Goal: Transaction & Acquisition: Purchase product/service

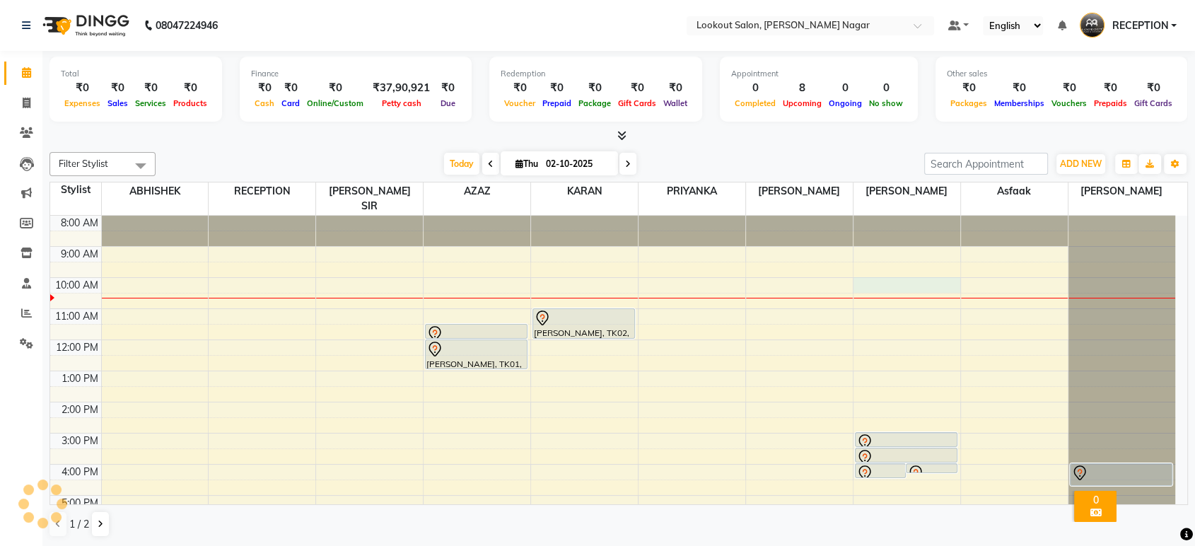
click at [953, 269] on div "8:00 AM 9:00 AM 10:00 AM 11:00 AM 12:00 PM 1:00 PM 2:00 PM 3:00 PM 4:00 PM 5:00…" at bounding box center [612, 433] width 1125 height 435
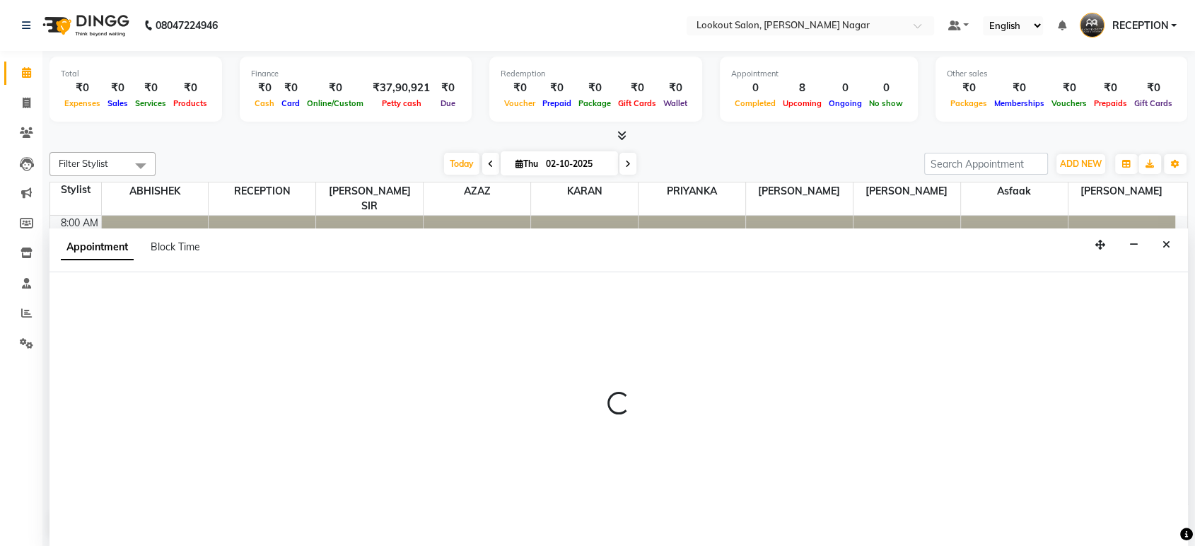
select select "43154"
select select "600"
select select "tentative"
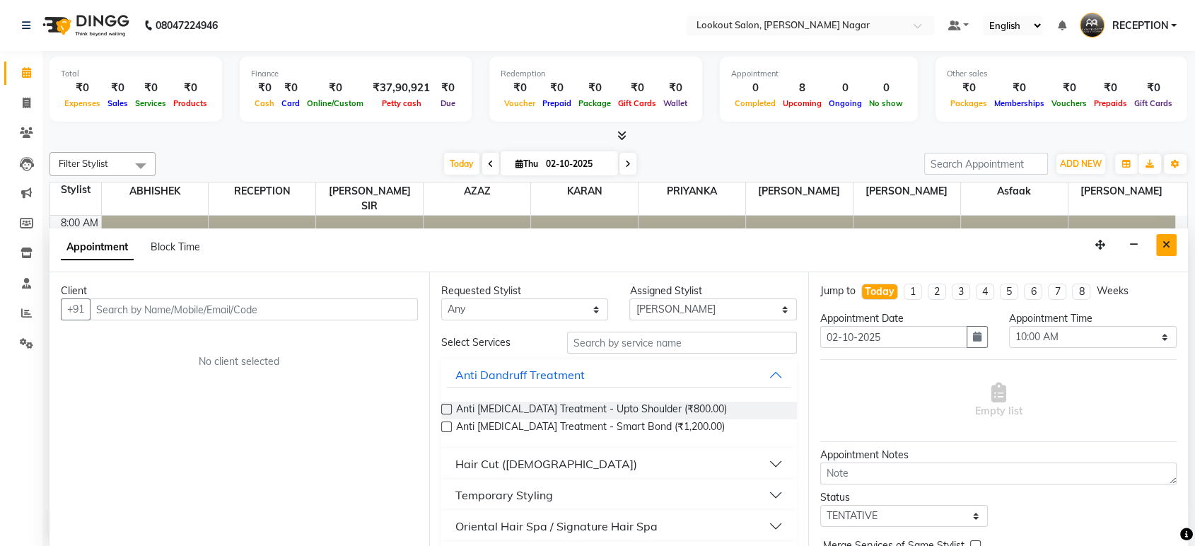
click at [1171, 238] on button "Close" at bounding box center [1166, 245] width 21 height 22
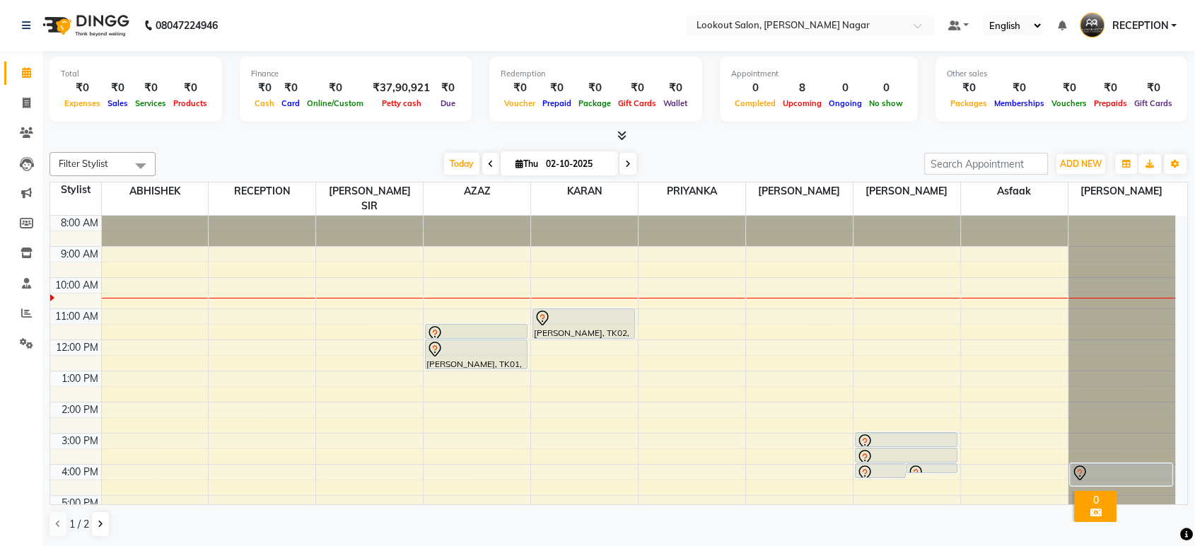
click at [544, 170] on input "02-10-2025" at bounding box center [577, 163] width 71 height 21
select select "10"
select select "2025"
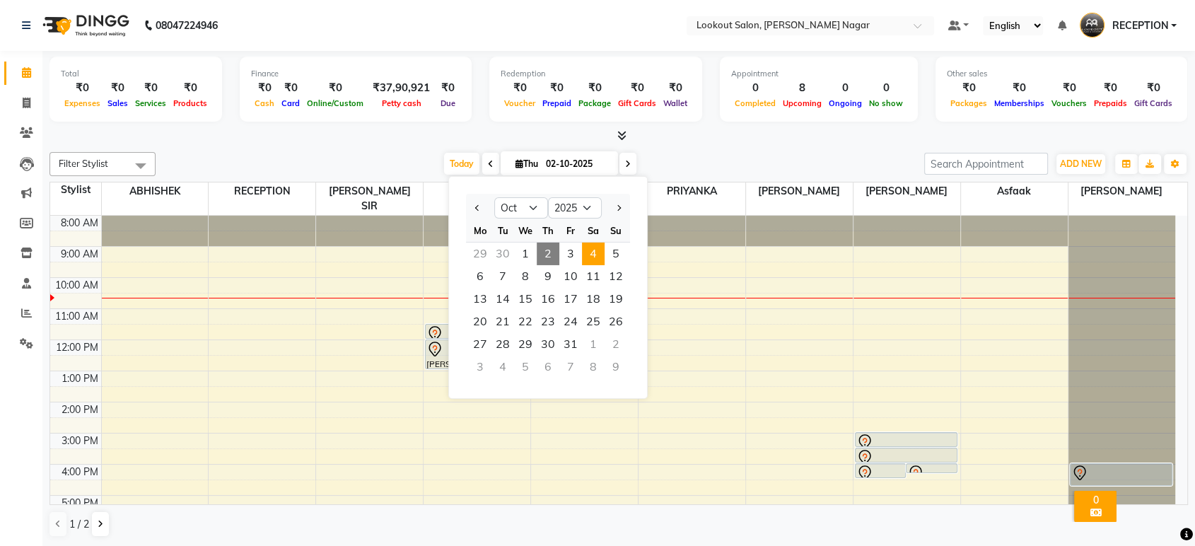
click at [590, 252] on span "4" at bounding box center [593, 254] width 23 height 23
type input "04-10-2025"
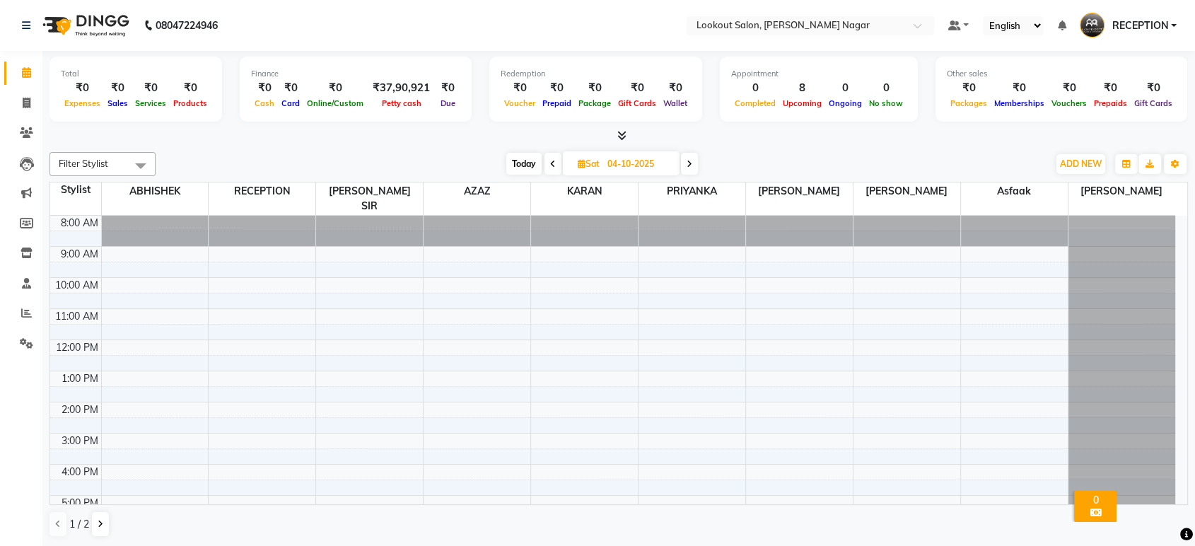
scroll to position [129, 0]
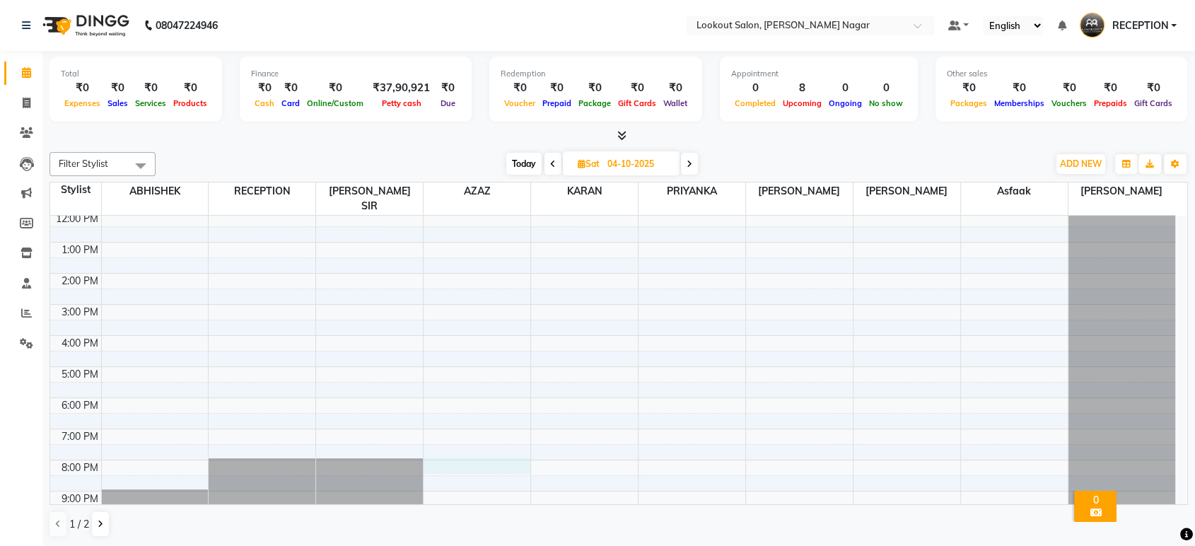
click at [467, 452] on div "8:00 AM 9:00 AM 10:00 AM 11:00 AM 12:00 PM 1:00 PM 2:00 PM 3:00 PM 4:00 PM 5:00…" at bounding box center [612, 304] width 1125 height 435
select select "11446"
select select "1200"
select select "tentative"
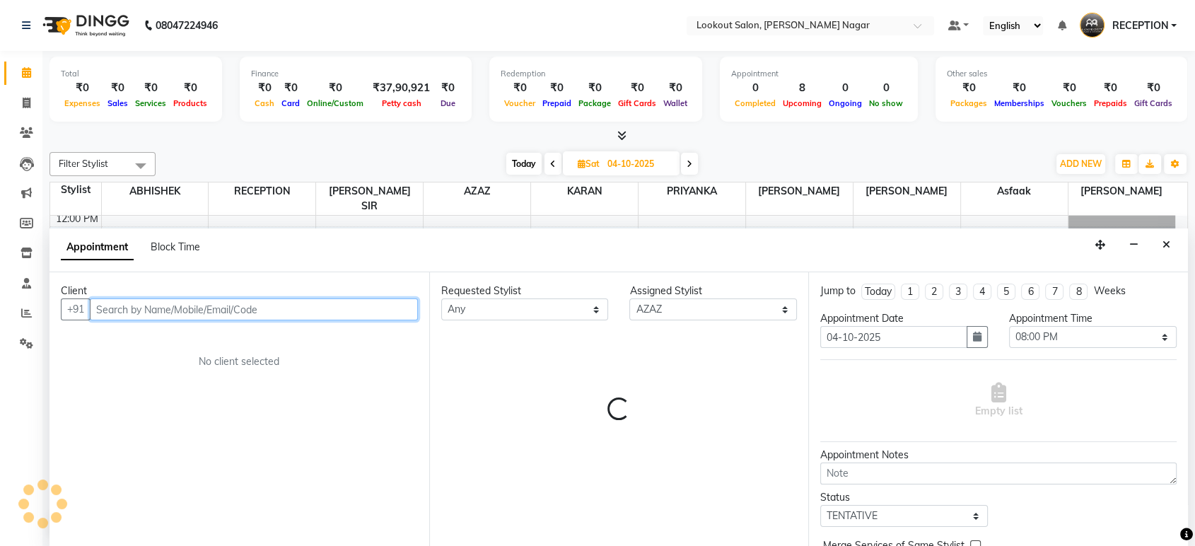
scroll to position [0, 0]
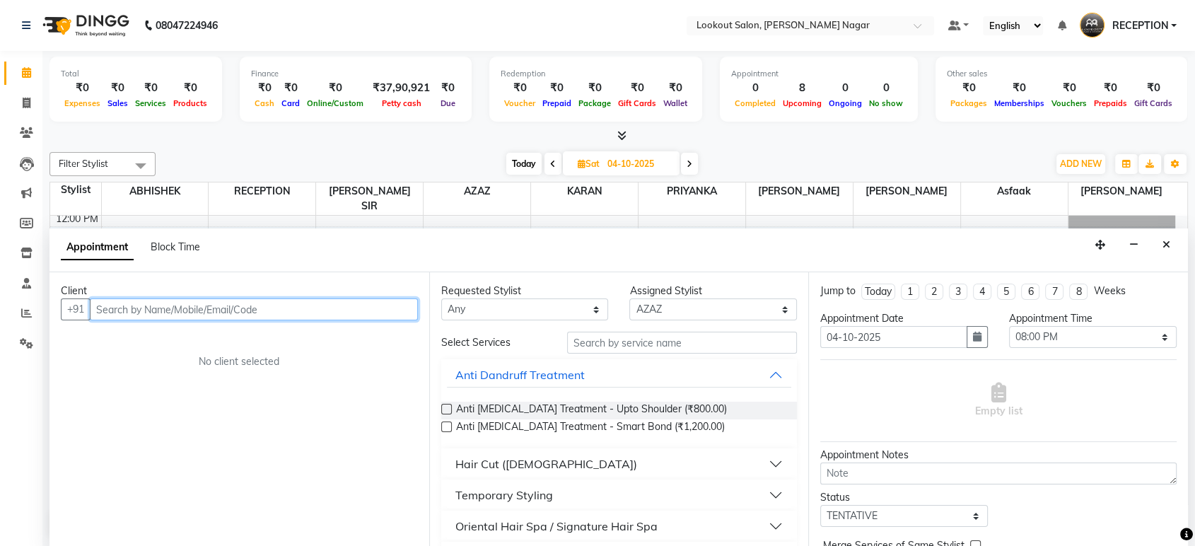
click at [287, 310] on input "text" at bounding box center [254, 309] width 328 height 22
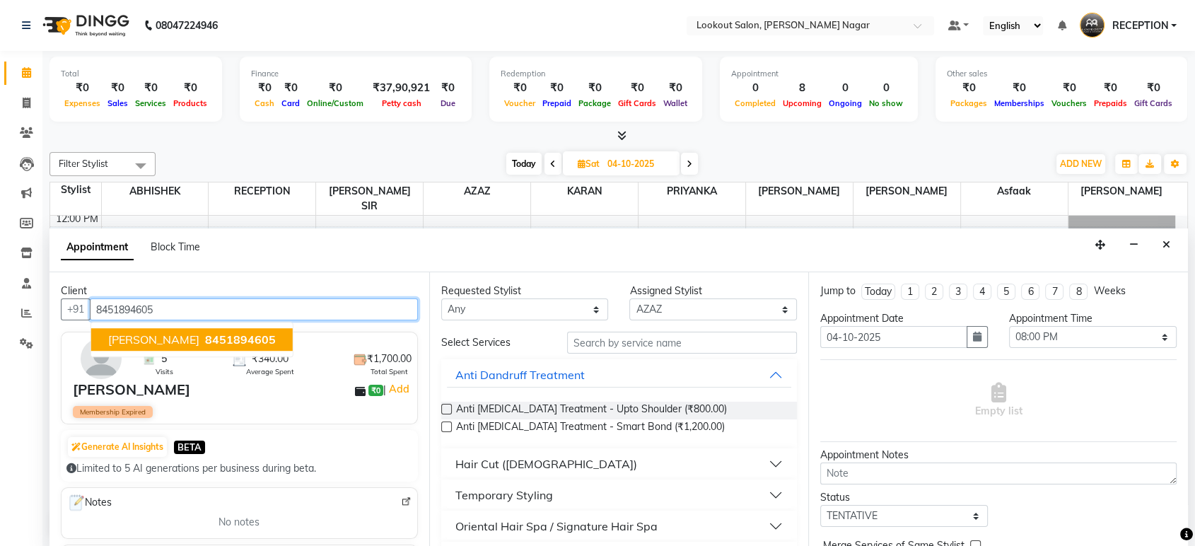
click at [205, 341] on span "8451894605" at bounding box center [240, 340] width 71 height 14
type input "8451894605"
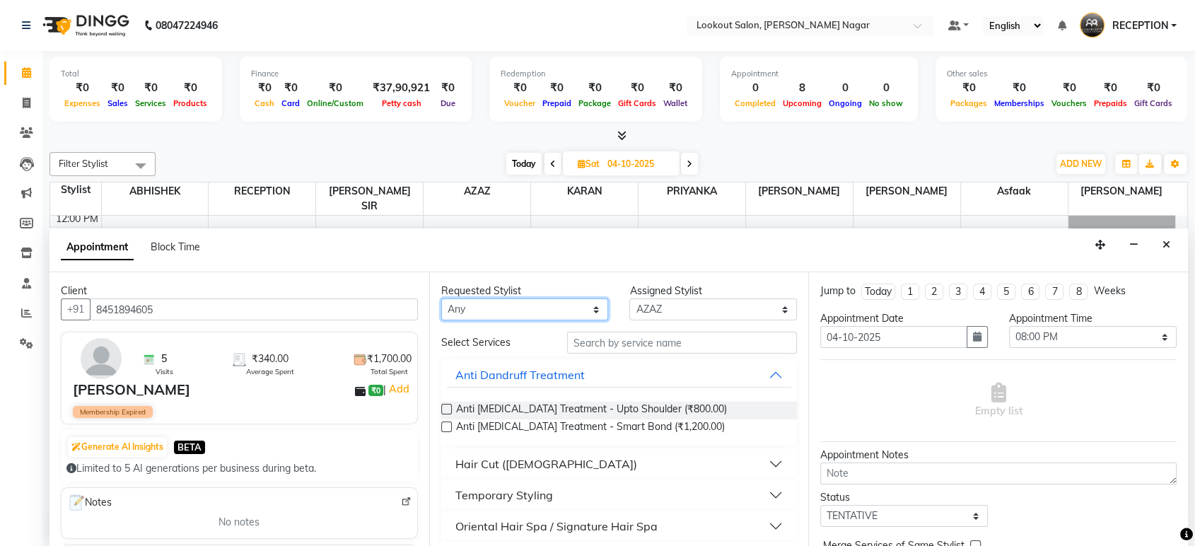
click at [544, 310] on select "Any ABHISHEK Asfaak [PERSON_NAME] [PERSON_NAME] PRIYANKA RECEPTION [PERSON_NAME…" at bounding box center [525, 309] width 168 height 22
select select "11446"
click at [441, 298] on select "Any ABHISHEK Asfaak [PERSON_NAME] [PERSON_NAME] PRIYANKA RECEPTION [PERSON_NAME…" at bounding box center [525, 309] width 168 height 22
click at [677, 332] on div at bounding box center [682, 343] width 231 height 22
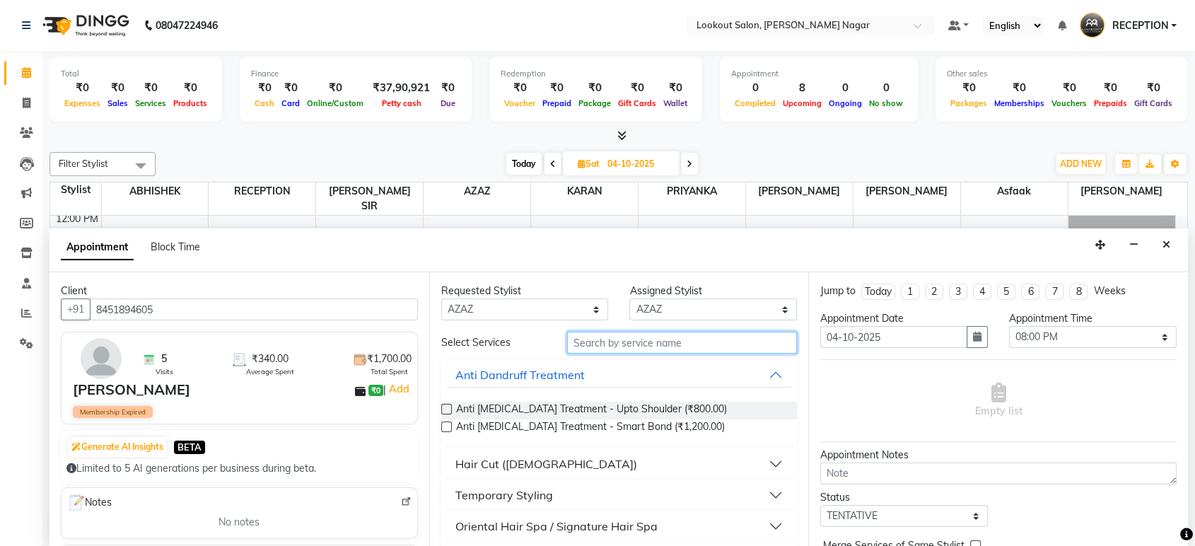
click at [672, 339] on input "text" at bounding box center [682, 343] width 231 height 22
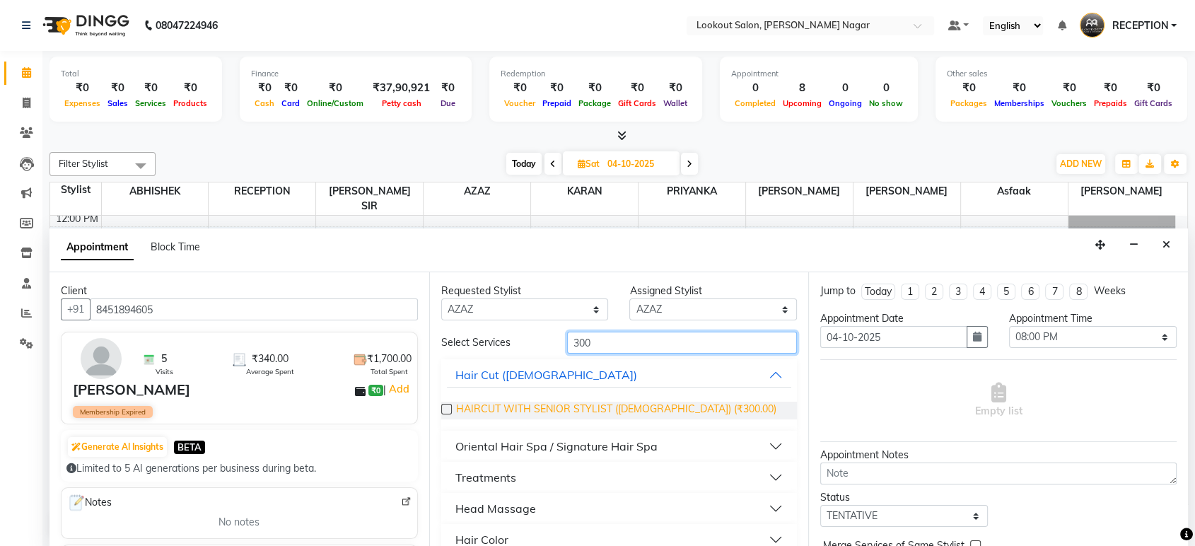
type input "300"
click at [675, 406] on span "HAIRCUT WITH SENIOR STYLIST ([DEMOGRAPHIC_DATA]) (₹300.00)" at bounding box center [616, 411] width 320 height 18
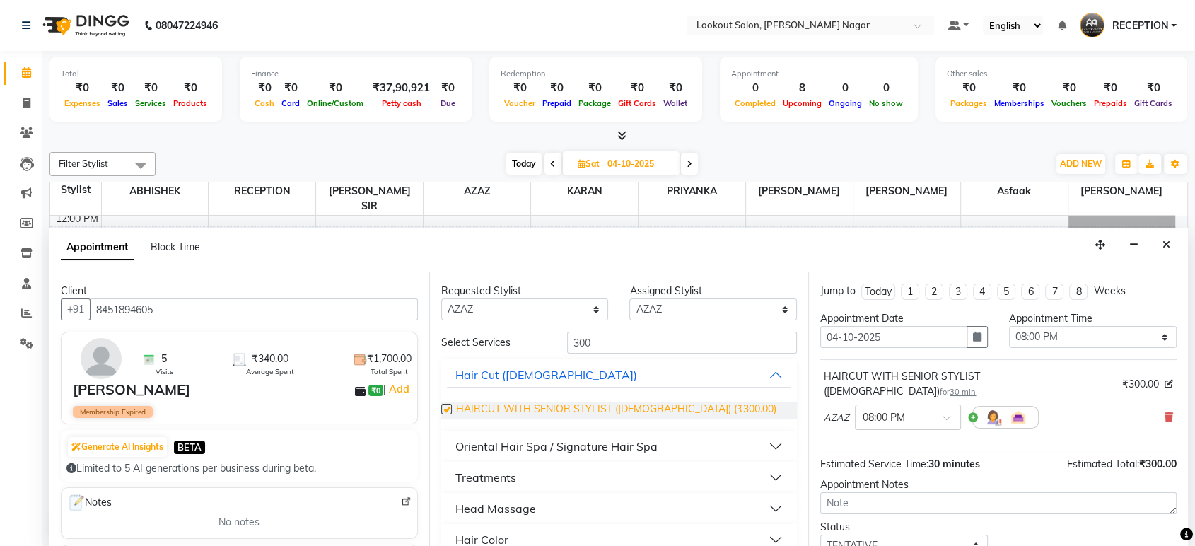
checkbox input "false"
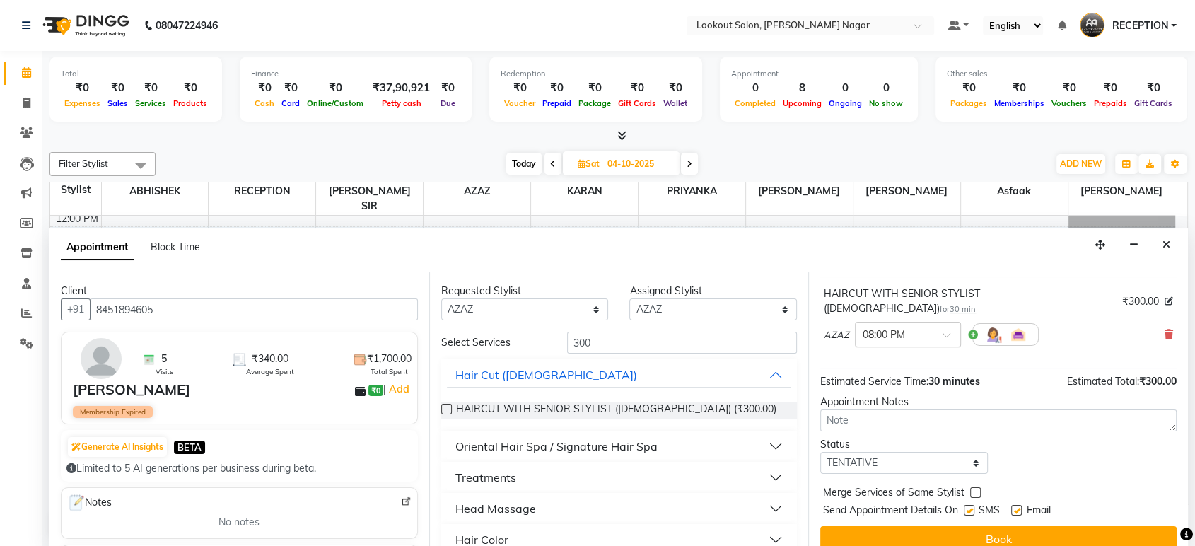
scroll to position [83, 0]
click at [918, 525] on button "Book" at bounding box center [998, 537] width 356 height 25
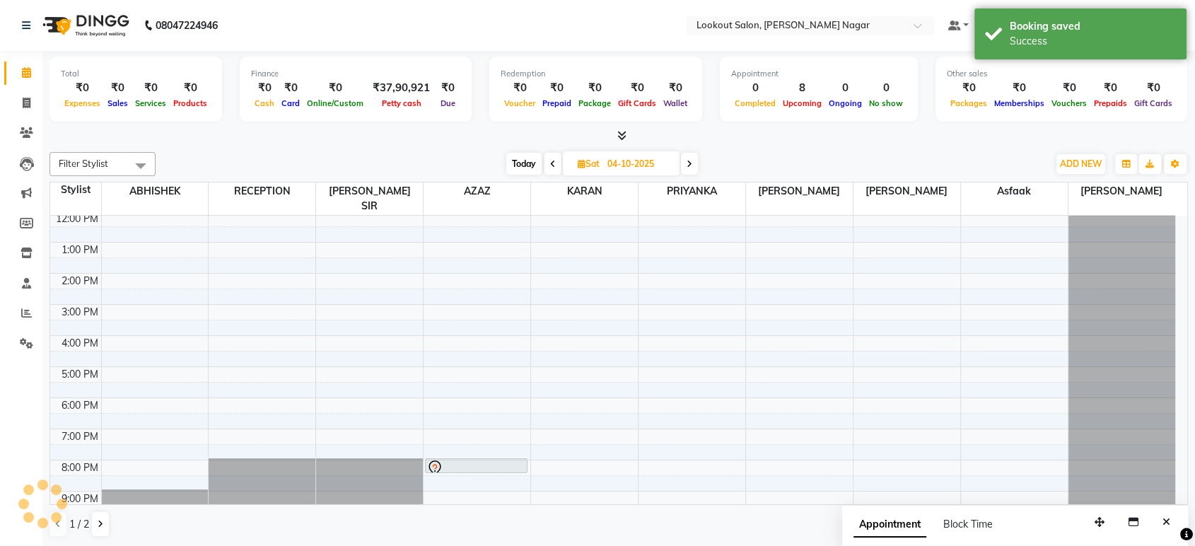
scroll to position [0, 0]
click at [1167, 523] on icon "Close" at bounding box center [1166, 522] width 8 height 10
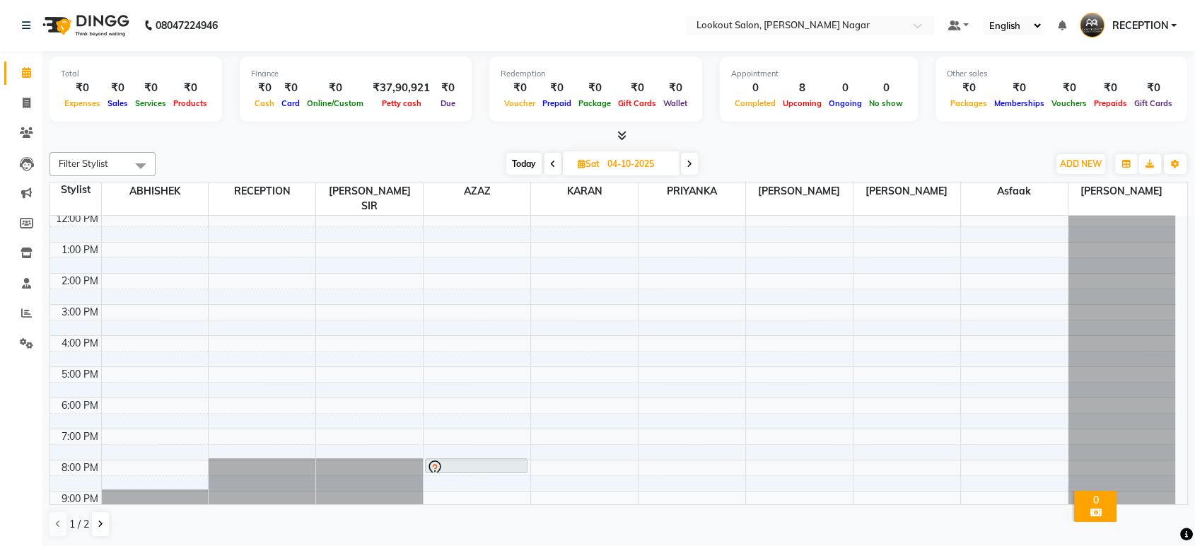
click at [555, 168] on span at bounding box center [552, 164] width 17 height 22
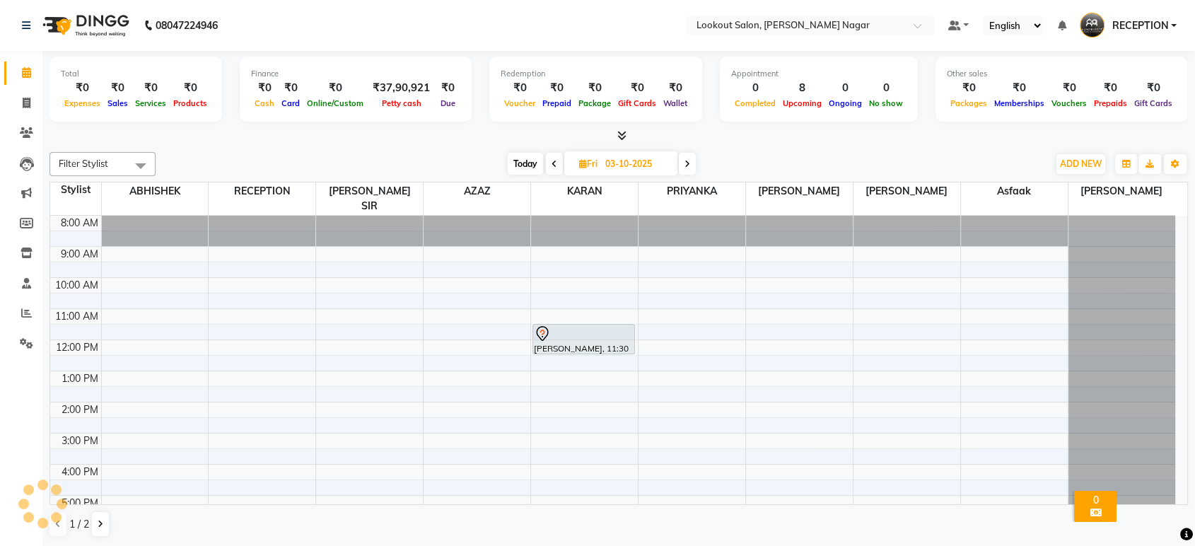
scroll to position [62, 0]
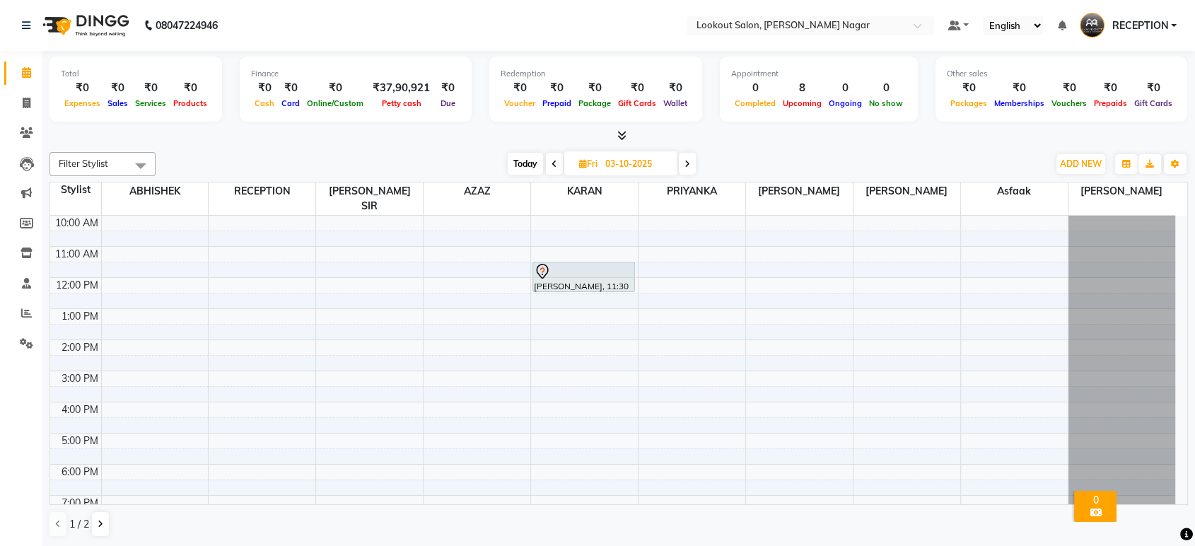
click at [556, 170] on span at bounding box center [554, 164] width 17 height 22
type input "02-10-2025"
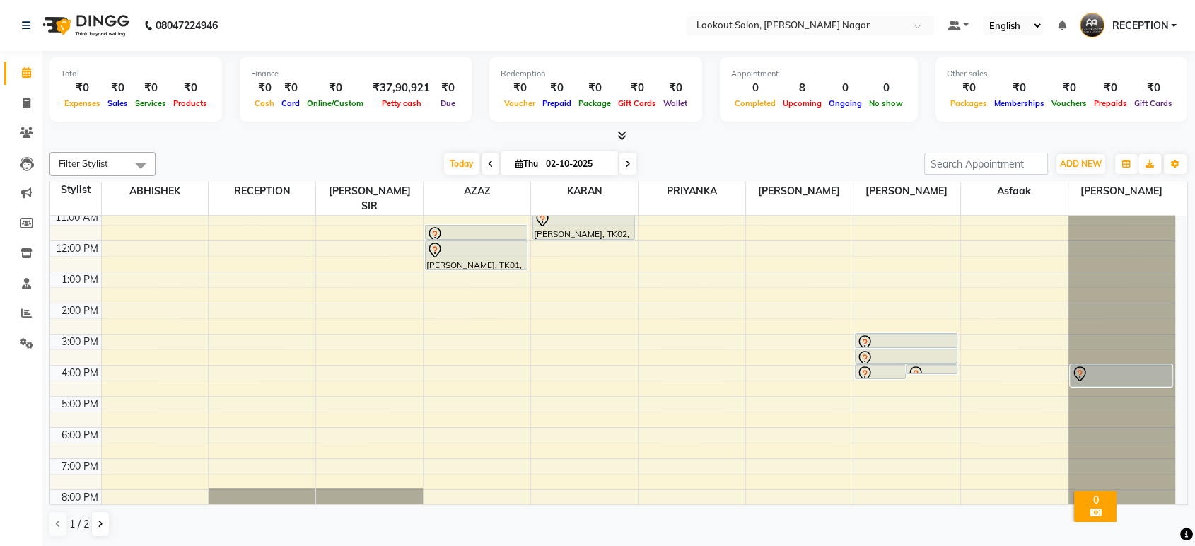
scroll to position [129, 0]
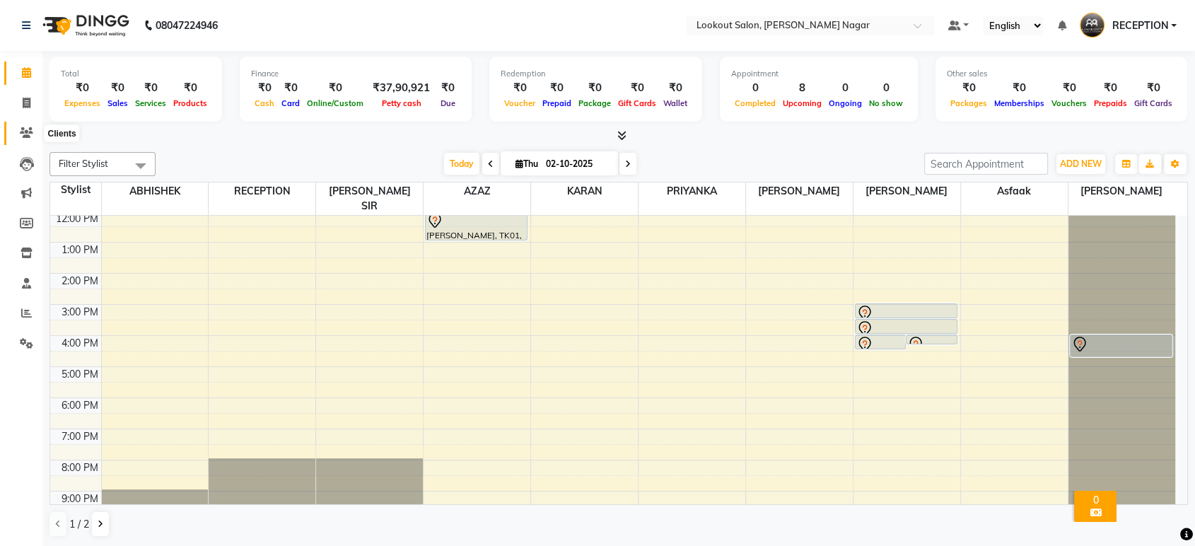
click at [18, 129] on span at bounding box center [26, 133] width 25 height 16
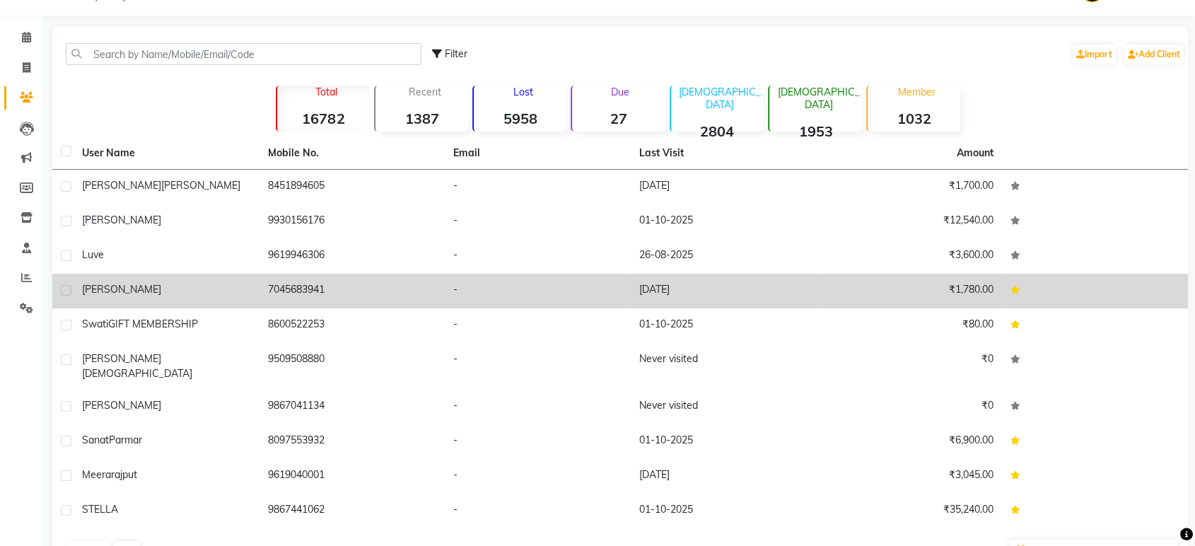
scroll to position [66, 0]
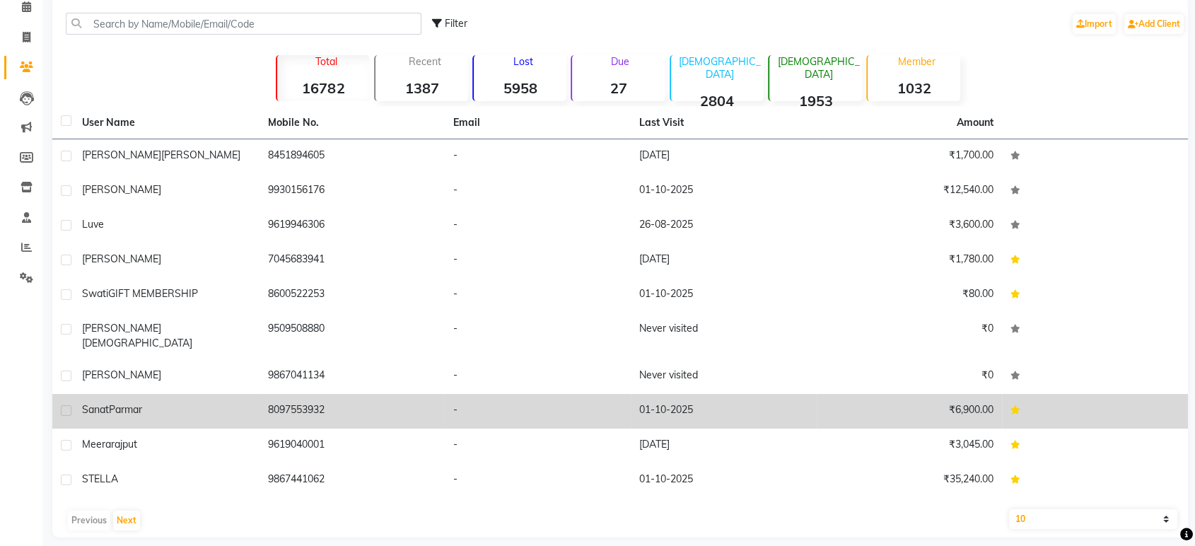
click at [419, 394] on td "8097553932" at bounding box center [353, 411] width 186 height 35
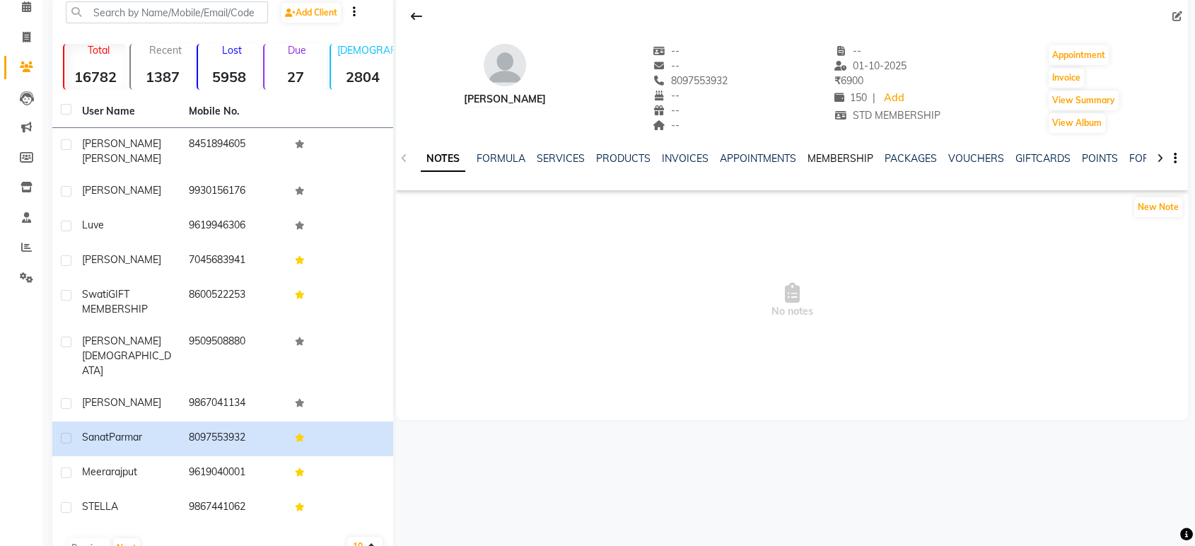
click at [839, 155] on link "MEMBERSHIP" at bounding box center [841, 158] width 66 height 13
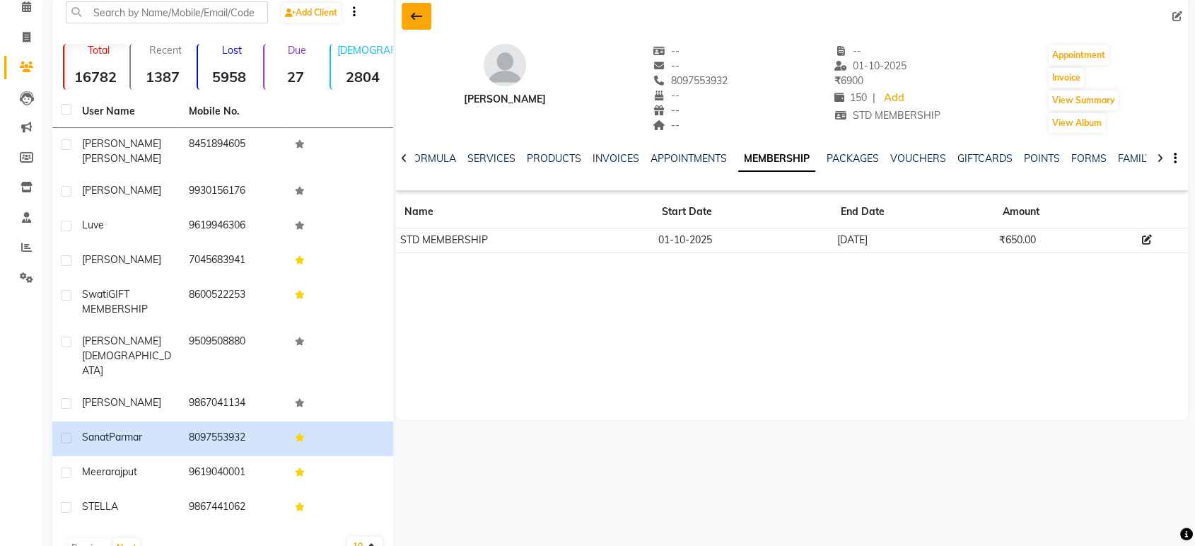
click at [408, 21] on button at bounding box center [417, 16] width 30 height 27
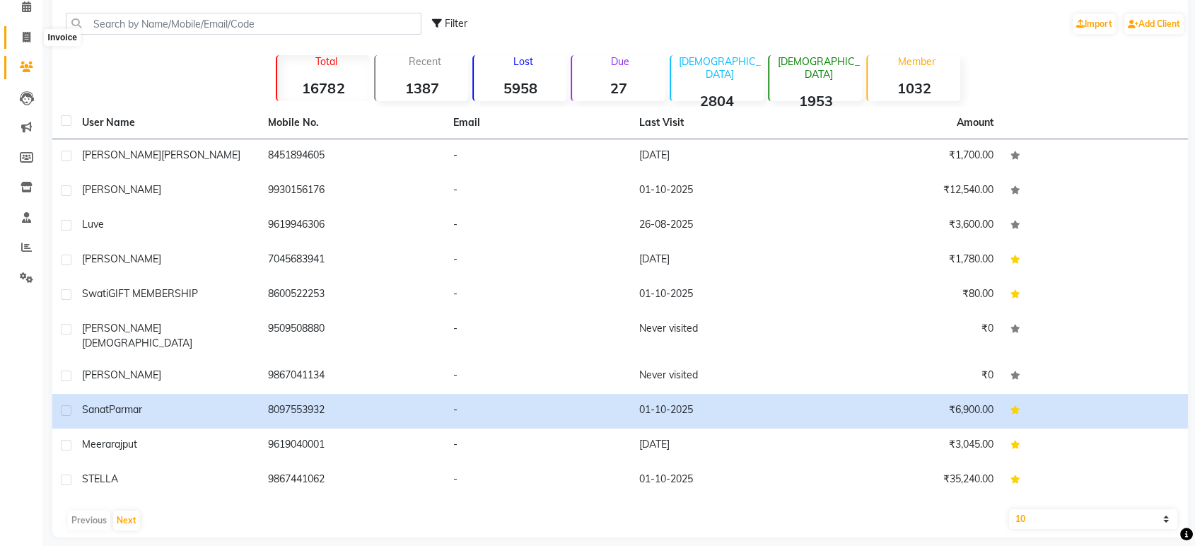
click at [29, 39] on icon at bounding box center [27, 37] width 8 height 11
select select "service"
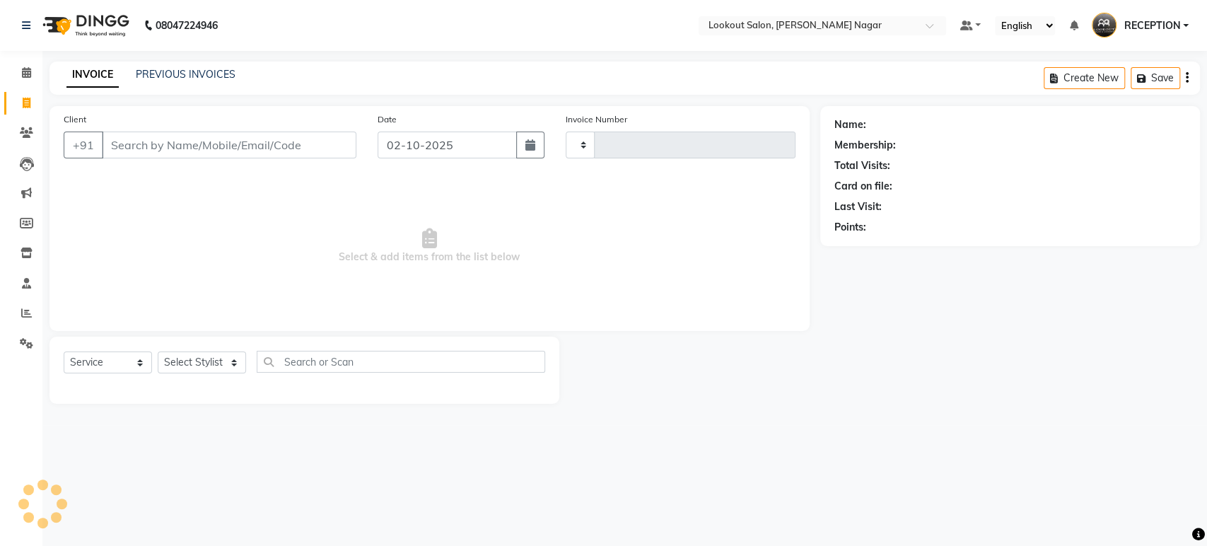
type input "3620"
select select "150"
click at [31, 136] on icon at bounding box center [26, 132] width 13 height 11
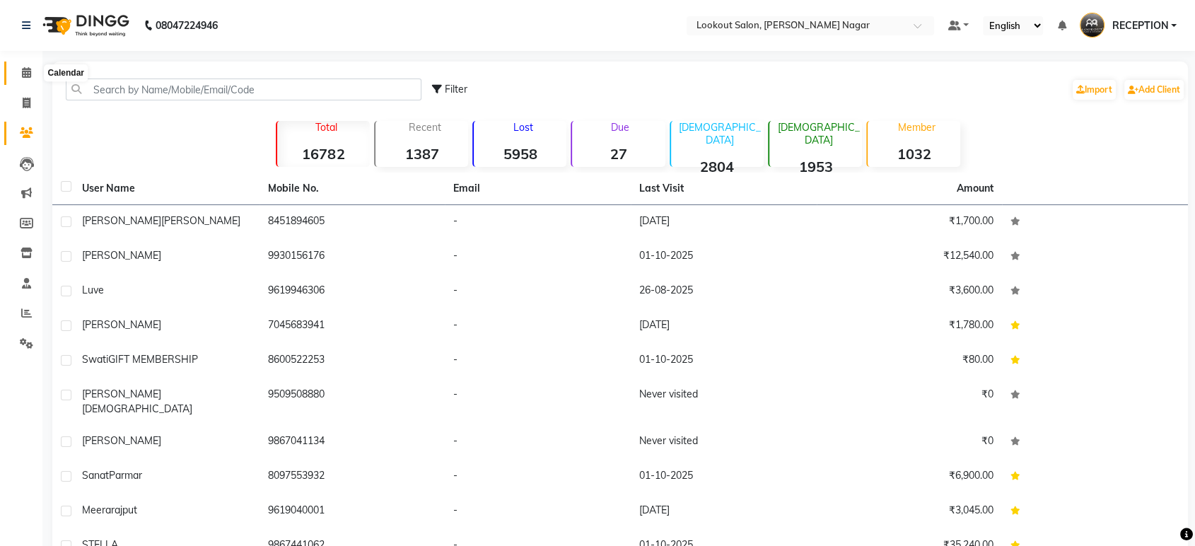
click at [31, 71] on span at bounding box center [26, 73] width 25 height 16
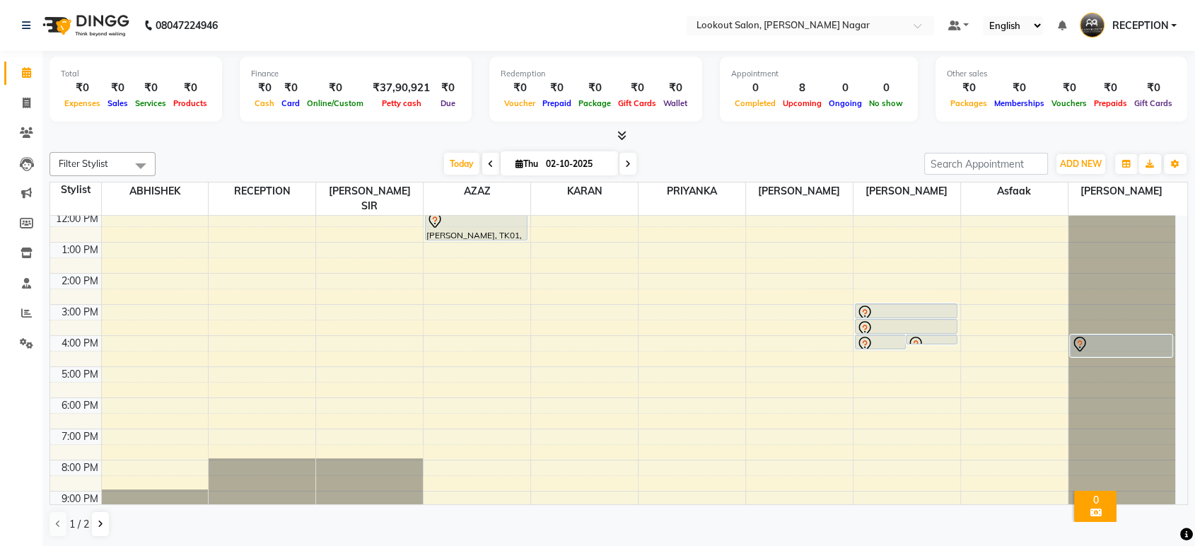
scroll to position [50, 0]
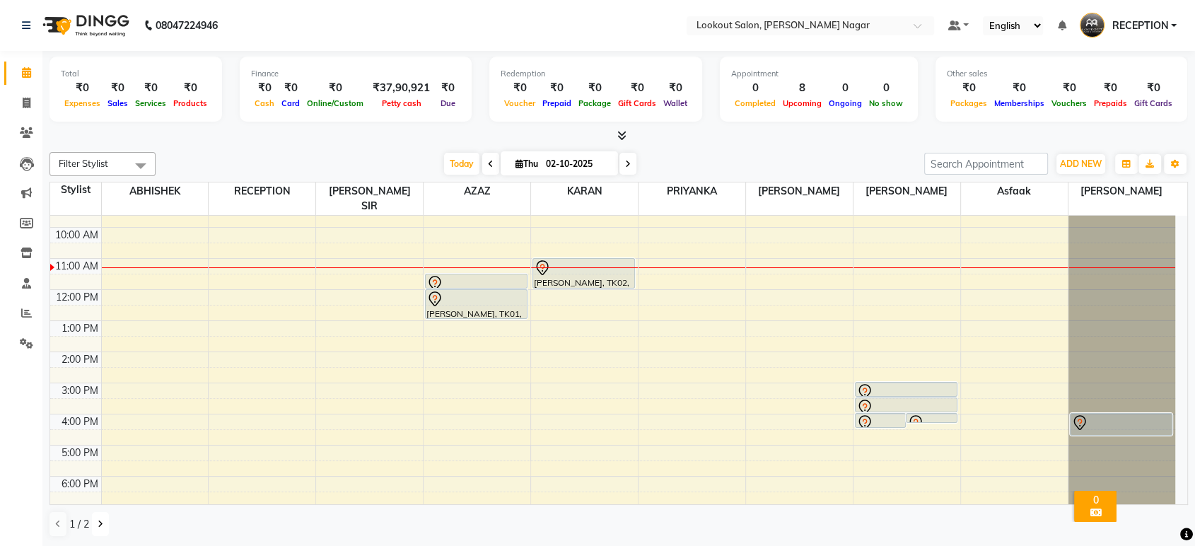
click at [98, 522] on icon at bounding box center [101, 524] width 6 height 8
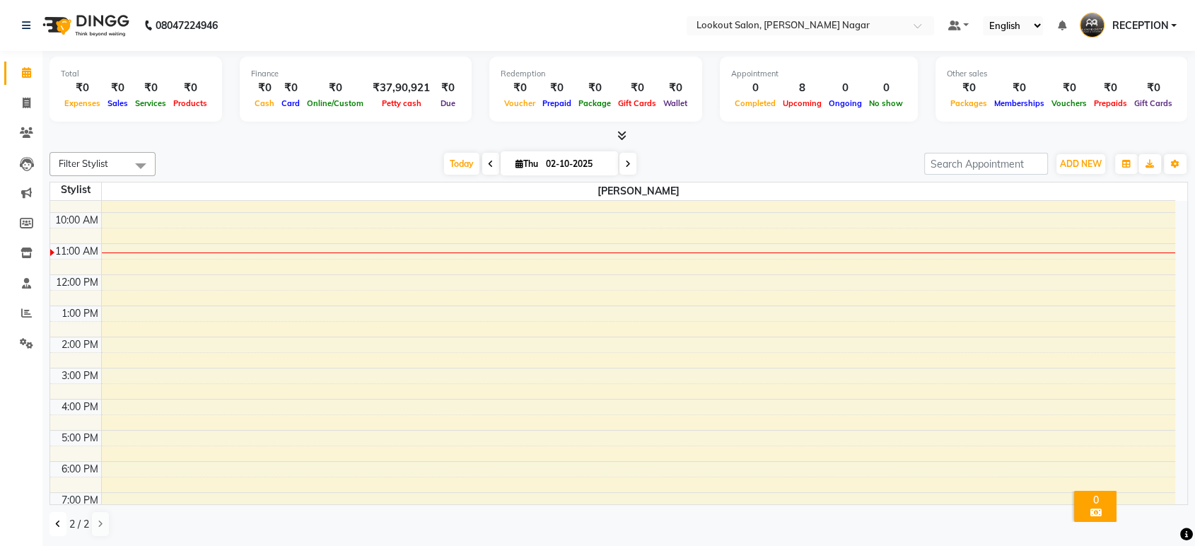
click at [60, 517] on button at bounding box center [57, 524] width 17 height 24
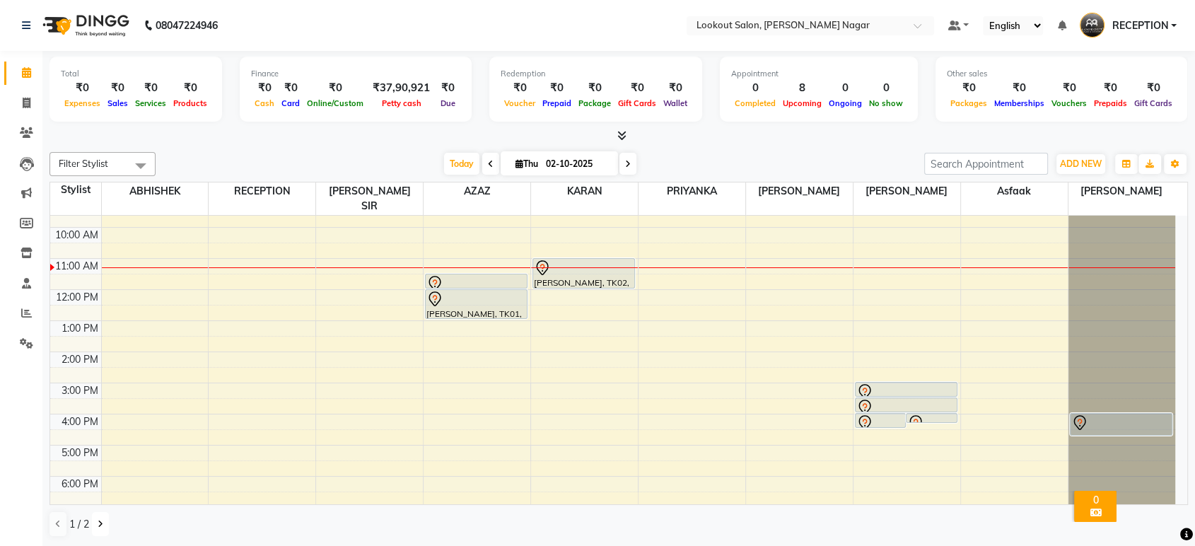
click at [99, 513] on button at bounding box center [100, 524] width 17 height 24
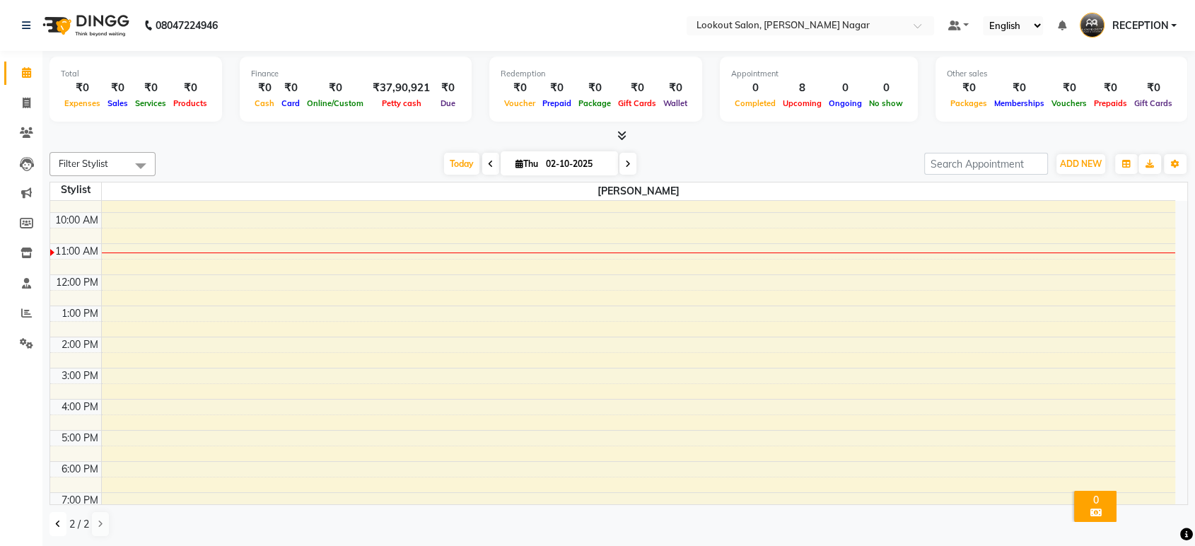
click at [52, 523] on button at bounding box center [57, 524] width 17 height 24
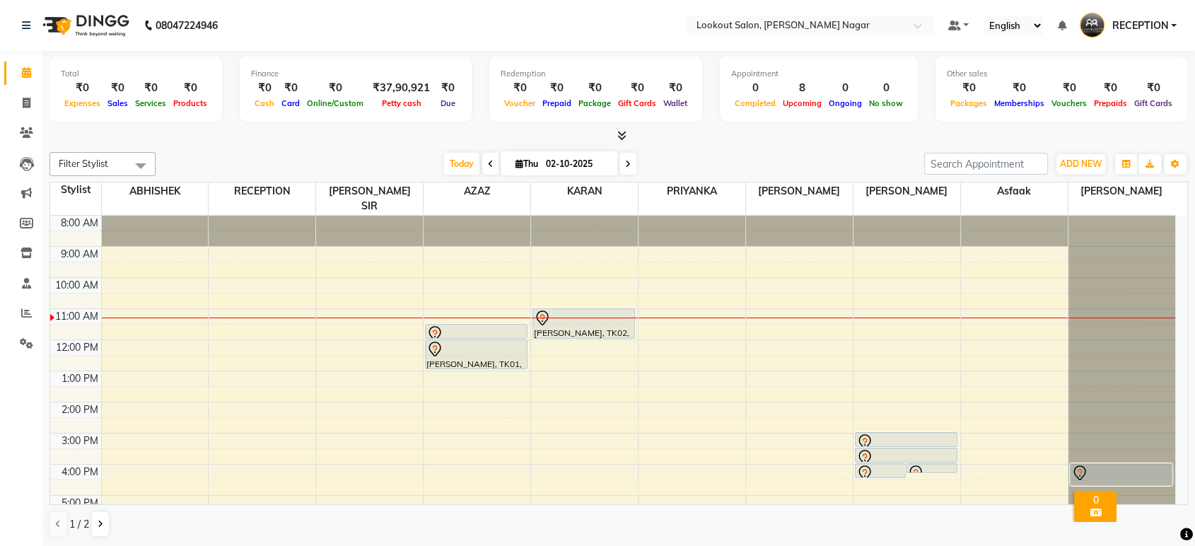
scroll to position [0, 0]
click at [977, 327] on div "8:00 AM 9:00 AM 10:00 AM 11:00 AM 12:00 PM 1:00 PM 2:00 PM 3:00 PM 4:00 PM 5:00…" at bounding box center [612, 433] width 1125 height 435
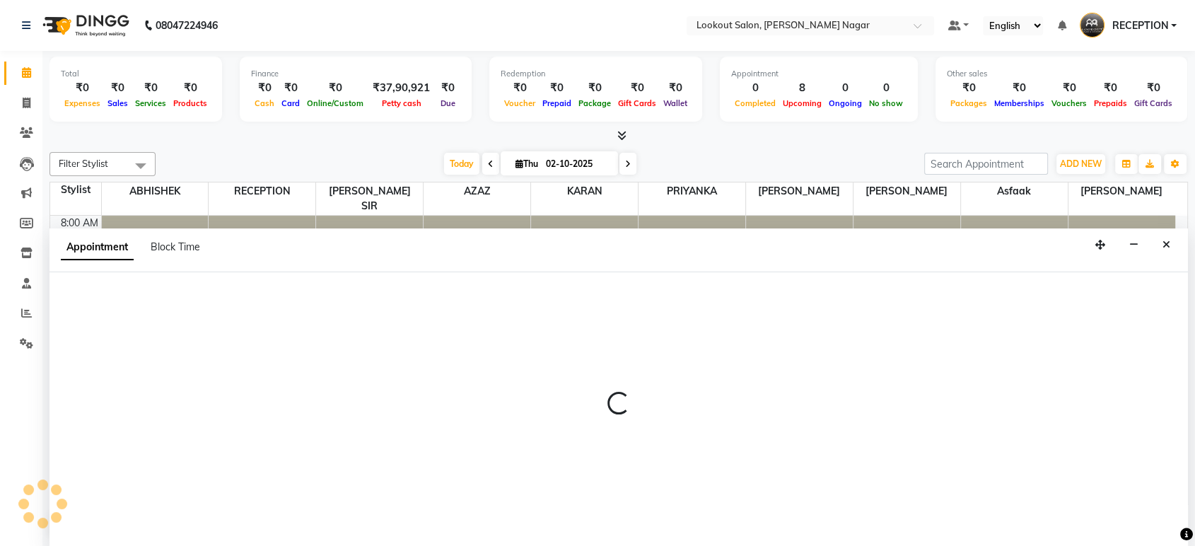
select select "70097"
select select "tentative"
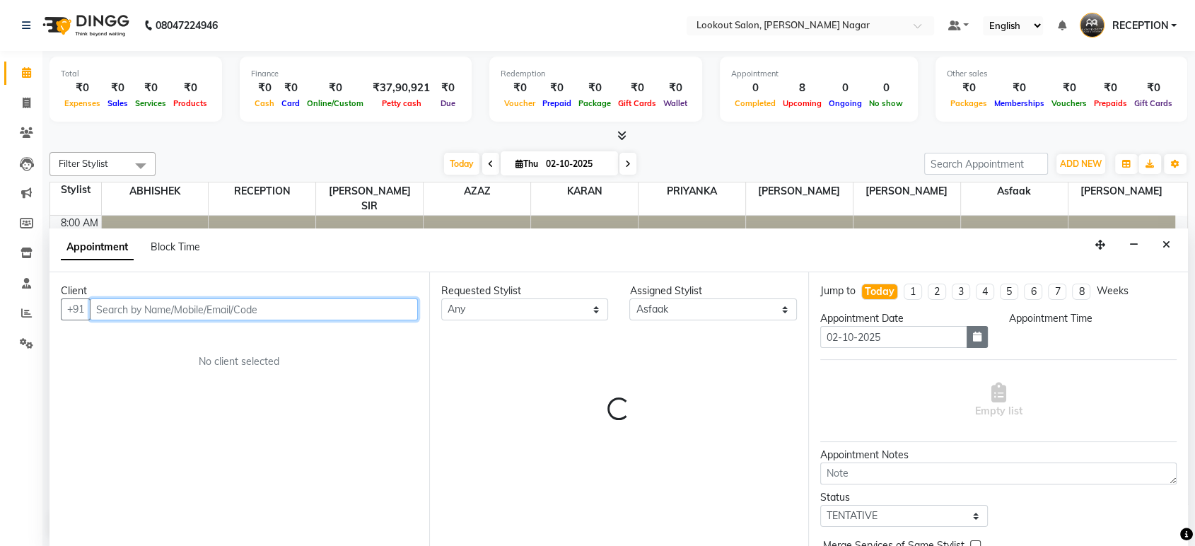
select select "720"
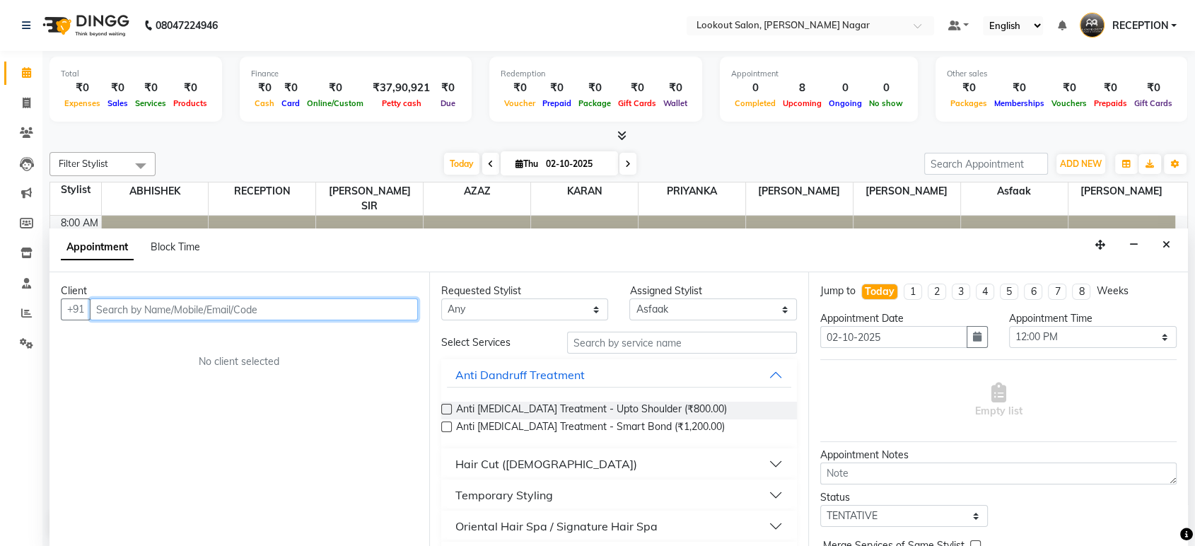
click at [286, 311] on input "text" at bounding box center [254, 309] width 328 height 22
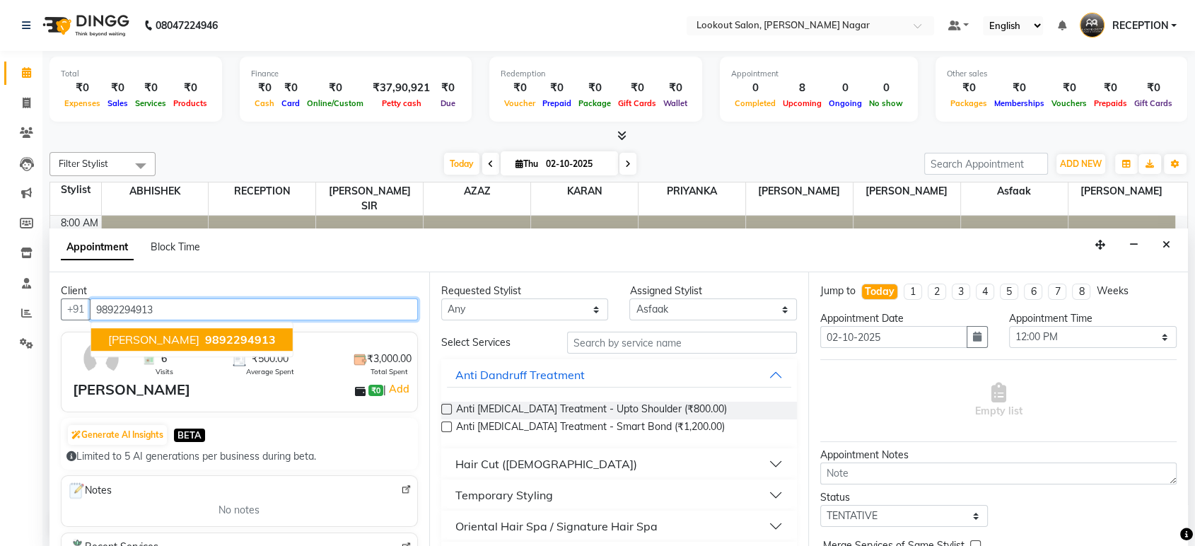
click at [205, 345] on span "9892294913" at bounding box center [240, 340] width 71 height 14
type input "9892294913"
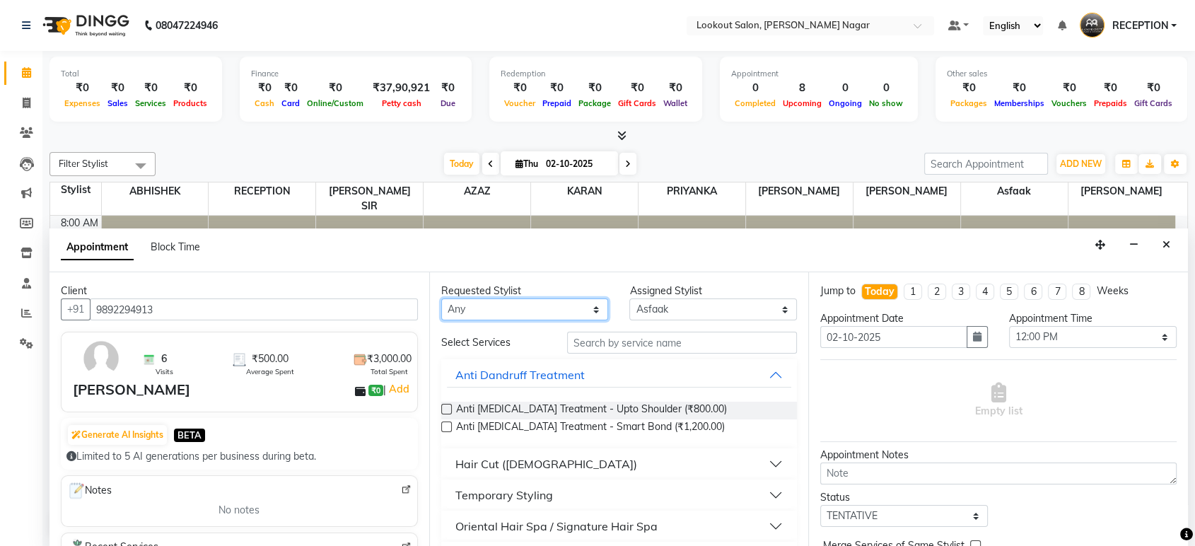
click at [585, 306] on select "Any ABHISHEK Asfaak [PERSON_NAME] [PERSON_NAME] PRIYANKA RECEPTION [PERSON_NAME…" at bounding box center [525, 309] width 168 height 22
select select "70097"
click at [441, 298] on select "Any ABHISHEK Asfaak [PERSON_NAME] [PERSON_NAME] PRIYANKA RECEPTION [PERSON_NAME…" at bounding box center [525, 309] width 168 height 22
click at [758, 313] on select "Select ABHISHEK Asfaak [PERSON_NAME] [PERSON_NAME] PRIYANKA RECEPTION [PERSON_N…" at bounding box center [713, 309] width 168 height 22
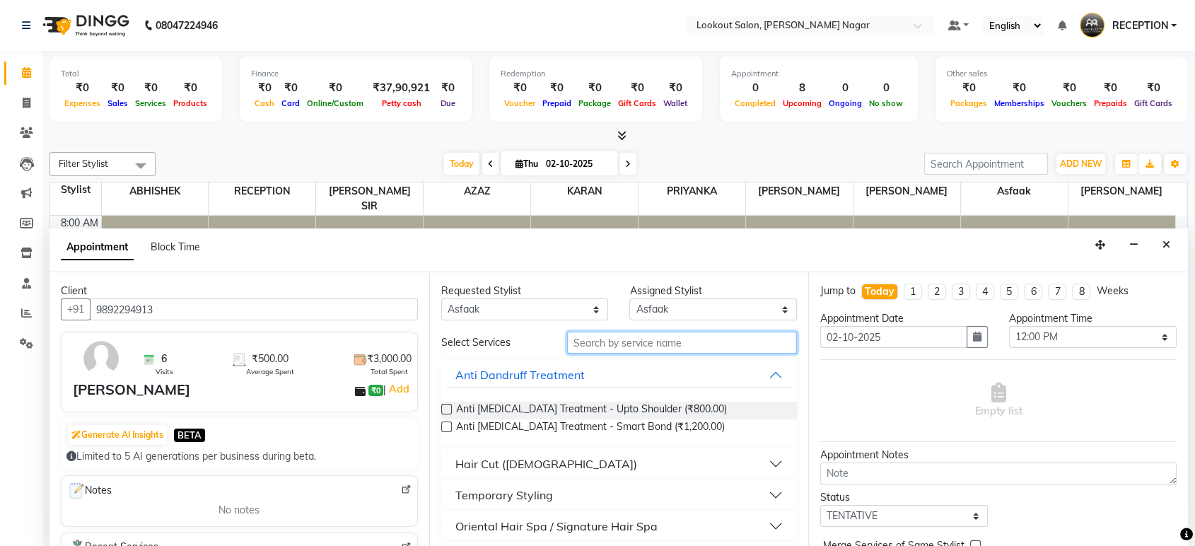
click at [609, 342] on input "text" at bounding box center [682, 343] width 231 height 22
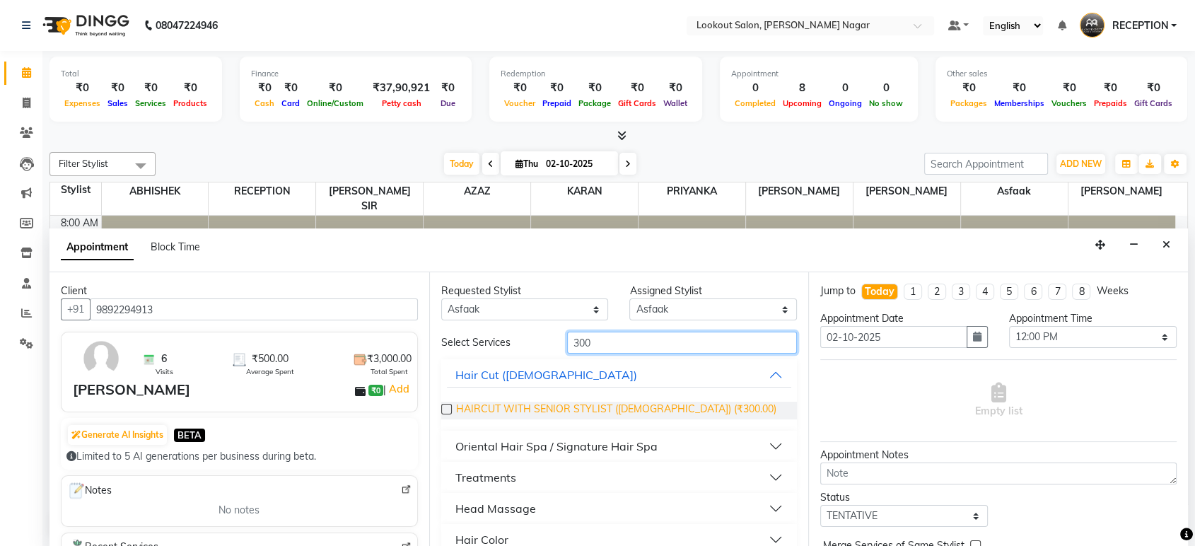
type input "300"
click at [573, 415] on span "HAIRCUT WITH SENIOR STYLIST ([DEMOGRAPHIC_DATA]) (₹300.00)" at bounding box center [616, 411] width 320 height 18
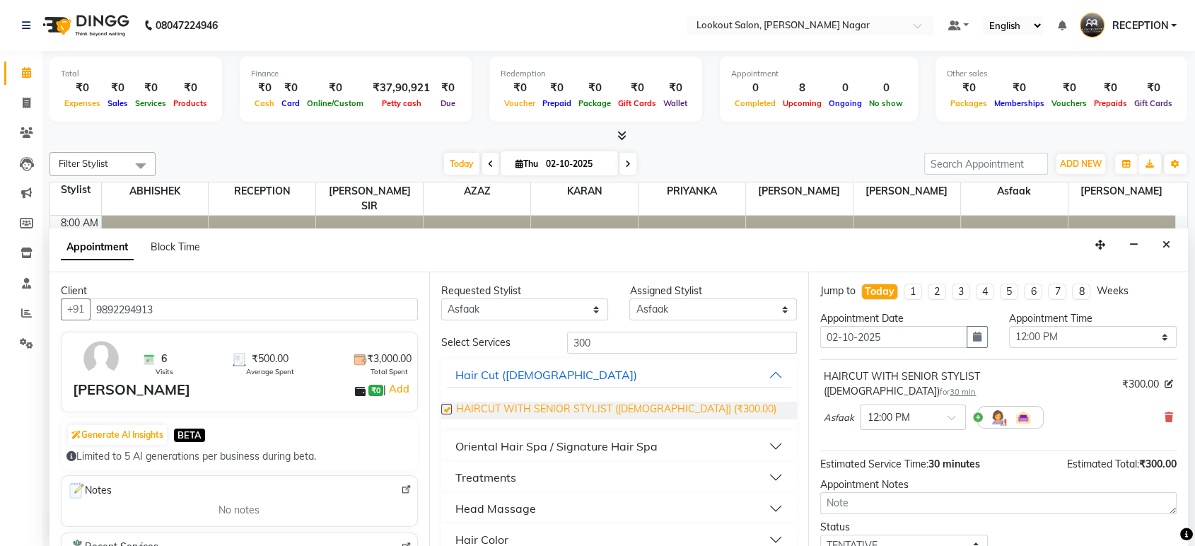
checkbox input "false"
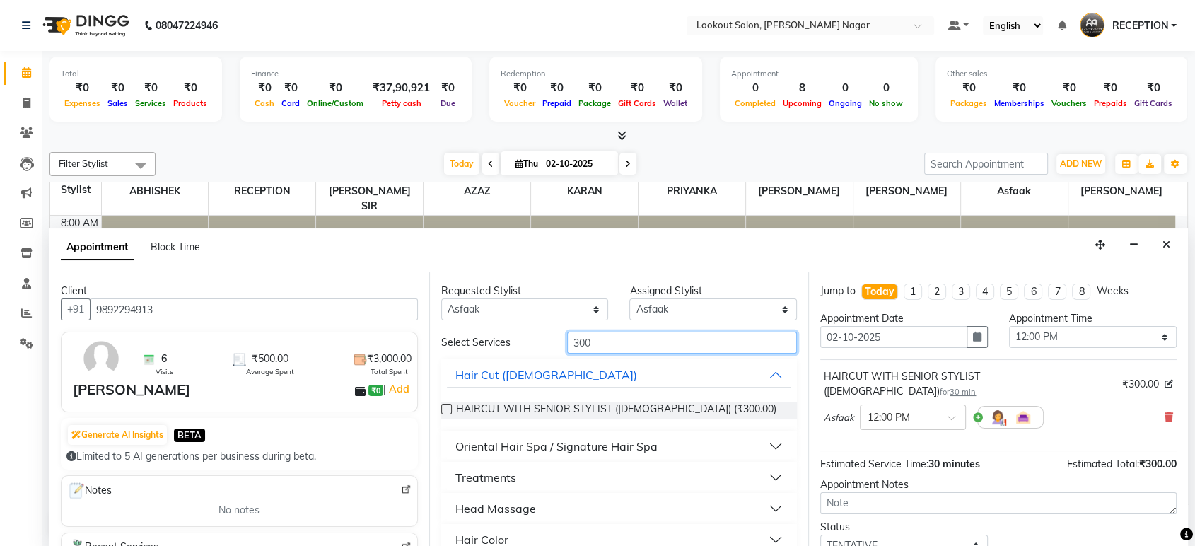
click at [620, 332] on input "300" at bounding box center [682, 343] width 231 height 22
click at [625, 337] on input "300" at bounding box center [682, 343] width 231 height 22
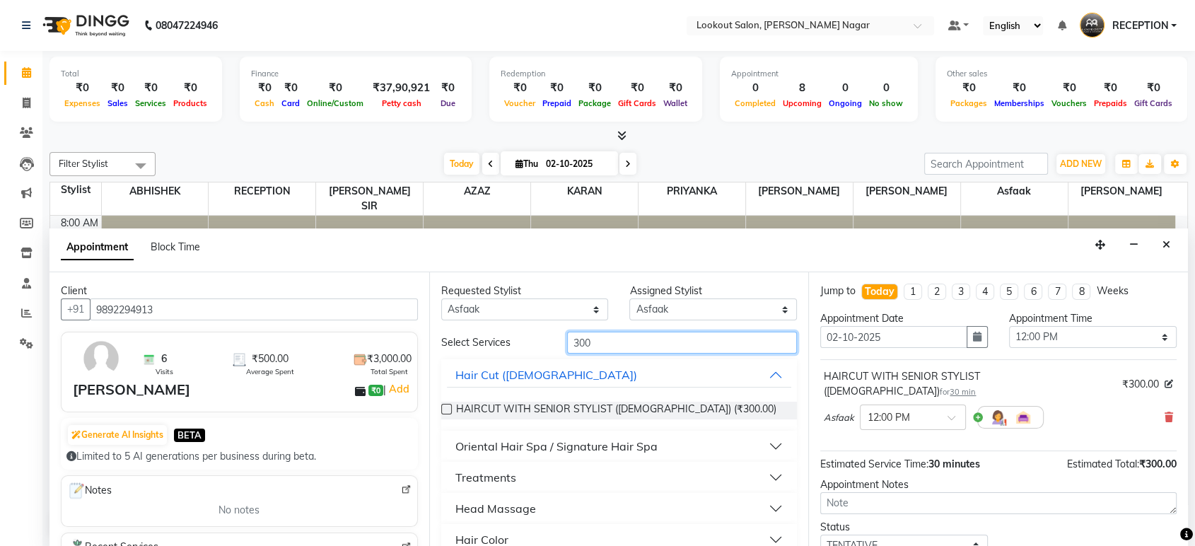
click at [625, 337] on input "300" at bounding box center [682, 343] width 231 height 22
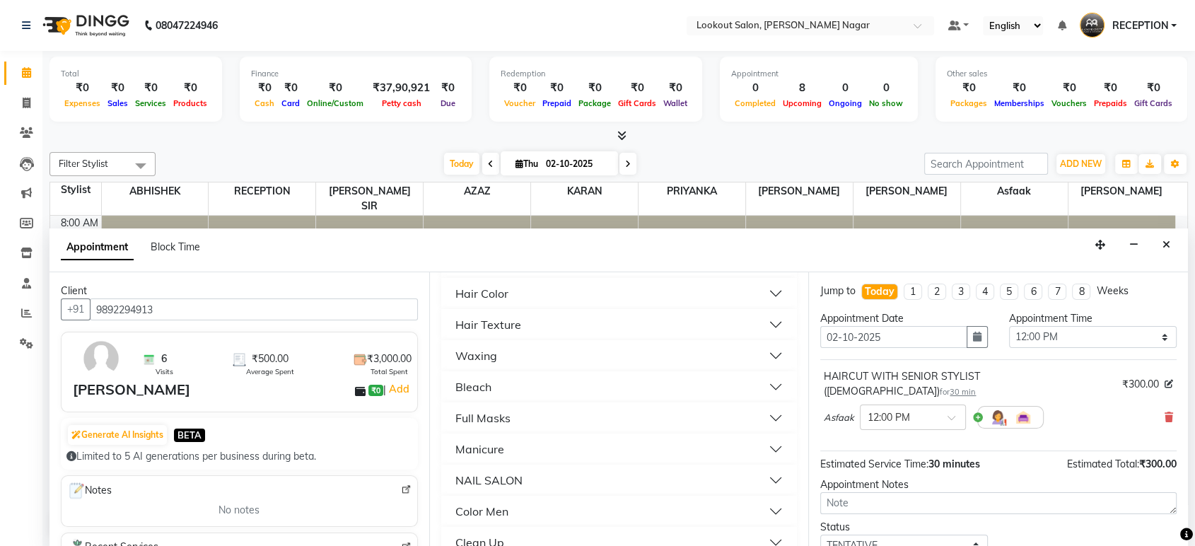
scroll to position [157, 0]
type input "700"
click at [764, 311] on button "Hair Color" at bounding box center [619, 320] width 345 height 25
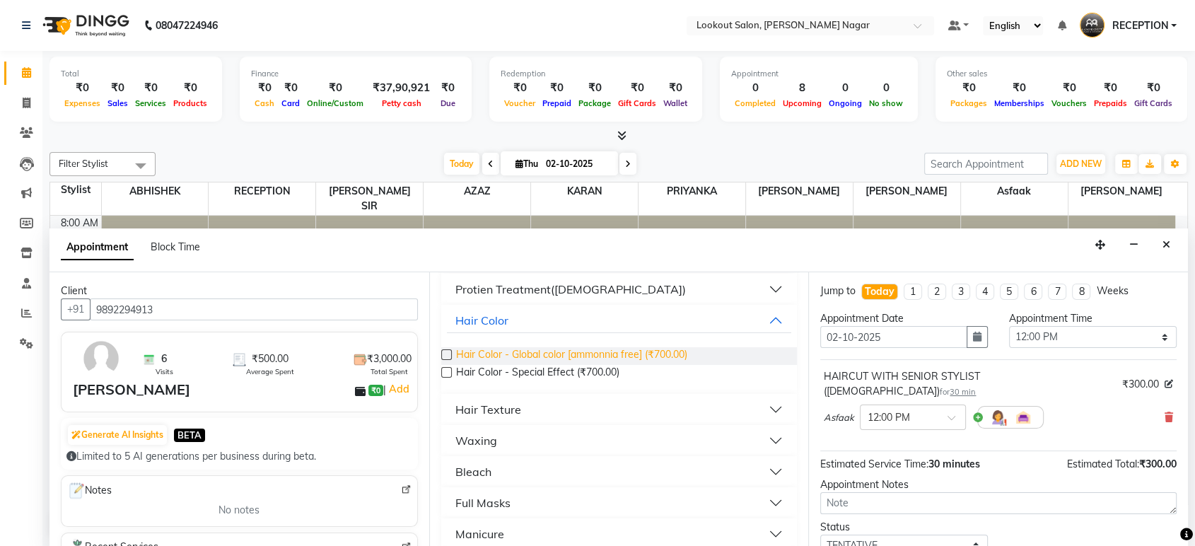
click at [555, 357] on span "Hair Color - Global color [ammonnia free] (₹700.00)" at bounding box center [571, 356] width 231 height 18
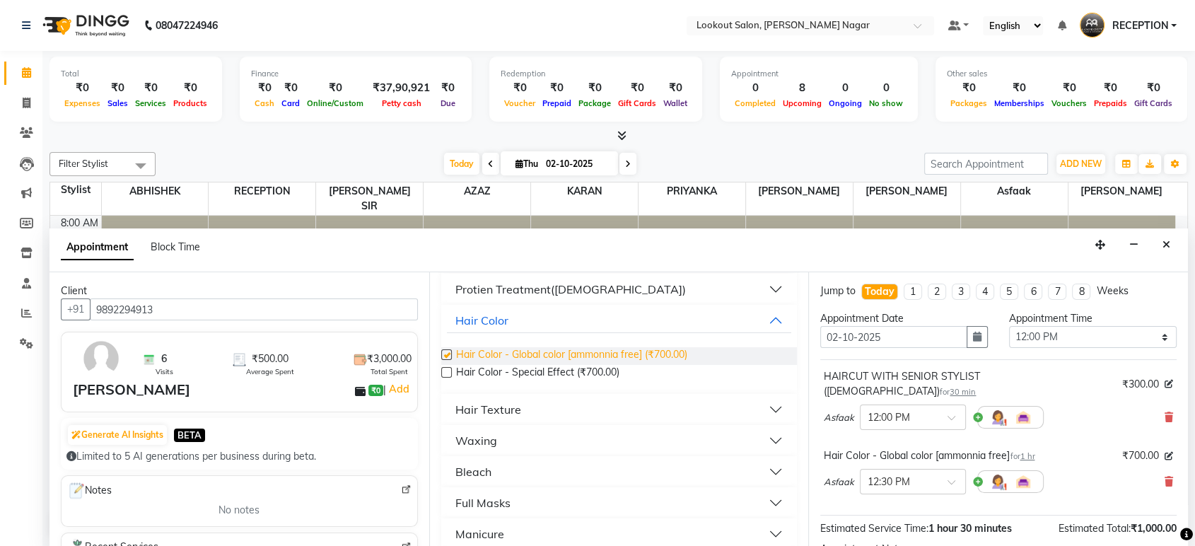
checkbox input "false"
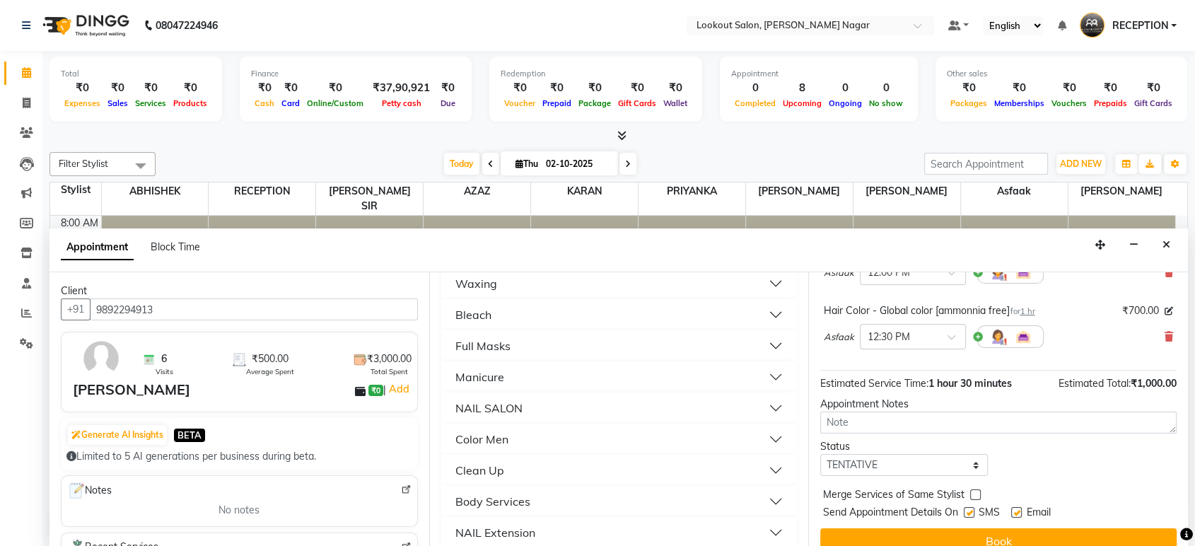
scroll to position [147, 0]
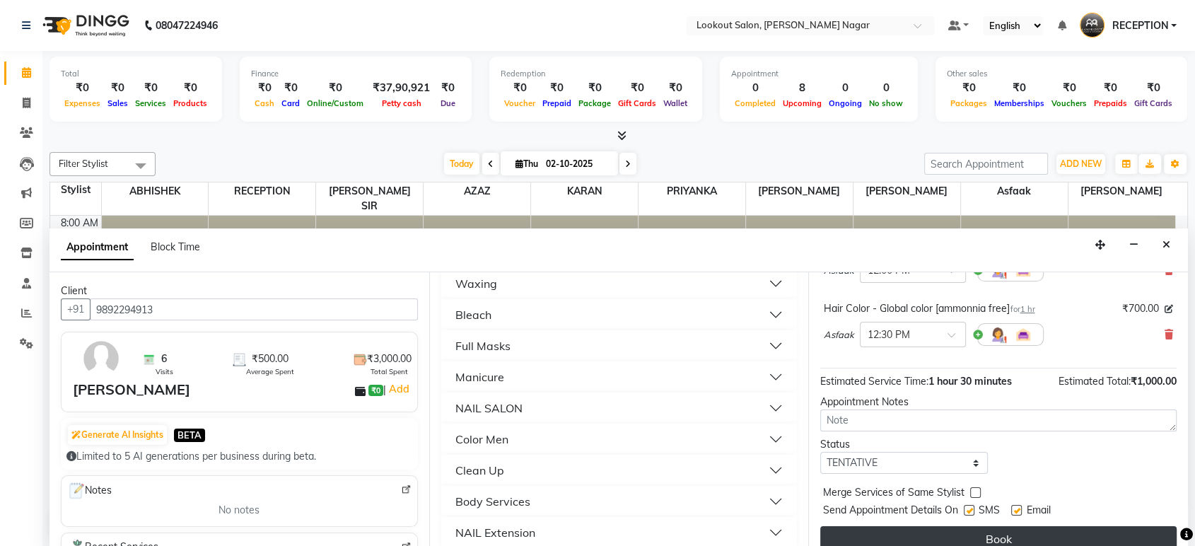
click at [984, 529] on button "Book" at bounding box center [998, 538] width 356 height 25
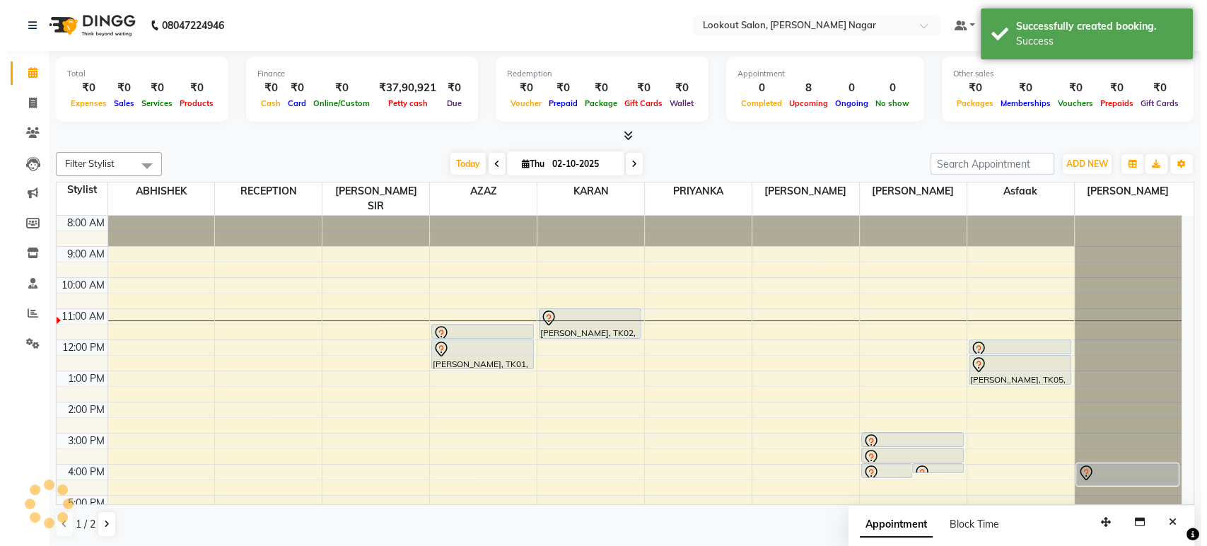
scroll to position [0, 0]
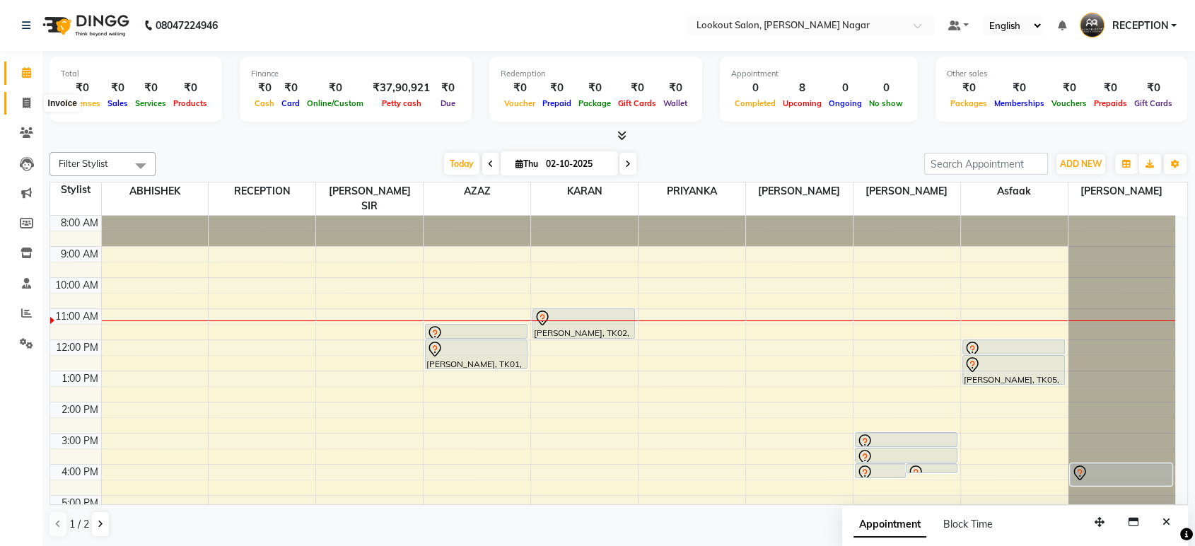
click at [28, 100] on icon at bounding box center [27, 103] width 8 height 11
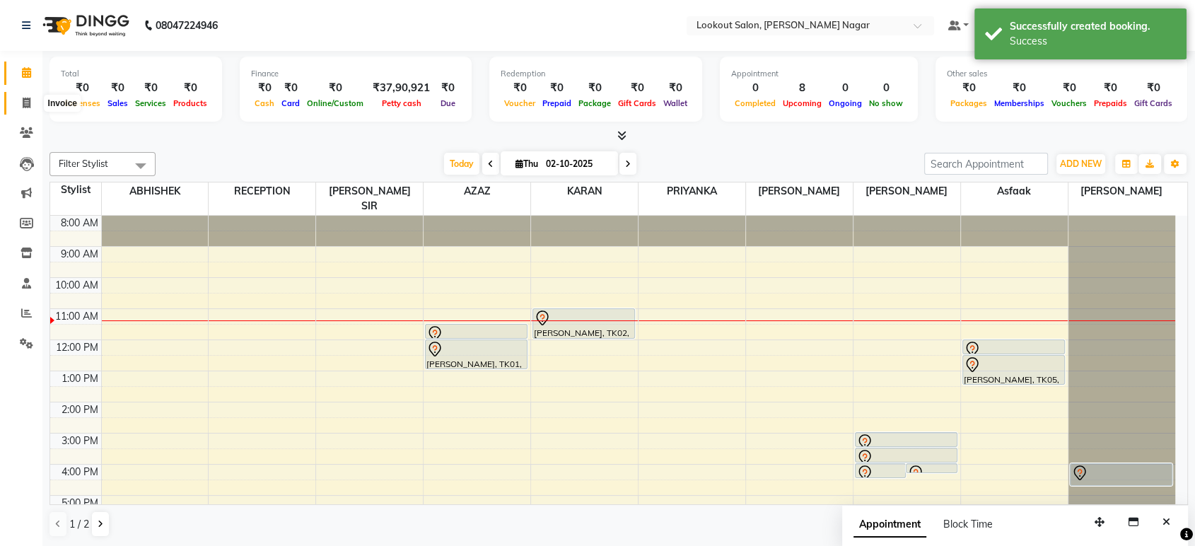
select select "service"
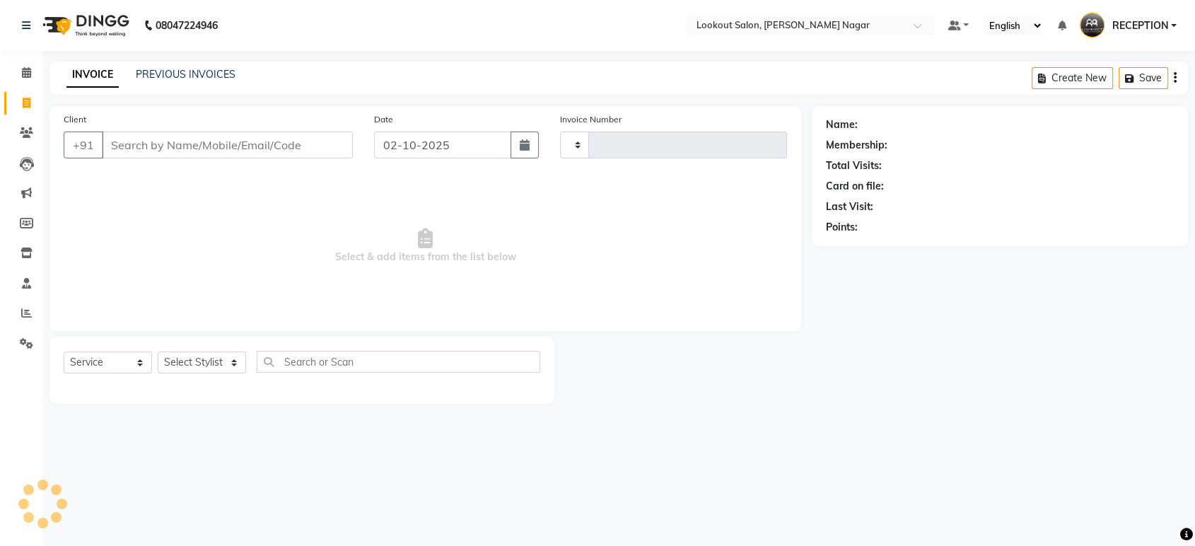
type input "3620"
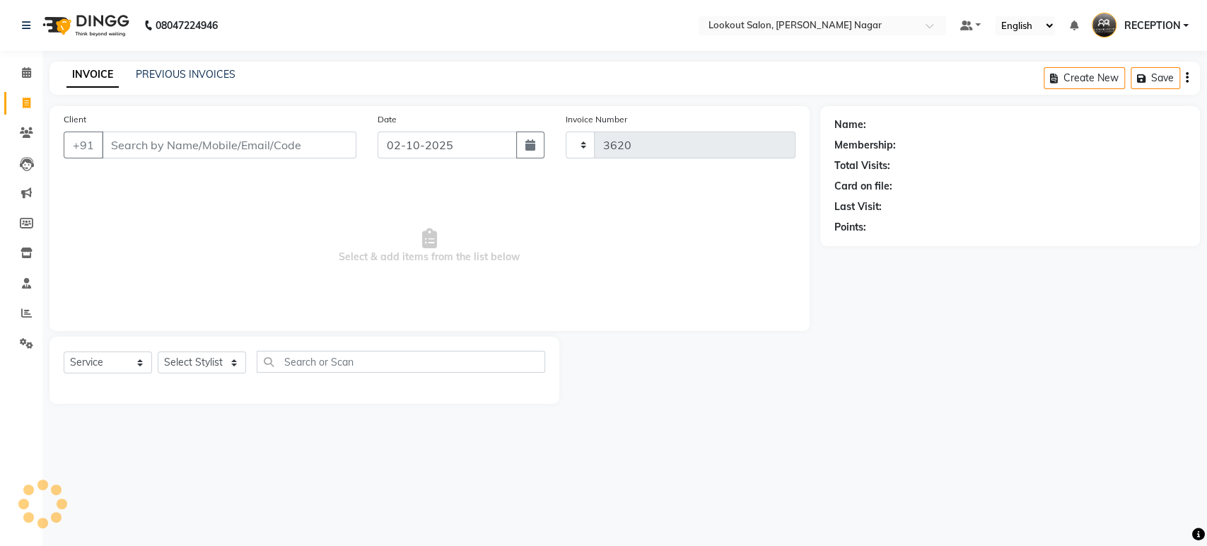
select select "150"
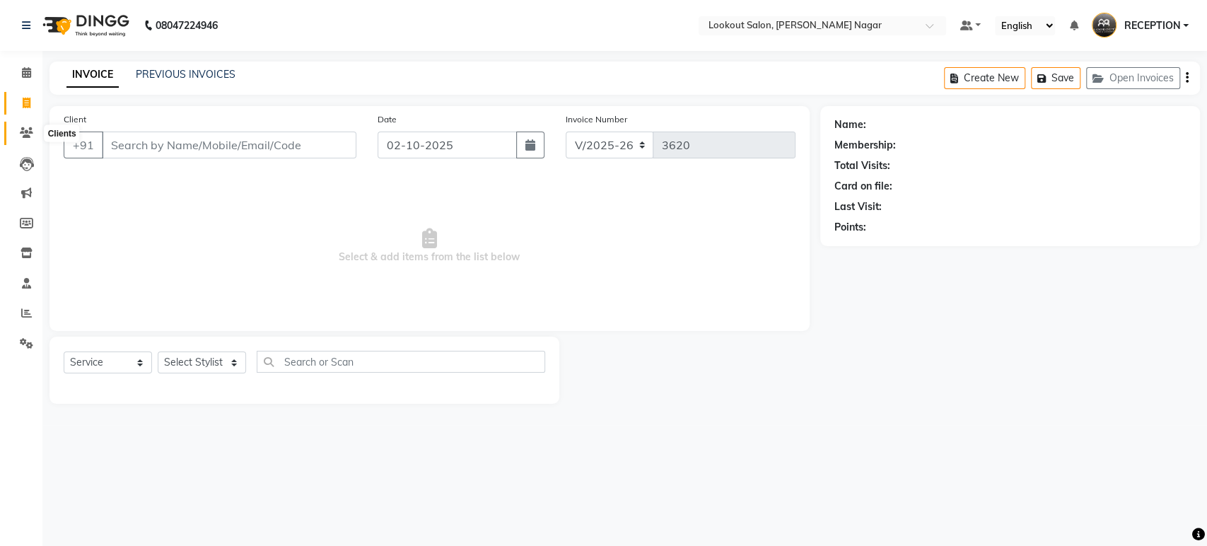
click at [21, 131] on icon at bounding box center [26, 132] width 13 height 11
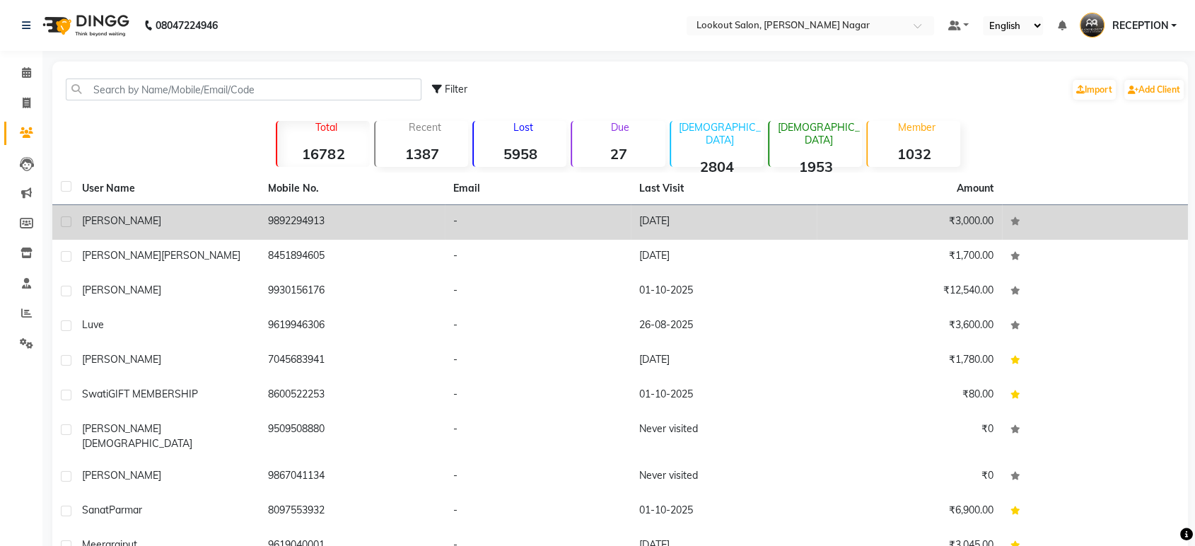
drag, startPoint x: 180, startPoint y: 214, endPoint x: 134, endPoint y: 221, distance: 45.9
click at [134, 221] on div "[PERSON_NAME]" at bounding box center [166, 221] width 169 height 15
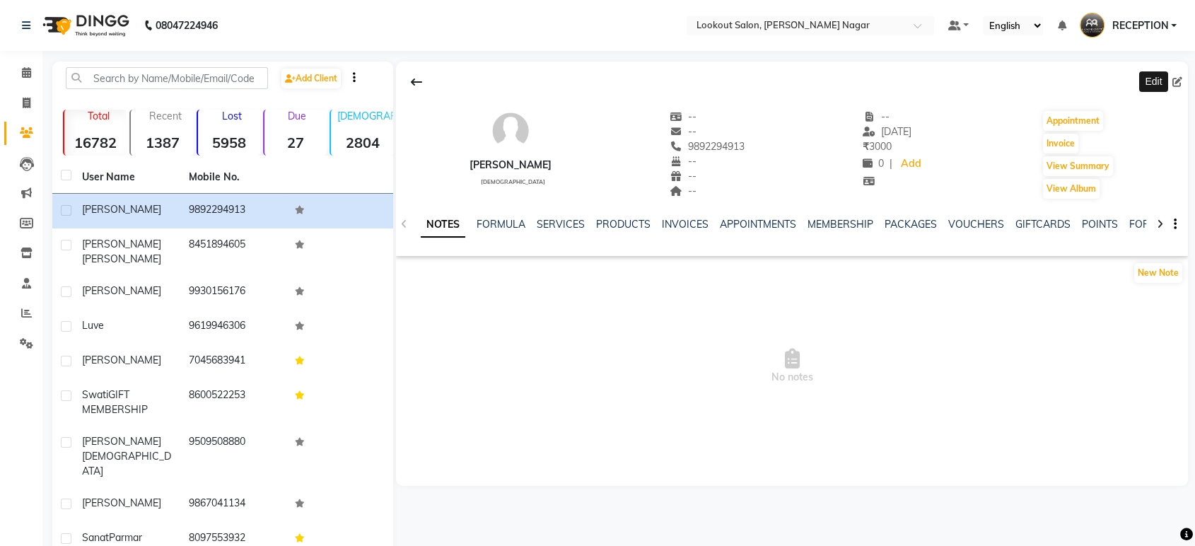
click at [1174, 87] on span at bounding box center [1180, 82] width 16 height 15
click at [1177, 81] on icon at bounding box center [1177, 82] width 10 height 10
select select "22"
select select "[DEMOGRAPHIC_DATA]"
select select
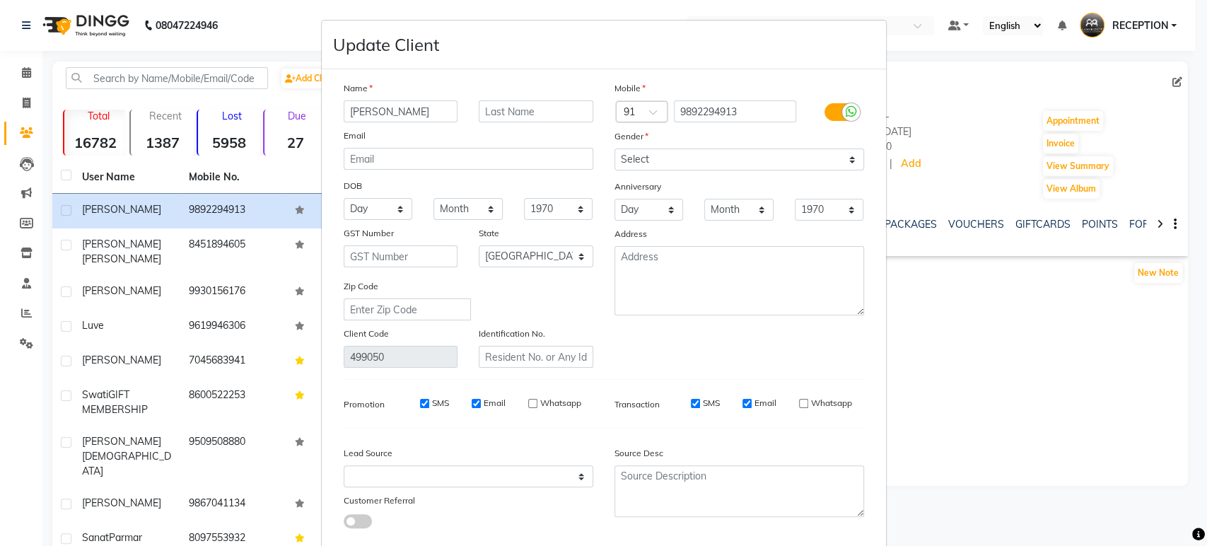
click at [406, 106] on input "[PERSON_NAME]" at bounding box center [401, 111] width 115 height 22
type input "k"
type input "rahul"
click at [486, 107] on input "text" at bounding box center [536, 111] width 115 height 22
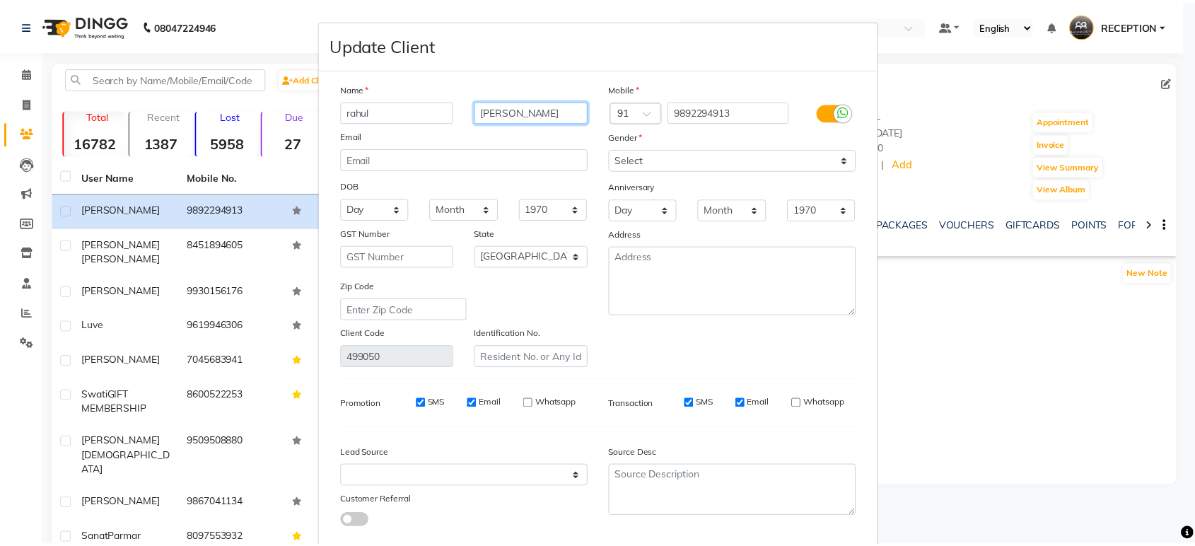
scroll to position [78, 0]
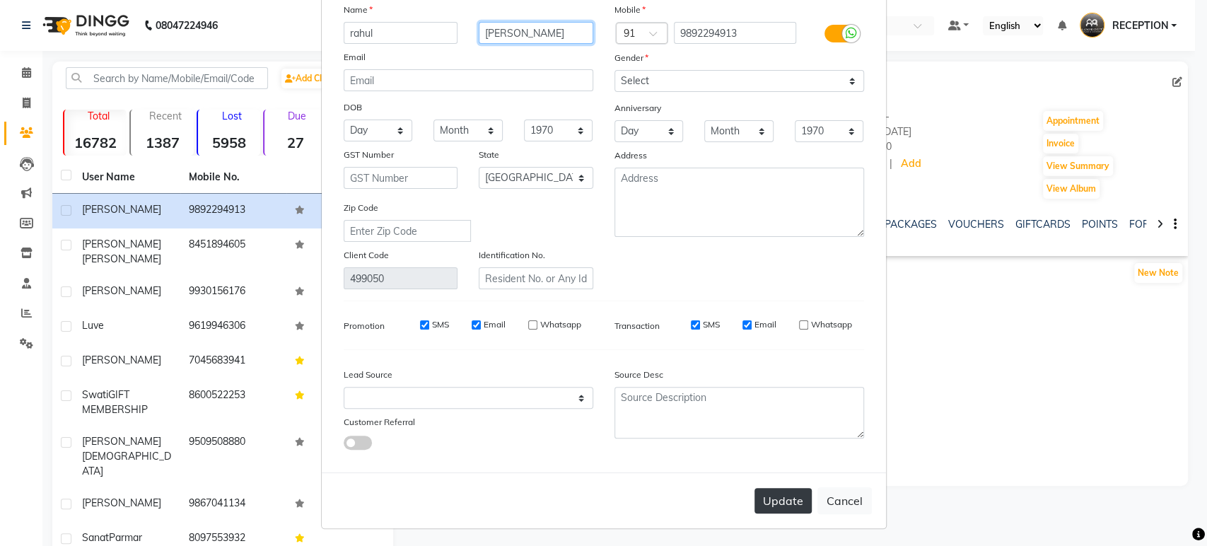
type input "[PERSON_NAME]"
click at [776, 491] on button "Update" at bounding box center [782, 500] width 57 height 25
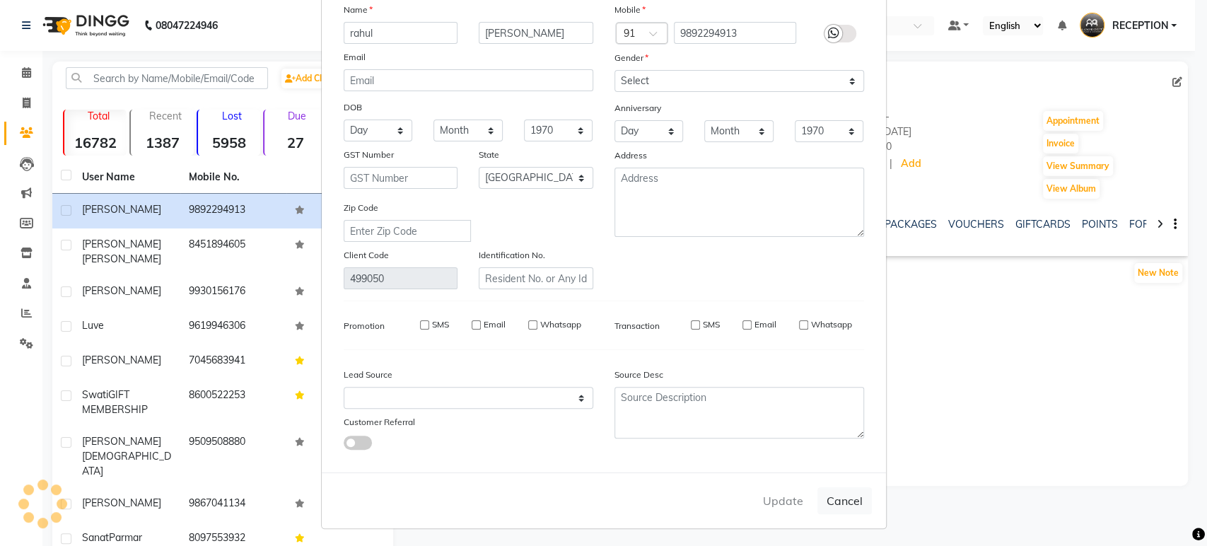
select select
select select "null"
select select
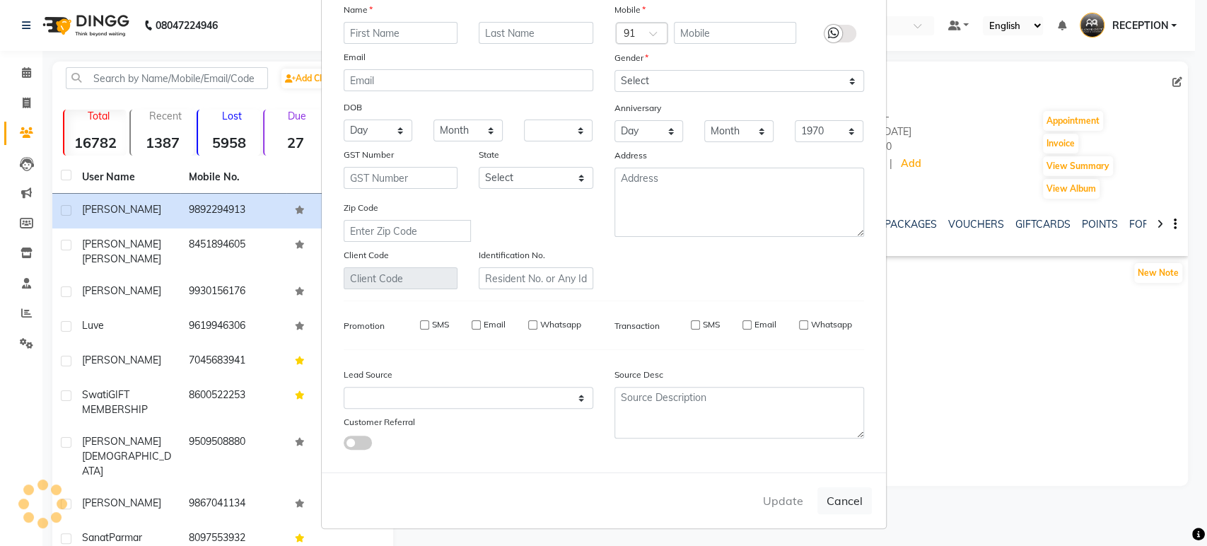
select select
checkbox input "false"
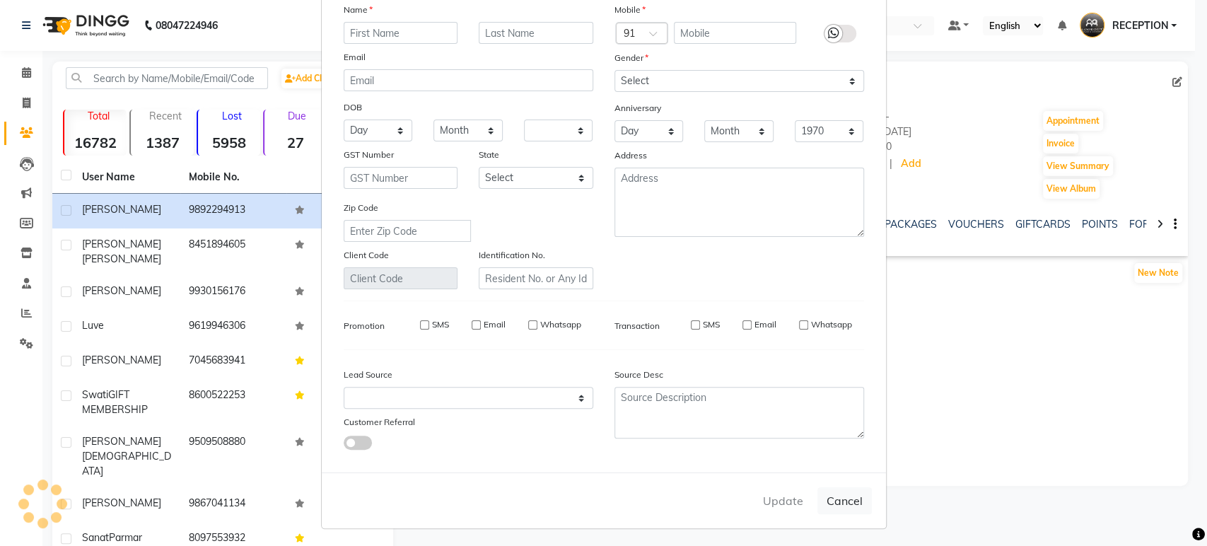
checkbox input "false"
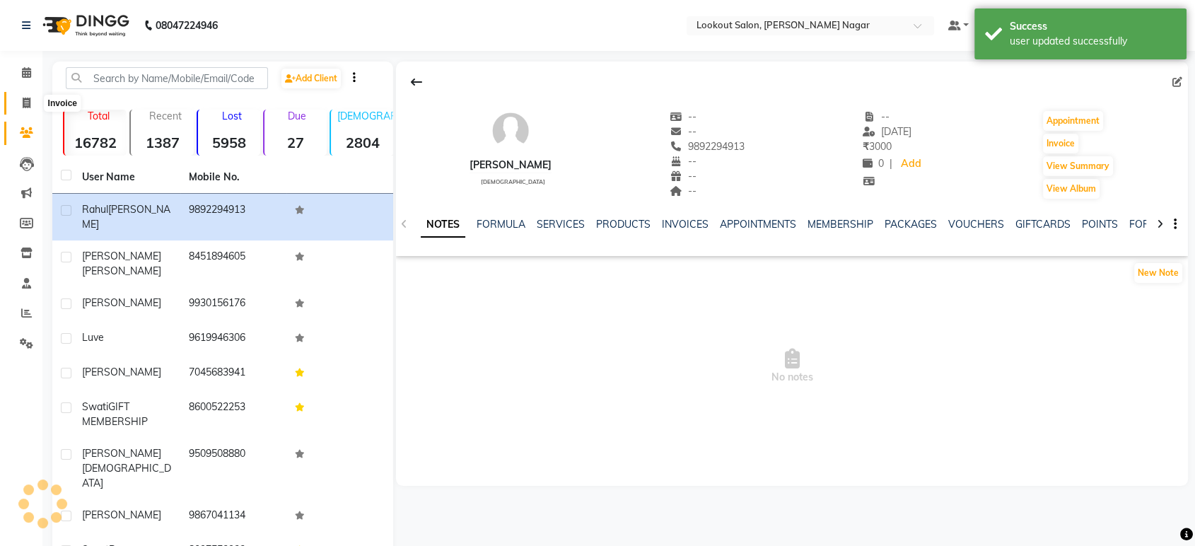
click at [25, 110] on span at bounding box center [26, 103] width 25 height 16
select select "service"
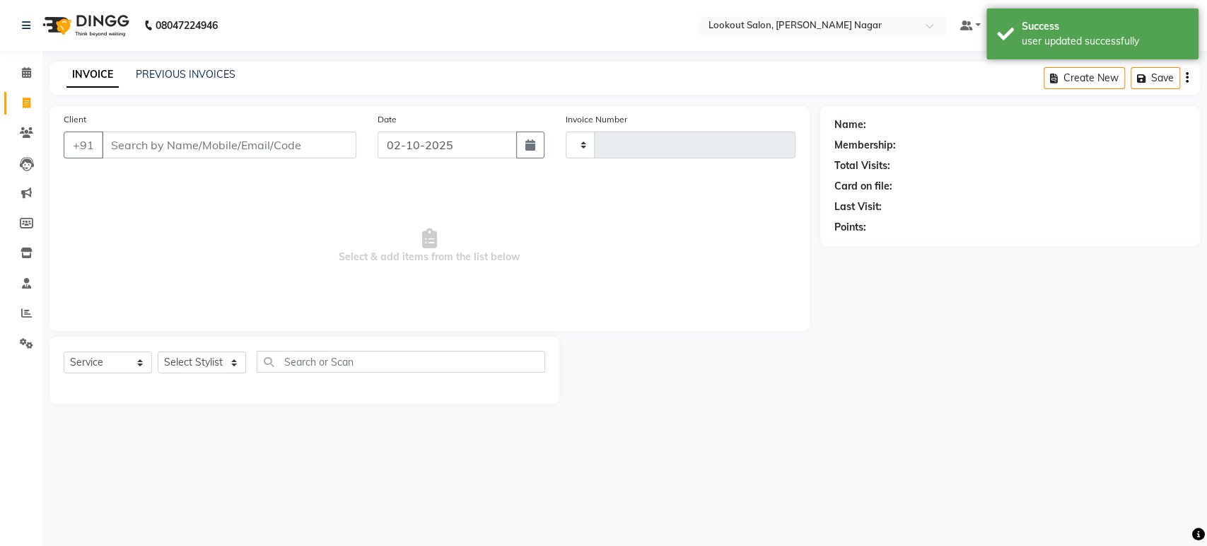
type input "3620"
select select "150"
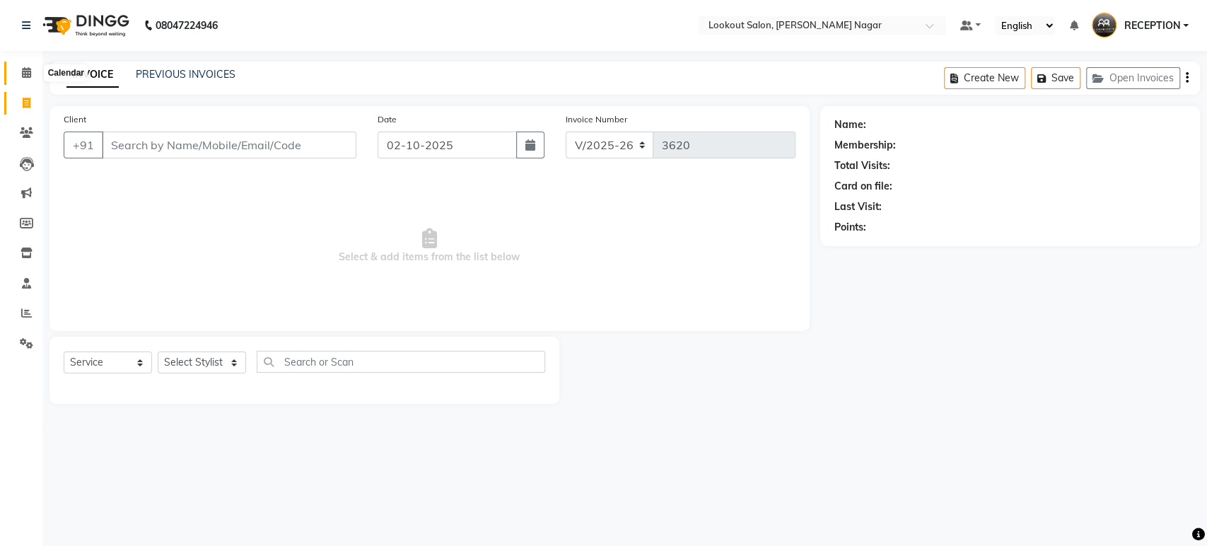
click at [28, 78] on icon at bounding box center [26, 72] width 9 height 11
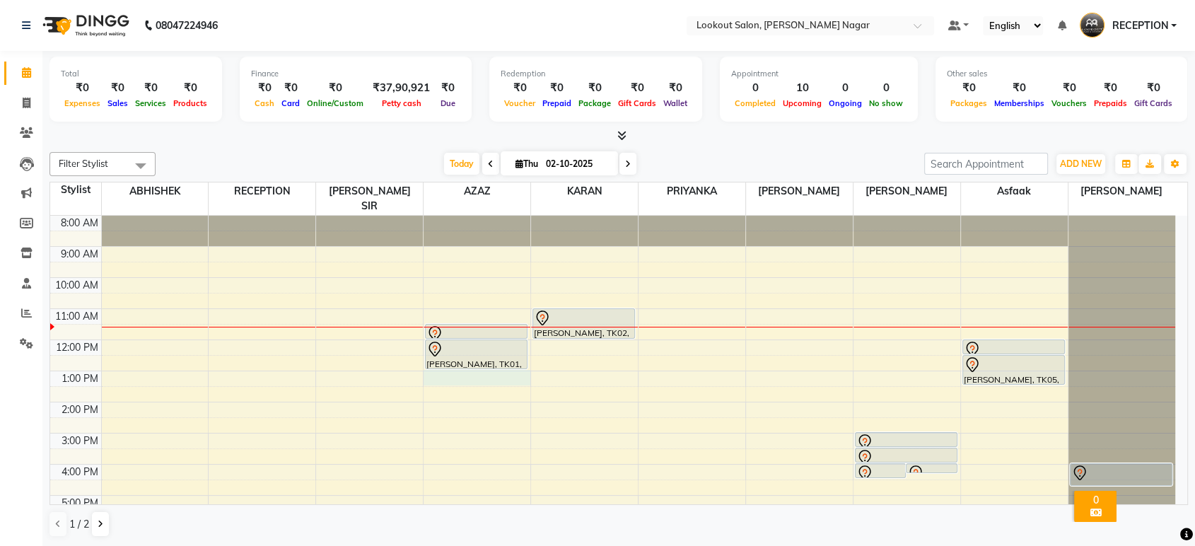
click at [447, 363] on div "8:00 AM 9:00 AM 10:00 AM 11:00 AM 12:00 PM 1:00 PM 2:00 PM 3:00 PM 4:00 PM 5:00…" at bounding box center [612, 433] width 1125 height 435
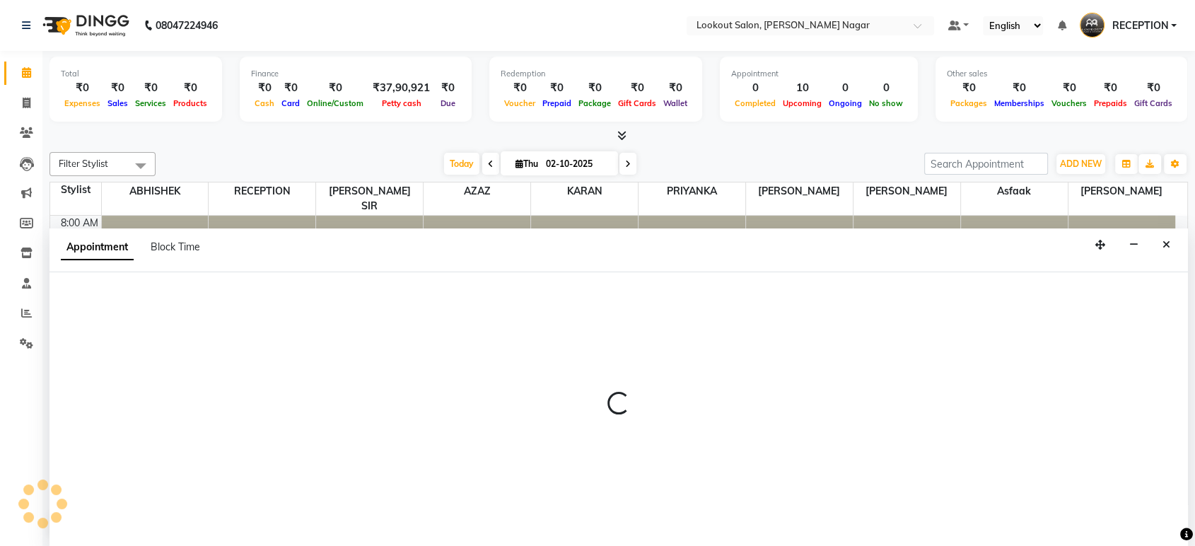
select select "11446"
select select "780"
select select "tentative"
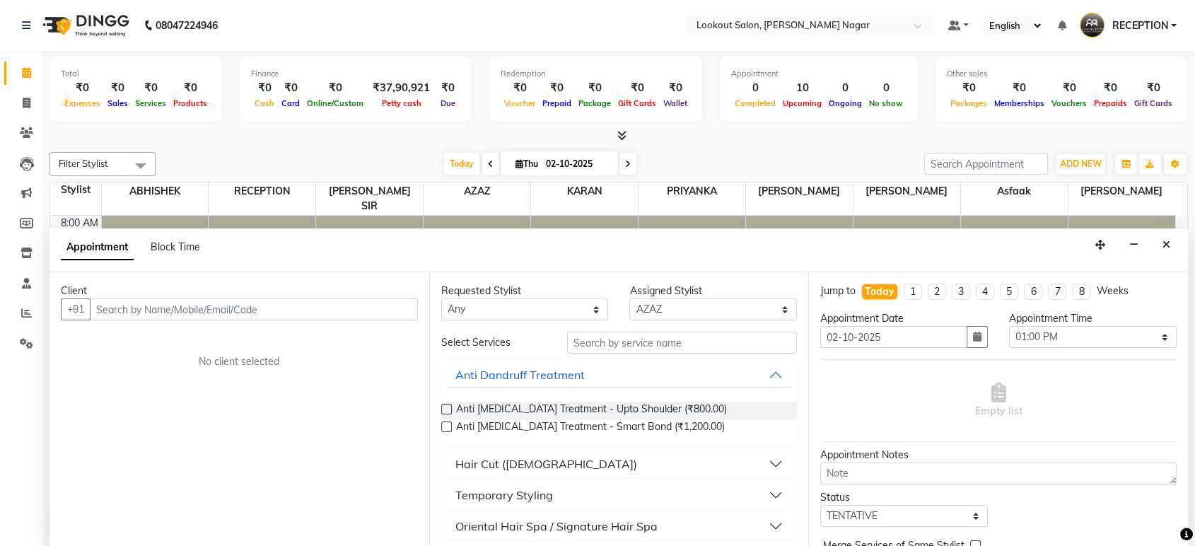
click at [284, 306] on input "text" at bounding box center [254, 309] width 328 height 22
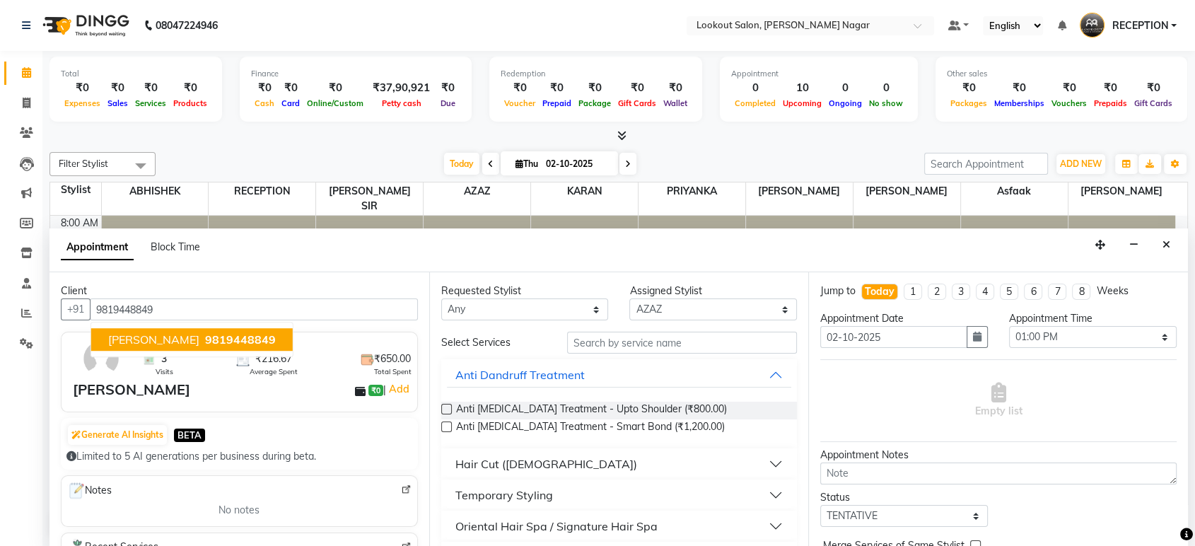
click at [205, 344] on span "9819448849" at bounding box center [240, 340] width 71 height 14
type input "9819448849"
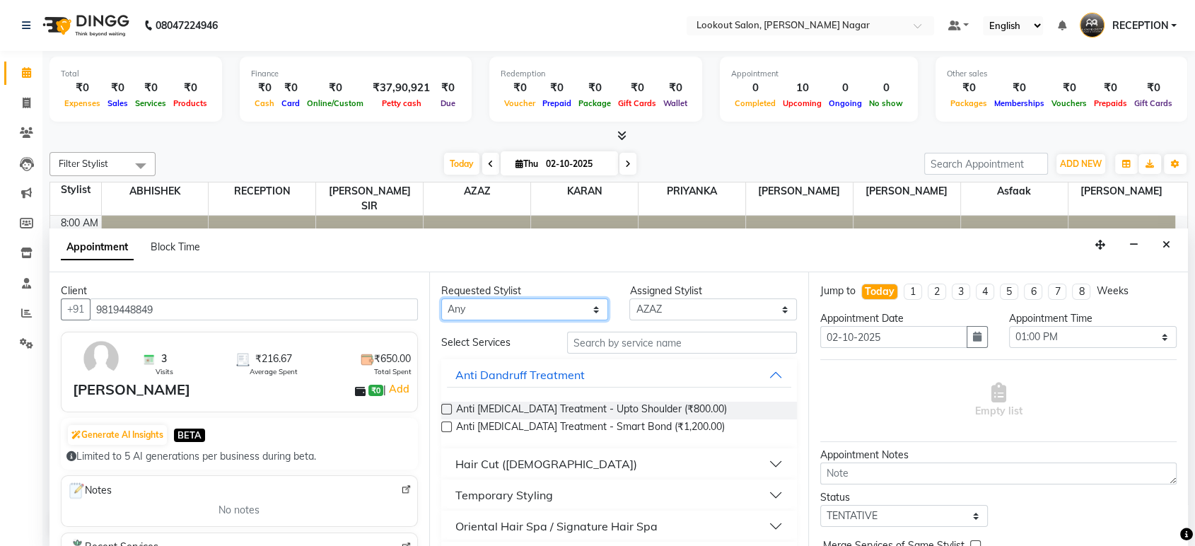
click at [501, 315] on select "Any ABHISHEK Asfaak [PERSON_NAME] [PERSON_NAME] PRIYANKA RECEPTION [PERSON_NAME…" at bounding box center [525, 309] width 168 height 22
click at [500, 306] on select "Any ABHISHEK Asfaak [PERSON_NAME] [PERSON_NAME] PRIYANKA RECEPTION [PERSON_NAME…" at bounding box center [525, 309] width 168 height 22
select select "11446"
click at [441, 298] on select "Any ABHISHEK Asfaak [PERSON_NAME] [PERSON_NAME] PRIYANKA RECEPTION [PERSON_NAME…" at bounding box center [525, 309] width 168 height 22
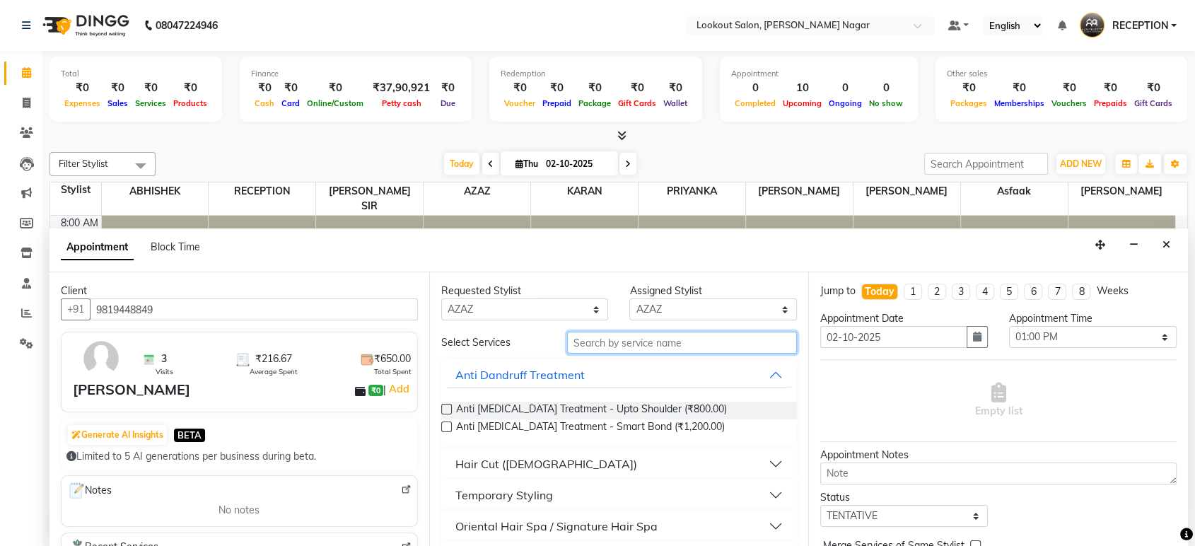
click at [658, 342] on input "text" at bounding box center [682, 343] width 231 height 22
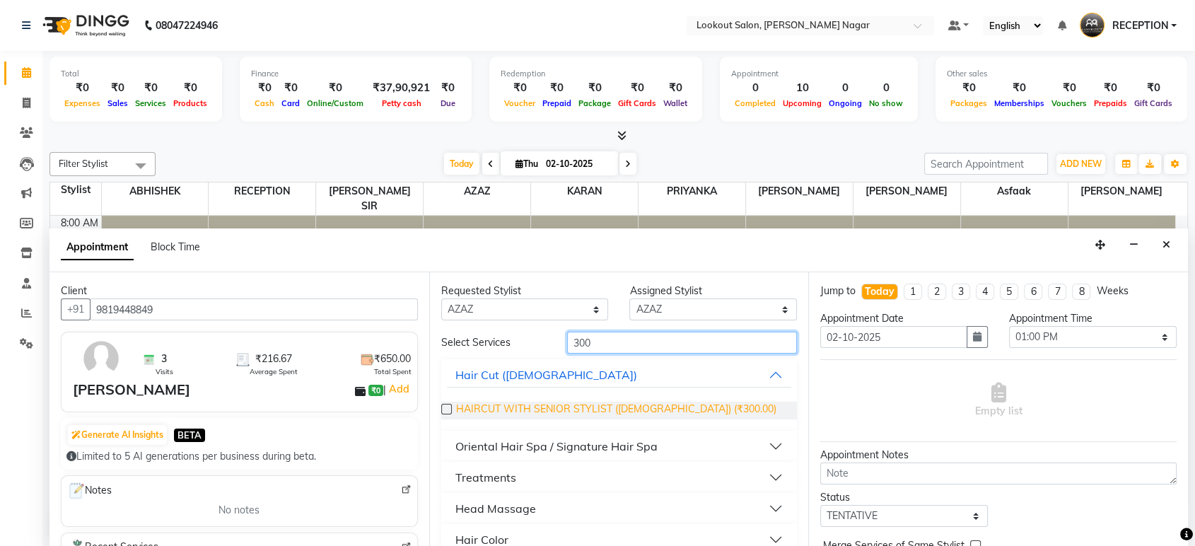
type input "300"
click at [682, 404] on span "HAIRCUT WITH SENIOR STYLIST ([DEMOGRAPHIC_DATA]) (₹300.00)" at bounding box center [616, 411] width 320 height 18
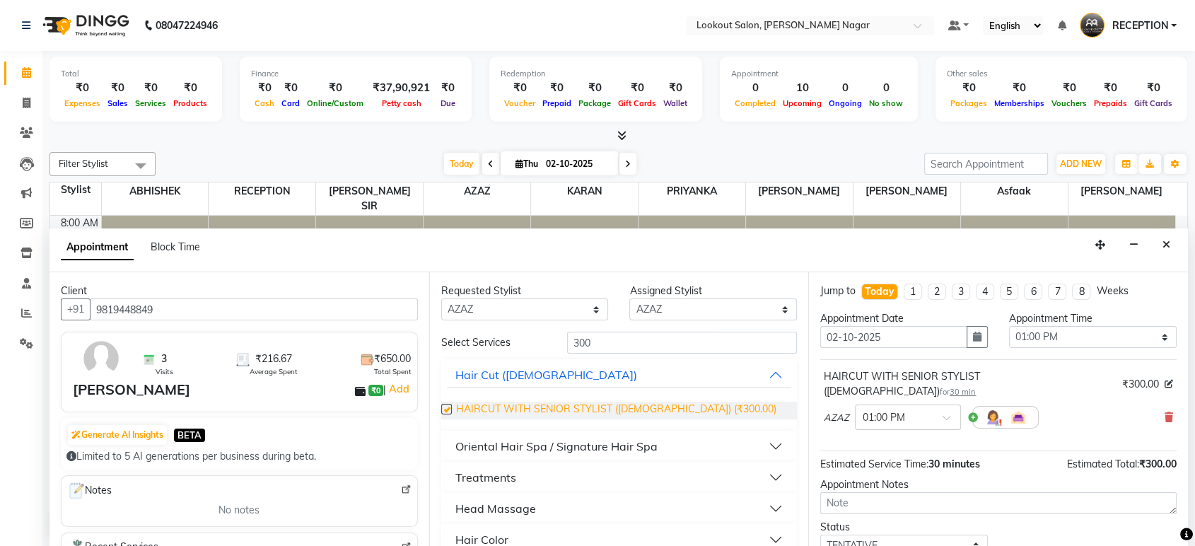
checkbox input "false"
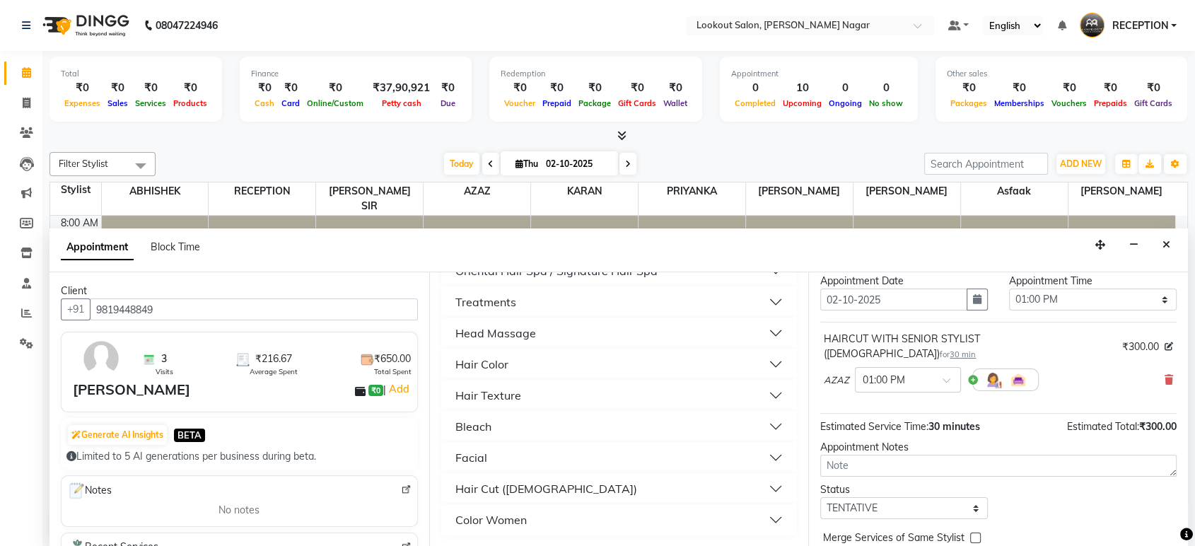
scroll to position [83, 0]
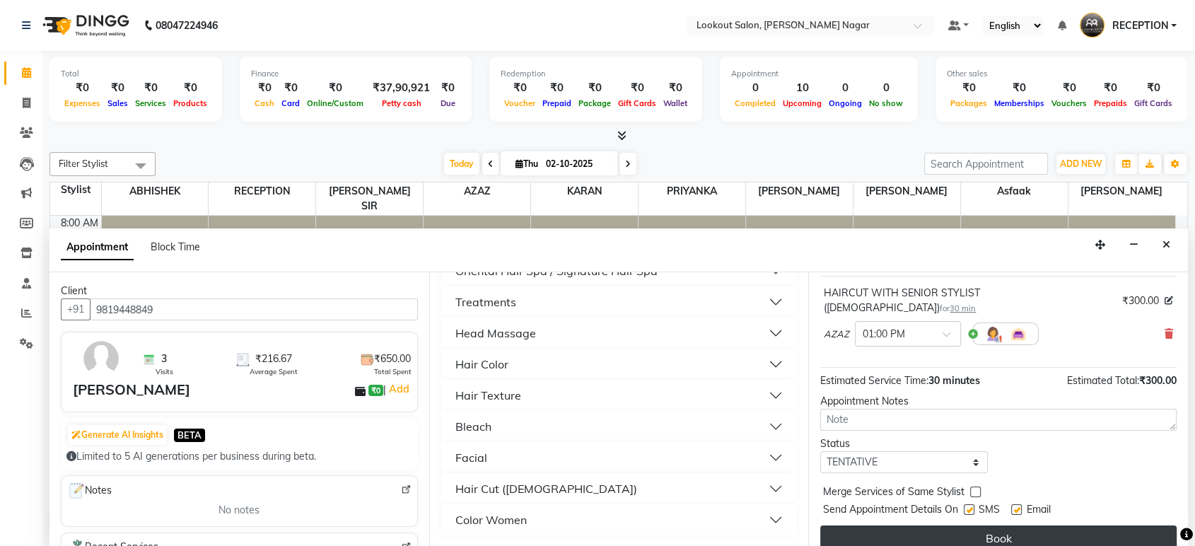
click at [1008, 525] on button "Book" at bounding box center [998, 537] width 356 height 25
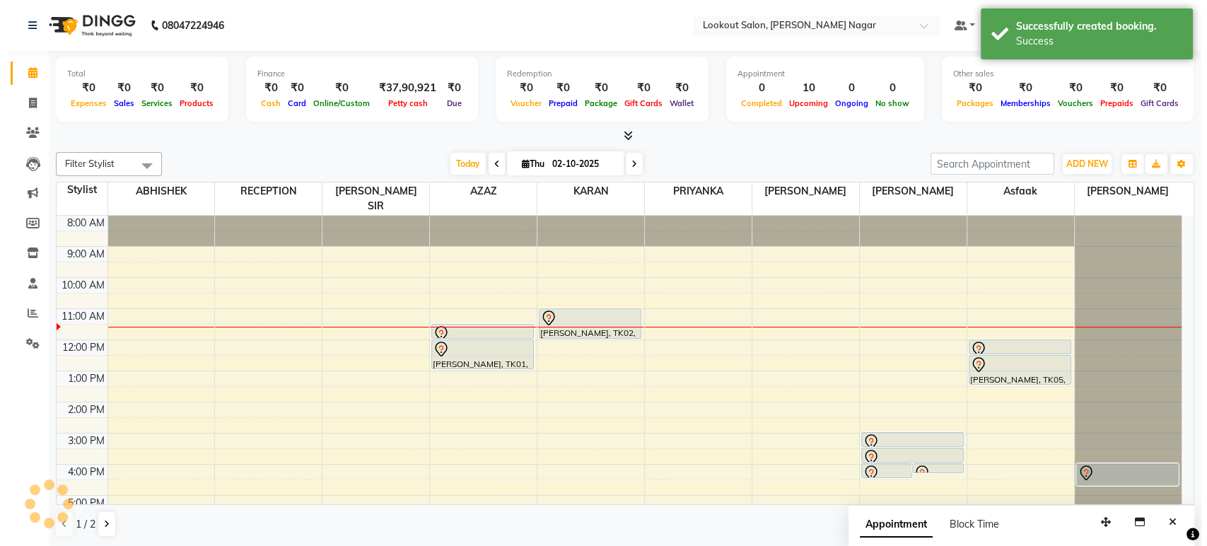
scroll to position [0, 0]
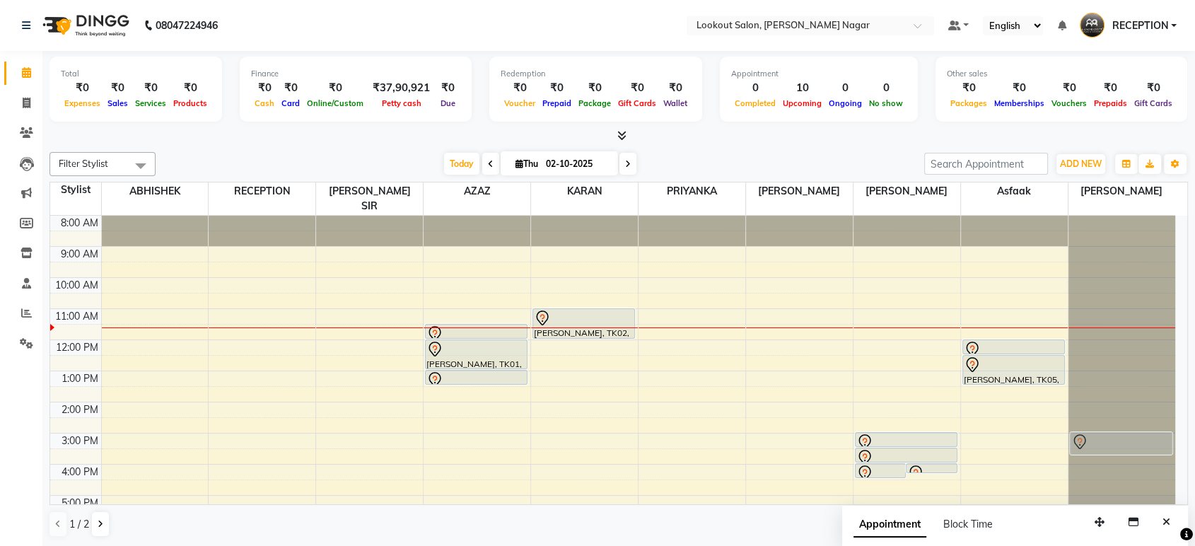
drag, startPoint x: 1106, startPoint y: 447, endPoint x: 1102, endPoint y: 416, distance: 31.4
click at [1102, 416] on div "[PERSON_NAME], TK04, 04:00 PM-04:45 PM, HAIRCUT WITH STYLIST ([DEMOGRAPHIC_DATA…" at bounding box center [1121, 433] width 107 height 435
click at [1102, 216] on div at bounding box center [1121, 216] width 107 height 0
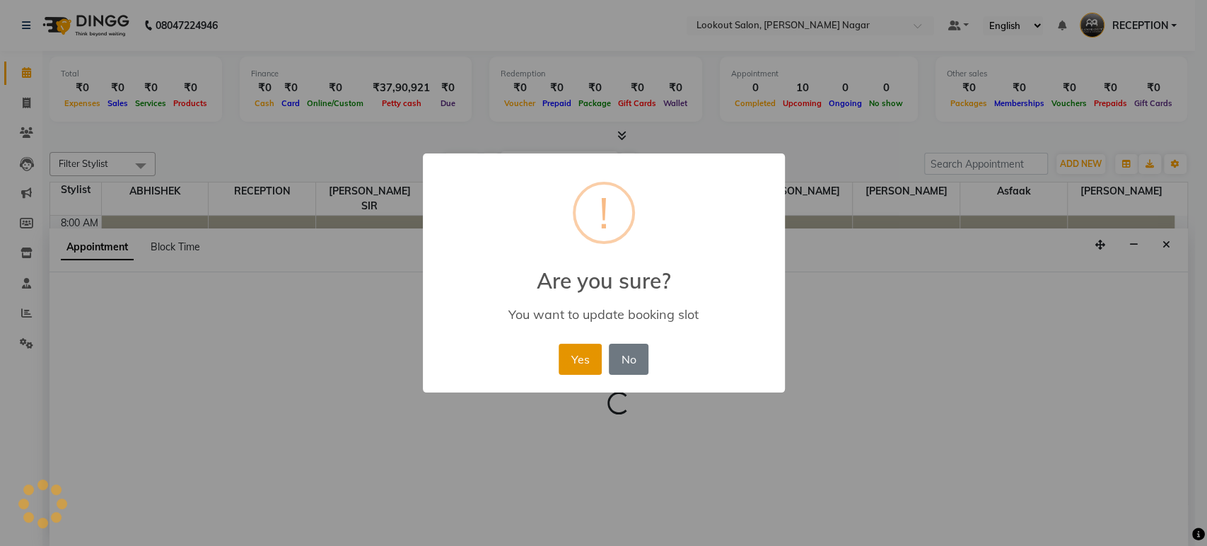
click at [584, 361] on button "Yes" at bounding box center [580, 359] width 43 height 31
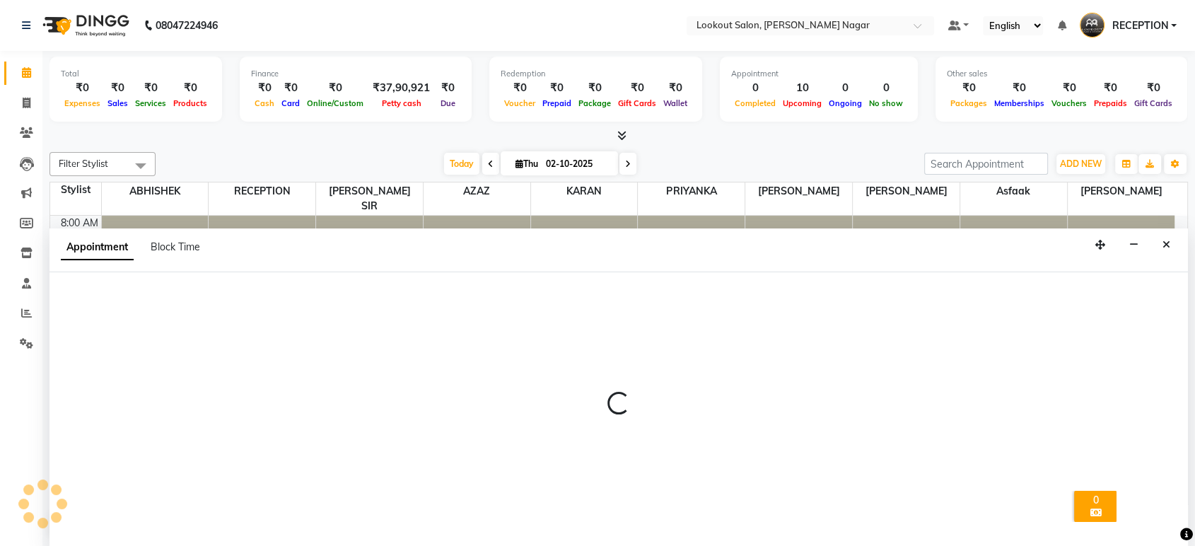
select select "92789"
select select "870"
select select "tentative"
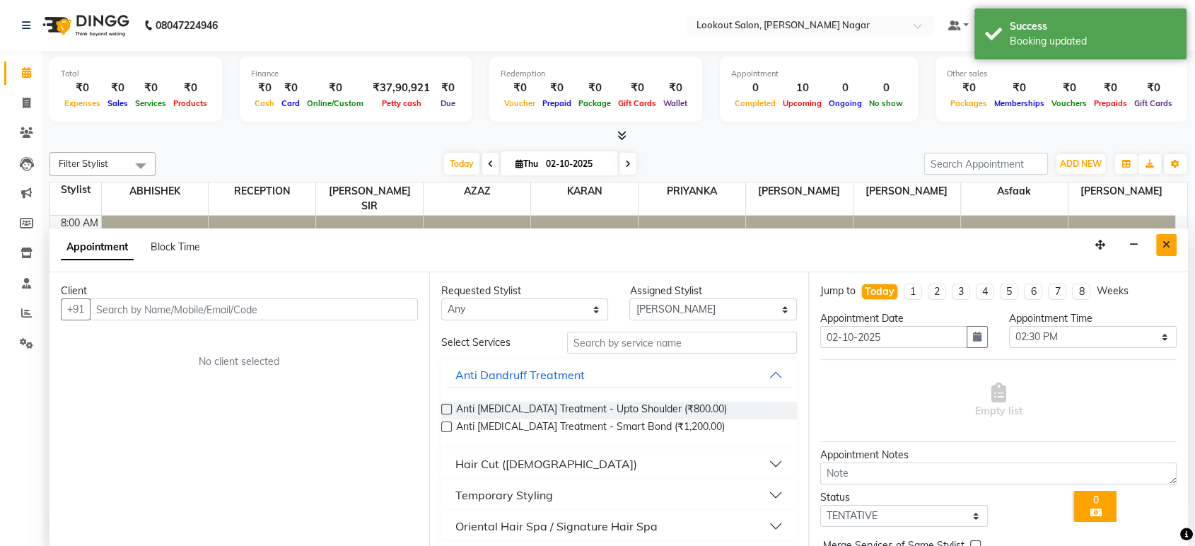
click at [1160, 247] on button "Close" at bounding box center [1166, 245] width 21 height 22
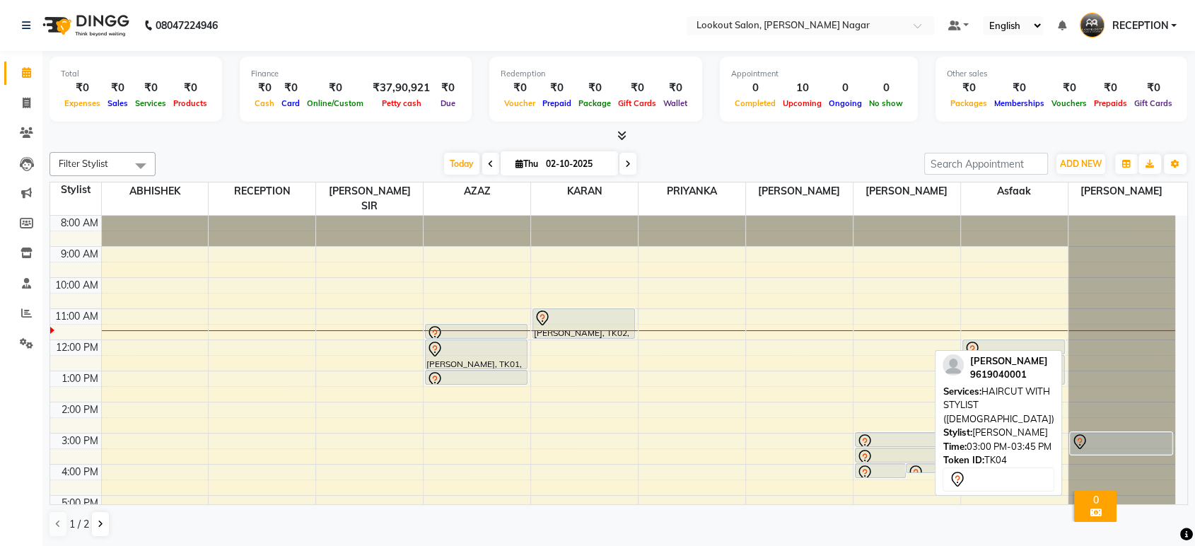
click at [1119, 433] on div at bounding box center [1121, 441] width 100 height 17
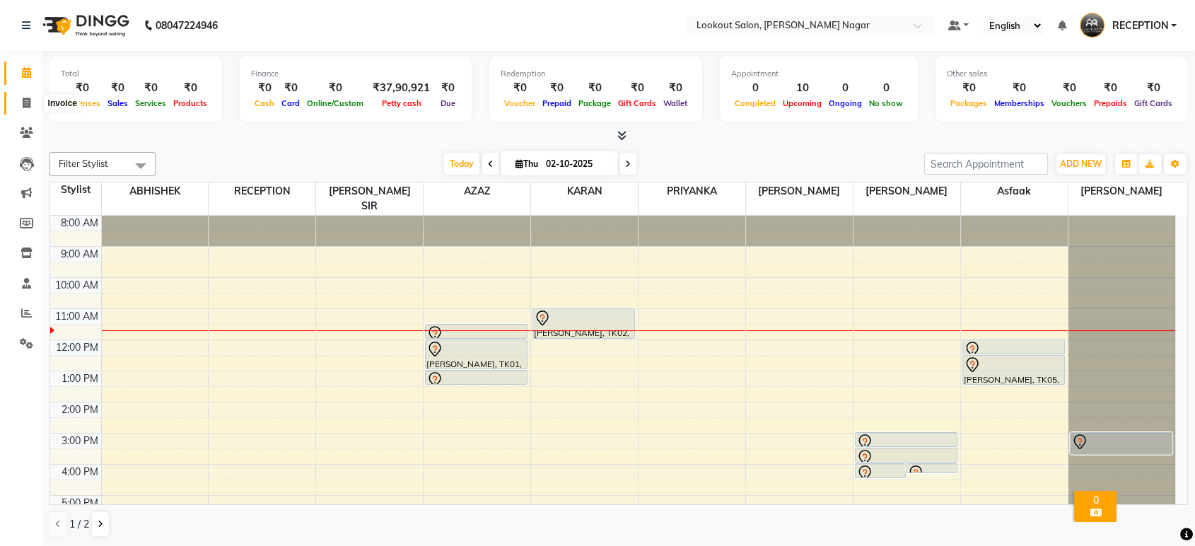
click at [23, 108] on span at bounding box center [26, 103] width 25 height 16
select select "service"
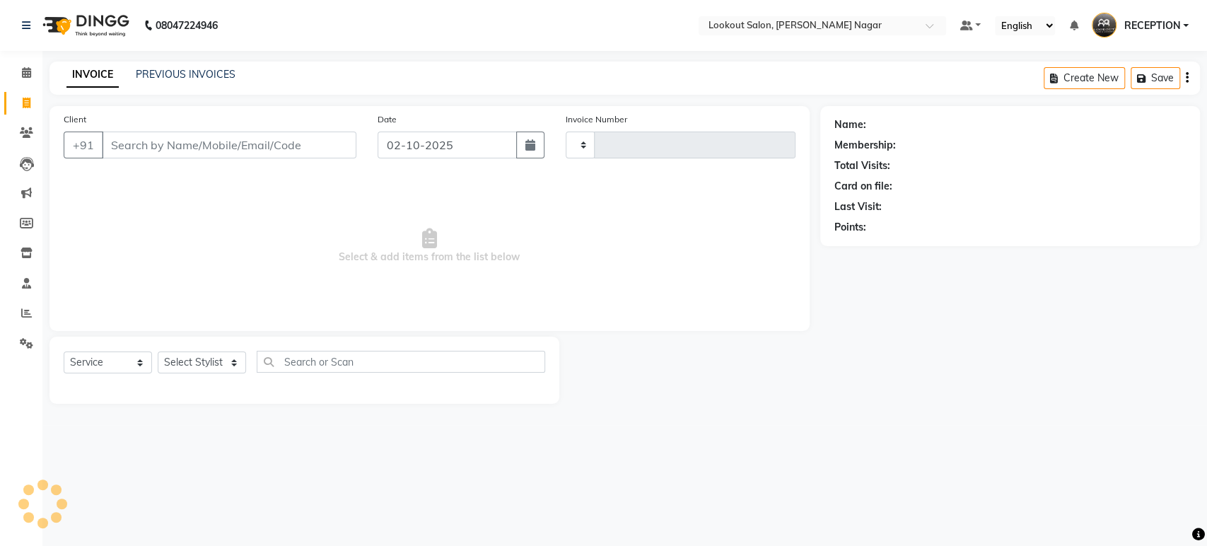
click at [332, 143] on input "Client" at bounding box center [229, 145] width 255 height 27
type input "3620"
select select "150"
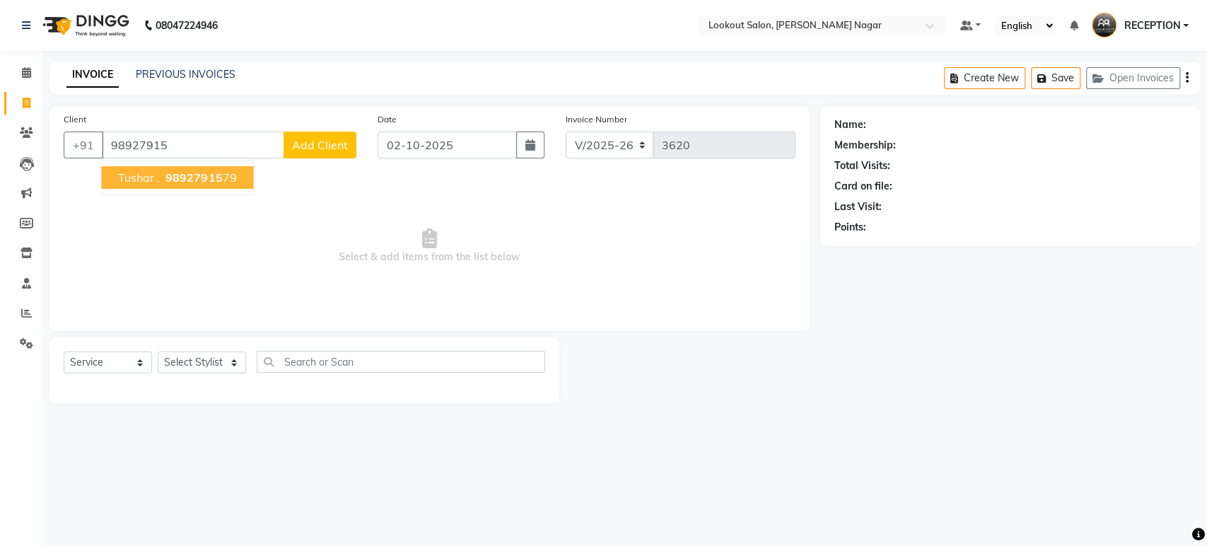
click at [172, 178] on span "98927915" at bounding box center [193, 177] width 57 height 14
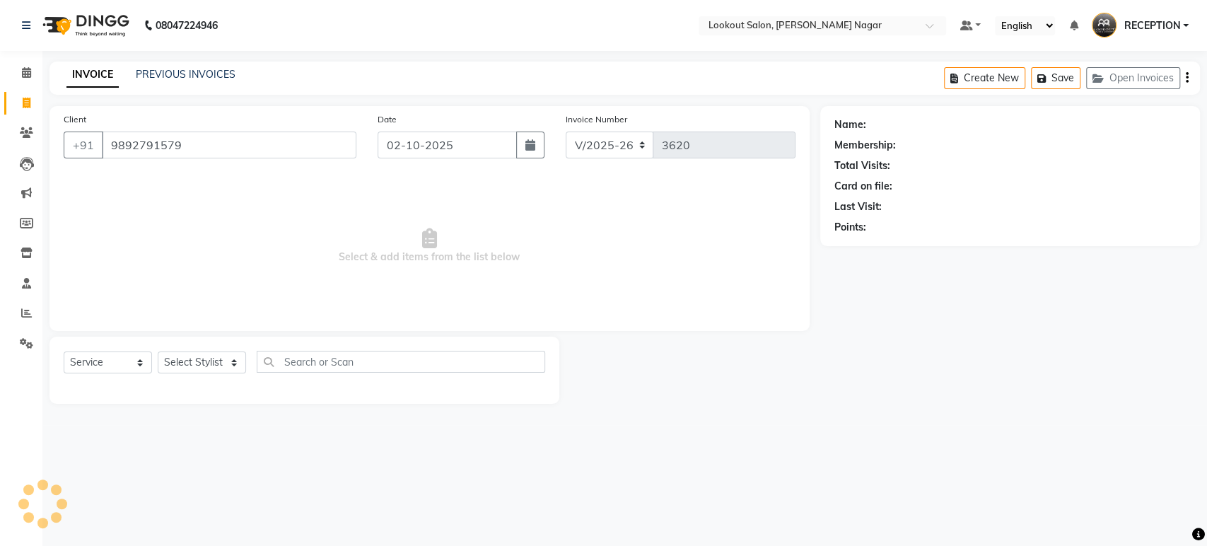
type input "9892791579"
click at [226, 361] on select "Select Stylist ABHISHEK Asfaak [PERSON_NAME] [PERSON_NAME] PRIYANKA RECEPTION […" at bounding box center [202, 362] width 88 height 22
select select "1: Object"
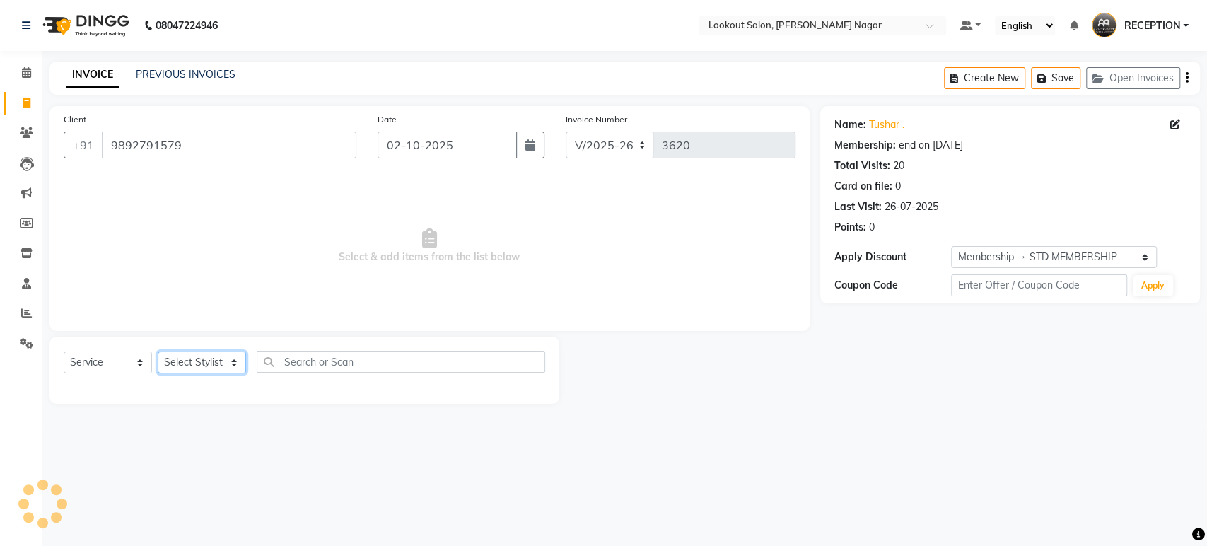
select select "34777"
click at [158, 351] on select "Select Stylist ABHISHEK Asfaak [PERSON_NAME] [PERSON_NAME] PRIYANKA RECEPTION […" at bounding box center [202, 362] width 88 height 22
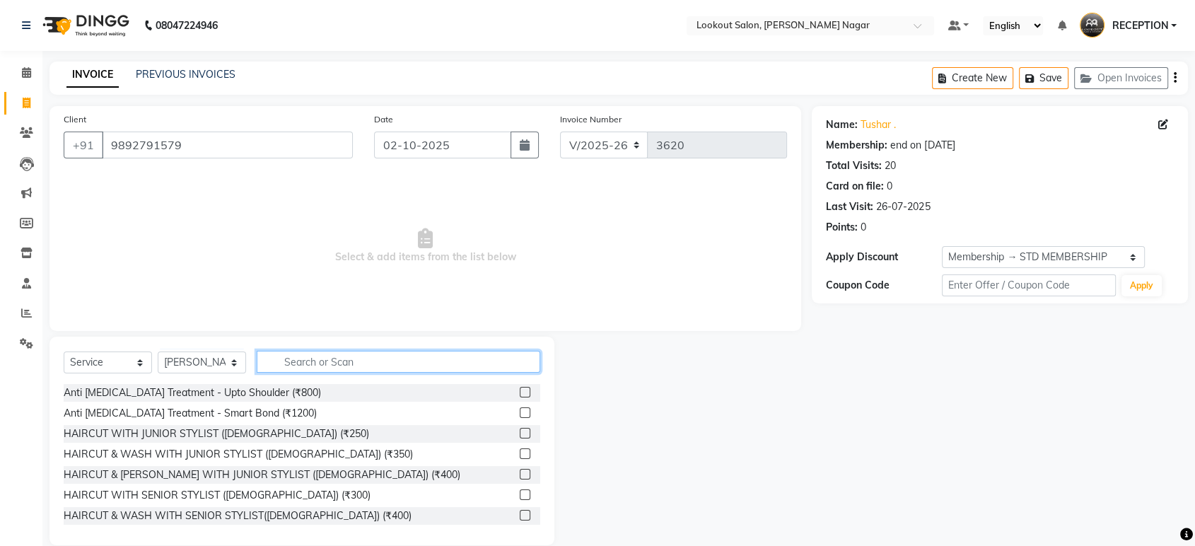
click at [350, 360] on input "text" at bounding box center [399, 362] width 284 height 22
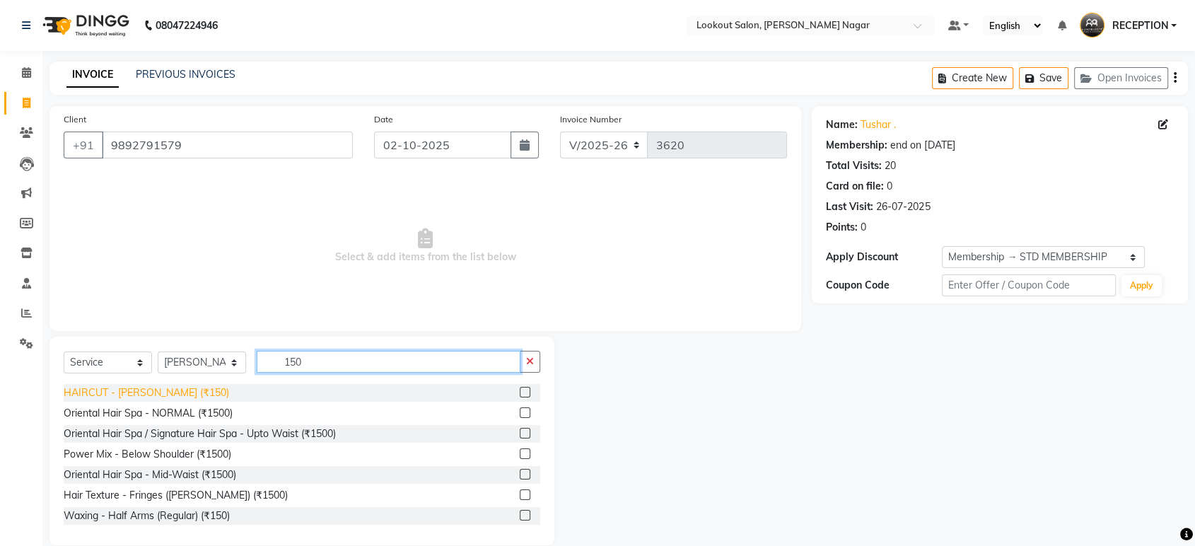
type input "150"
click at [115, 385] on div "HAIRCUT - [PERSON_NAME] (₹150)" at bounding box center [146, 392] width 165 height 15
checkbox input "false"
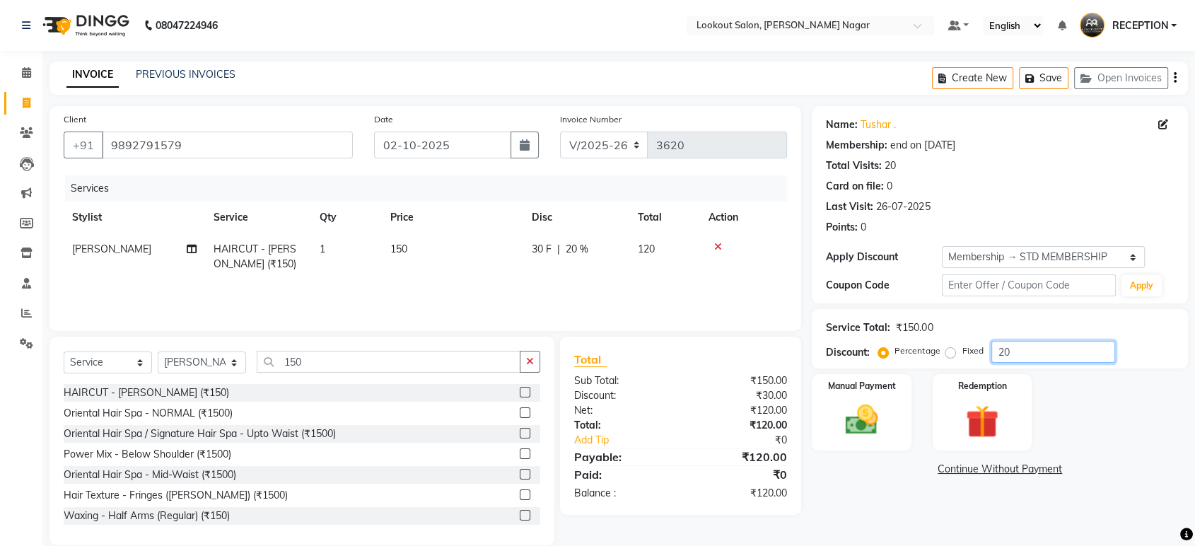
click at [1055, 361] on input "20" at bounding box center [1053, 352] width 124 height 22
type input "2"
click at [861, 438] on img at bounding box center [861, 420] width 55 height 40
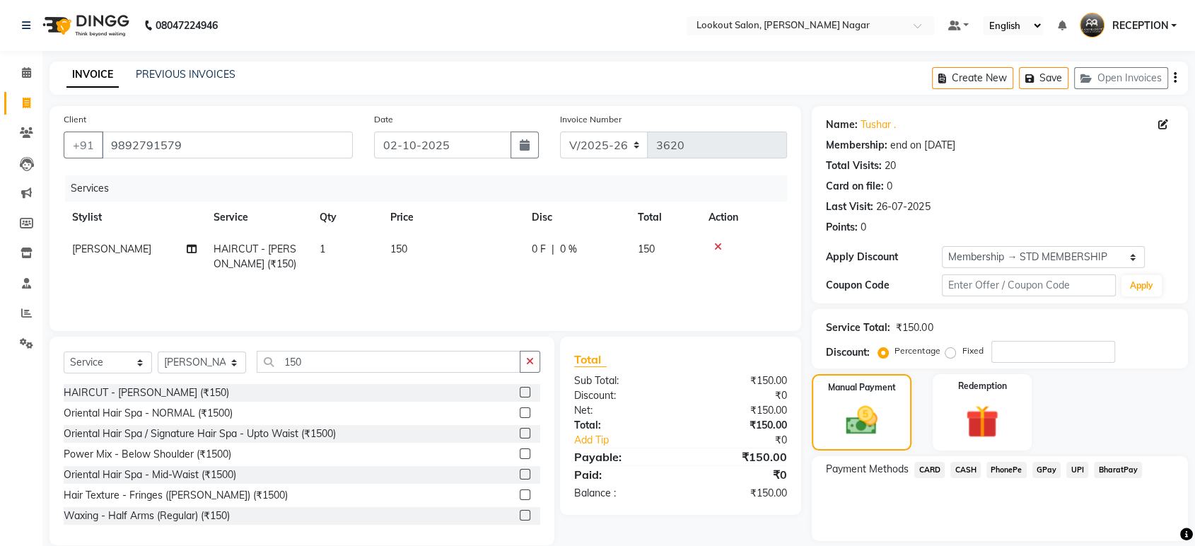
click at [974, 473] on span "CASH" at bounding box center [965, 470] width 30 height 16
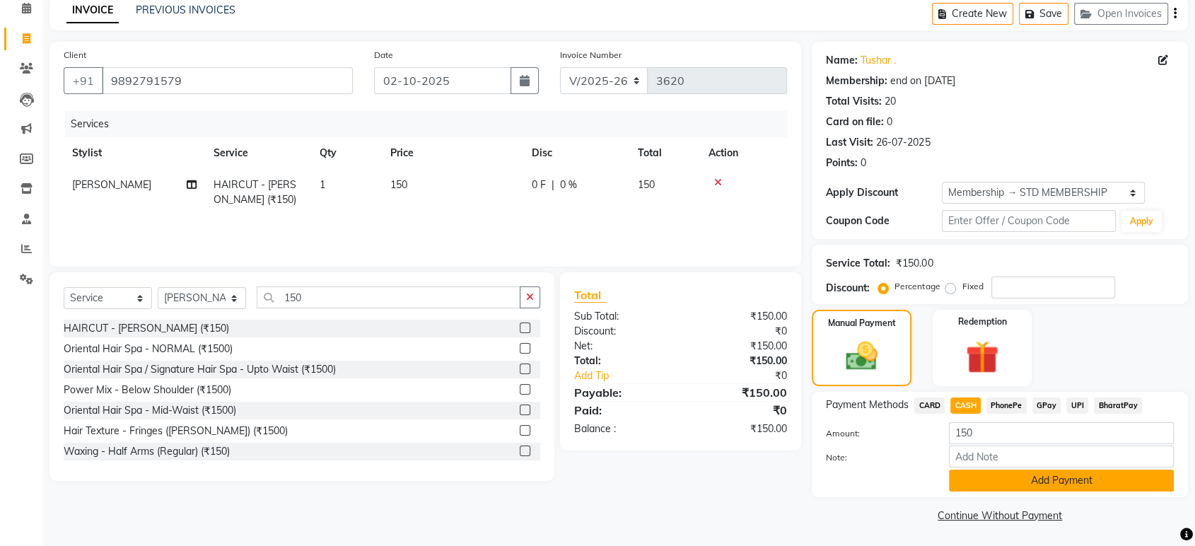
click at [979, 485] on button "Add Payment" at bounding box center [1061, 481] width 225 height 22
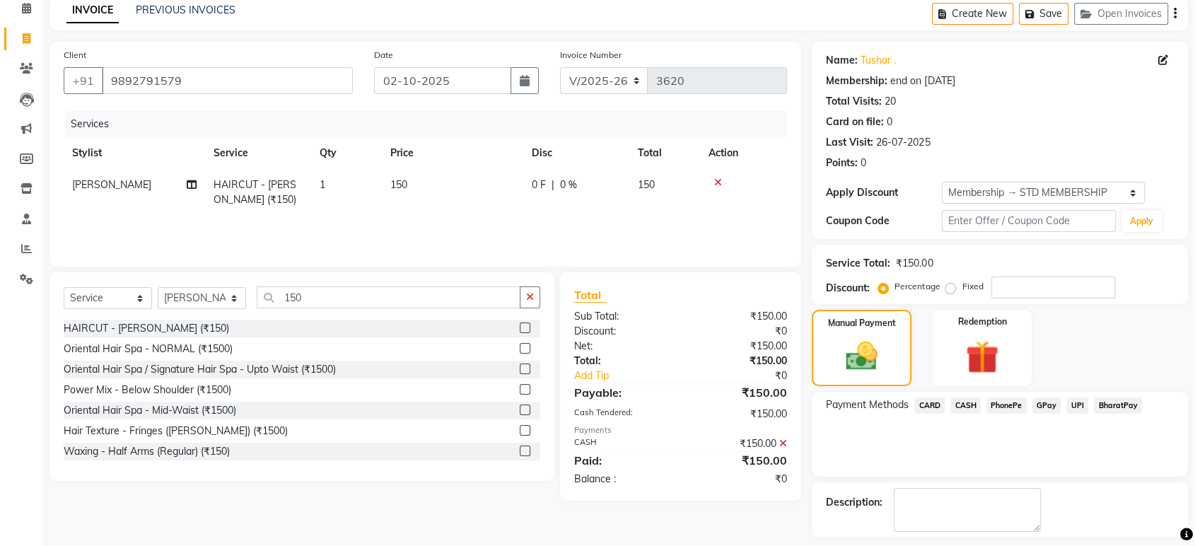
scroll to position [124, 0]
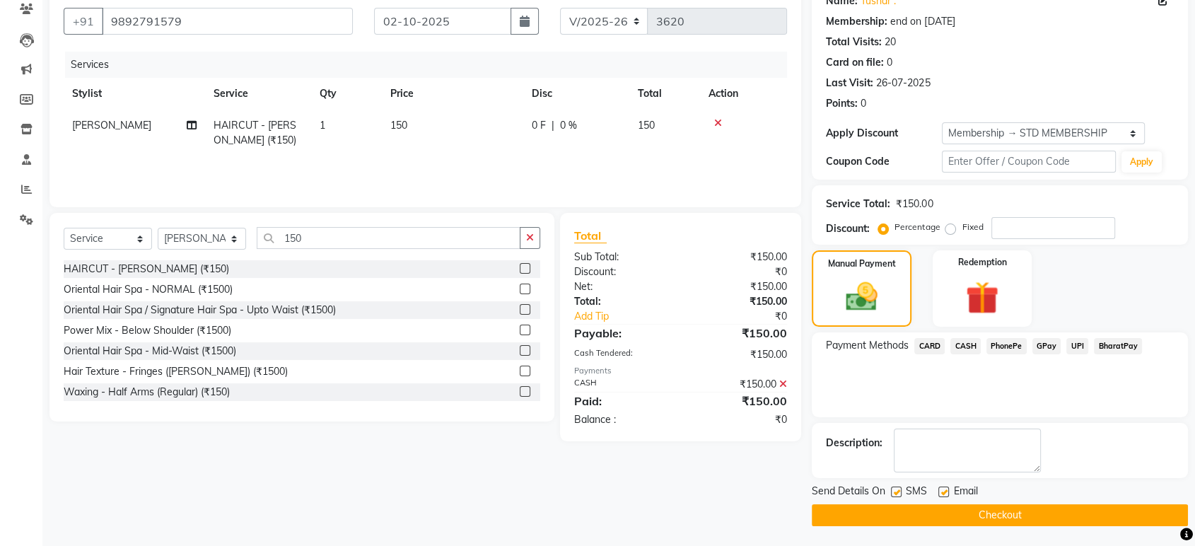
click at [977, 513] on button "Checkout" at bounding box center [1000, 515] width 376 height 22
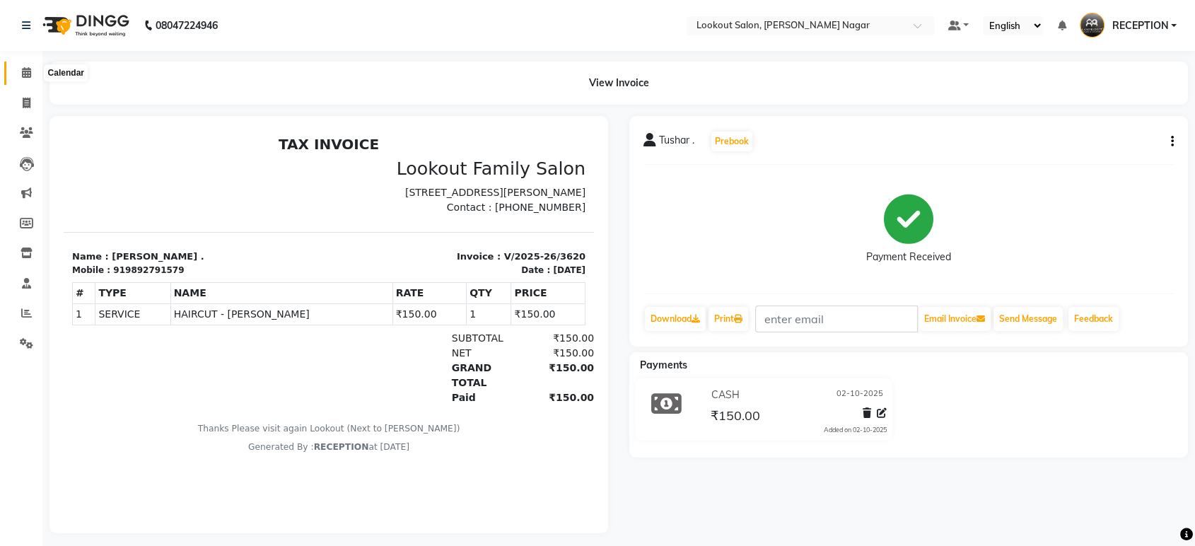
click at [22, 76] on icon at bounding box center [26, 72] width 9 height 11
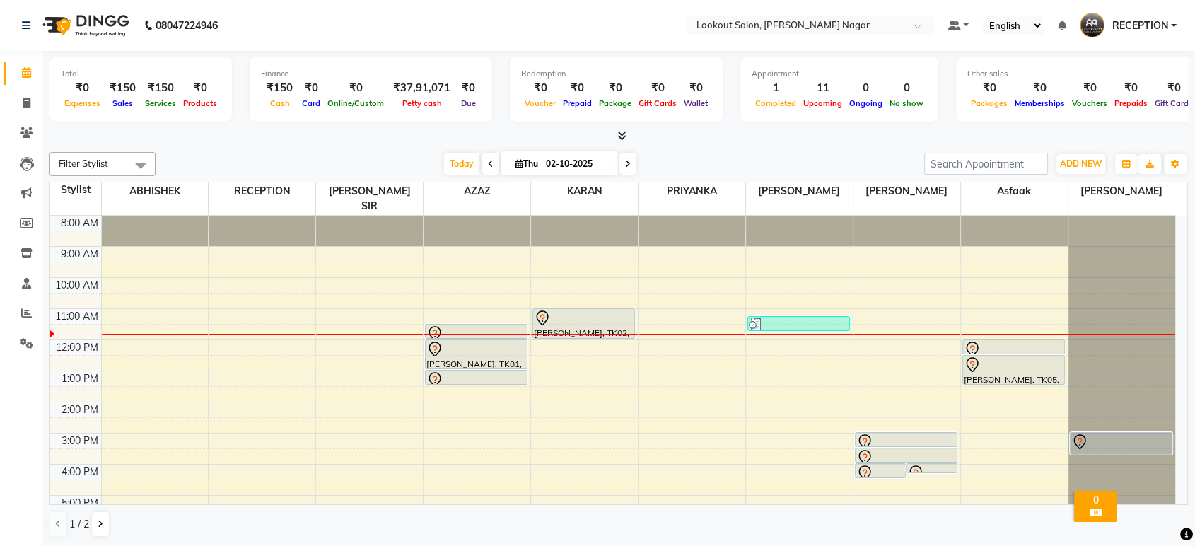
scroll to position [78, 0]
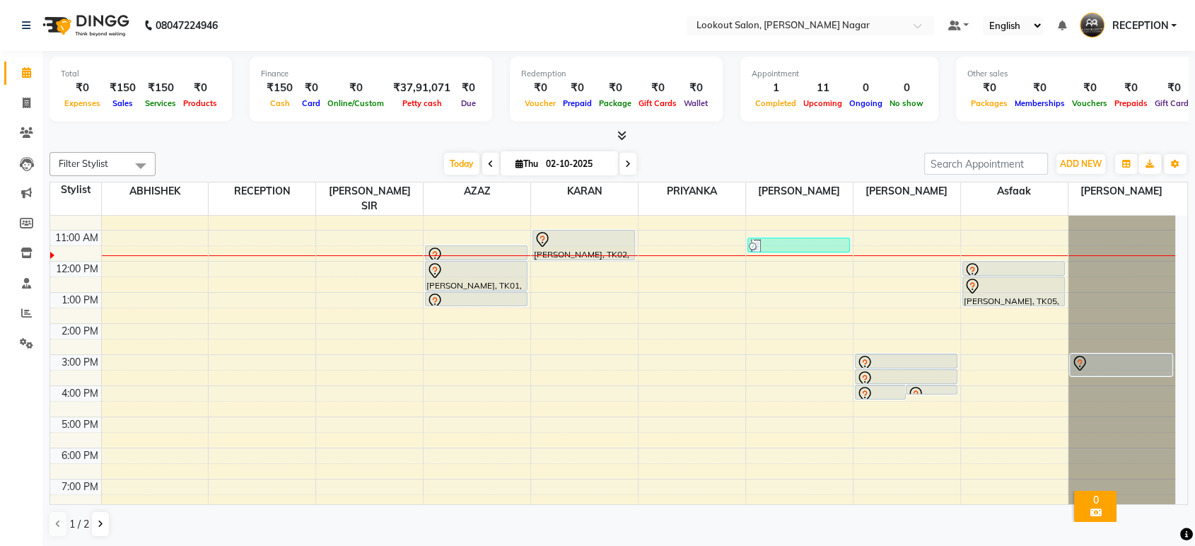
click at [463, 347] on div "8:00 AM 9:00 AM 10:00 AM 11:00 AM 12:00 PM 1:00 PM 2:00 PM 3:00 PM 4:00 PM 5:00…" at bounding box center [612, 354] width 1125 height 435
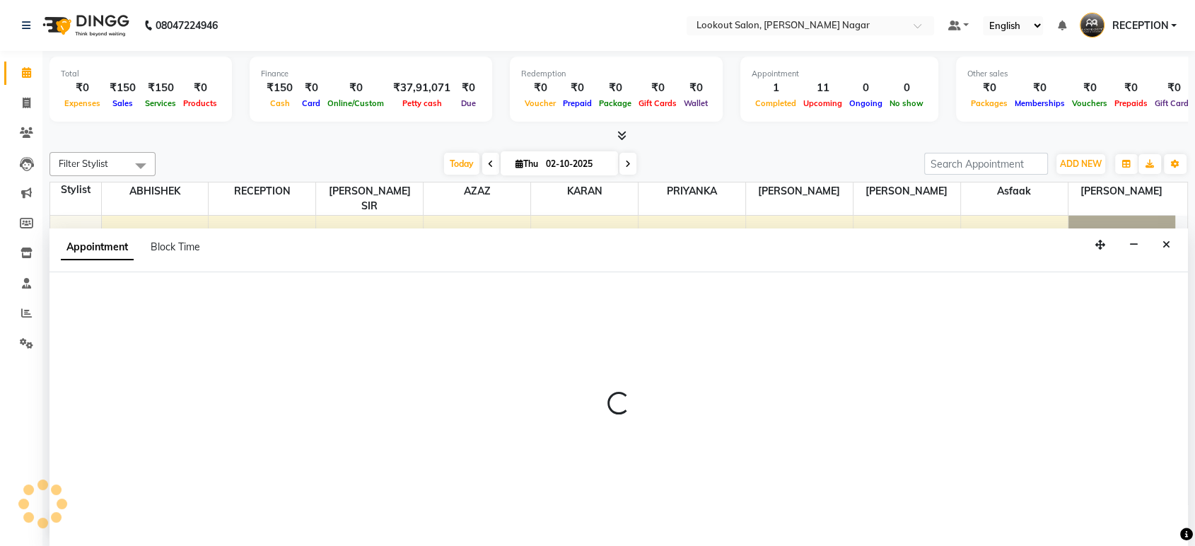
scroll to position [0, 0]
select select "11446"
select select "900"
select select "tentative"
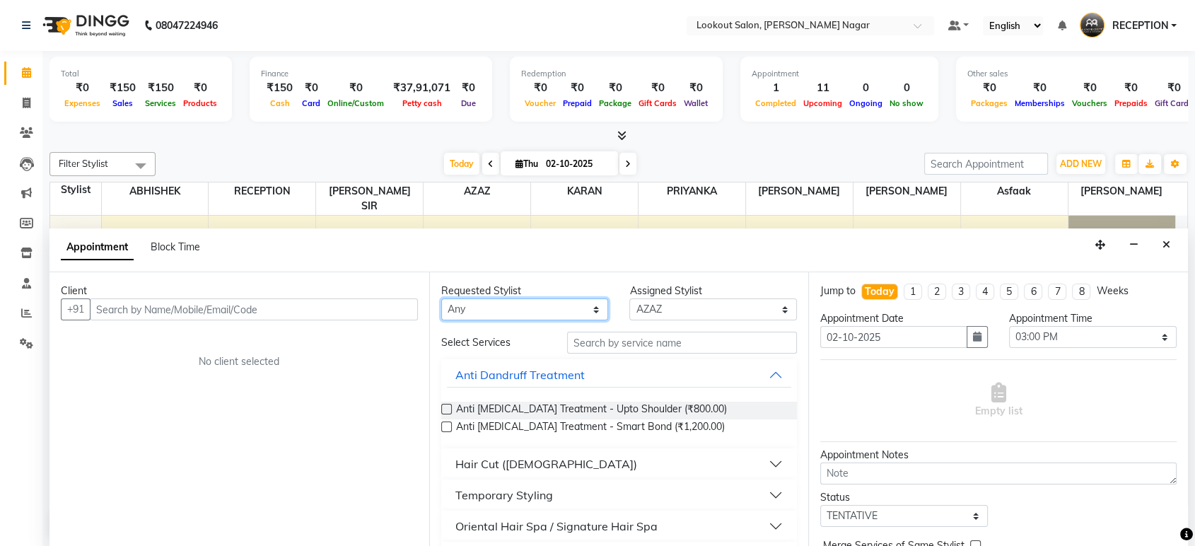
click at [509, 311] on select "Any ABHISHEK Asfaak [PERSON_NAME] [PERSON_NAME] PRIYANKA RECEPTION [PERSON_NAME…" at bounding box center [525, 309] width 168 height 22
select select "11446"
click at [441, 298] on select "Any ABHISHEK Asfaak [PERSON_NAME] [PERSON_NAME] PRIYANKA RECEPTION [PERSON_NAME…" at bounding box center [525, 309] width 168 height 22
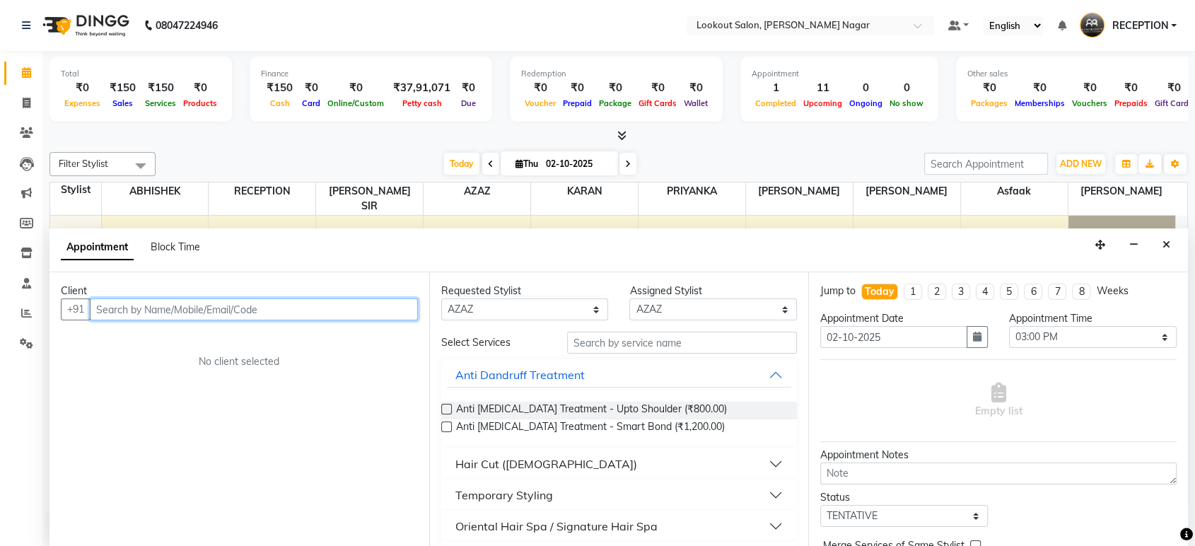
click at [283, 303] on input "text" at bounding box center [254, 309] width 328 height 22
type input "4"
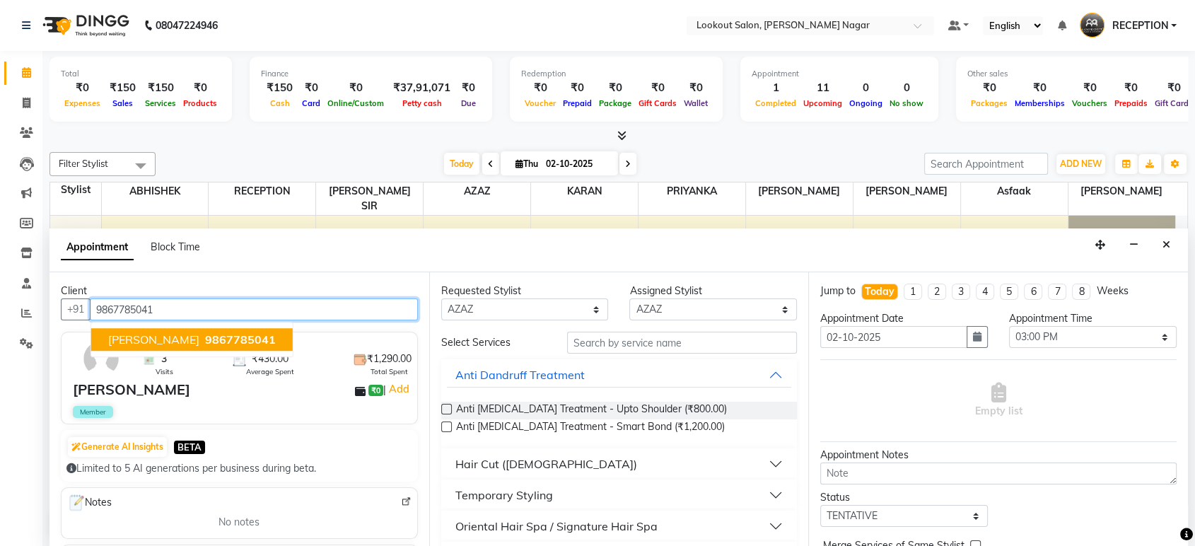
click at [217, 329] on button "[PERSON_NAME] 9867785041" at bounding box center [192, 340] width 202 height 23
type input "9867785041"
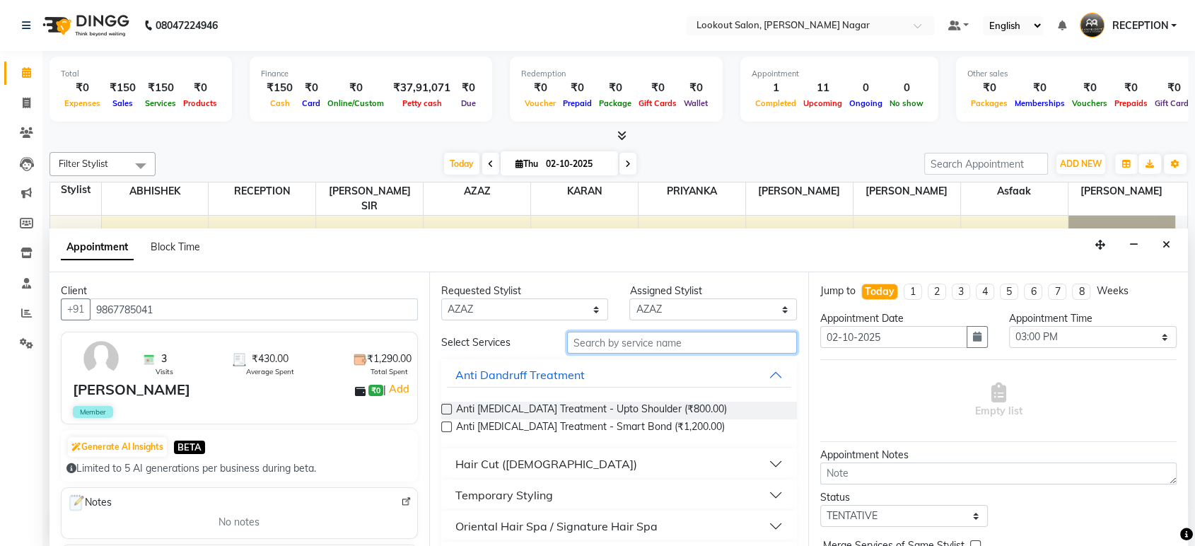
click at [605, 349] on input "text" at bounding box center [682, 343] width 231 height 22
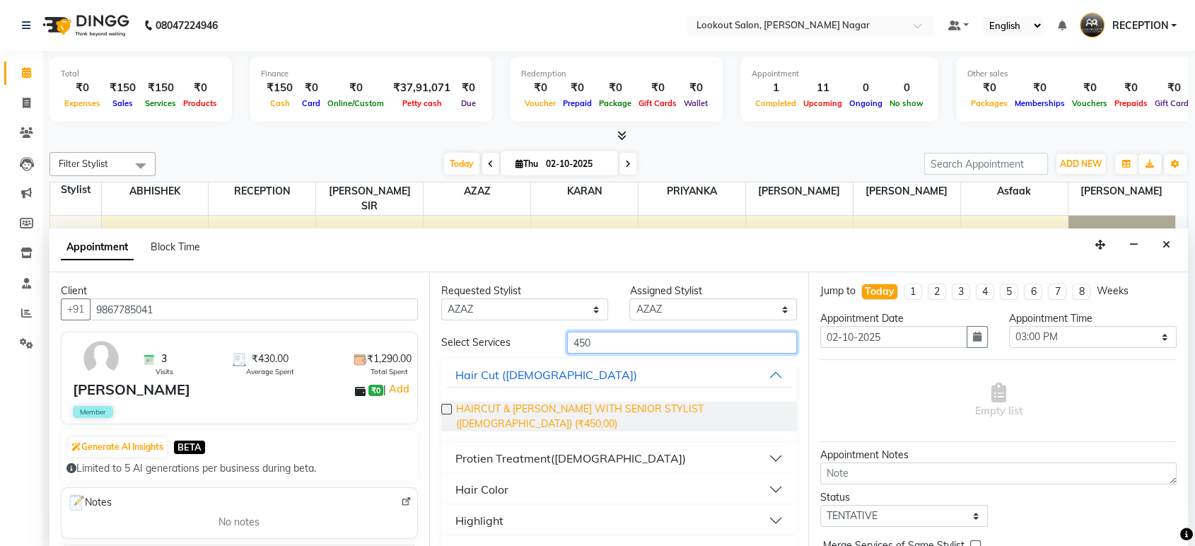
type input "450"
click at [604, 403] on span "HAIRCUT & [PERSON_NAME] WITH SENIOR STYLIST ([DEMOGRAPHIC_DATA]) (₹450.00)" at bounding box center [621, 417] width 330 height 30
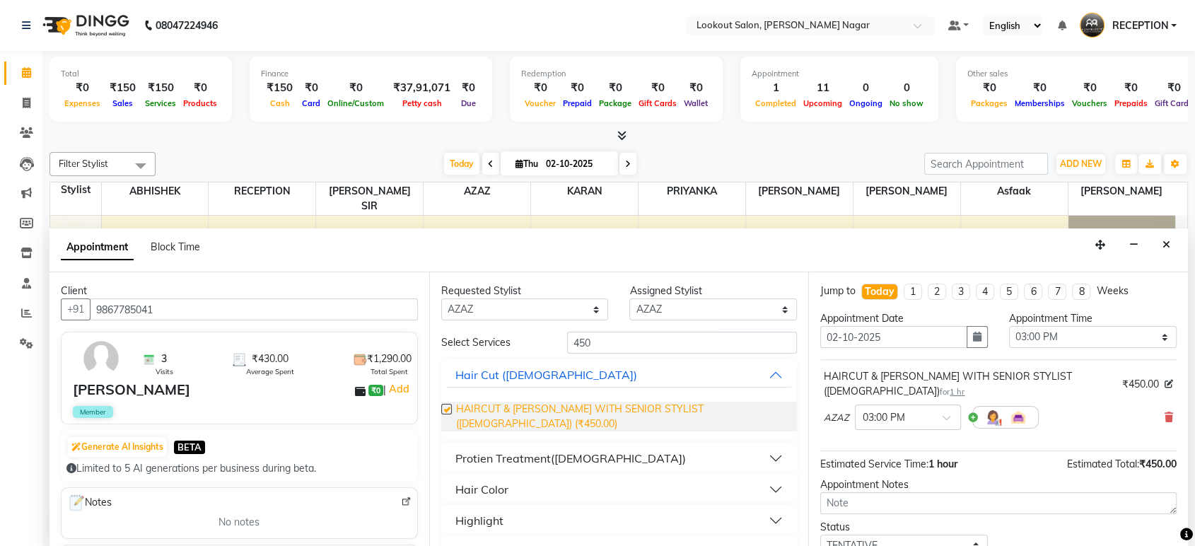
checkbox input "false"
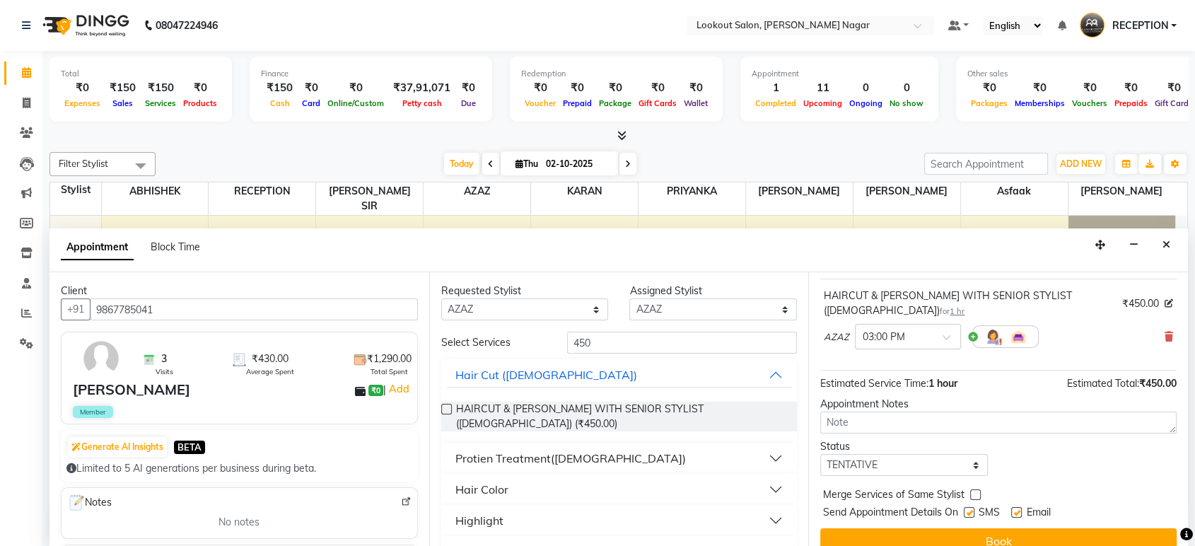
scroll to position [83, 0]
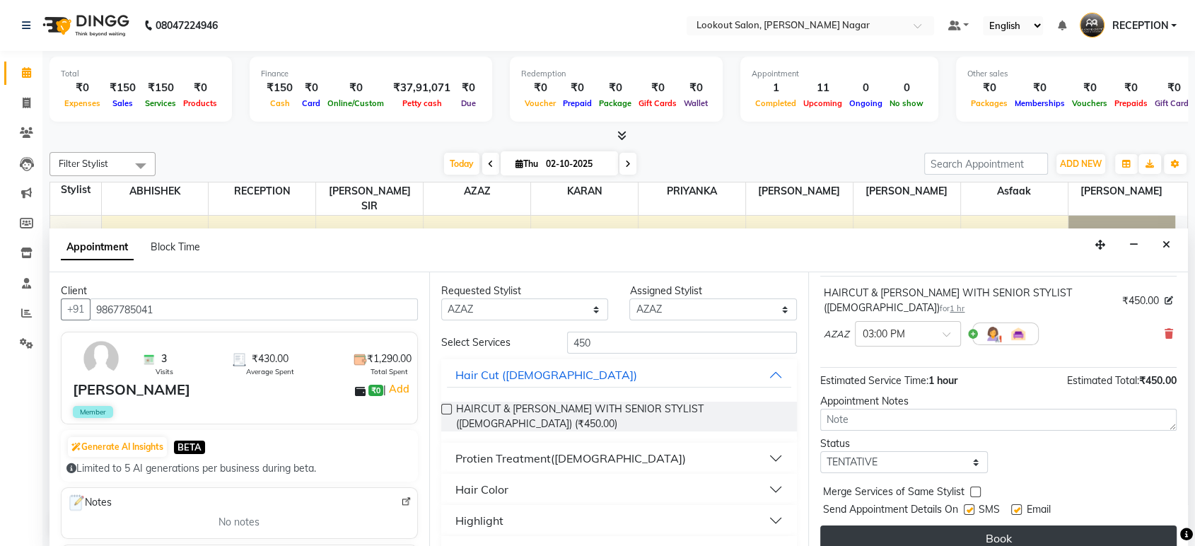
click at [1060, 525] on button "Book" at bounding box center [998, 537] width 356 height 25
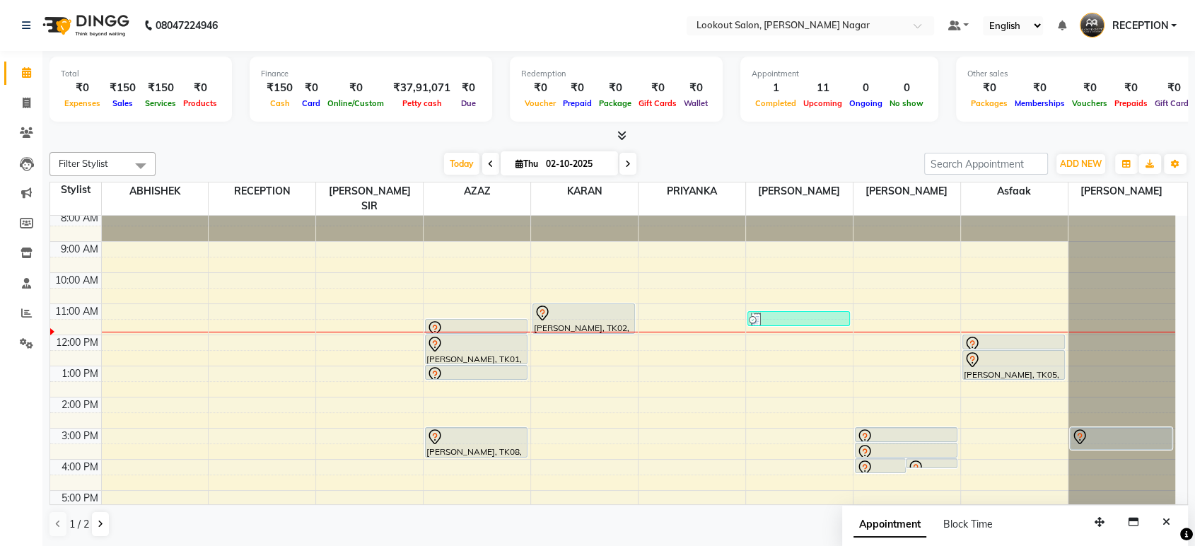
scroll to position [0, 0]
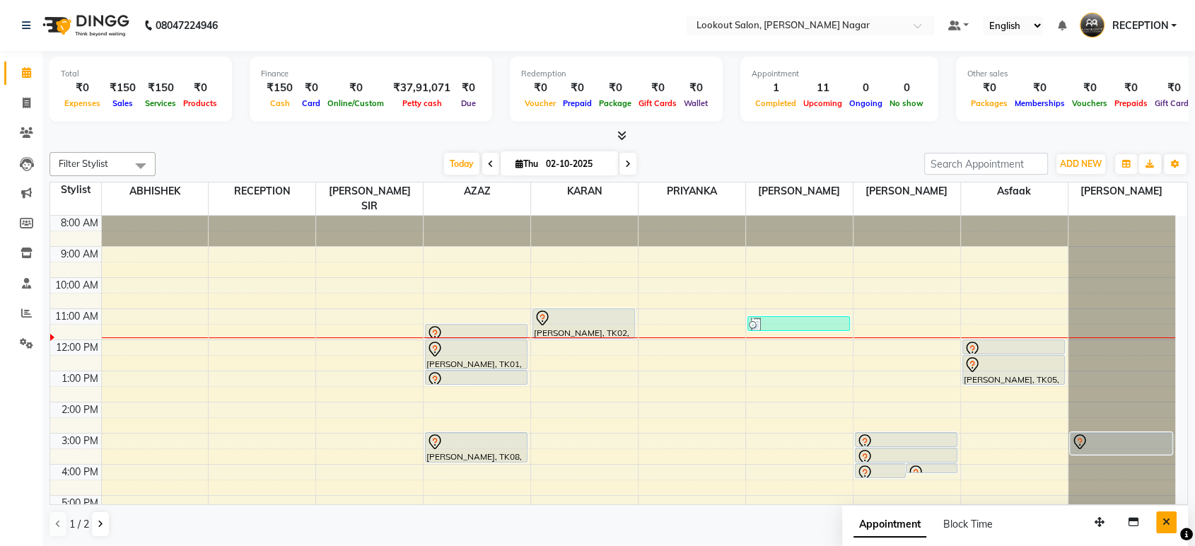
click at [1165, 523] on icon "Close" at bounding box center [1166, 522] width 8 height 10
click at [26, 101] on icon at bounding box center [27, 103] width 8 height 11
select select "service"
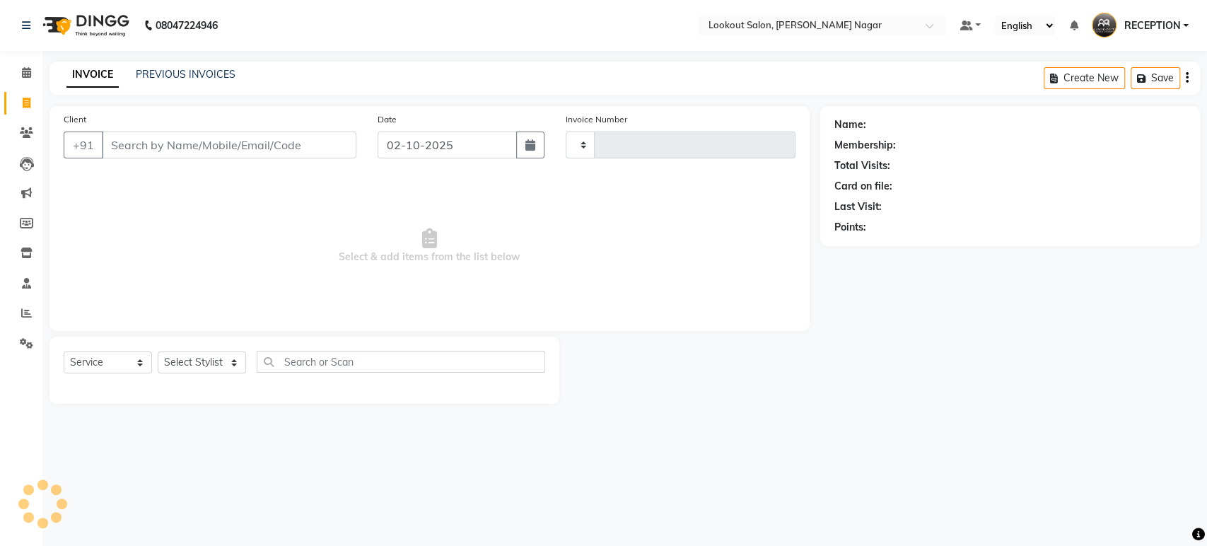
type input "3621"
select select "150"
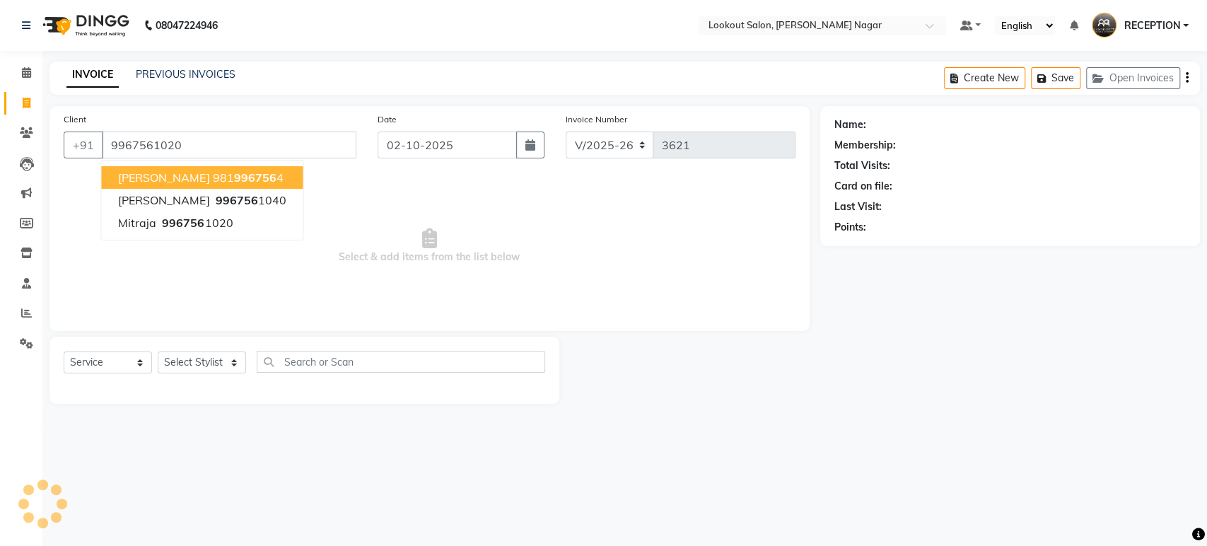
type input "9967561020"
select select "1: Object"
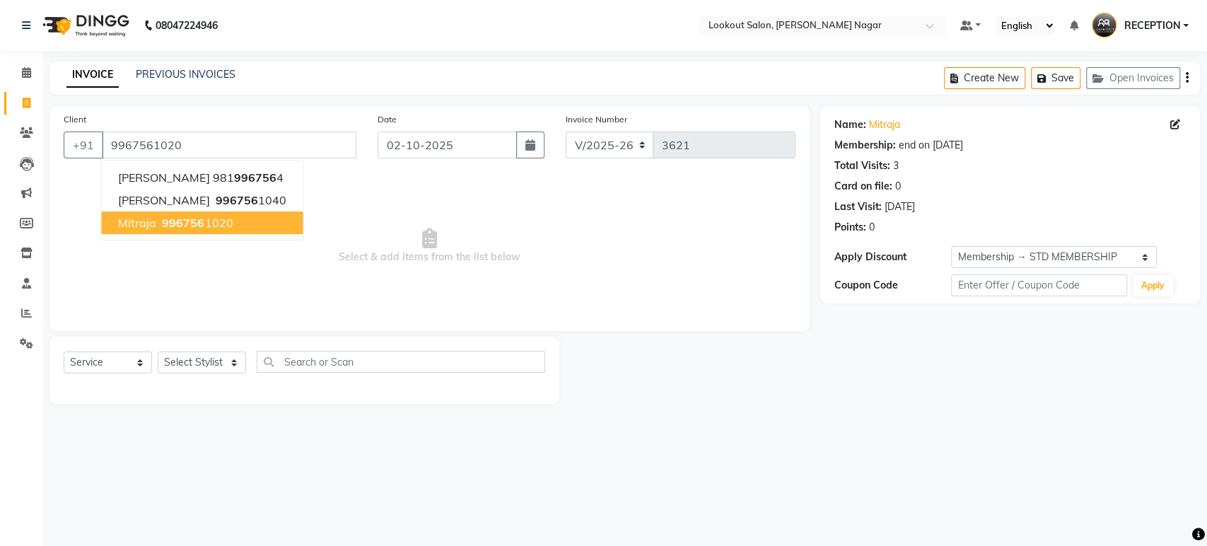
click at [229, 219] on button "mitraja 996756 1020" at bounding box center [202, 222] width 202 height 23
click at [229, 219] on span "Select & add items from the list below" at bounding box center [430, 245] width 732 height 141
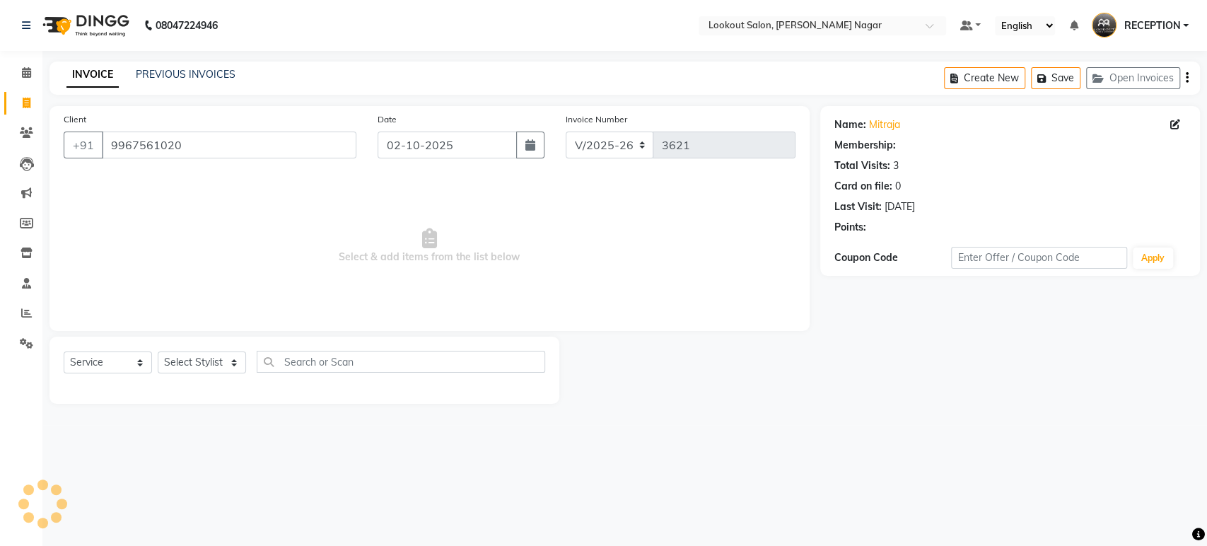
select select "1: Object"
click at [165, 76] on link "PREVIOUS INVOICES" at bounding box center [186, 74] width 100 height 13
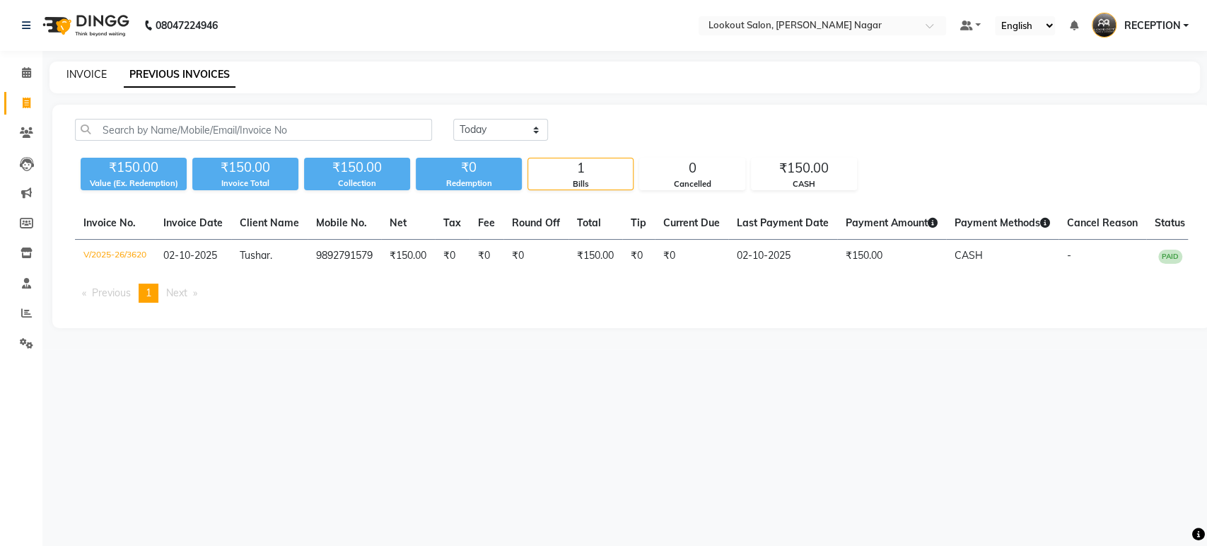
click at [81, 76] on link "INVOICE" at bounding box center [86, 74] width 40 height 13
select select "service"
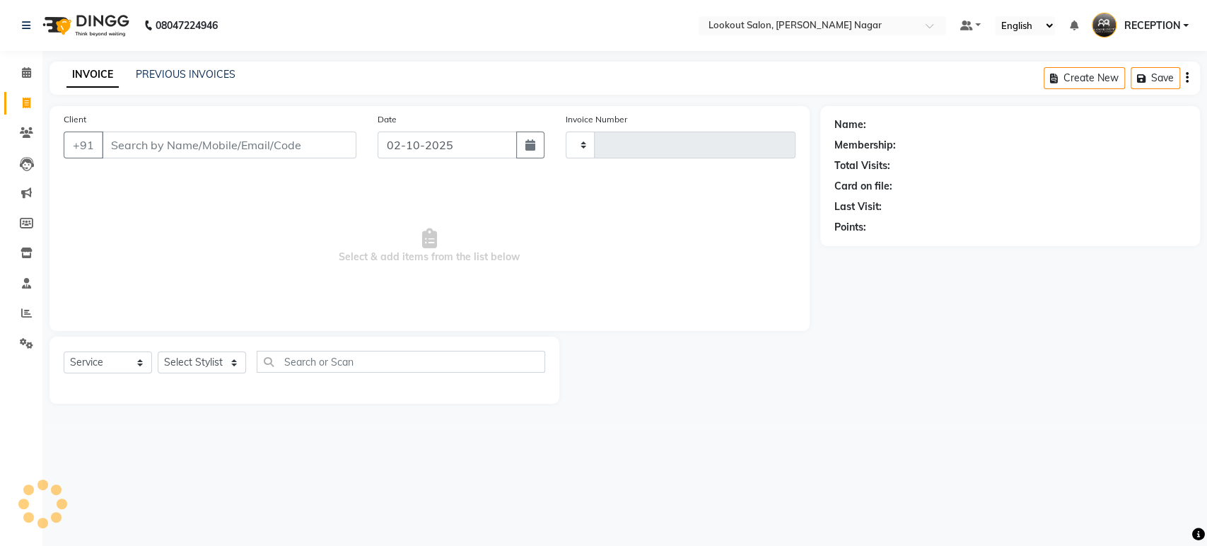
type input "3621"
select select "150"
click at [138, 148] on input "Client" at bounding box center [229, 145] width 255 height 27
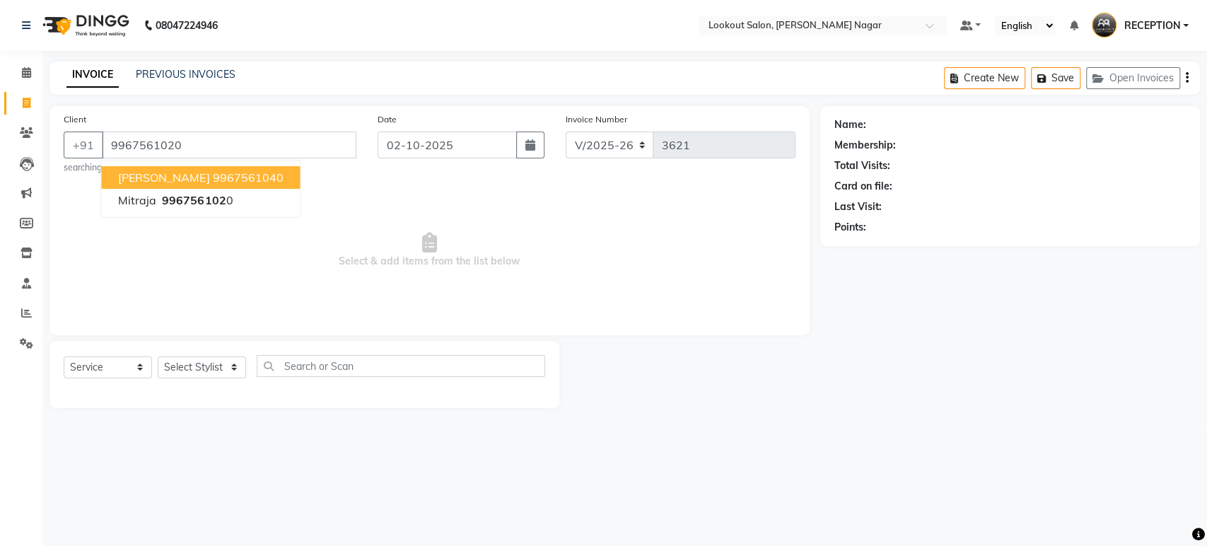
type input "9967561020"
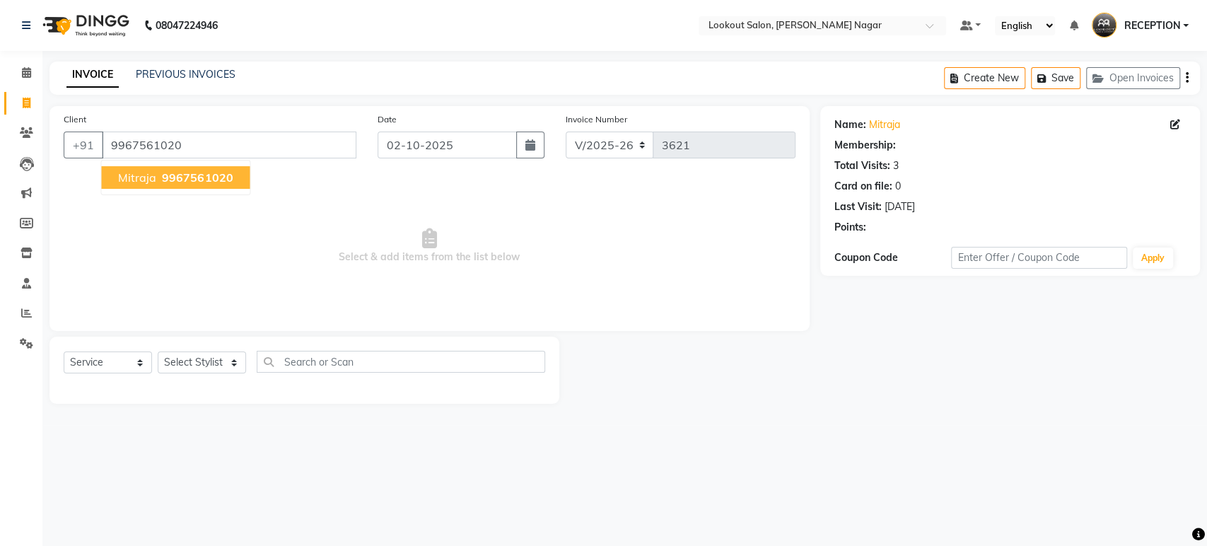
select select "1: Object"
click at [141, 177] on span "mitraja" at bounding box center [137, 177] width 38 height 14
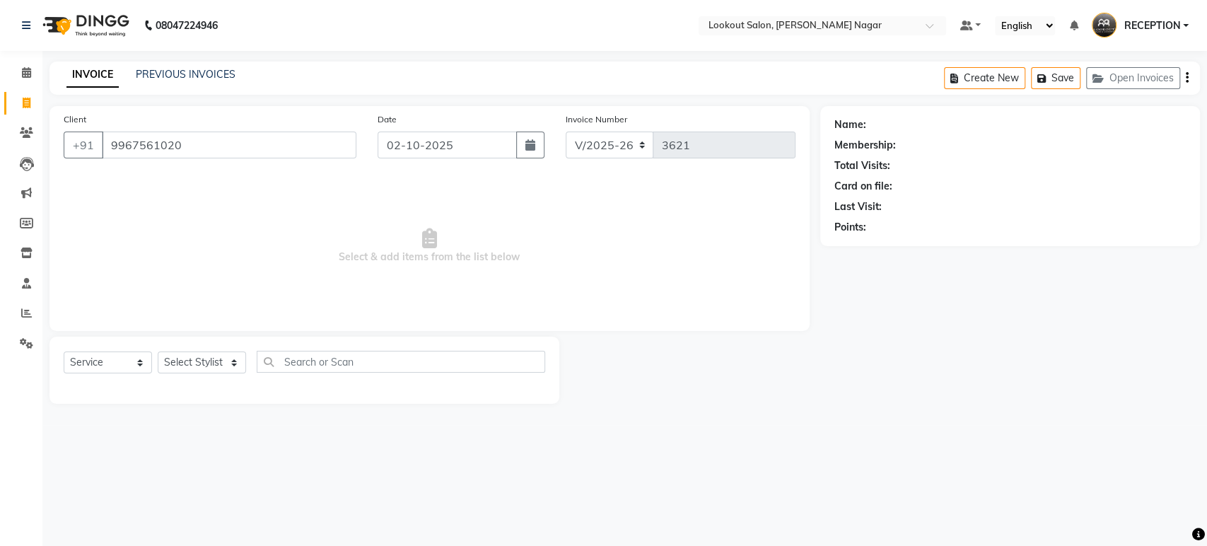
select select "1: Object"
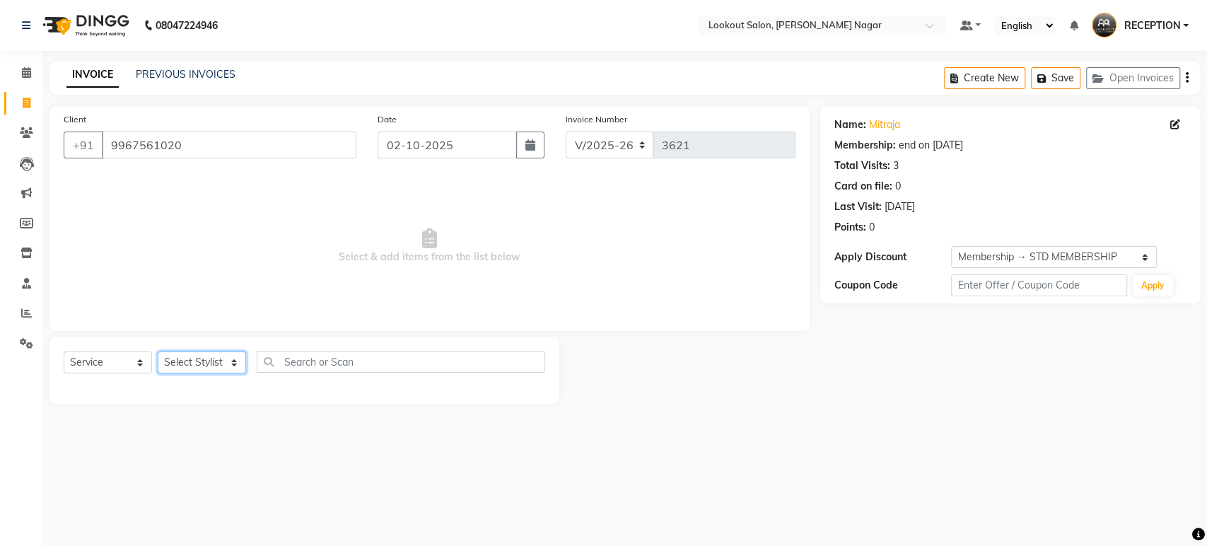
click at [218, 363] on select "Select Stylist ABHISHEK Asfaak [PERSON_NAME] [PERSON_NAME] PRIYANKA RECEPTION […" at bounding box center [202, 362] width 88 height 22
select select "4284"
click at [158, 351] on select "Select Stylist ABHISHEK Asfaak [PERSON_NAME] [PERSON_NAME] PRIYANKA RECEPTION […" at bounding box center [202, 362] width 88 height 22
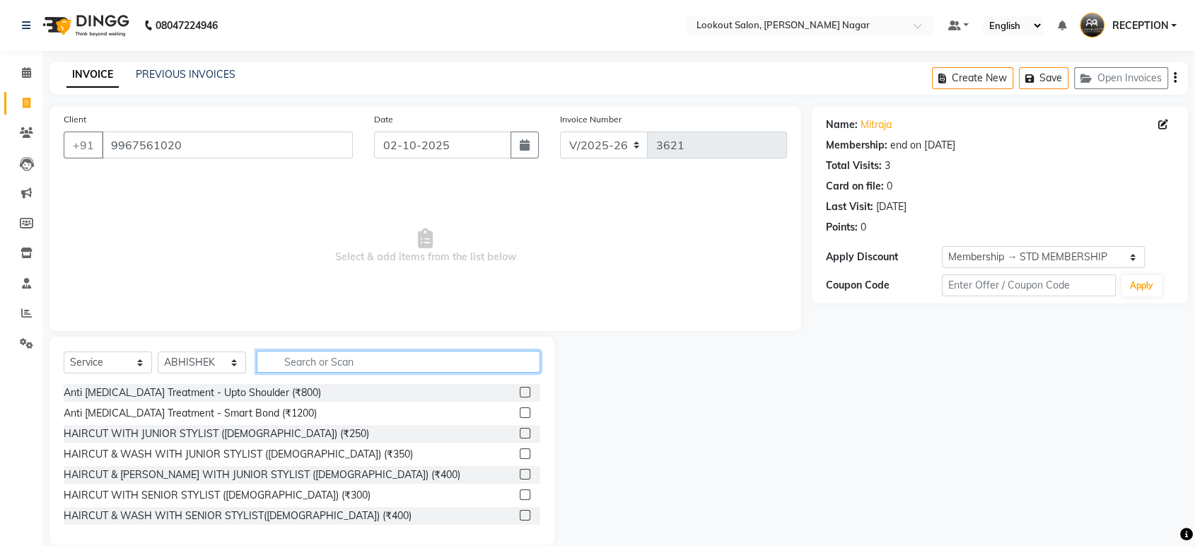
click at [354, 361] on input "text" at bounding box center [399, 362] width 284 height 22
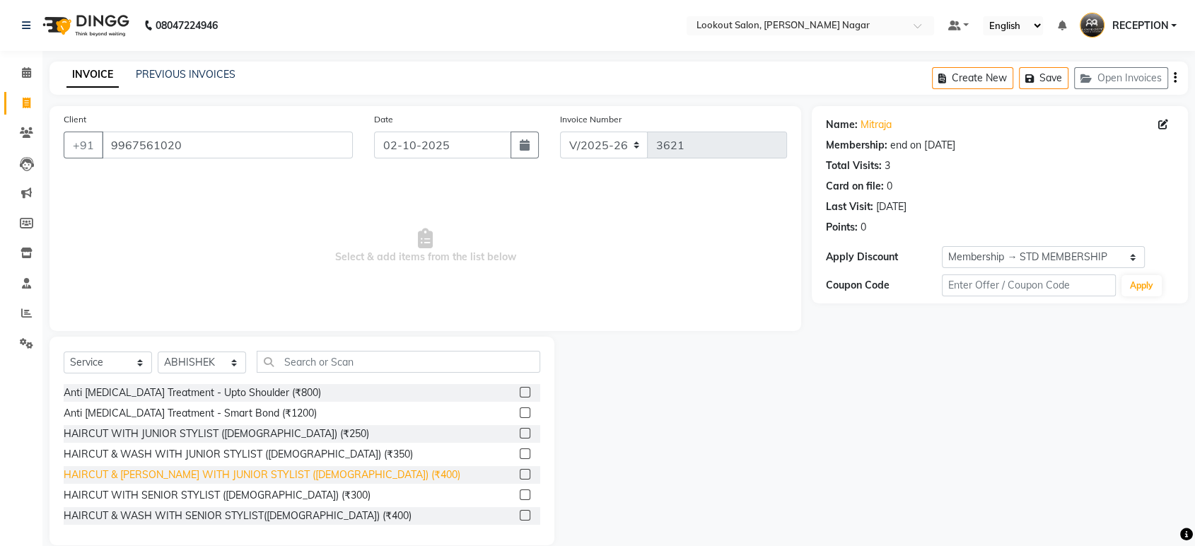
click at [272, 471] on div "HAIRCUT & [PERSON_NAME] WITH JUNIOR STYLIST ([DEMOGRAPHIC_DATA]) (₹400)" at bounding box center [262, 474] width 397 height 15
click at [272, 462] on div "HAIRCUT & WASH WITH JUNIOR STYLIST ([DEMOGRAPHIC_DATA]) (₹350)" at bounding box center [238, 454] width 349 height 15
checkbox input "true"
checkbox input "false"
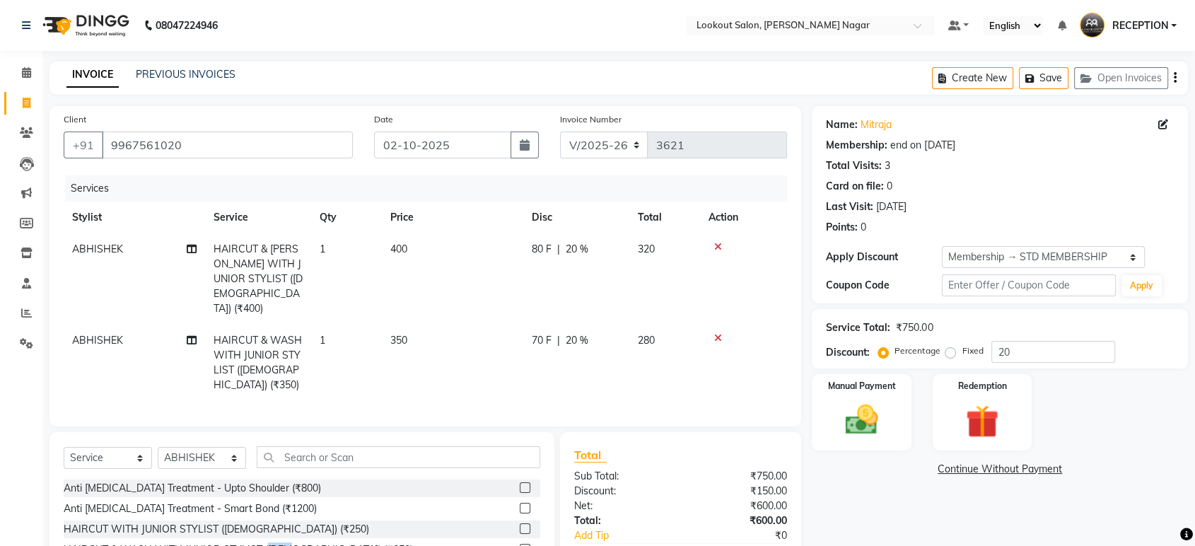
checkbox input "false"
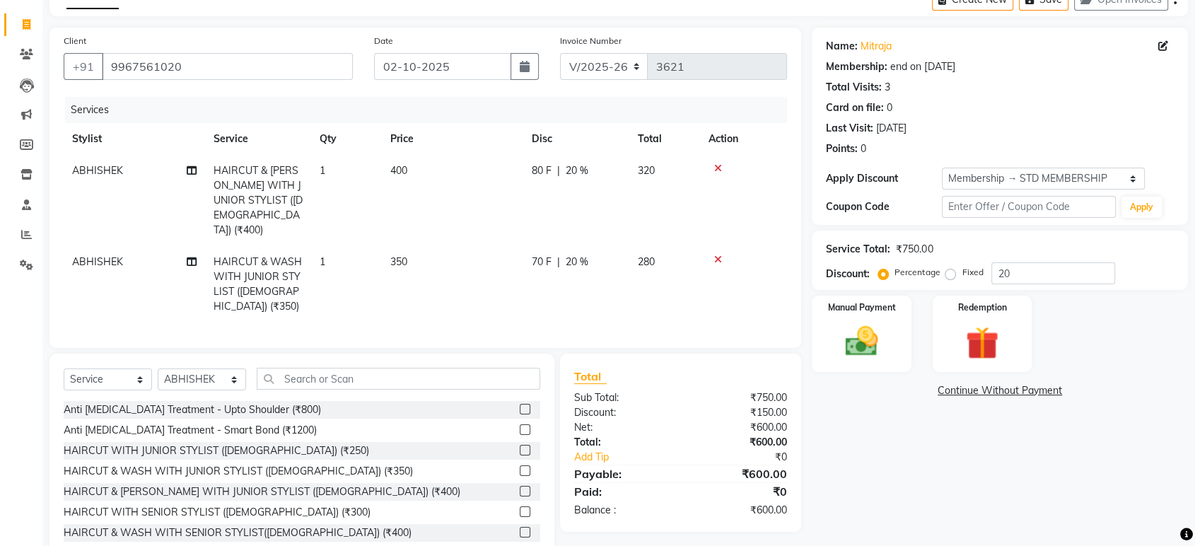
click at [719, 255] on icon at bounding box center [718, 260] width 8 height 10
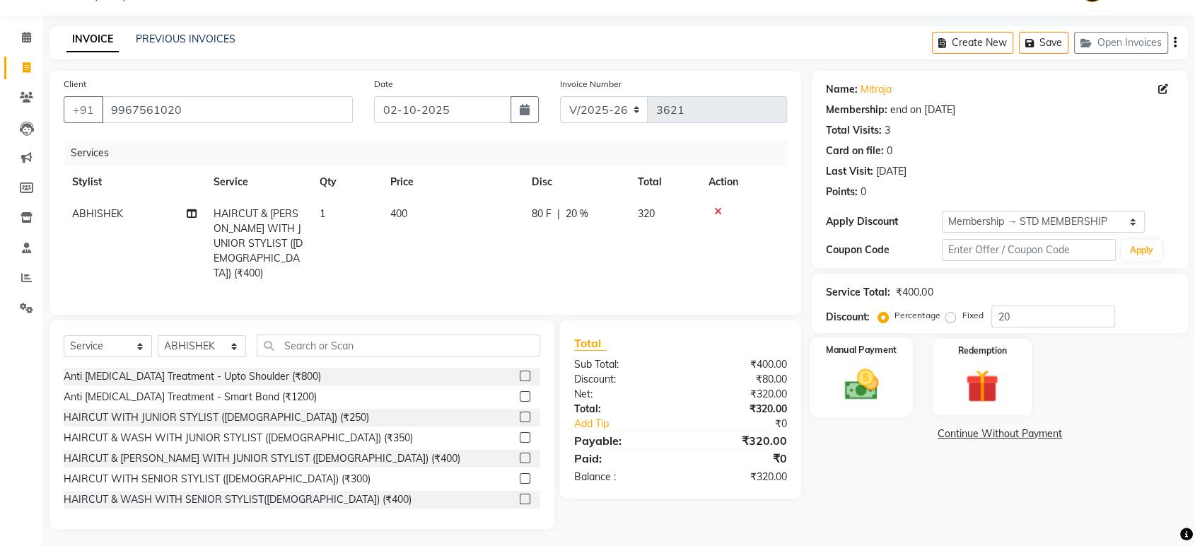
click at [861, 375] on img at bounding box center [861, 385] width 55 height 40
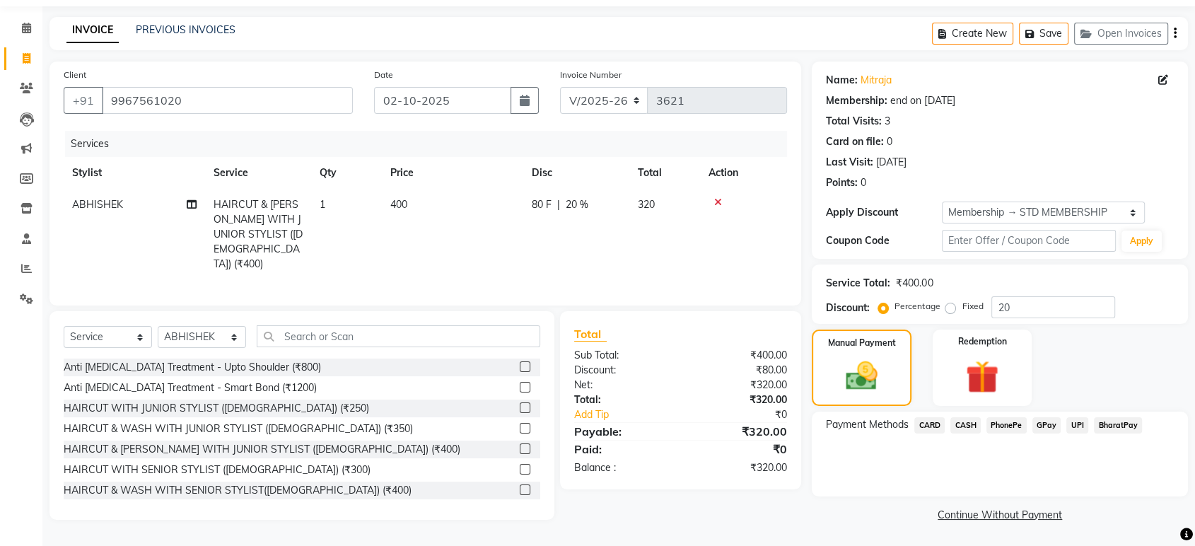
click at [963, 429] on span "CASH" at bounding box center [965, 425] width 30 height 16
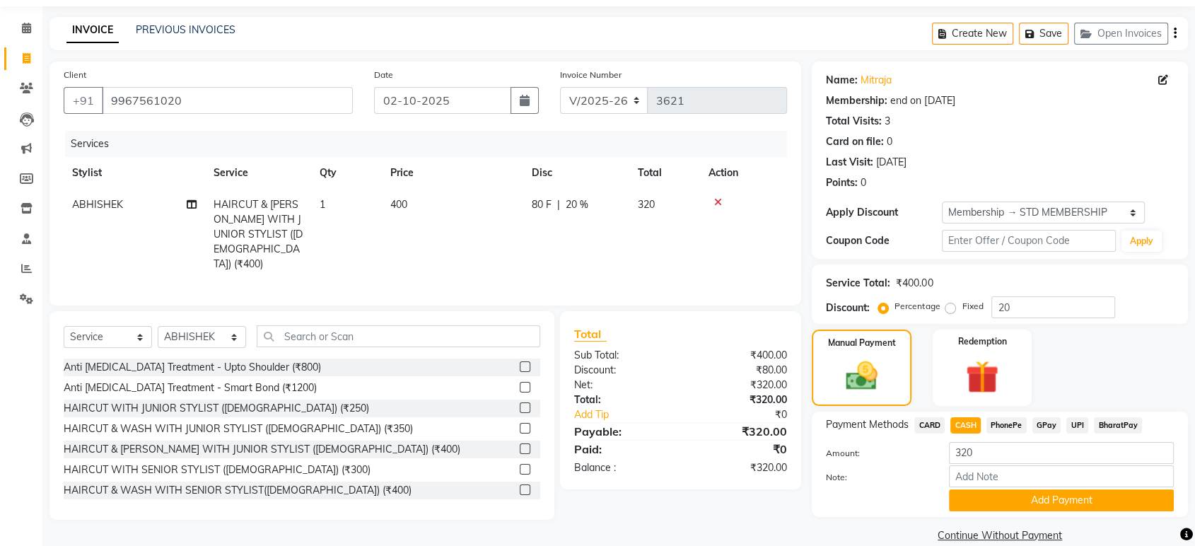
scroll to position [64, 0]
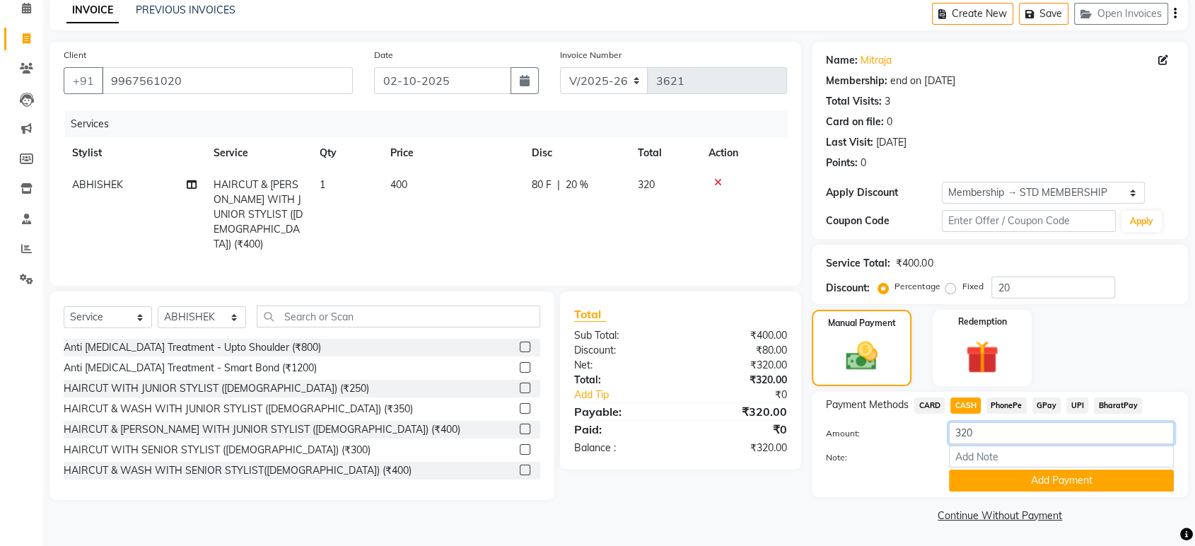
click at [989, 437] on input "320" at bounding box center [1061, 433] width 225 height 22
type input "300"
click at [1033, 474] on button "Add Payment" at bounding box center [1061, 481] width 225 height 22
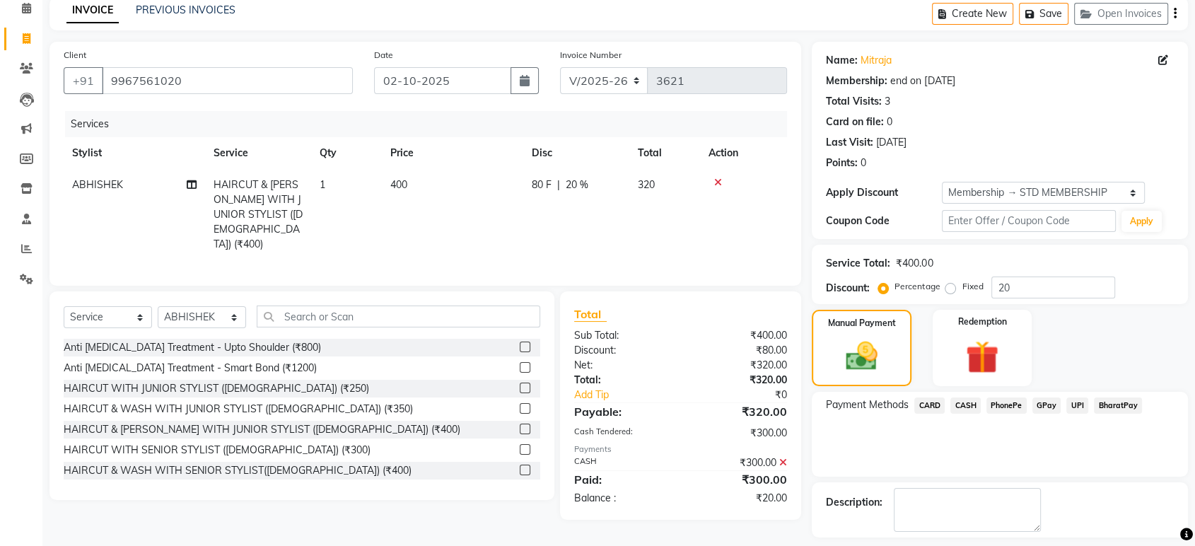
scroll to position [124, 0]
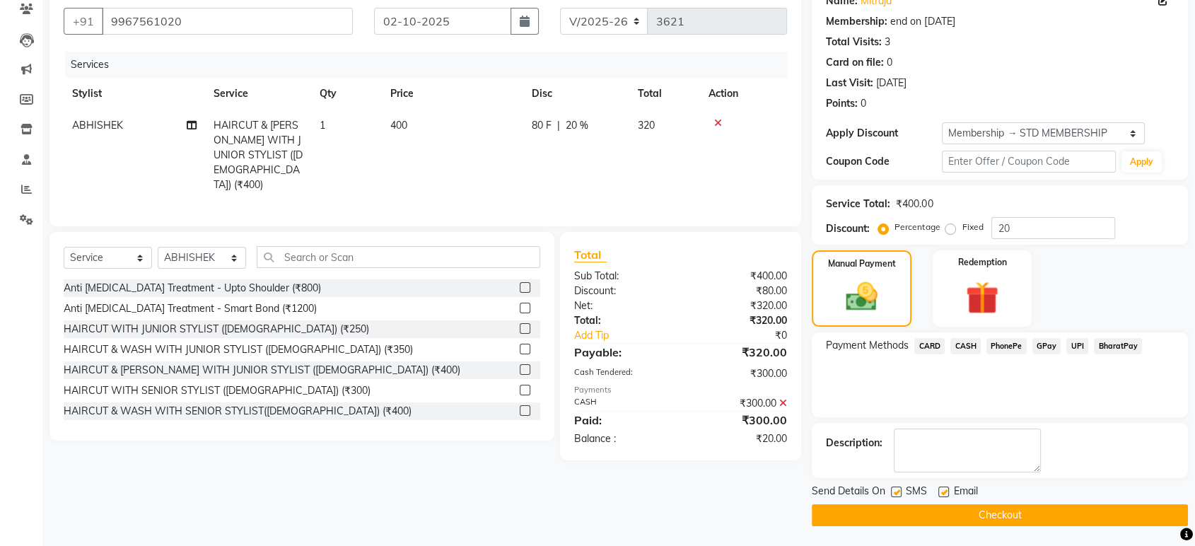
click at [1047, 342] on span "GPay" at bounding box center [1046, 346] width 29 height 16
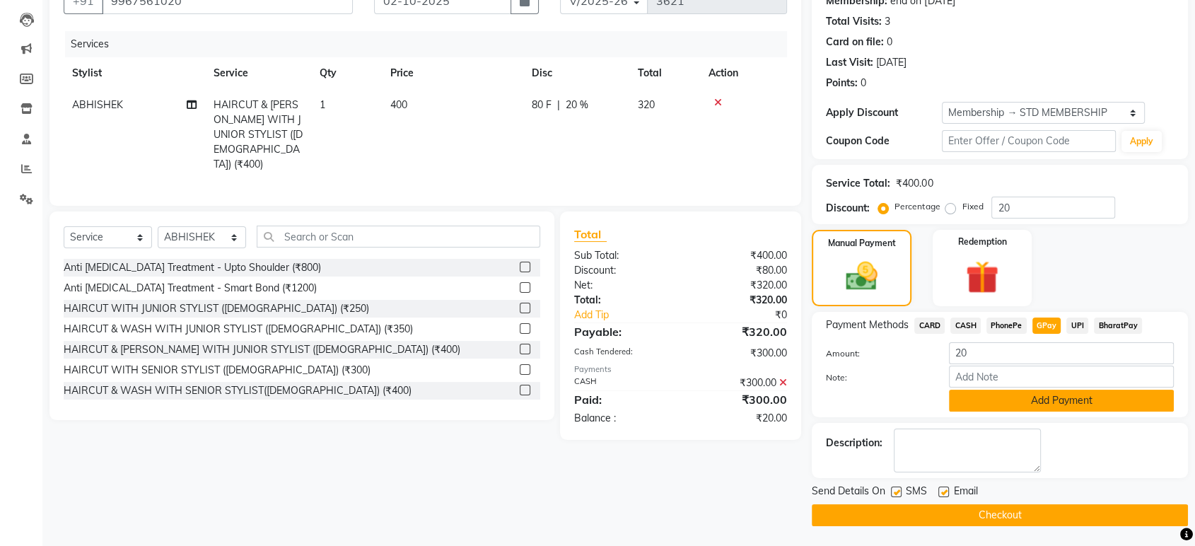
click at [1013, 397] on button "Add Payment" at bounding box center [1061, 401] width 225 height 22
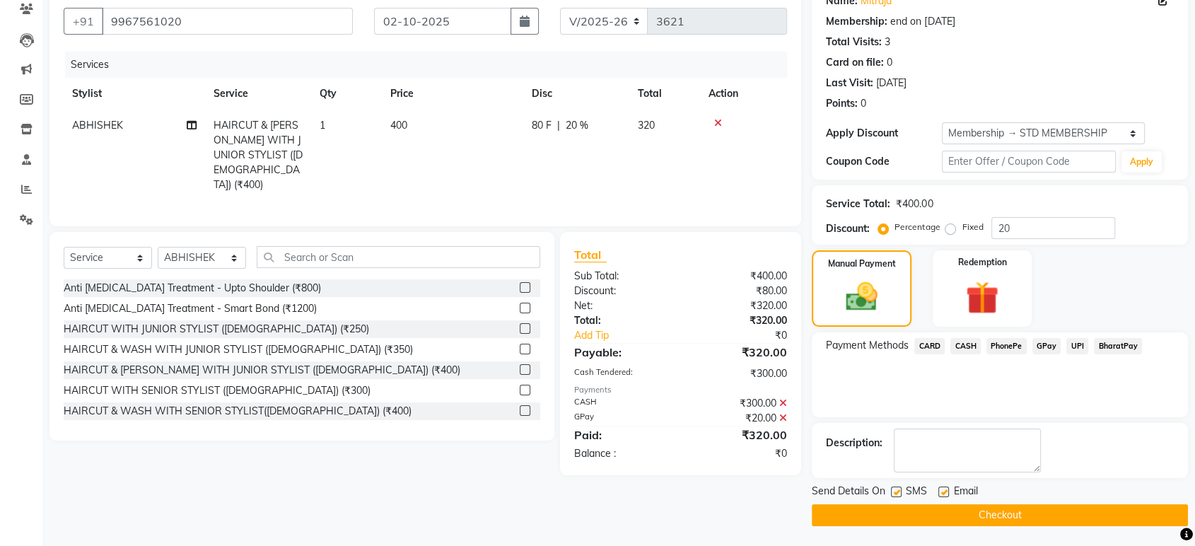
click at [994, 519] on button "Checkout" at bounding box center [1000, 515] width 376 height 22
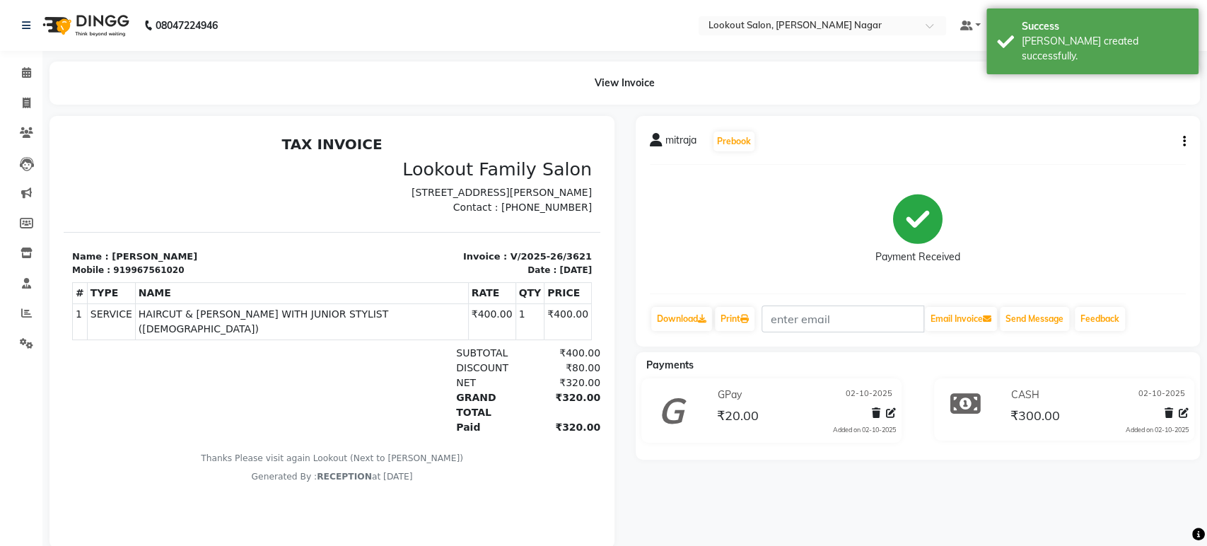
select select "service"
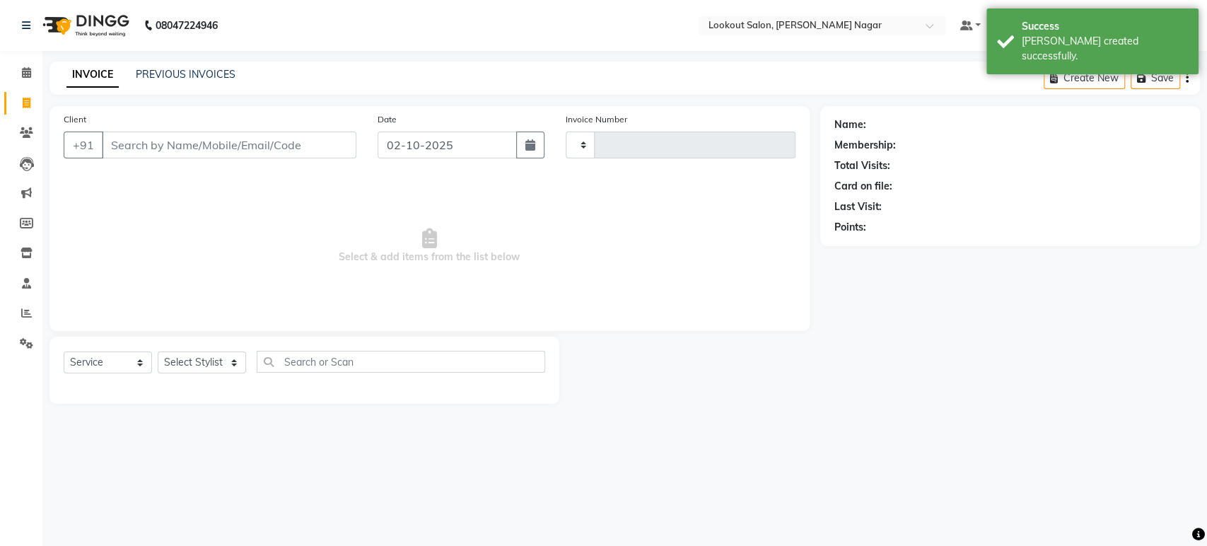
type input "3622"
select select "150"
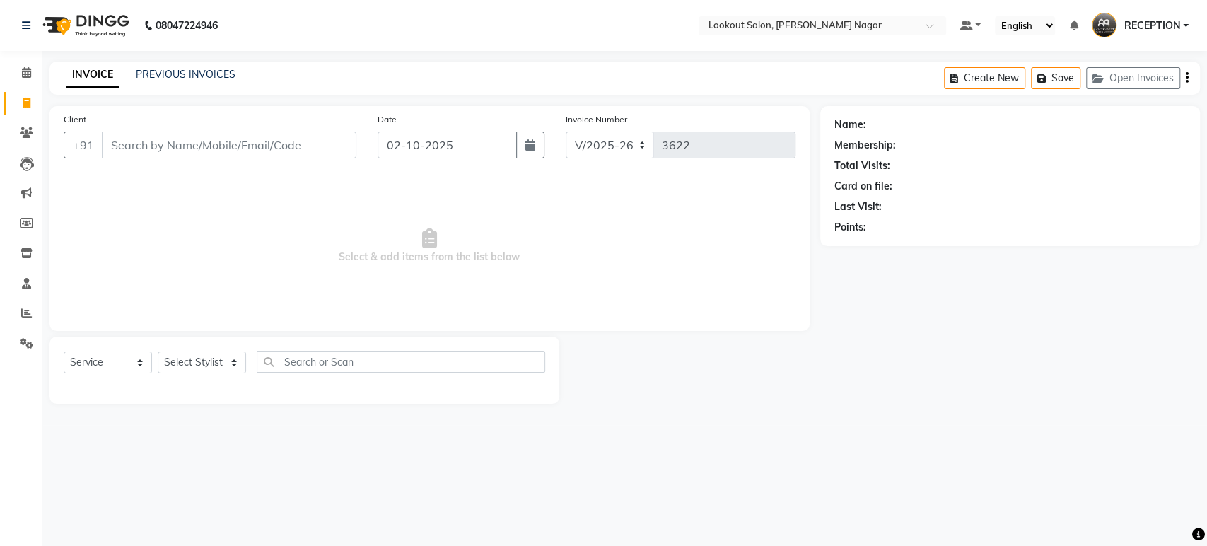
click at [188, 138] on input "Client" at bounding box center [229, 145] width 255 height 27
click at [142, 144] on input "98331140477" at bounding box center [193, 145] width 182 height 27
type input "9833140477"
select select "1: Object"
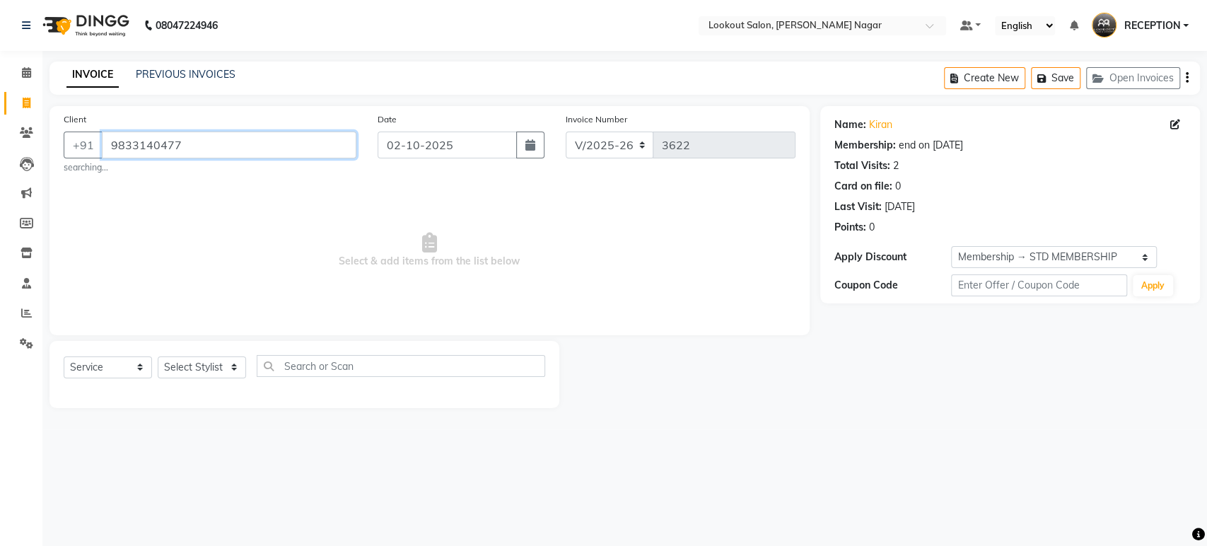
click at [184, 148] on input "9833140477" at bounding box center [229, 145] width 255 height 27
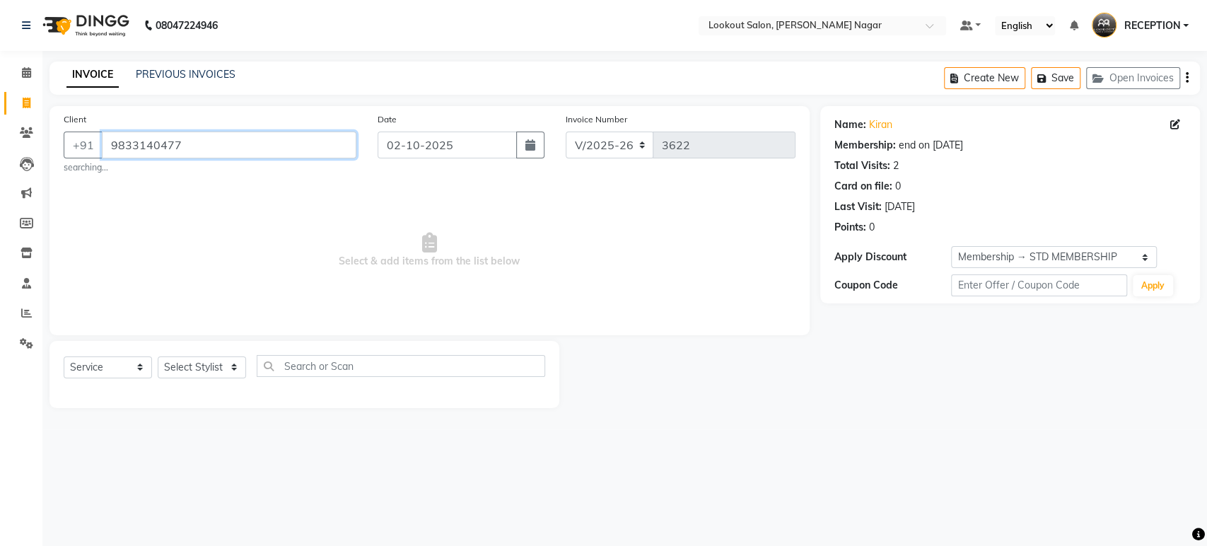
drag, startPoint x: 184, startPoint y: 148, endPoint x: 187, endPoint y: 140, distance: 9.2
click at [184, 148] on input "9833140477" at bounding box center [229, 145] width 255 height 27
click at [187, 139] on input "9833140477" at bounding box center [229, 145] width 255 height 27
click at [190, 149] on input "9833140477" at bounding box center [229, 145] width 255 height 27
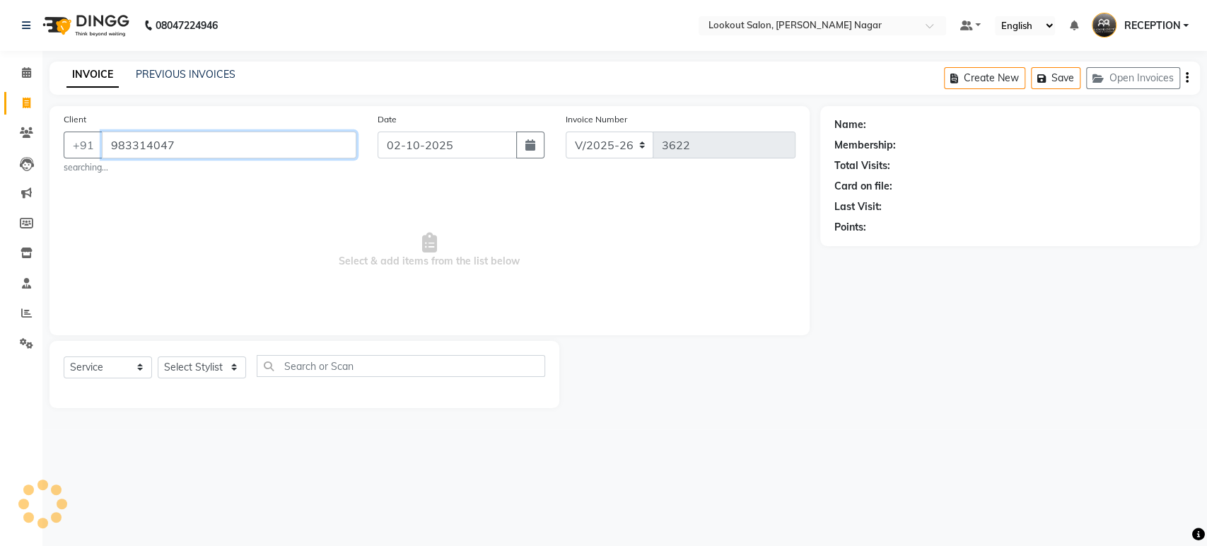
type input "9833140477"
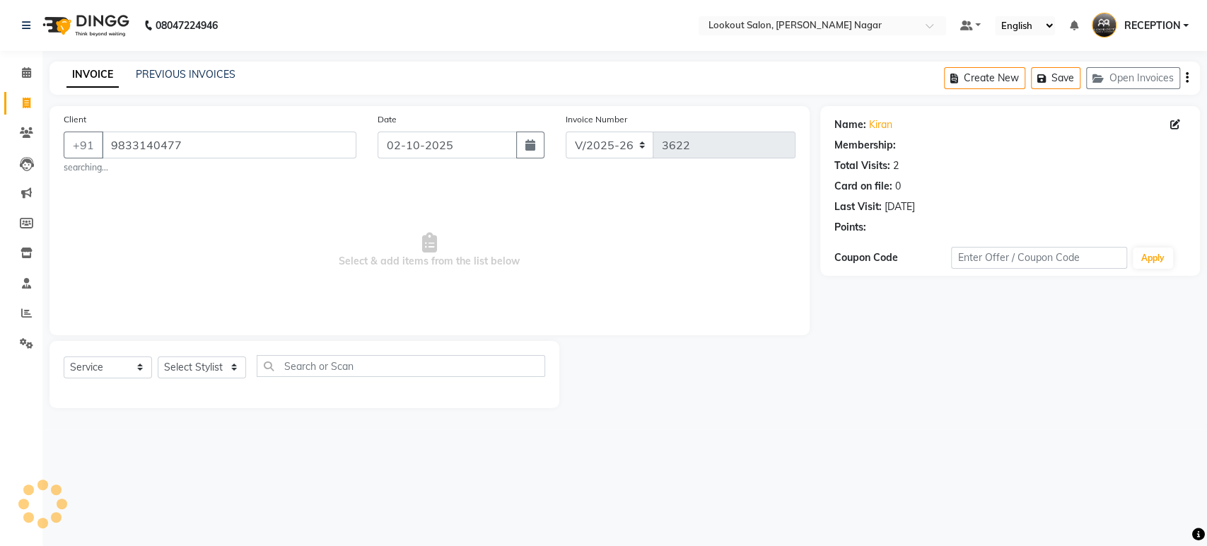
select select "1: Object"
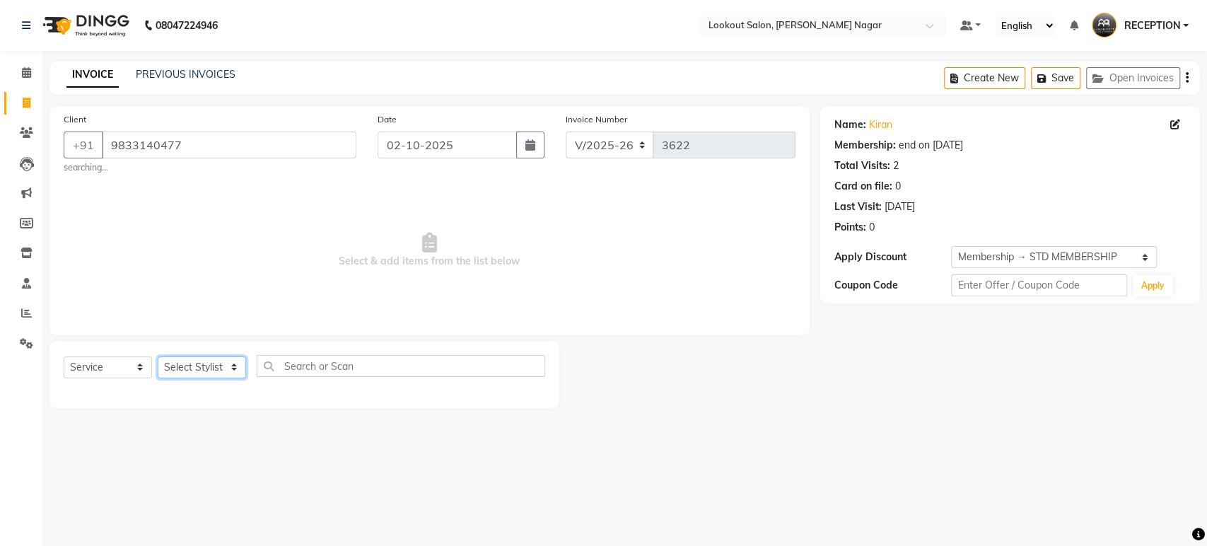
click at [232, 366] on select "Select Stylist ABHISHEK Asfaak [PERSON_NAME] [PERSON_NAME] PRIYANKA RECEPTION […" at bounding box center [202, 367] width 88 height 22
select select "4284"
click at [158, 356] on select "Select Stylist ABHISHEK Asfaak [PERSON_NAME] [PERSON_NAME] PRIYANKA RECEPTION […" at bounding box center [202, 367] width 88 height 22
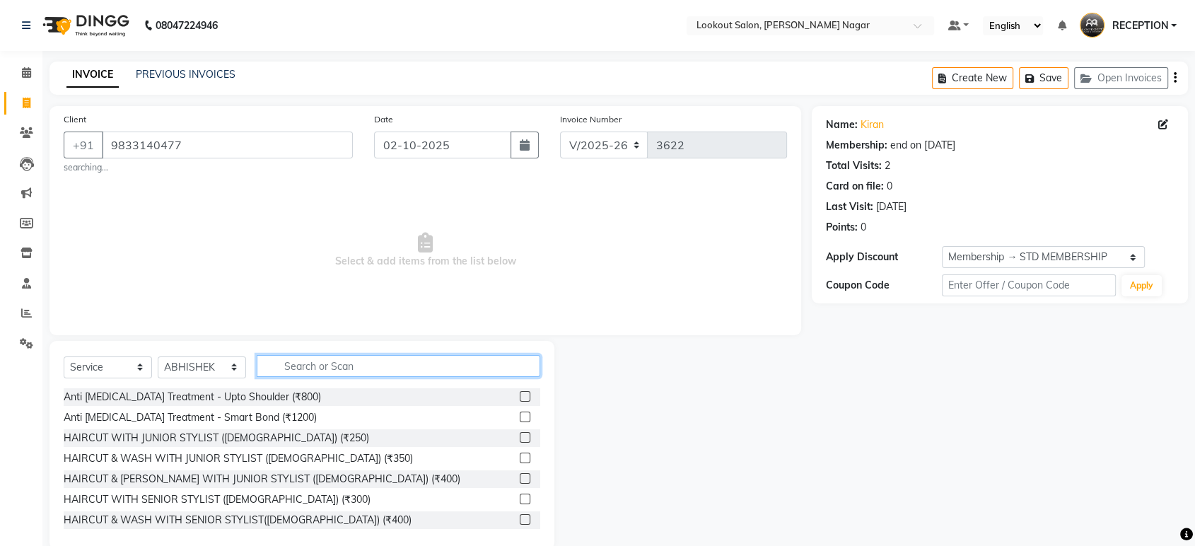
click at [455, 369] on input "text" at bounding box center [399, 366] width 284 height 22
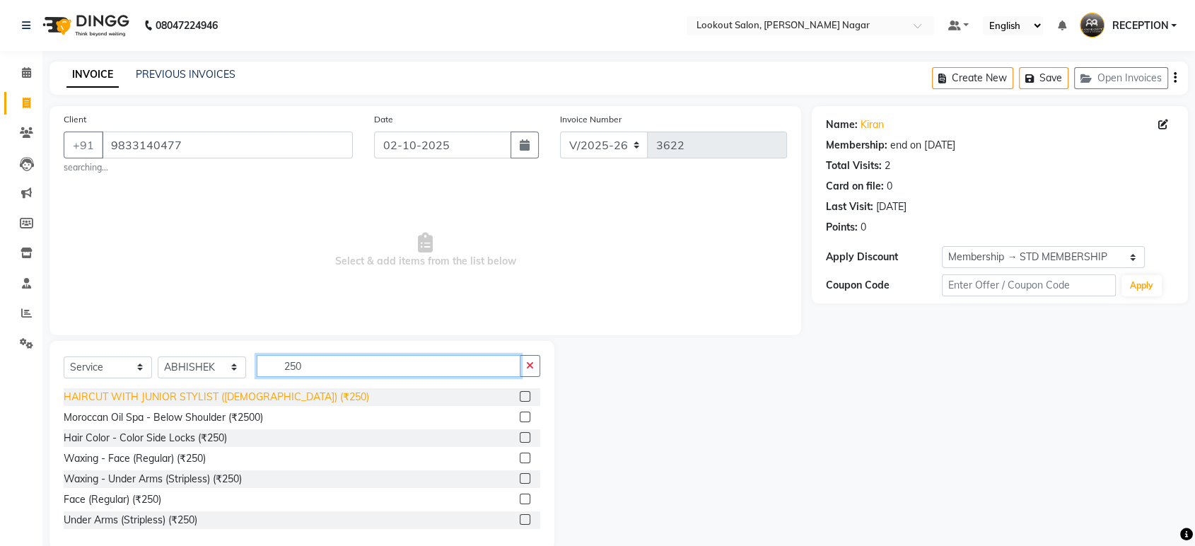
type input "250"
click at [274, 400] on div "HAIRCUT WITH JUNIOR STYLIST ([DEMOGRAPHIC_DATA]) (₹250)" at bounding box center [216, 397] width 305 height 15
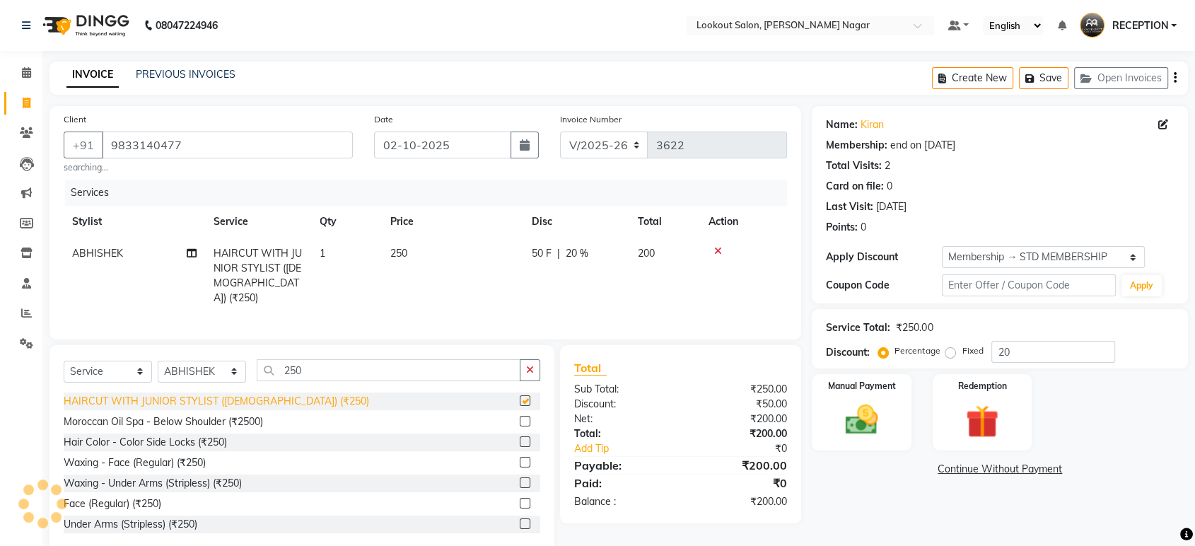
checkbox input "false"
click at [564, 247] on div "50 F | 20 %" at bounding box center [576, 253] width 89 height 15
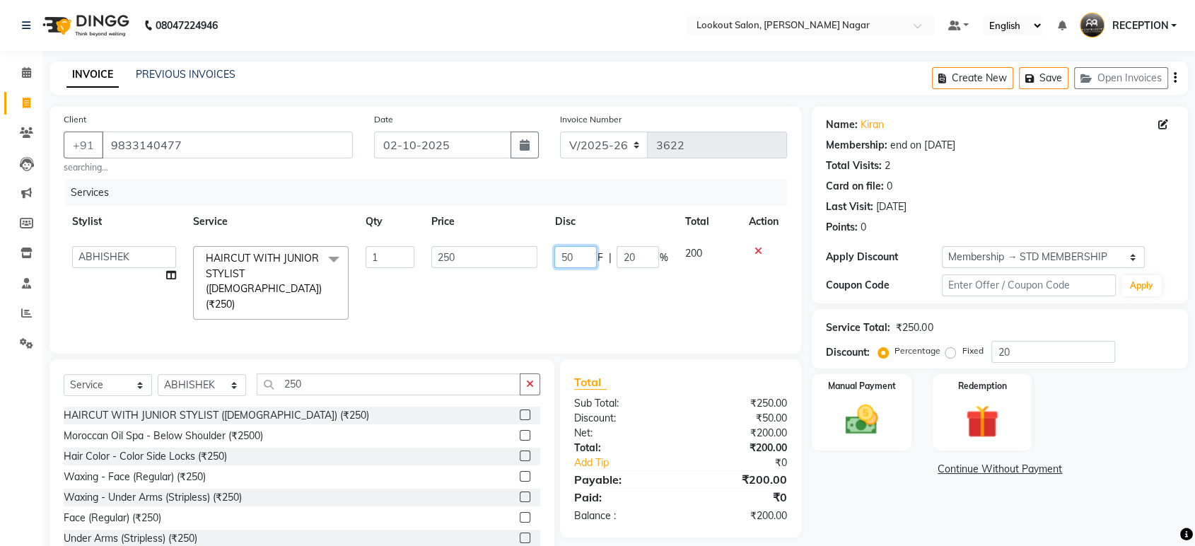
click at [579, 260] on input "50" at bounding box center [575, 257] width 42 height 22
type input "5"
type input "00"
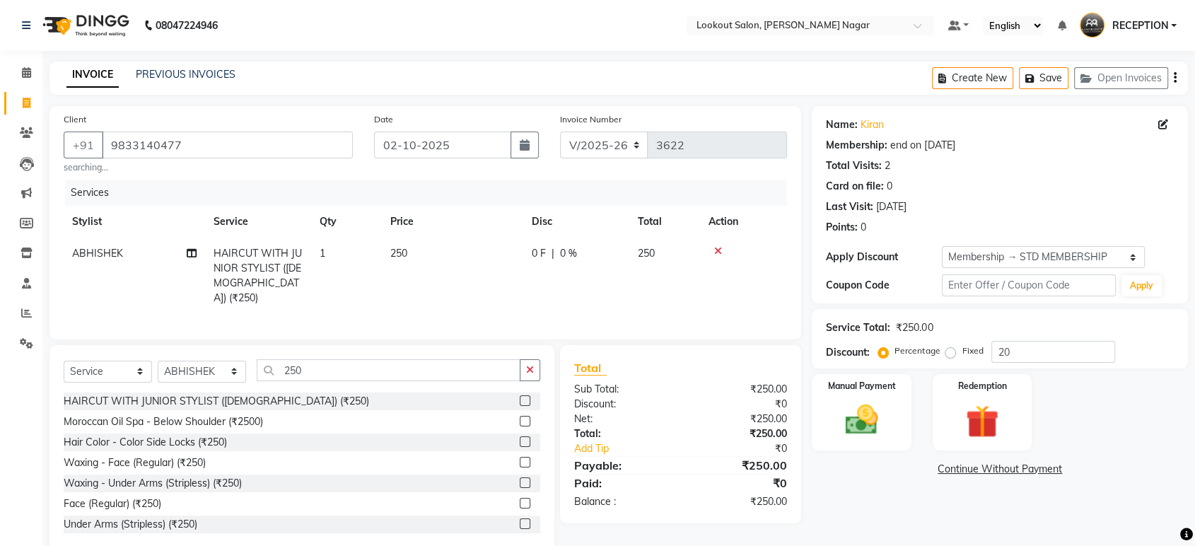
click at [648, 281] on tr "ABHISHEK HAIRCUT WITH JUNIOR STYLIST ([DEMOGRAPHIC_DATA]) (₹250) 1 250 0 F | 0 …" at bounding box center [425, 276] width 723 height 76
click at [856, 427] on img at bounding box center [861, 420] width 55 height 40
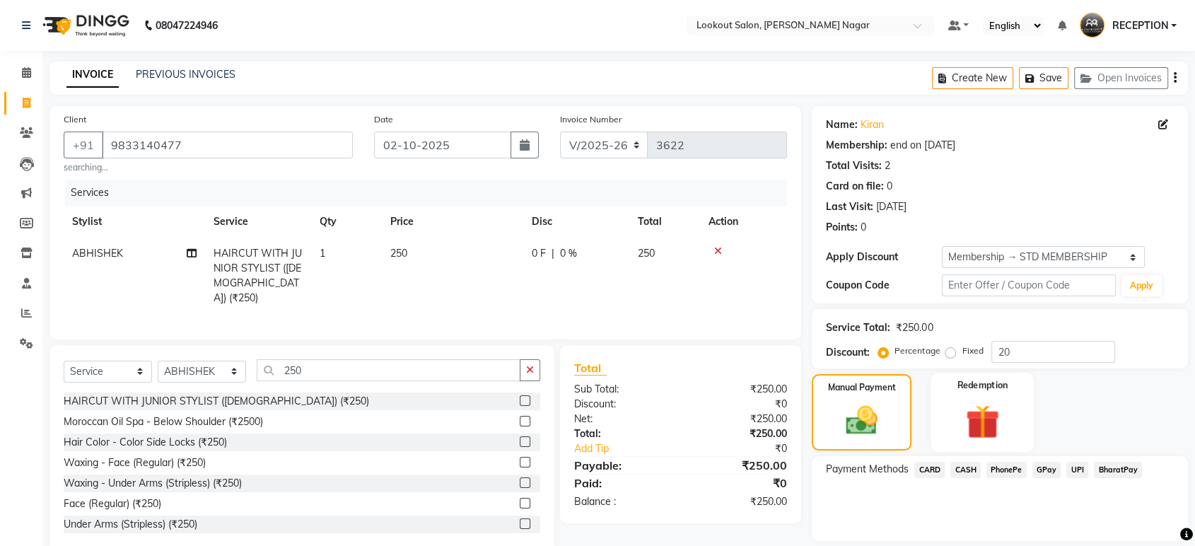
scroll to position [45, 0]
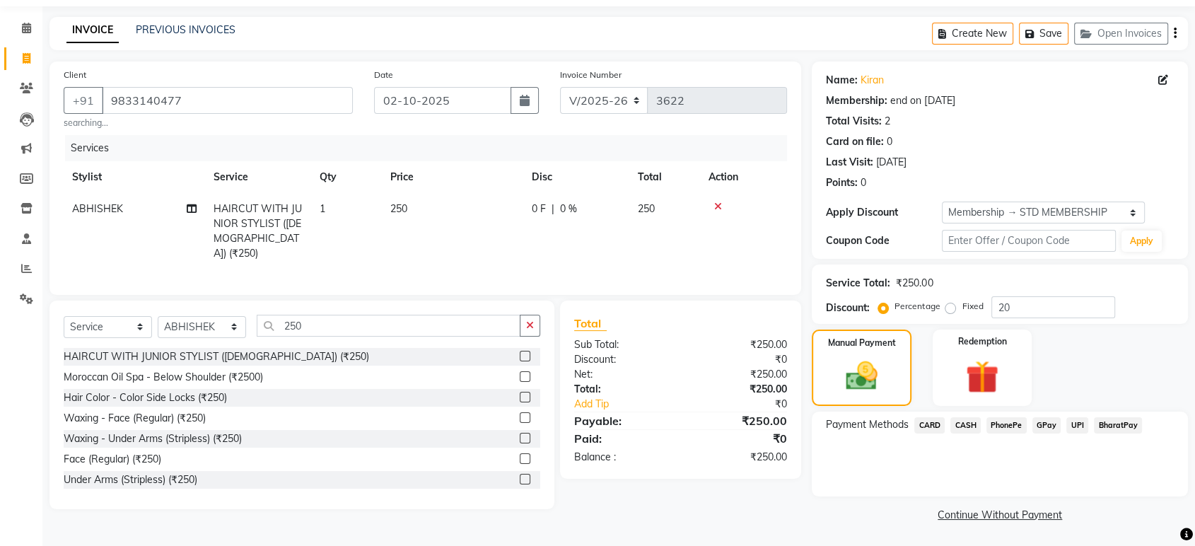
click at [967, 422] on span "CASH" at bounding box center [965, 425] width 30 height 16
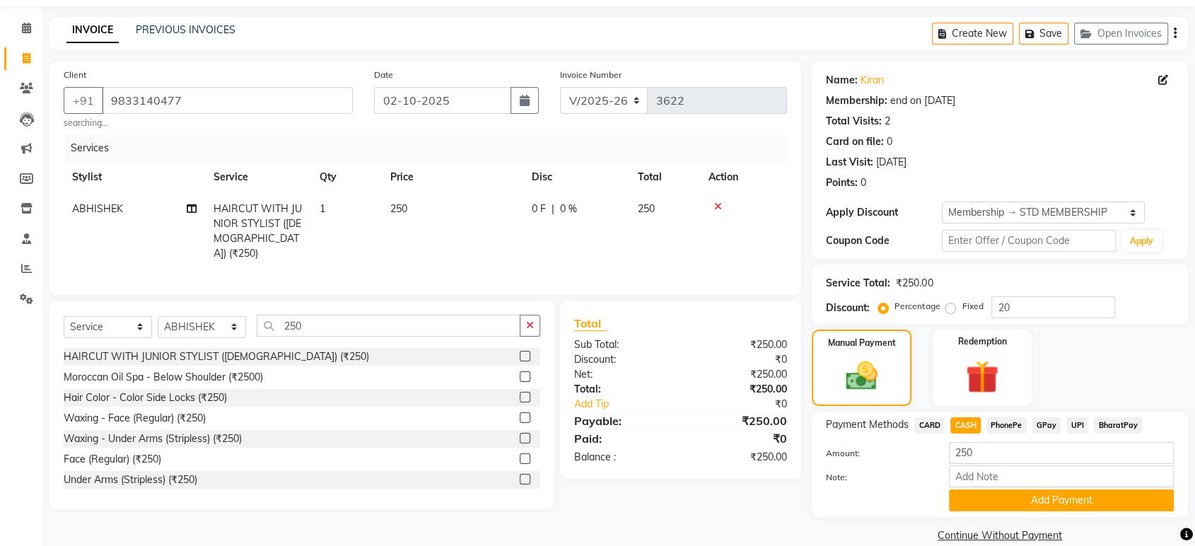
scroll to position [64, 0]
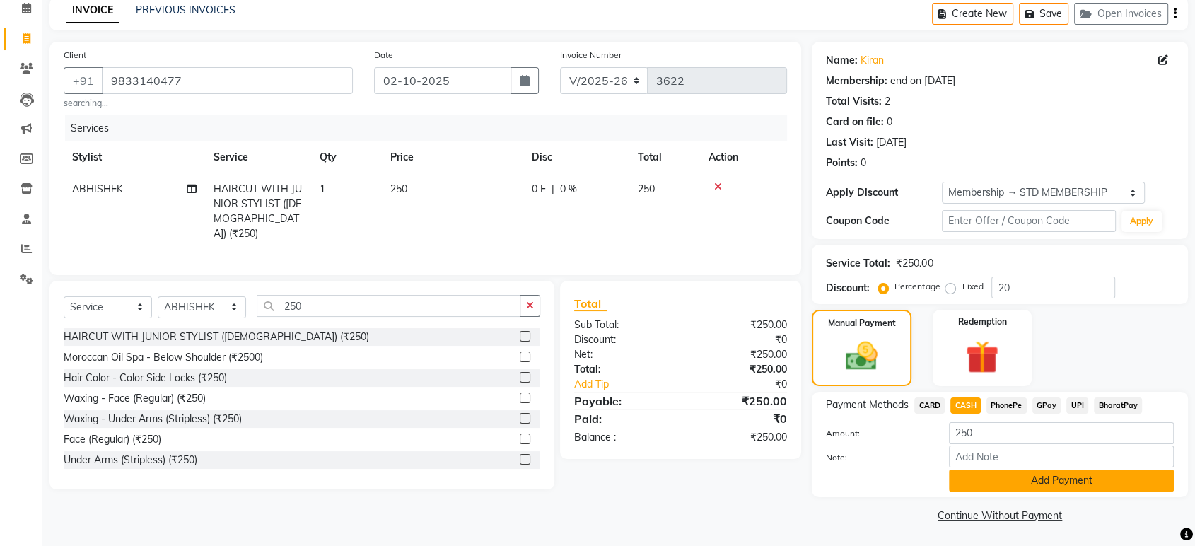
click at [990, 474] on button "Add Payment" at bounding box center [1061, 481] width 225 height 22
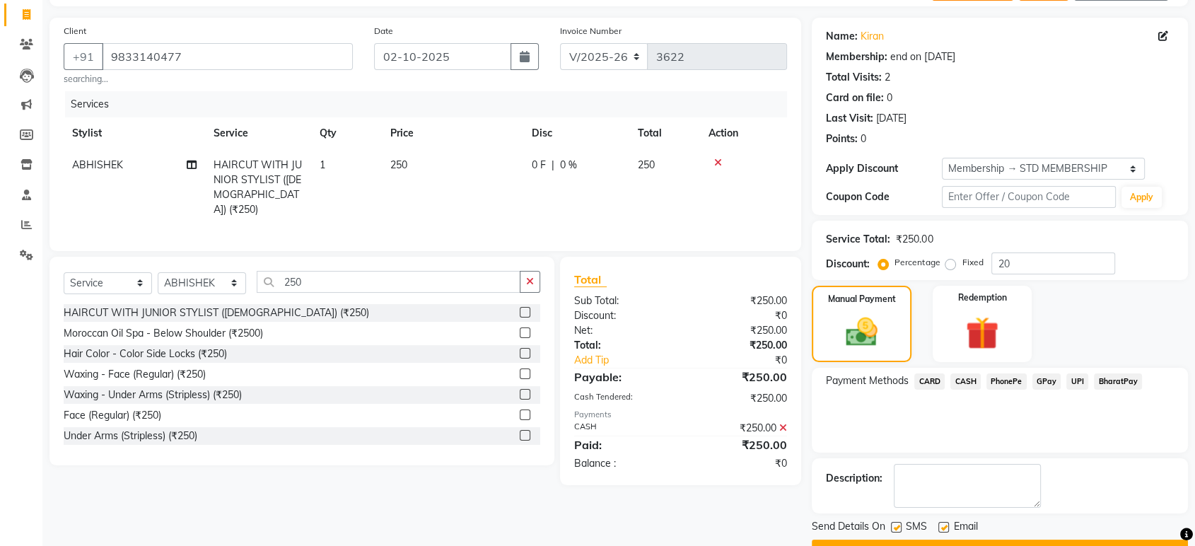
scroll to position [124, 0]
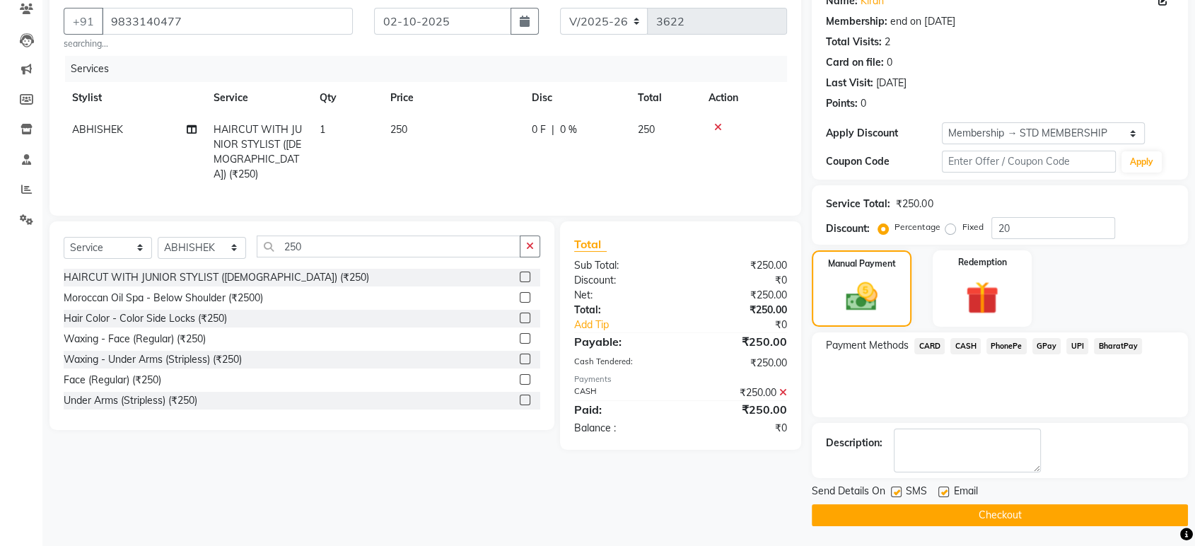
click at [933, 510] on button "Checkout" at bounding box center [1000, 515] width 376 height 22
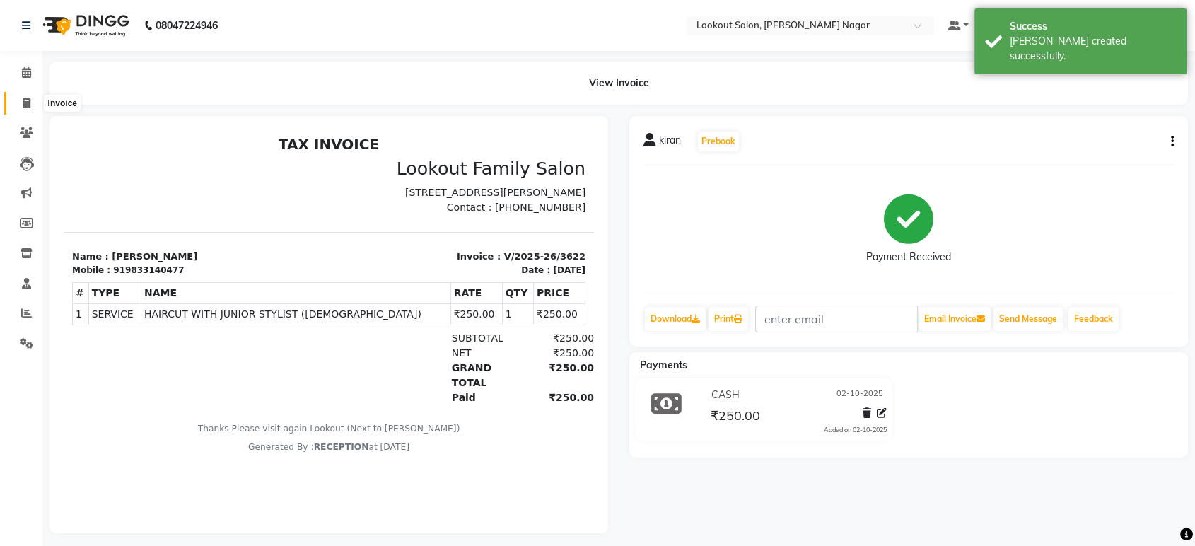
select select "service"
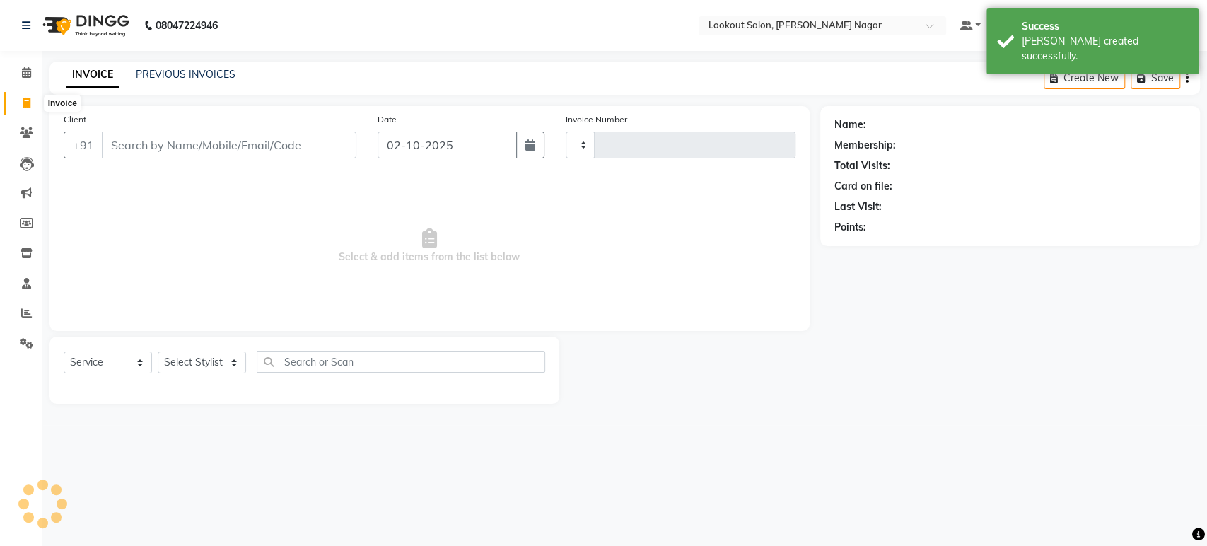
type input "3623"
select select "150"
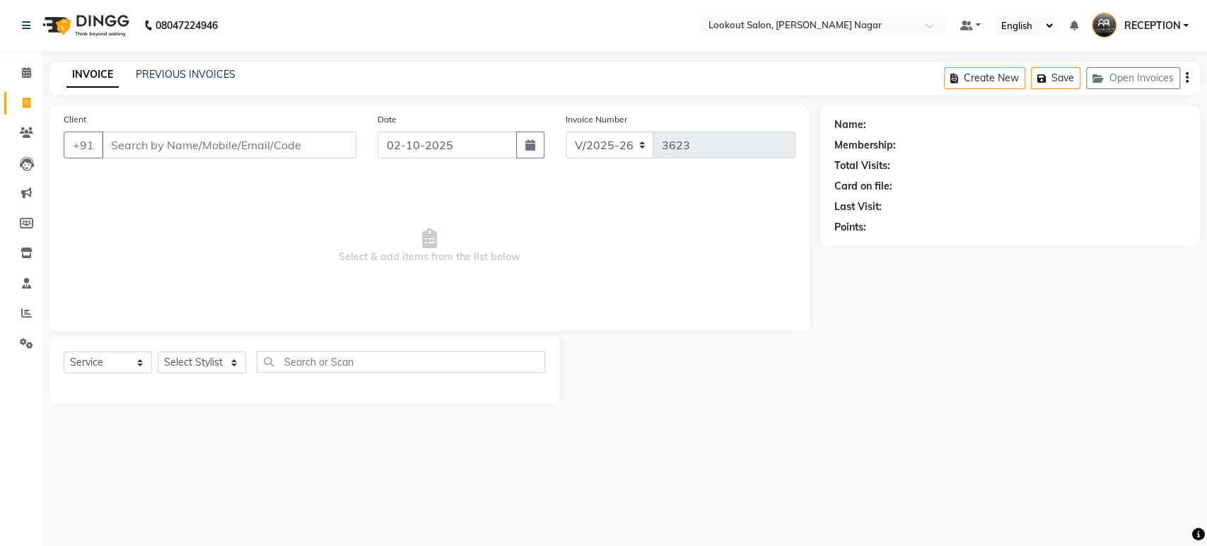
click at [268, 146] on input "Client" at bounding box center [229, 145] width 255 height 27
click at [24, 84] on li "Calendar" at bounding box center [21, 73] width 42 height 30
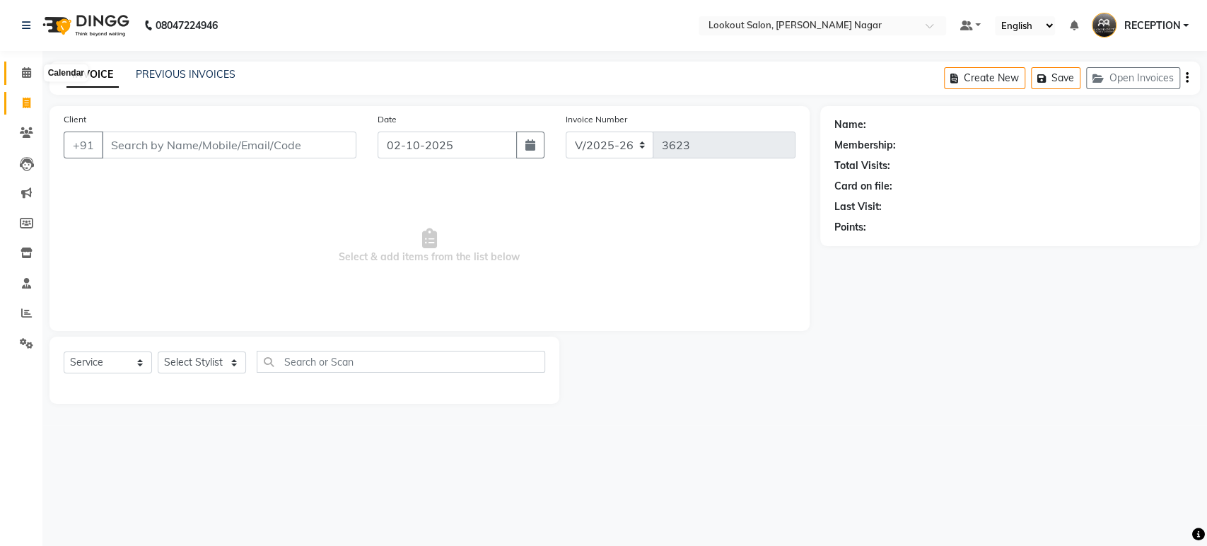
click at [23, 71] on icon at bounding box center [26, 72] width 9 height 11
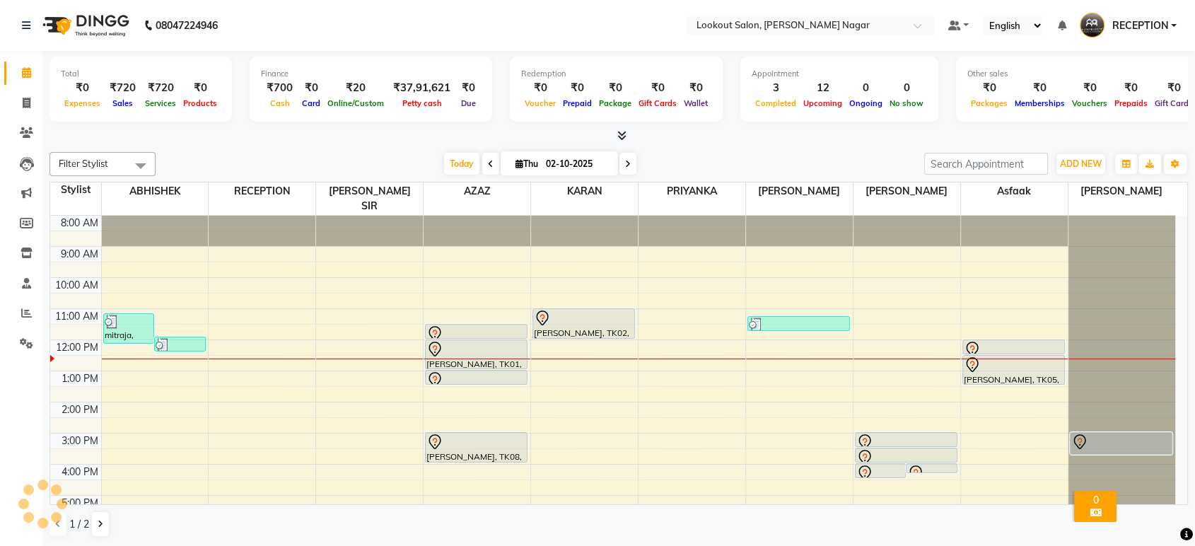
scroll to position [102, 0]
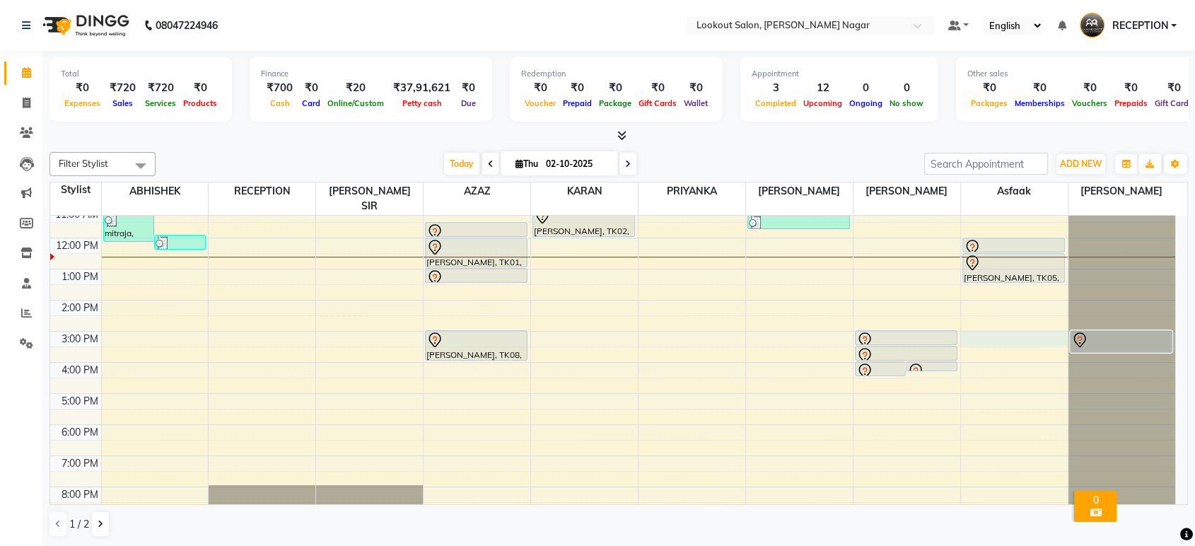
click at [998, 317] on div "8:00 AM 9:00 AM 10:00 AM 11:00 AM 12:00 PM 1:00 PM 2:00 PM 3:00 PM 4:00 PM 5:00…" at bounding box center [612, 331] width 1125 height 435
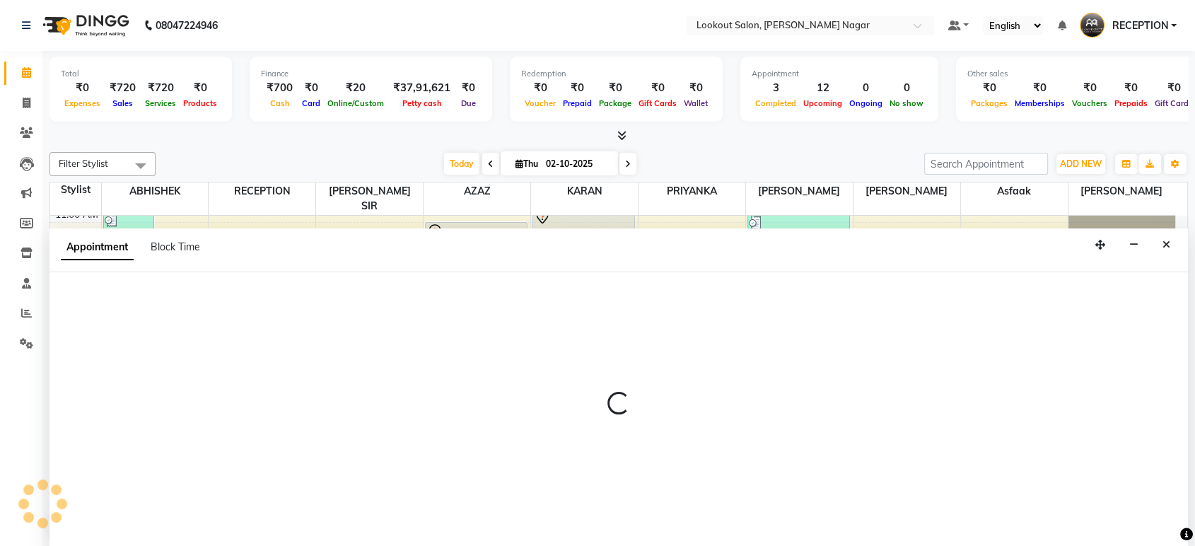
scroll to position [0, 0]
select select "70097"
select select "900"
select select "tentative"
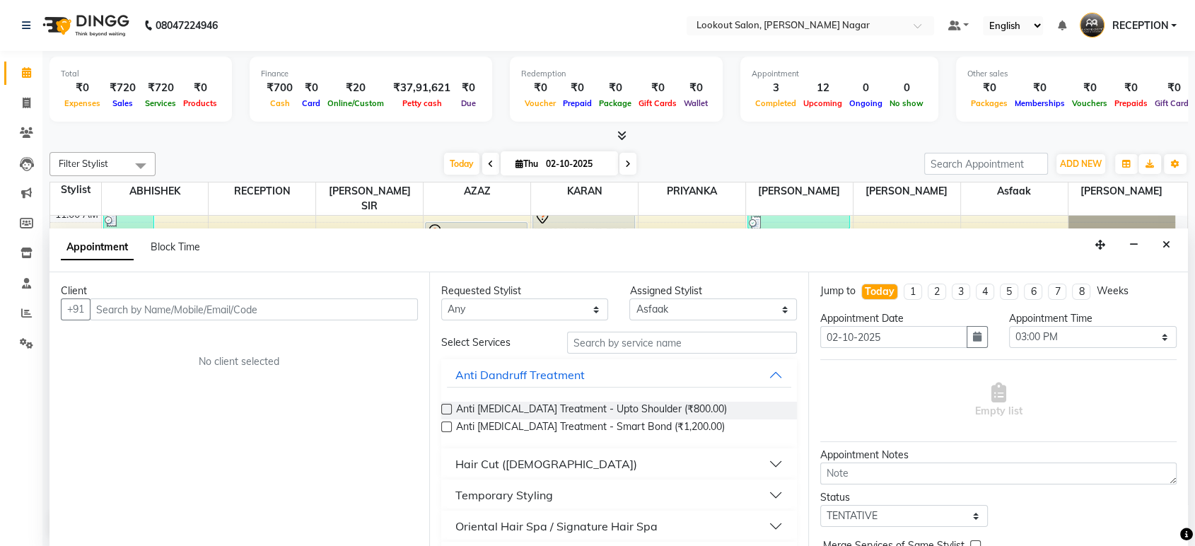
click at [395, 316] on input "text" at bounding box center [254, 309] width 328 height 22
click at [394, 315] on input "text" at bounding box center [254, 309] width 328 height 22
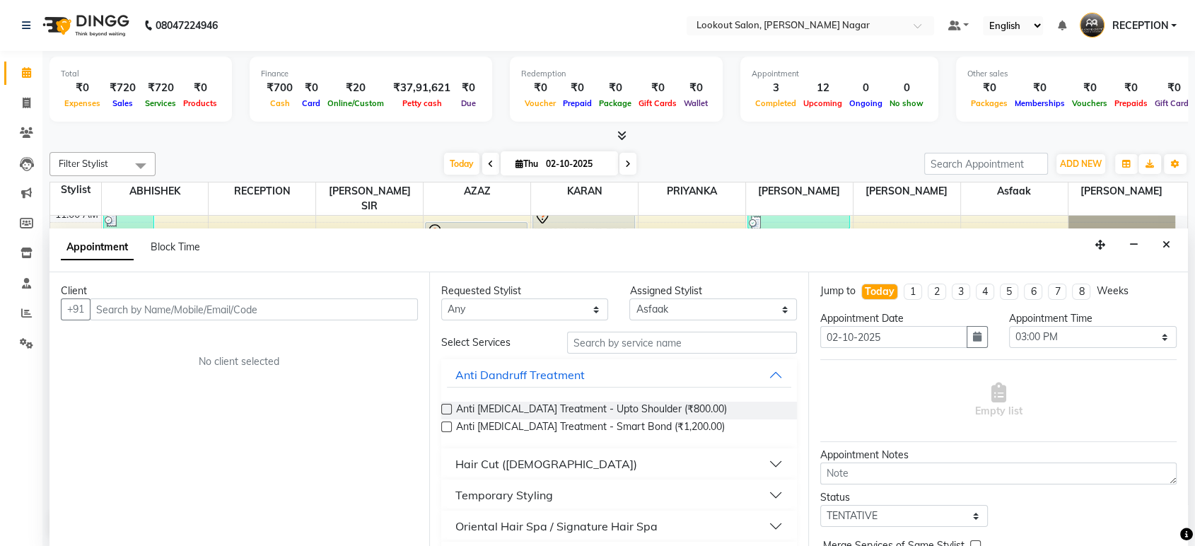
click at [392, 315] on input "text" at bounding box center [254, 309] width 328 height 22
click at [481, 308] on select "Any ABHISHEK Asfaak [PERSON_NAME] [PERSON_NAME] PRIYANKA RECEPTION [PERSON_NAME…" at bounding box center [525, 309] width 168 height 22
select select "70097"
click at [441, 298] on select "Any ABHISHEK Asfaak [PERSON_NAME] [PERSON_NAME] PRIYANKA RECEPTION [PERSON_NAME…" at bounding box center [525, 309] width 168 height 22
click at [638, 347] on input "text" at bounding box center [682, 343] width 231 height 22
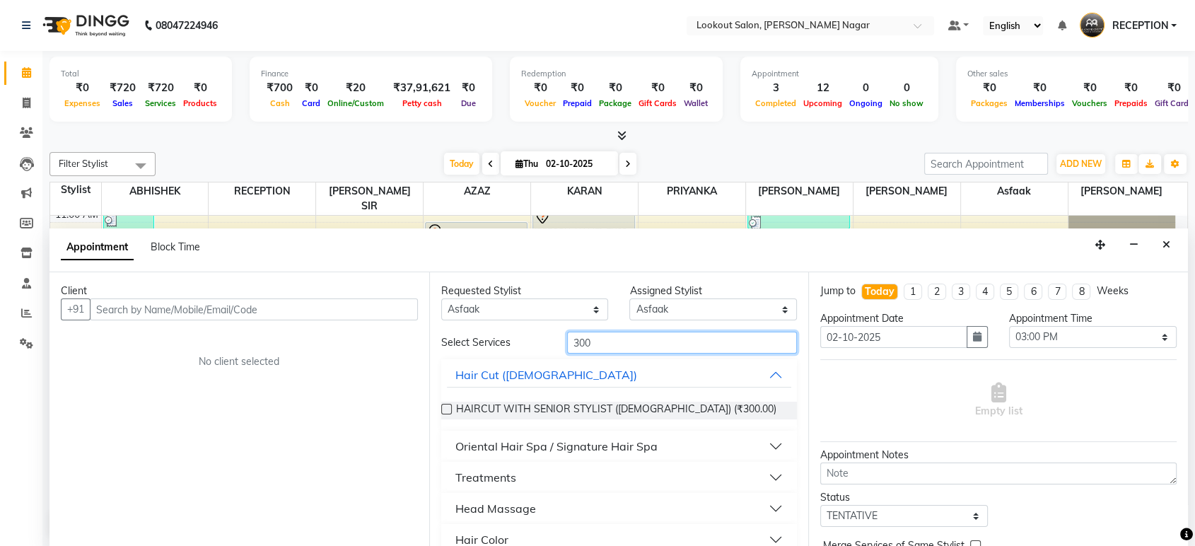
click at [640, 346] on input "300" at bounding box center [682, 343] width 231 height 22
type input "3"
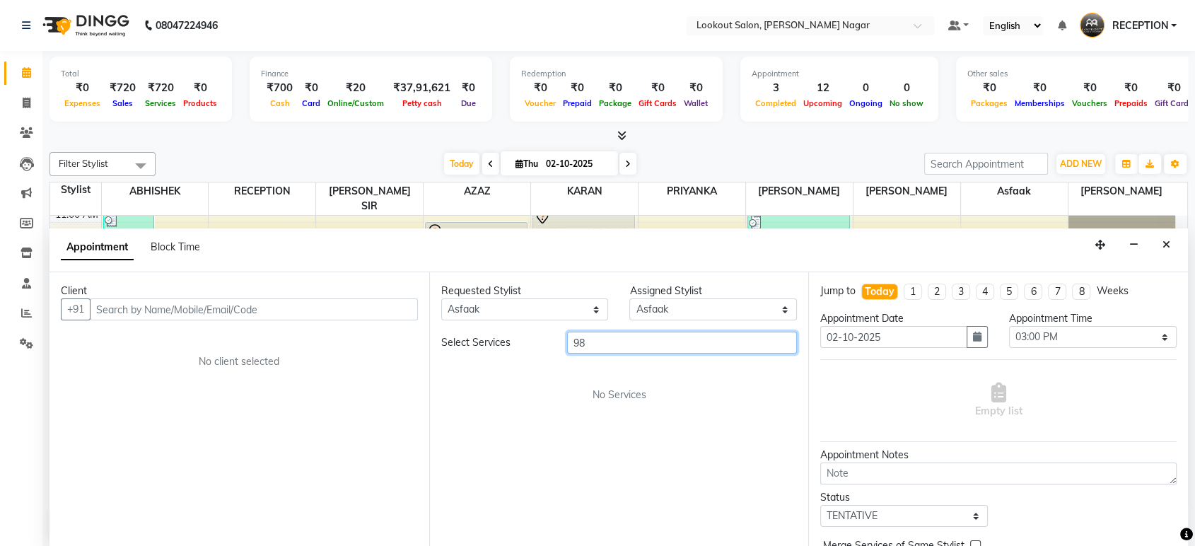
type input "9"
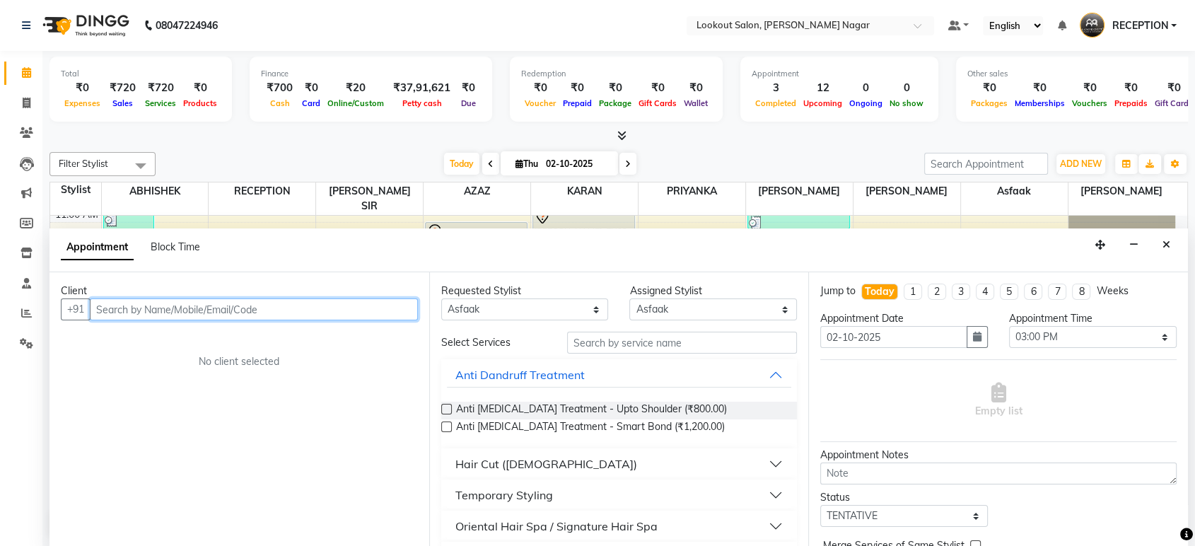
click at [414, 310] on input "text" at bounding box center [254, 309] width 328 height 22
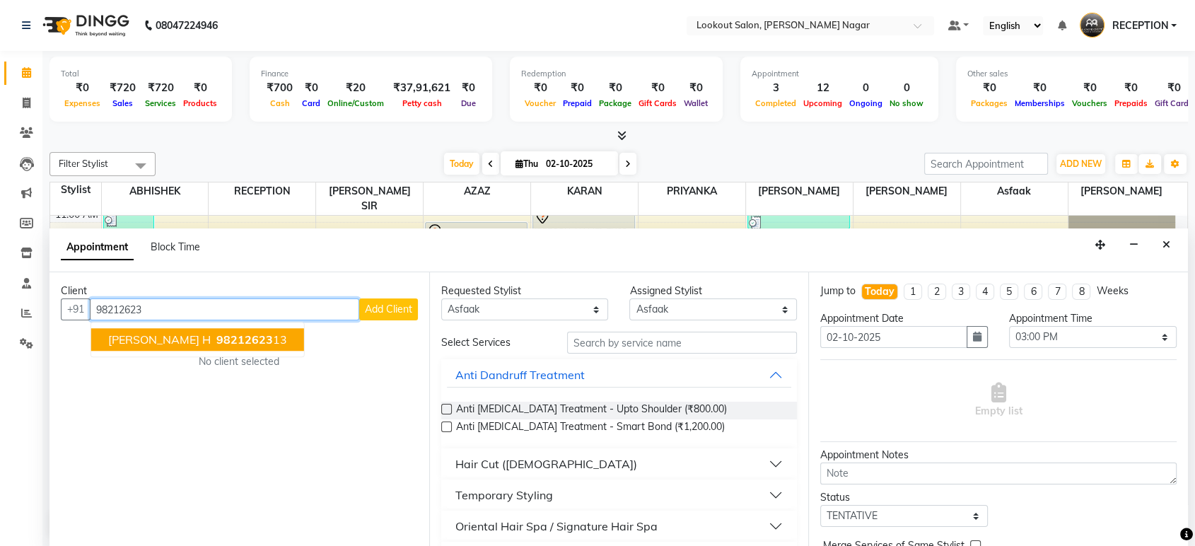
click at [228, 335] on ngb-highlight "98212623 13" at bounding box center [251, 340] width 74 height 14
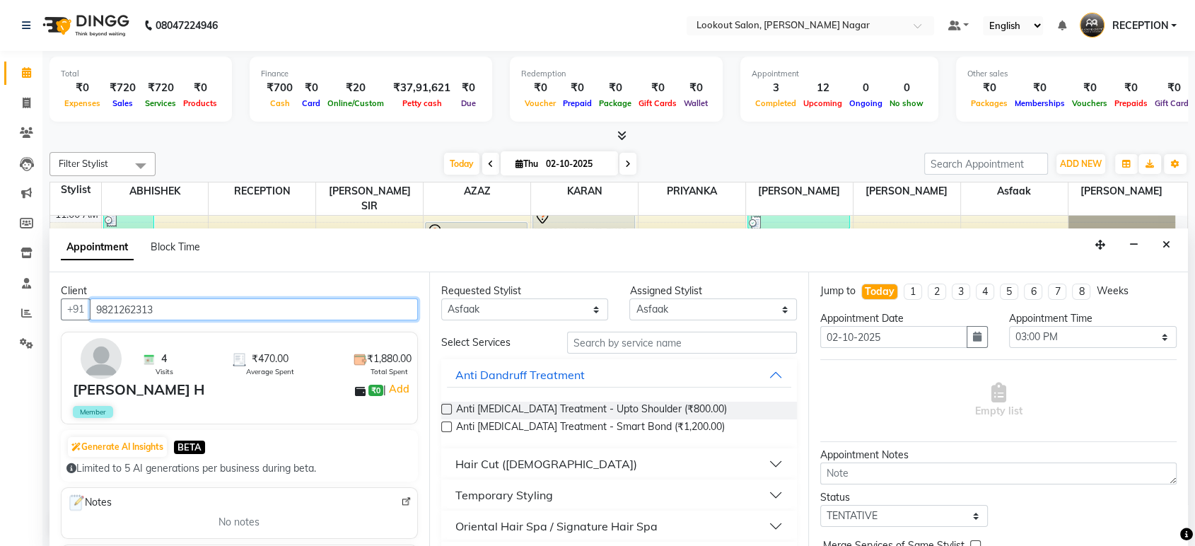
type input "9821262313"
click at [662, 329] on div "Requested Stylist Any ABHISHEK Asfaak [PERSON_NAME] [PERSON_NAME] PRIYANKA RECE…" at bounding box center [619, 409] width 380 height 274
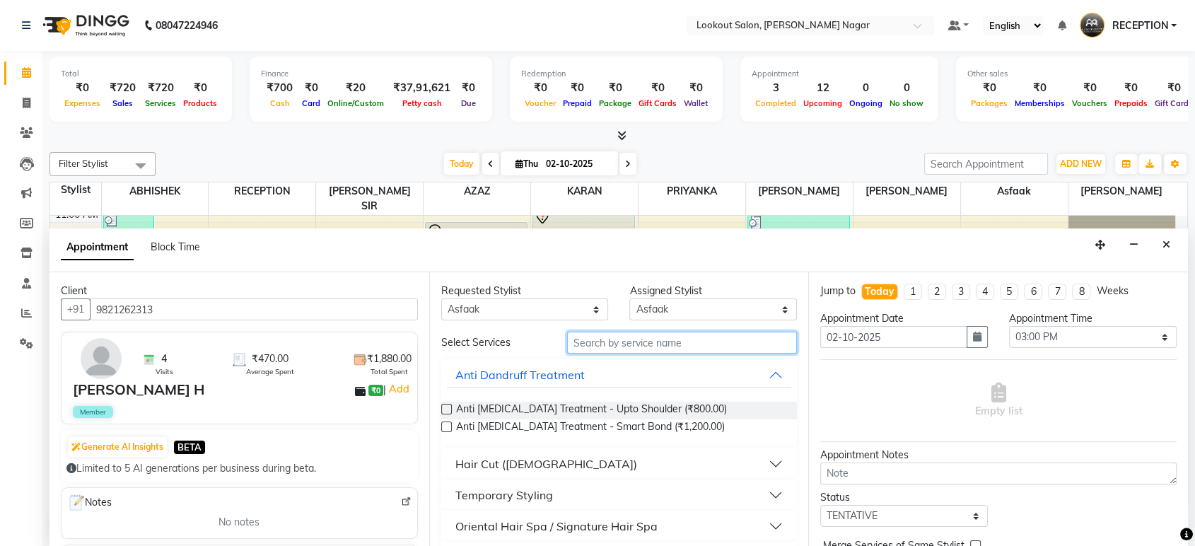
click at [660, 339] on input "text" at bounding box center [682, 343] width 231 height 22
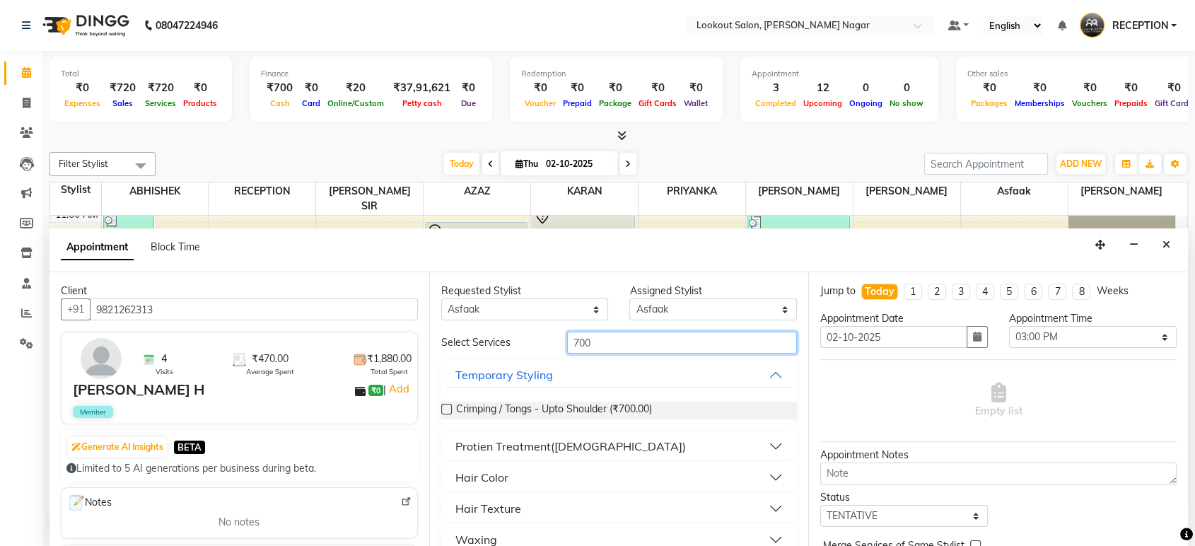
type input "700"
click at [696, 479] on button "Hair Color" at bounding box center [619, 477] width 345 height 25
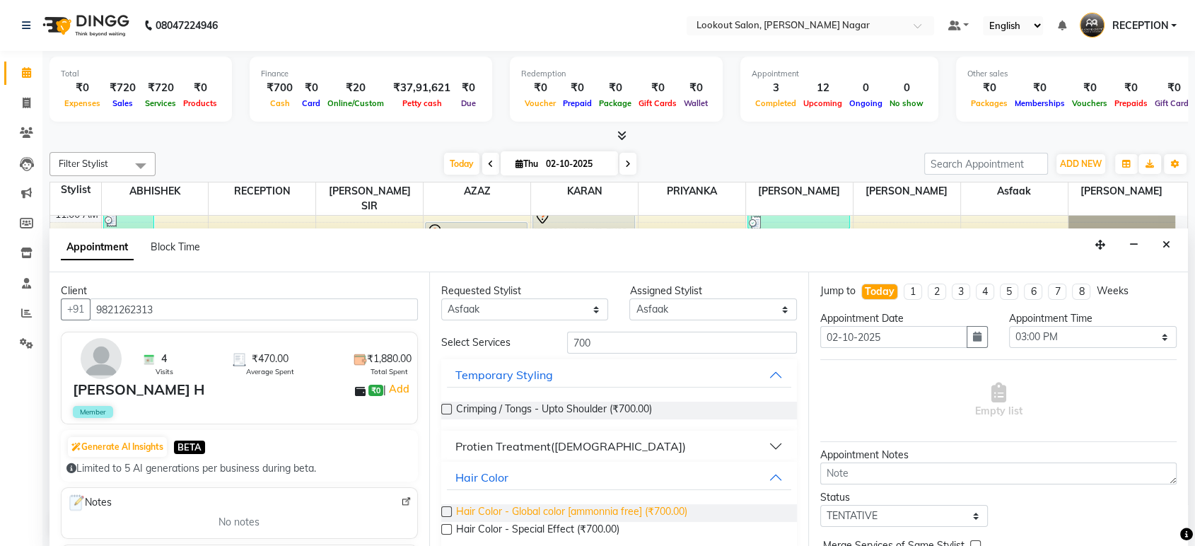
click at [612, 510] on span "Hair Color - Global color [ammonnia free] (₹700.00)" at bounding box center [571, 513] width 231 height 18
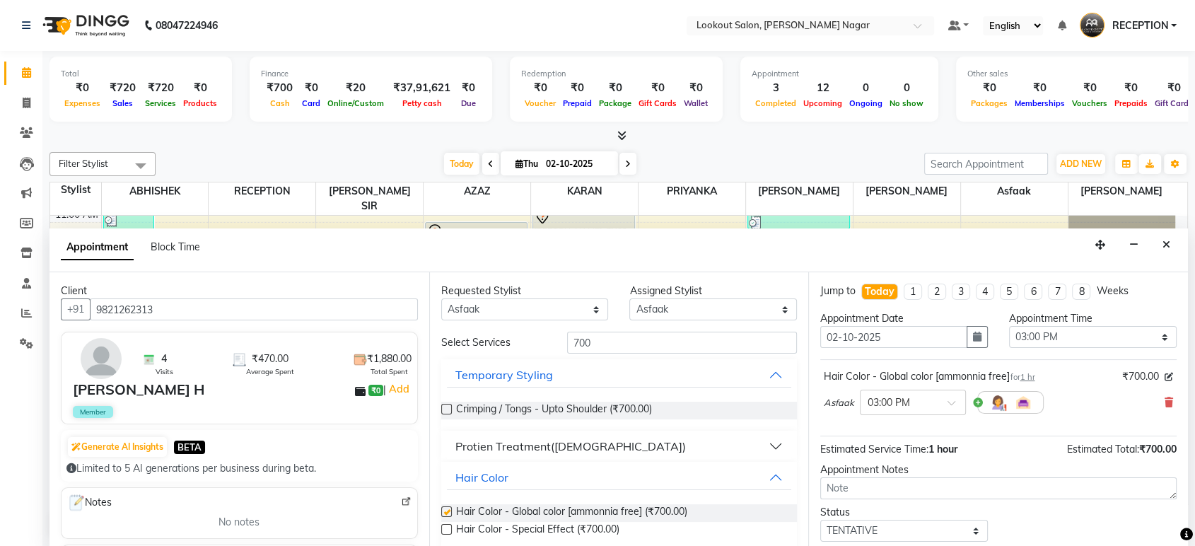
checkbox input "false"
click at [634, 342] on input "700" at bounding box center [682, 343] width 231 height 22
type input "7"
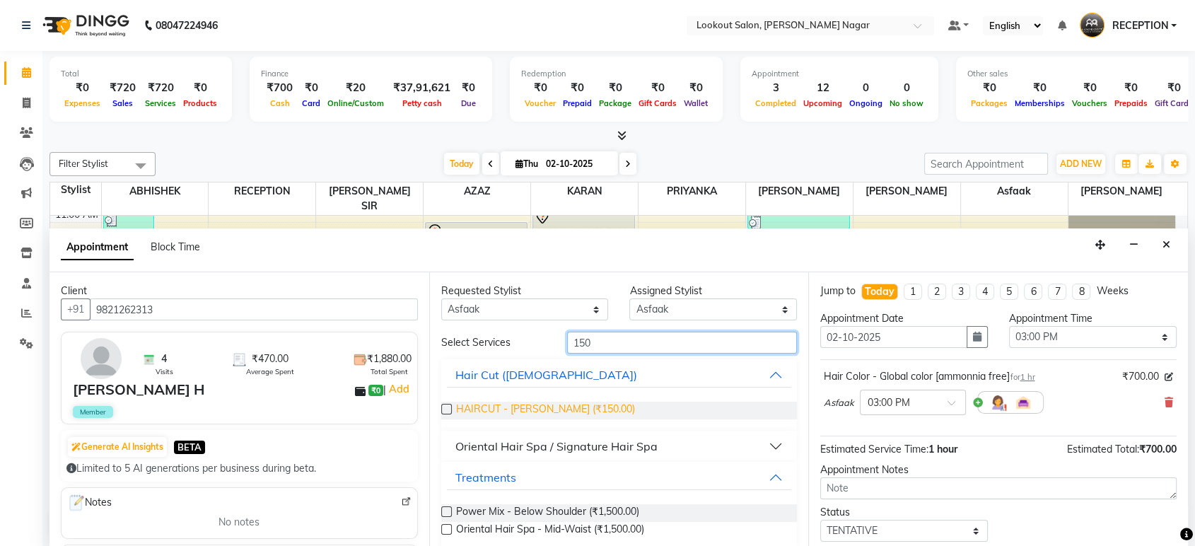
type input "150"
click at [548, 409] on span "HAIRCUT - [PERSON_NAME] (₹150.00)" at bounding box center [545, 411] width 179 height 18
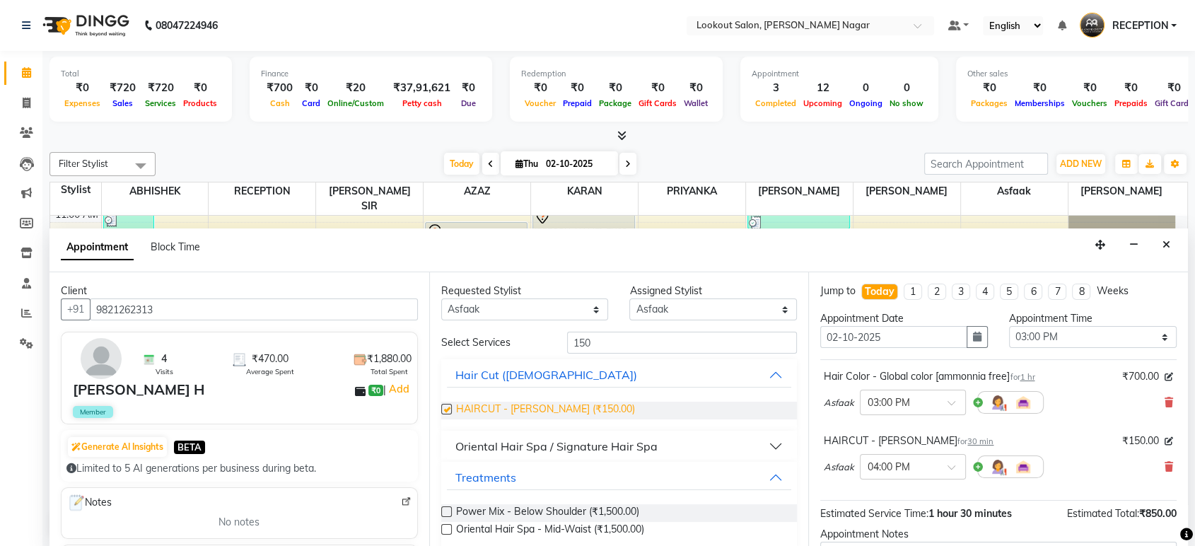
checkbox input "false"
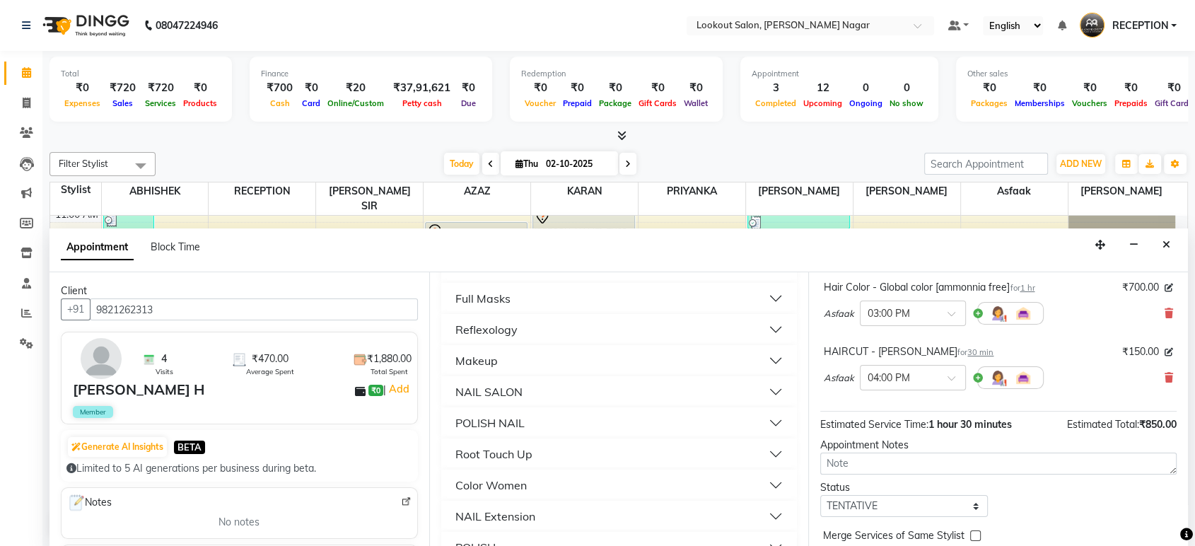
scroll to position [147, 0]
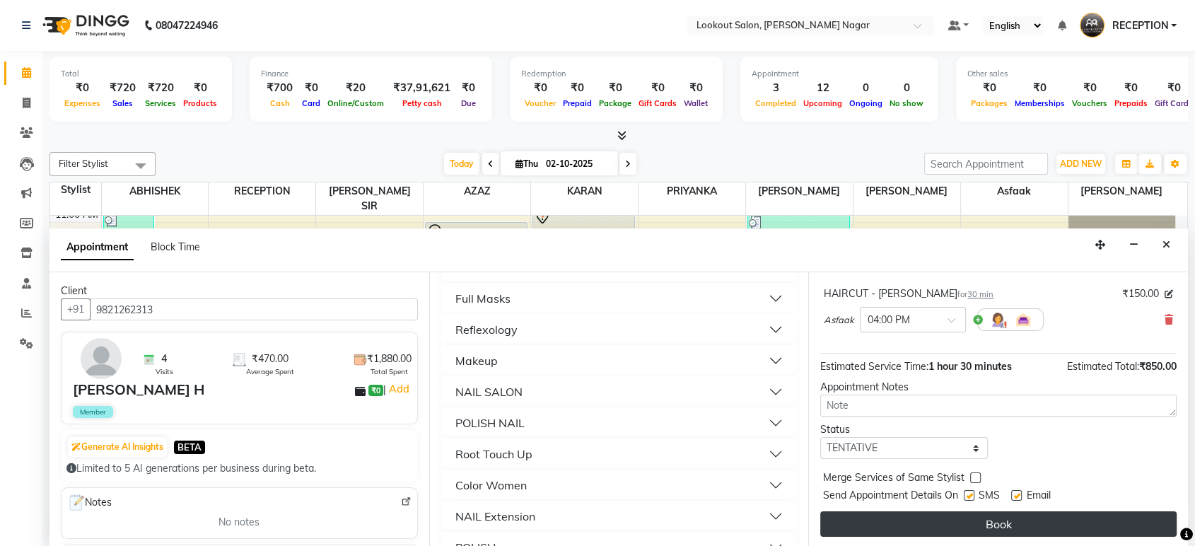
click at [956, 527] on button "Book" at bounding box center [998, 523] width 356 height 25
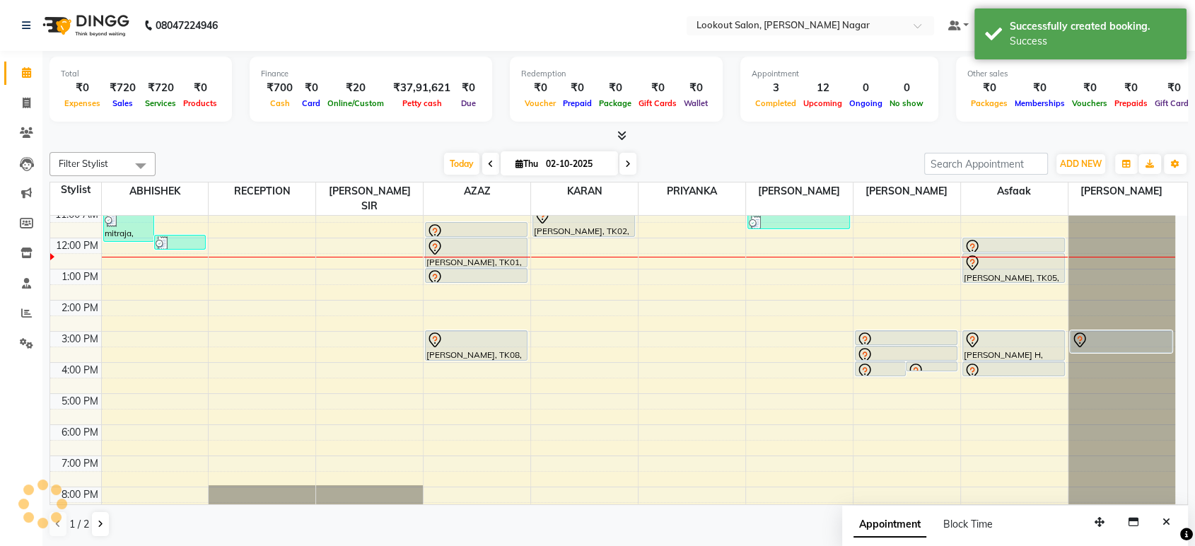
scroll to position [0, 0]
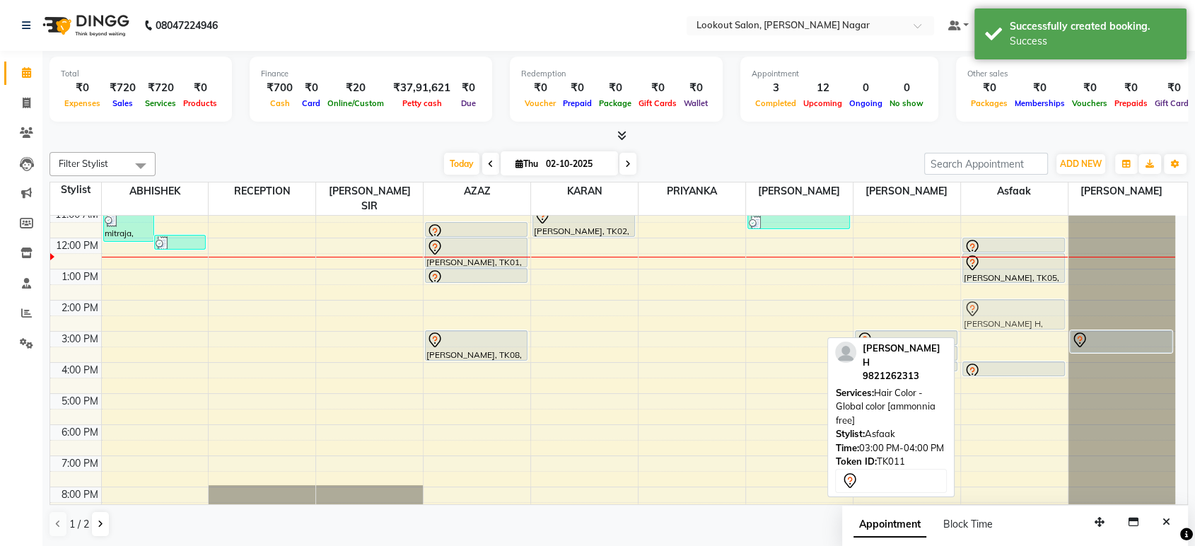
drag, startPoint x: 982, startPoint y: 326, endPoint x: 991, endPoint y: 293, distance: 33.6
click at [991, 293] on div "[PERSON_NAME], TK05, 12:00 PM-12:30 PM, HAIRCUT WITH SENIOR STYLIST ([DEMOGRAPH…" at bounding box center [1014, 331] width 107 height 435
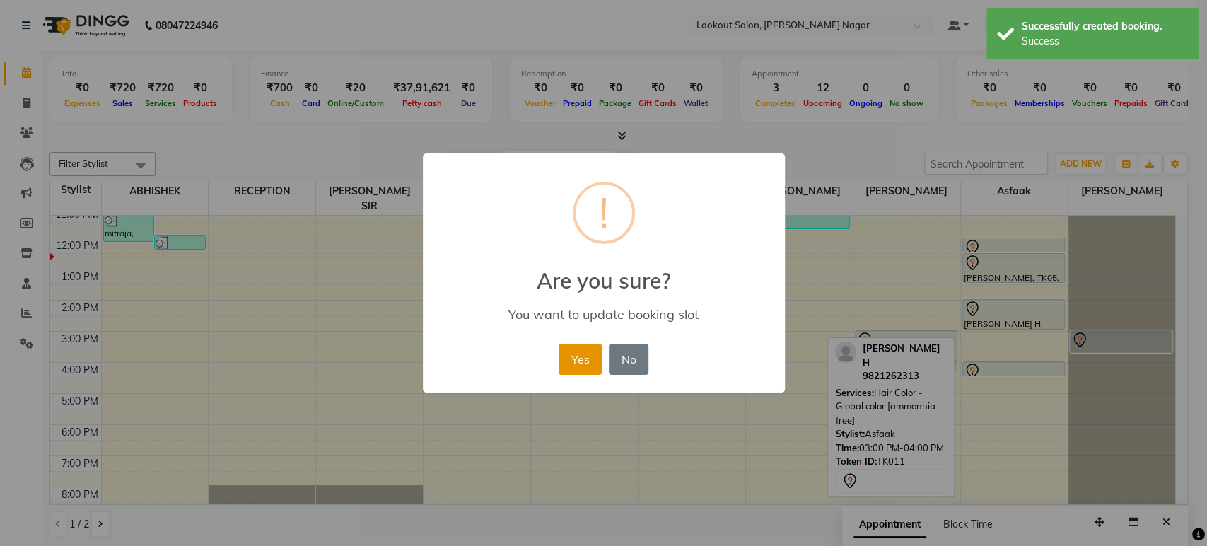
click at [581, 359] on button "Yes" at bounding box center [580, 359] width 43 height 31
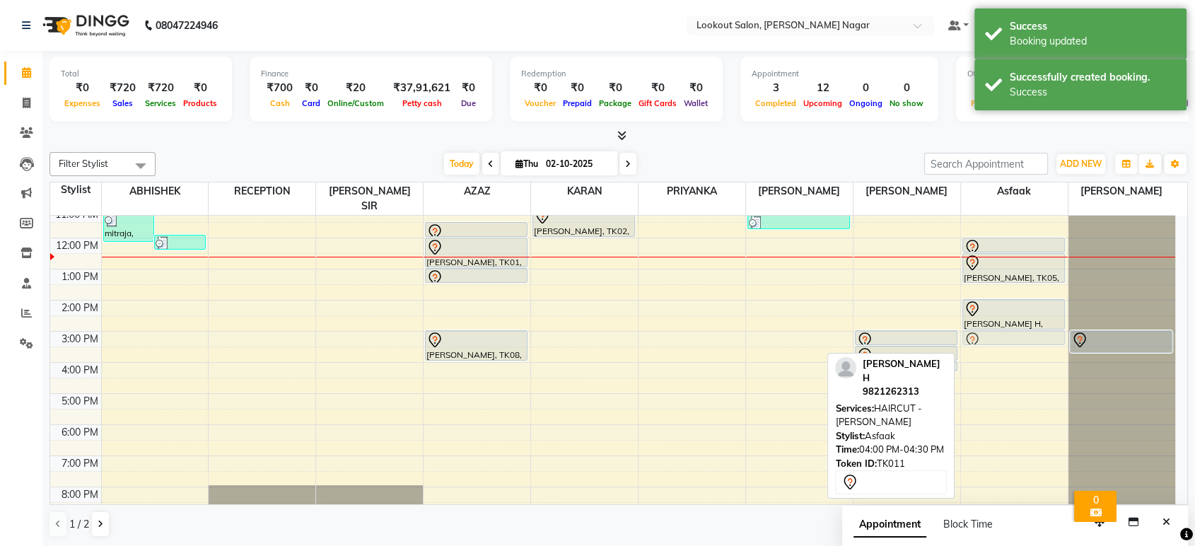
drag, startPoint x: 995, startPoint y: 355, endPoint x: 1002, endPoint y: 320, distance: 36.1
click at [1002, 320] on div "[PERSON_NAME], TK05, 12:00 PM-12:30 PM, HAIRCUT WITH SENIOR STYLIST ([DEMOGRAPH…" at bounding box center [1014, 331] width 107 height 435
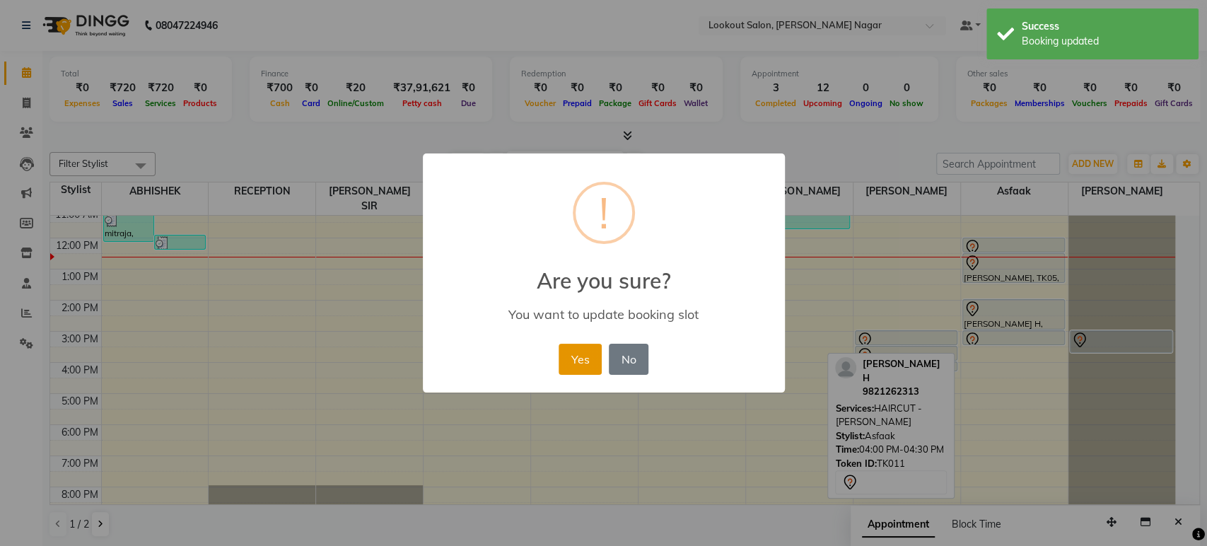
click at [577, 352] on button "Yes" at bounding box center [580, 359] width 43 height 31
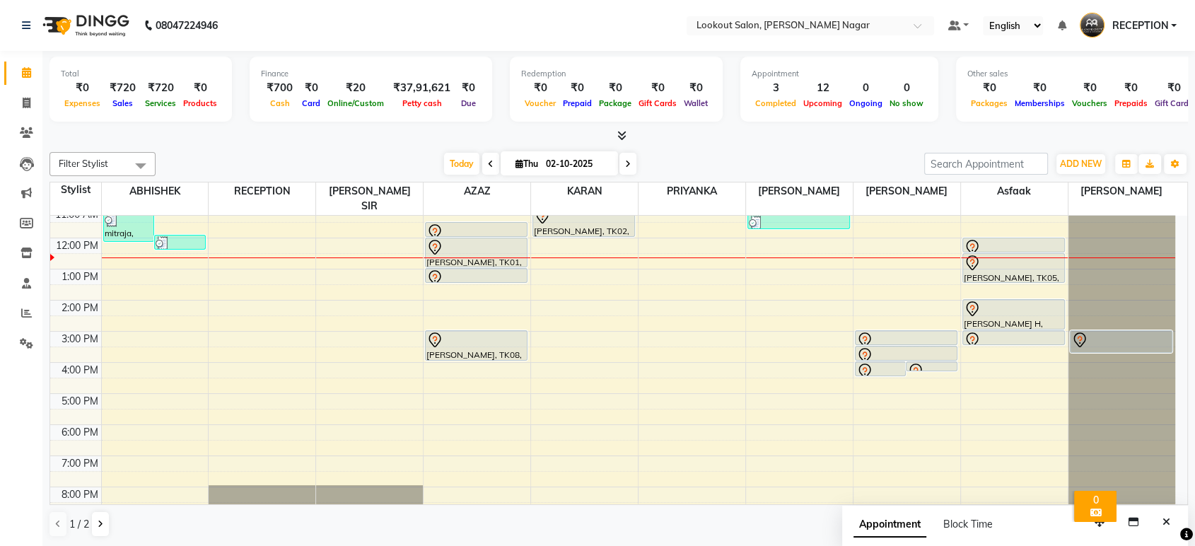
click at [582, 323] on div "8:00 AM 9:00 AM 10:00 AM 11:00 AM 12:00 PM 1:00 PM 2:00 PM 3:00 PM 4:00 PM 5:00…" at bounding box center [612, 331] width 1125 height 435
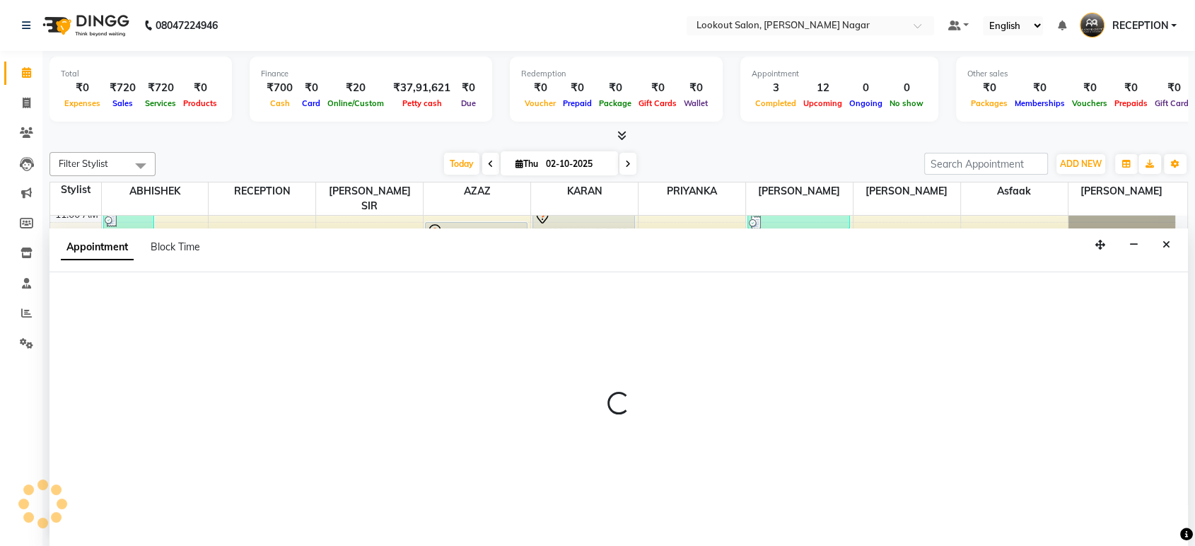
select select "11447"
select select "tentative"
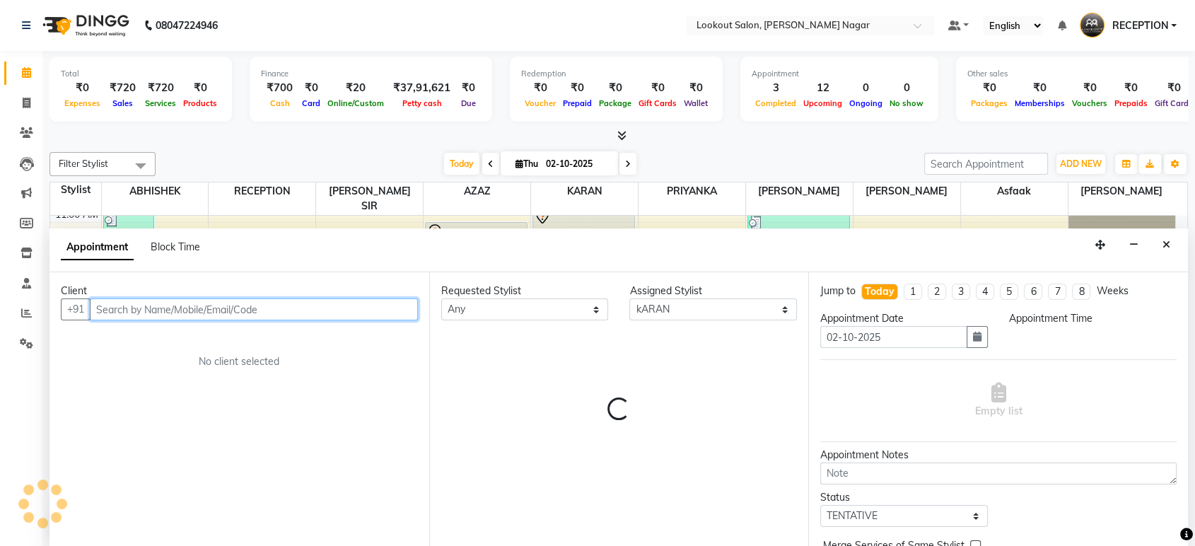
select select "900"
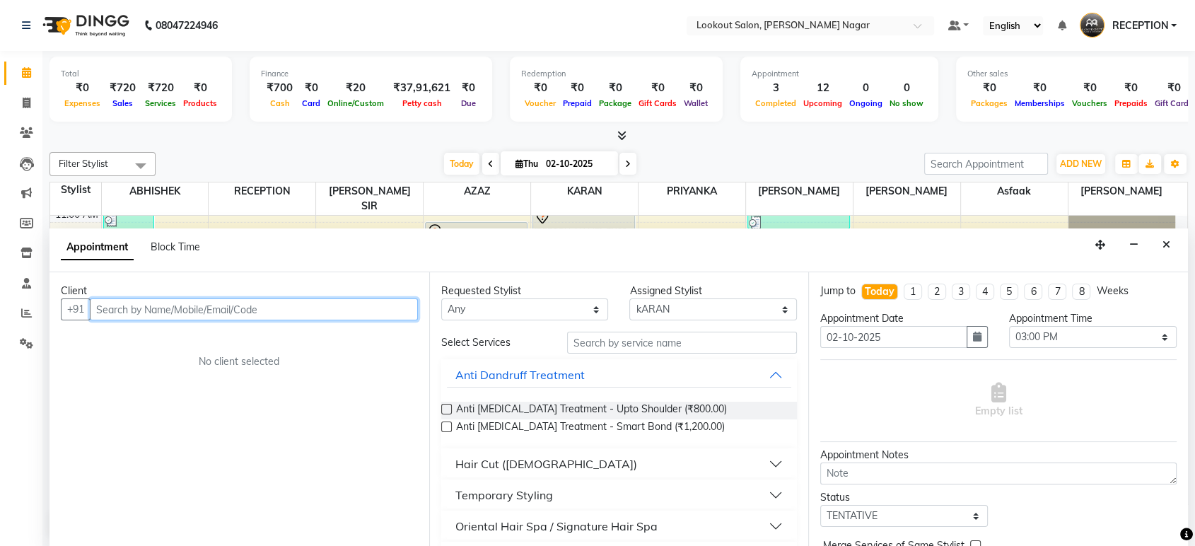
click at [368, 313] on input "text" at bounding box center [254, 309] width 328 height 22
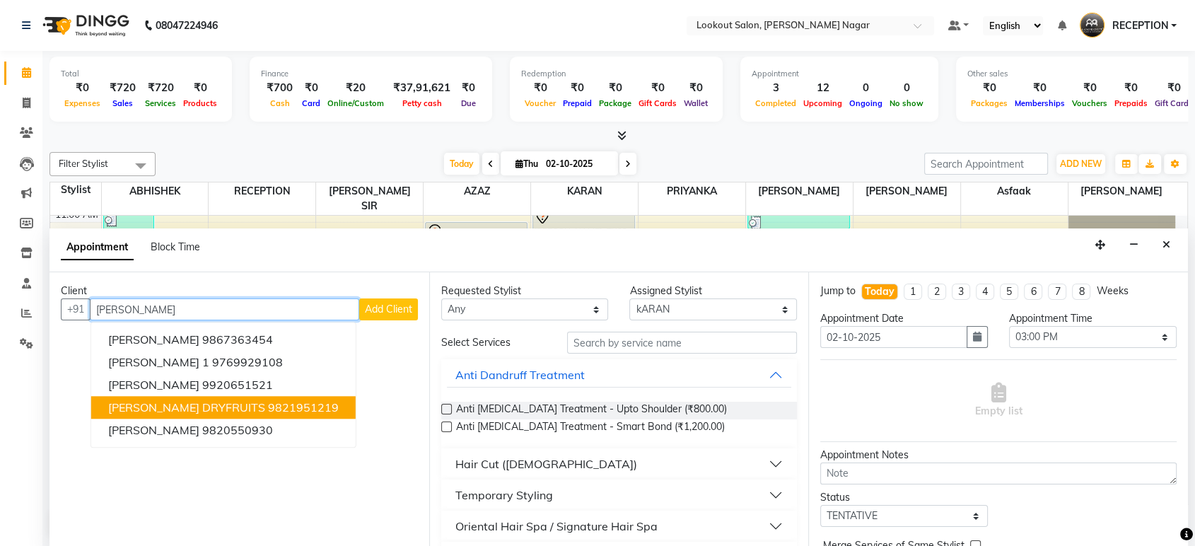
click at [279, 397] on button "[PERSON_NAME] DRYFRUITS 9821951219" at bounding box center [223, 408] width 264 height 23
type input "9821951219"
click at [279, 397] on div "Client [PHONE_NUMBER] [PERSON_NAME] 9867363454 [PERSON_NAME] 1 9769929108 [PERS…" at bounding box center [239, 409] width 380 height 274
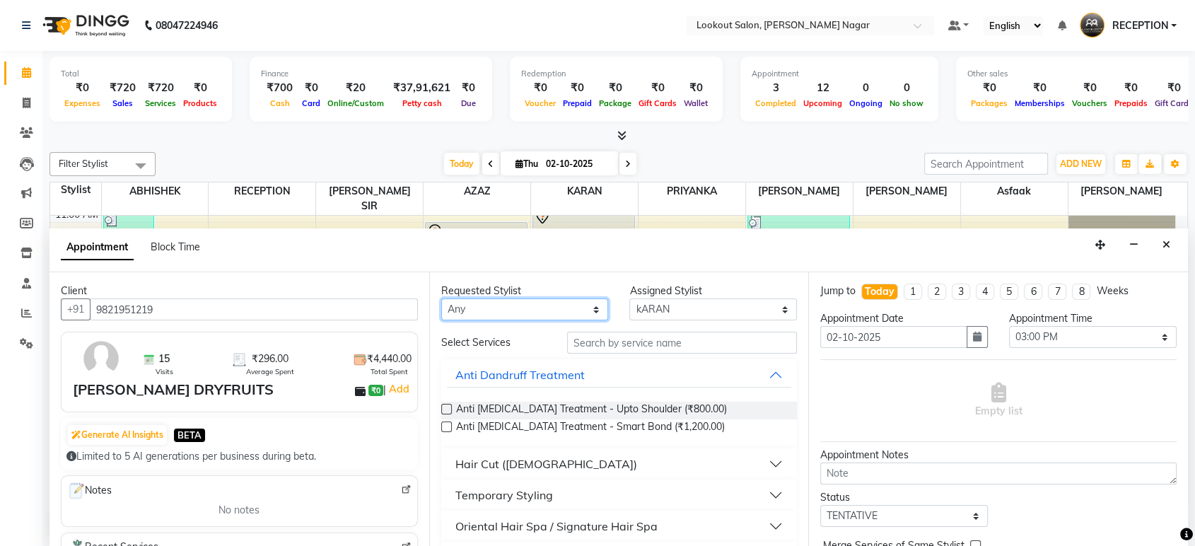
click at [529, 311] on select "Any ABHISHEK Asfaak [PERSON_NAME] [PERSON_NAME] PRIYANKA RECEPTION [PERSON_NAME…" at bounding box center [525, 309] width 168 height 22
select select "11447"
click at [441, 298] on select "Any ABHISHEK Asfaak [PERSON_NAME] [PERSON_NAME] PRIYANKA RECEPTION [PERSON_NAME…" at bounding box center [525, 309] width 168 height 22
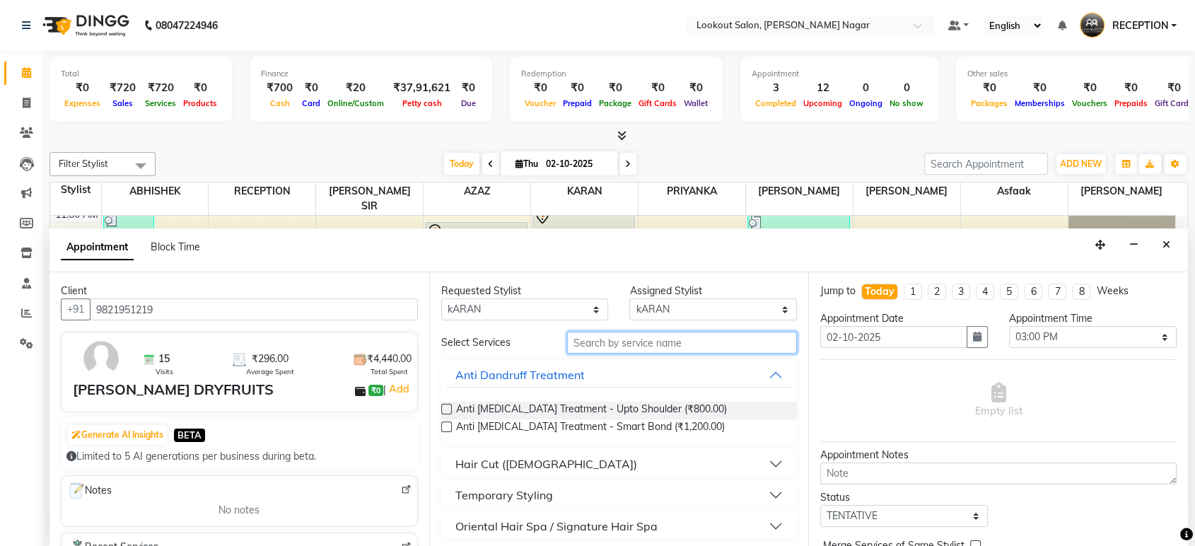
click at [644, 338] on input "text" at bounding box center [682, 343] width 231 height 22
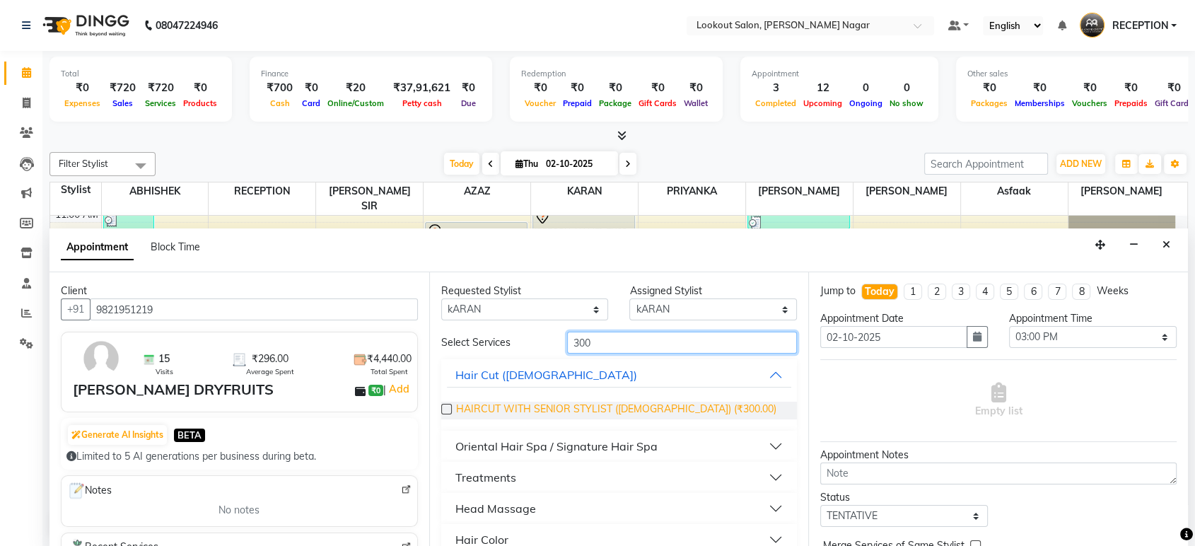
type input "300"
click at [650, 406] on span "HAIRCUT WITH SENIOR STYLIST ([DEMOGRAPHIC_DATA]) (₹300.00)" at bounding box center [616, 411] width 320 height 18
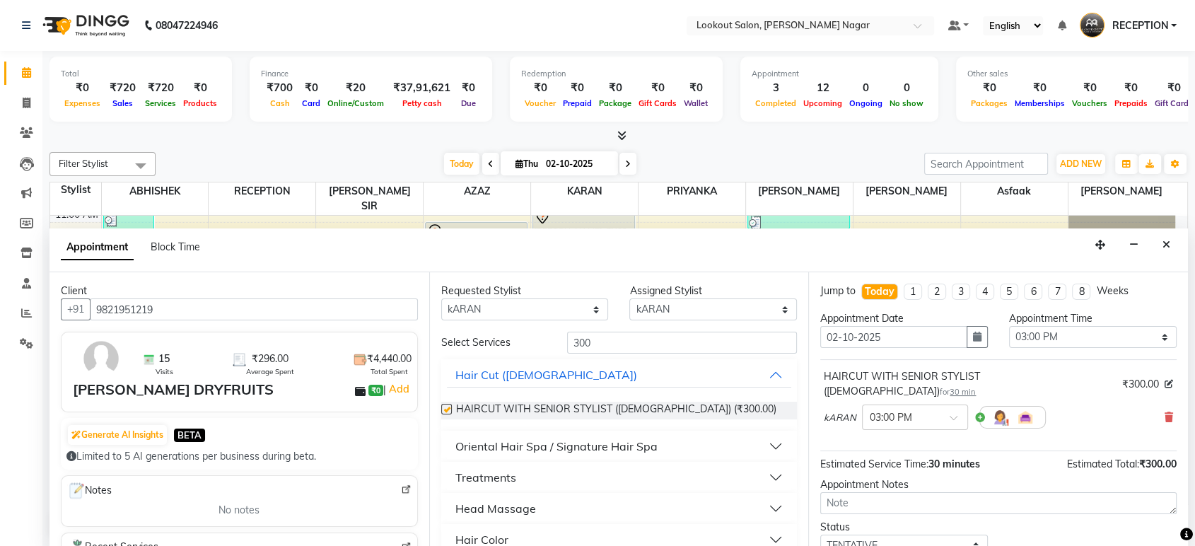
checkbox input "false"
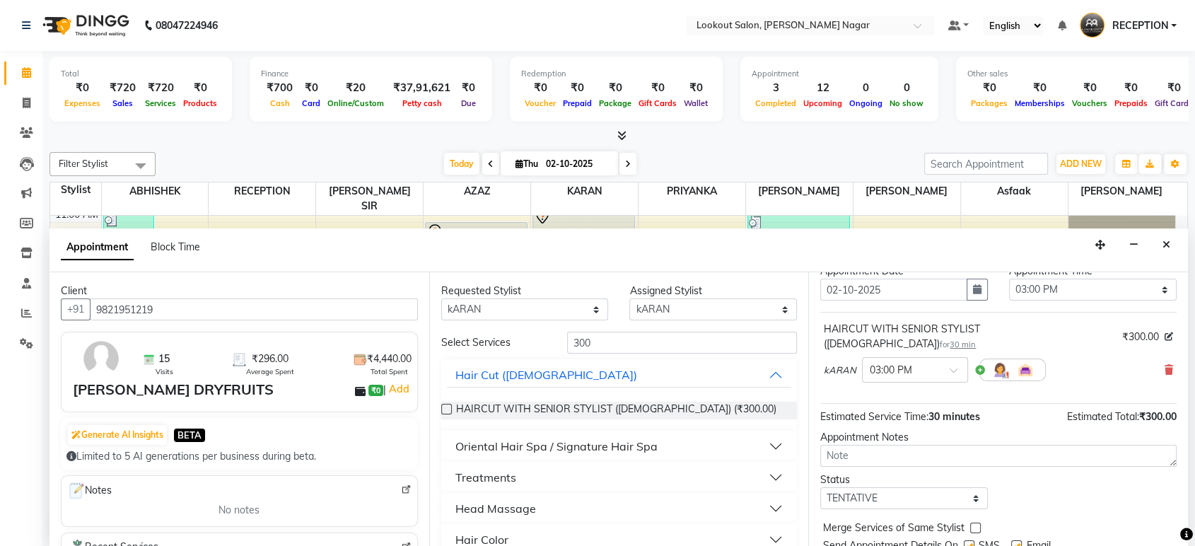
scroll to position [83, 0]
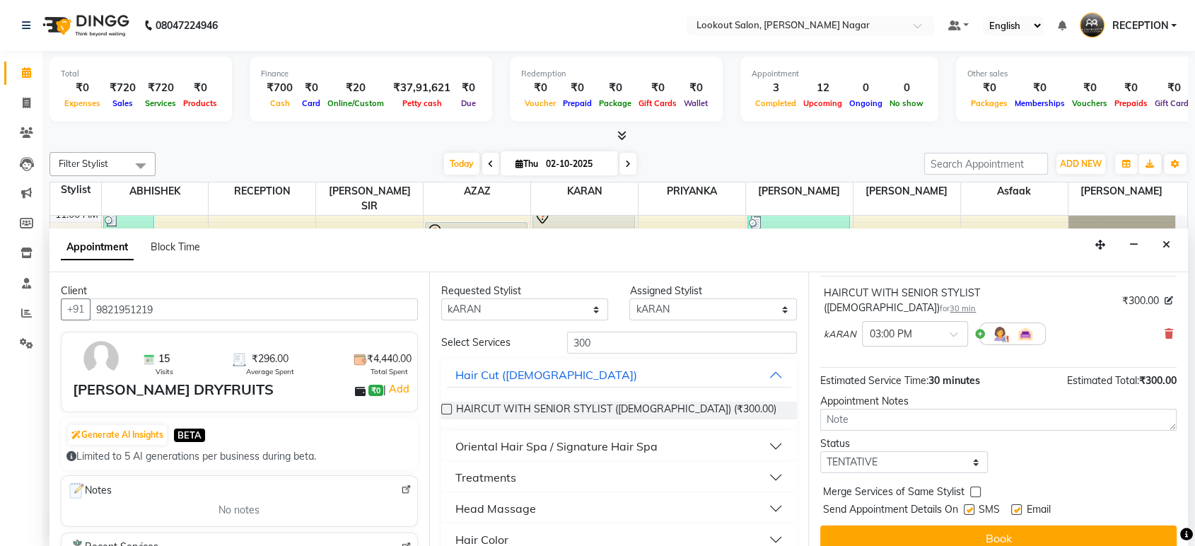
click at [921, 530] on button "Book" at bounding box center [998, 537] width 356 height 25
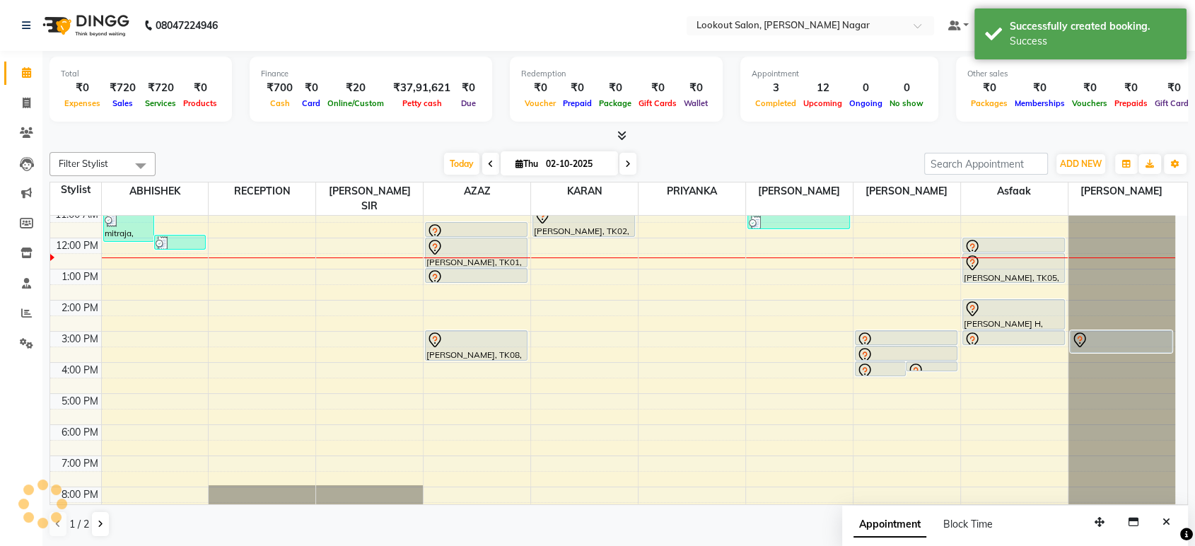
scroll to position [0, 0]
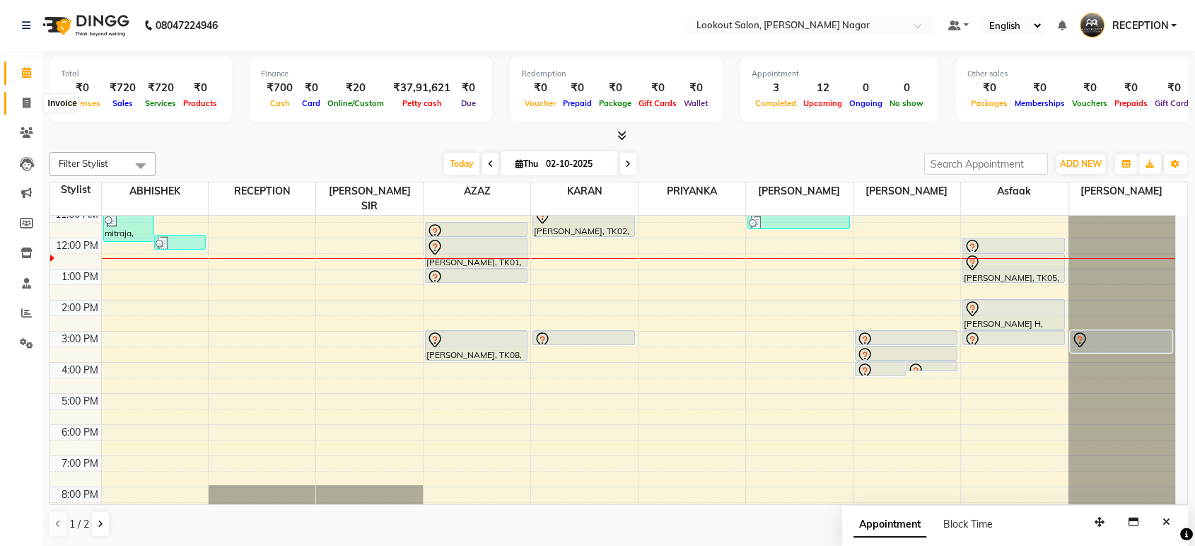
click at [37, 101] on span at bounding box center [26, 103] width 25 height 16
select select "service"
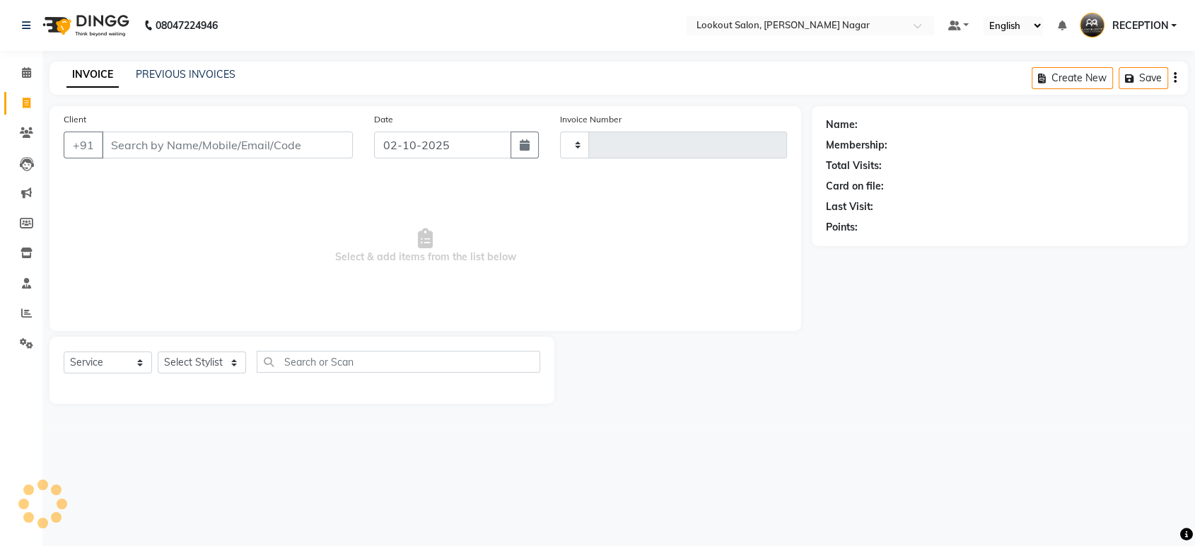
type input "3623"
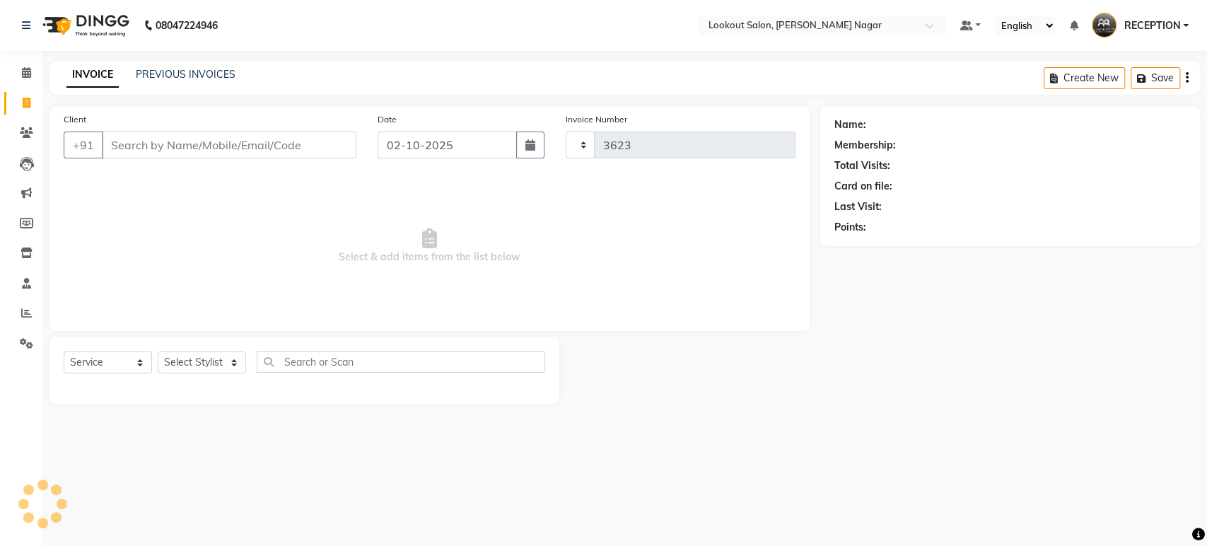
select select "150"
click at [190, 71] on link "PREVIOUS INVOICES" at bounding box center [186, 74] width 100 height 13
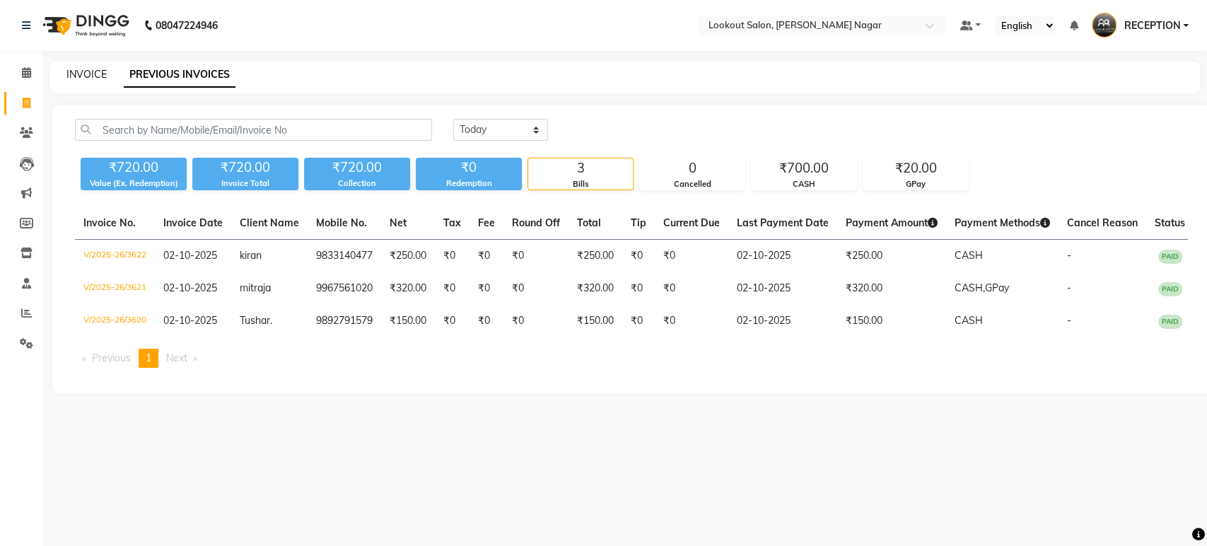
click at [98, 72] on link "INVOICE" at bounding box center [86, 74] width 40 height 13
select select "service"
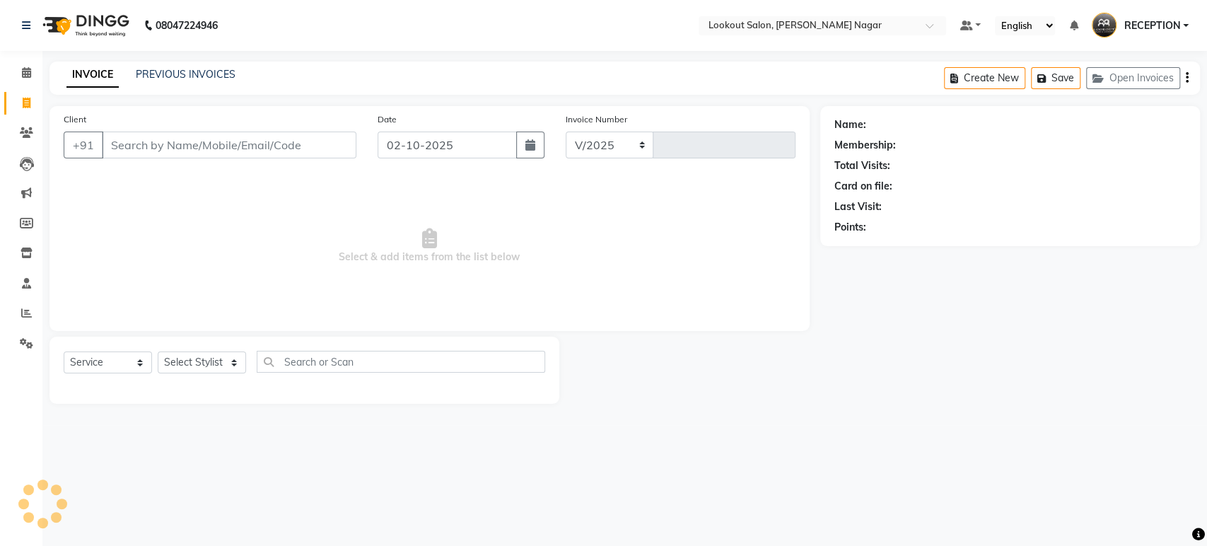
select select "150"
type input "3623"
click at [194, 136] on input "Client" at bounding box center [229, 145] width 255 height 27
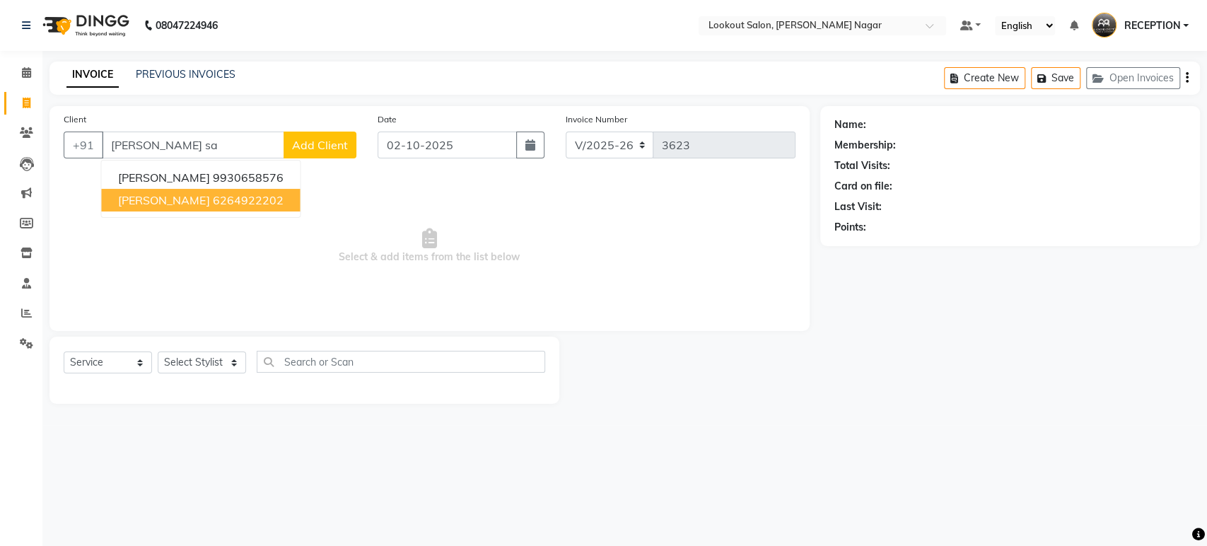
click at [209, 196] on span "[PERSON_NAME]" at bounding box center [163, 200] width 91 height 14
type input "6264922202"
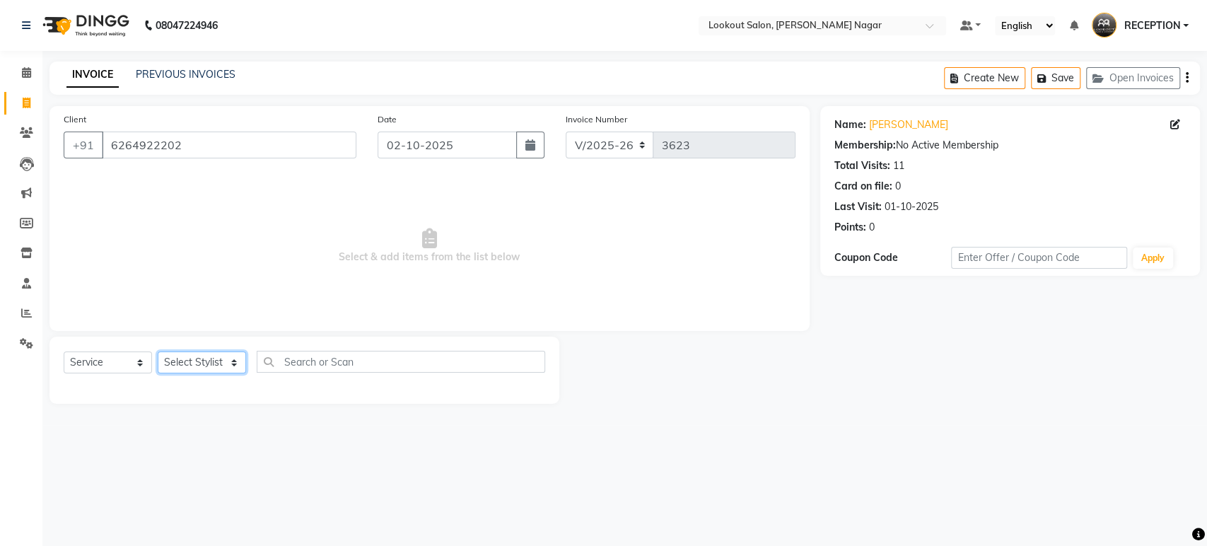
click at [223, 356] on select "Select Stylist ABHISHEK Asfaak [PERSON_NAME] [PERSON_NAME] PRIYANKA RECEPTION […" at bounding box center [202, 362] width 88 height 22
select select "34777"
click at [158, 351] on select "Select Stylist ABHISHEK Asfaak [PERSON_NAME] [PERSON_NAME] PRIYANKA RECEPTION […" at bounding box center [202, 362] width 88 height 22
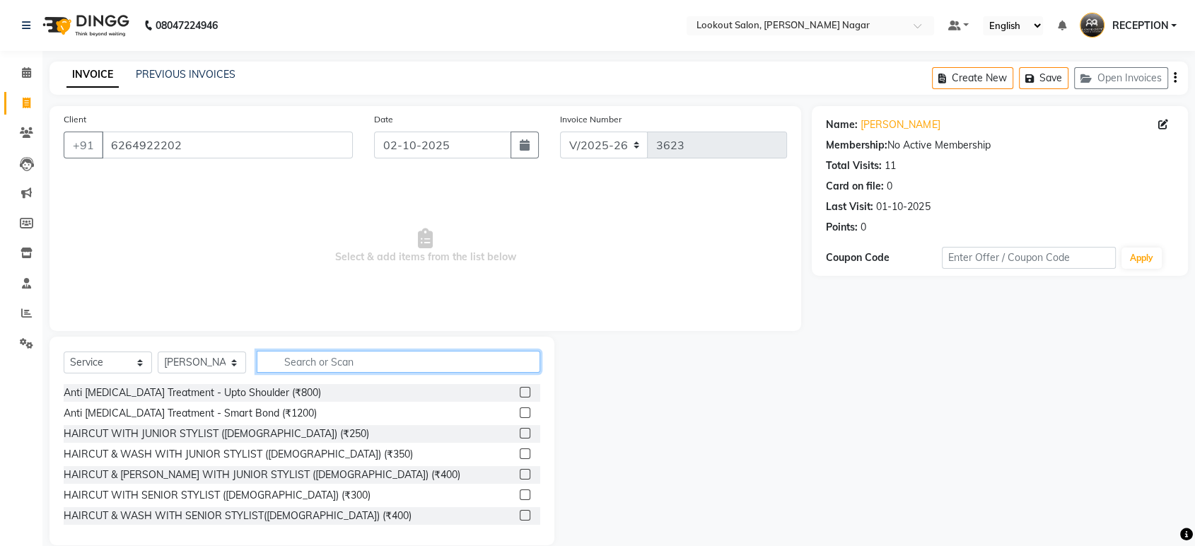
click at [351, 370] on input "text" at bounding box center [399, 362] width 284 height 22
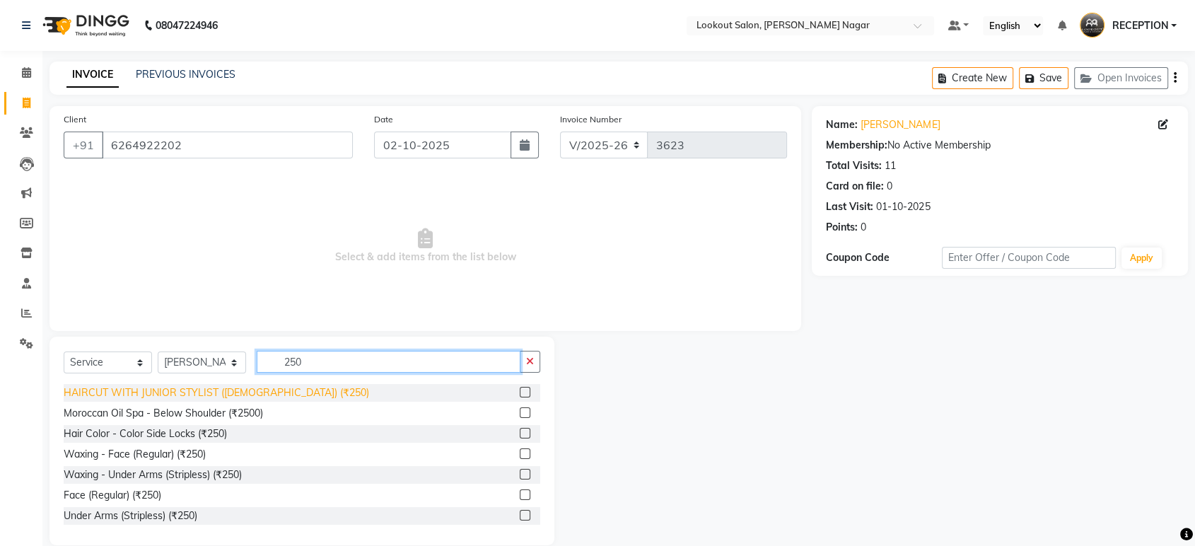
type input "250"
click at [249, 392] on div "HAIRCUT WITH JUNIOR STYLIST ([DEMOGRAPHIC_DATA]) (₹250)" at bounding box center [216, 392] width 305 height 15
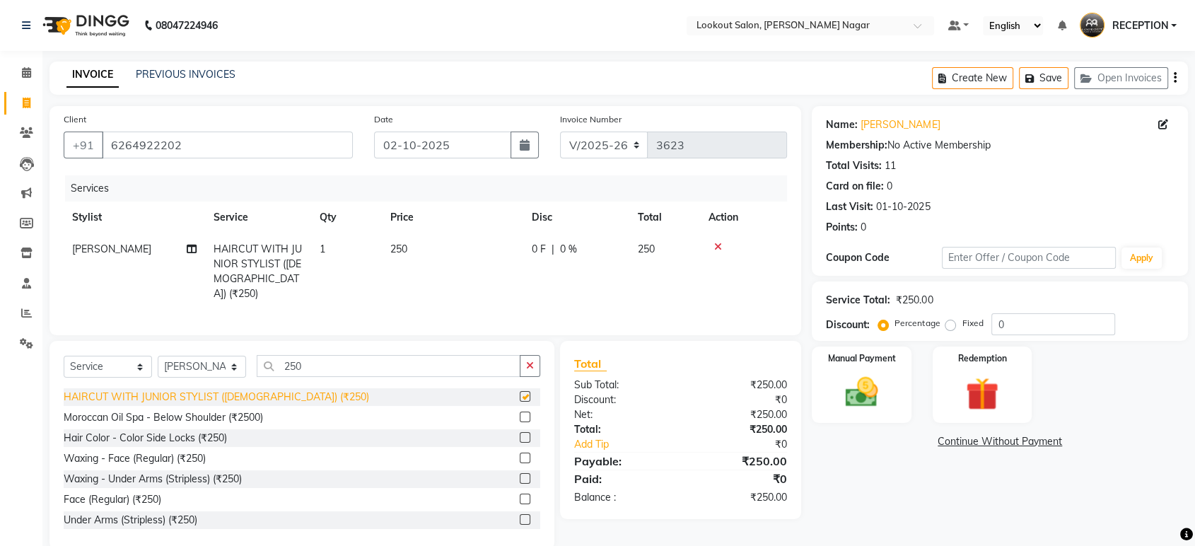
checkbox input "false"
click at [898, 411] on div "Manual Payment" at bounding box center [861, 384] width 103 height 79
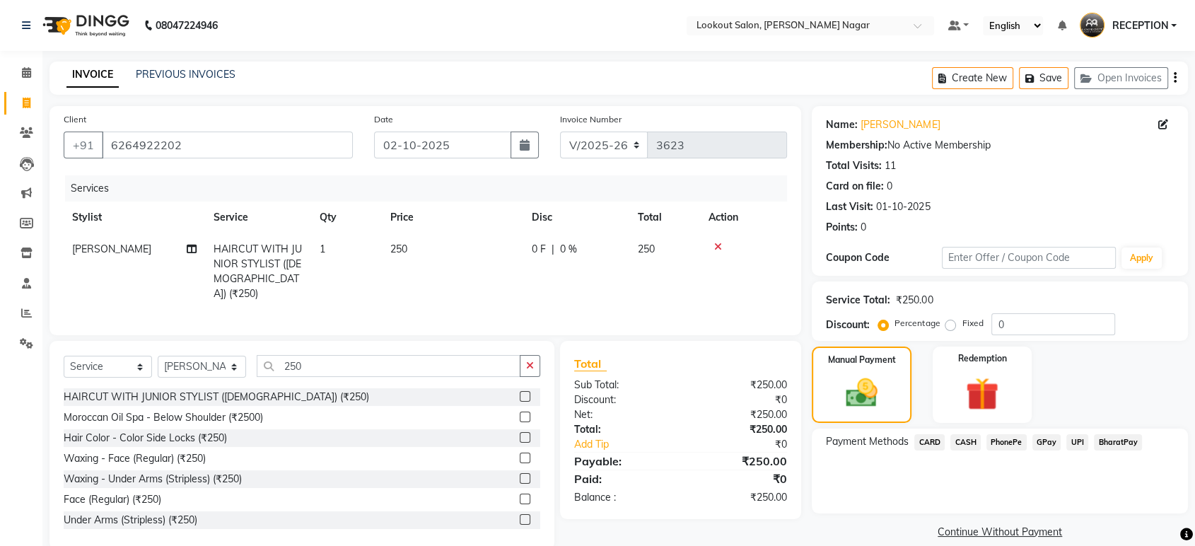
click at [974, 440] on span "CASH" at bounding box center [965, 442] width 30 height 16
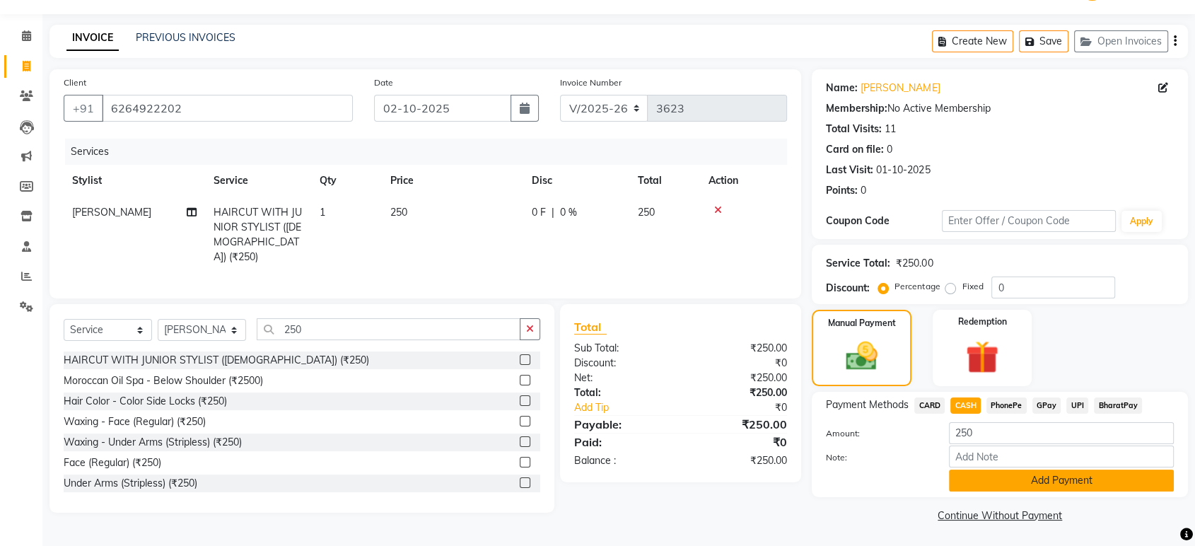
click at [979, 477] on button "Add Payment" at bounding box center [1061, 481] width 225 height 22
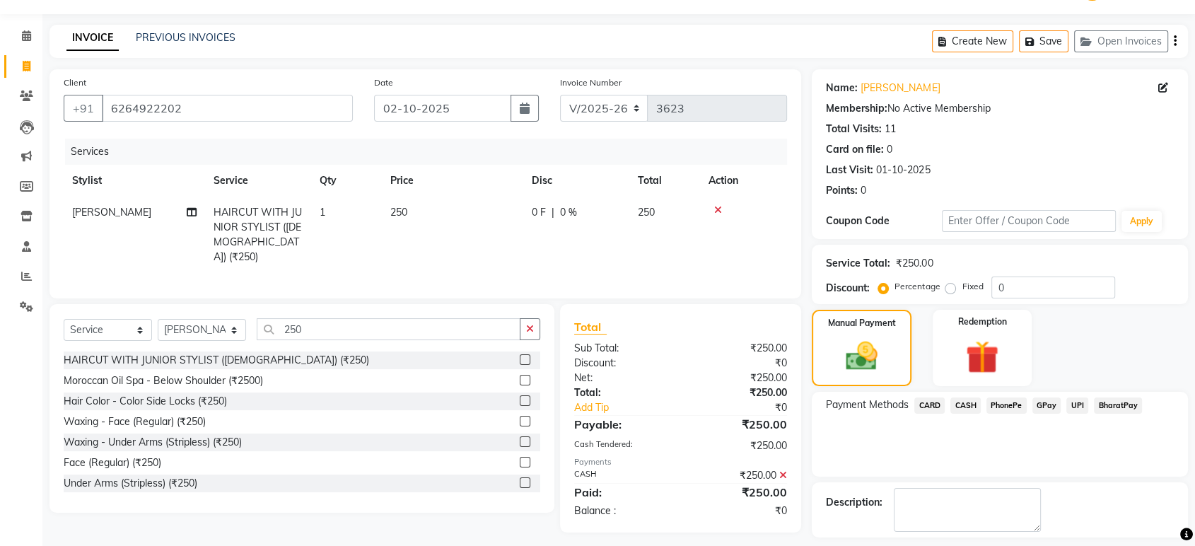
scroll to position [96, 0]
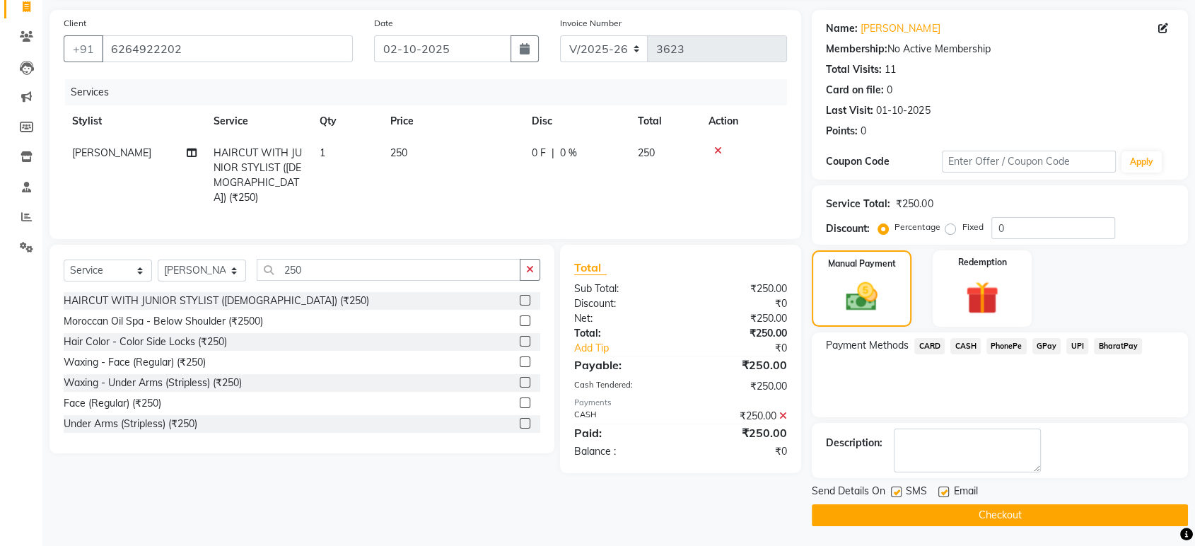
click at [991, 508] on button "Checkout" at bounding box center [1000, 515] width 376 height 22
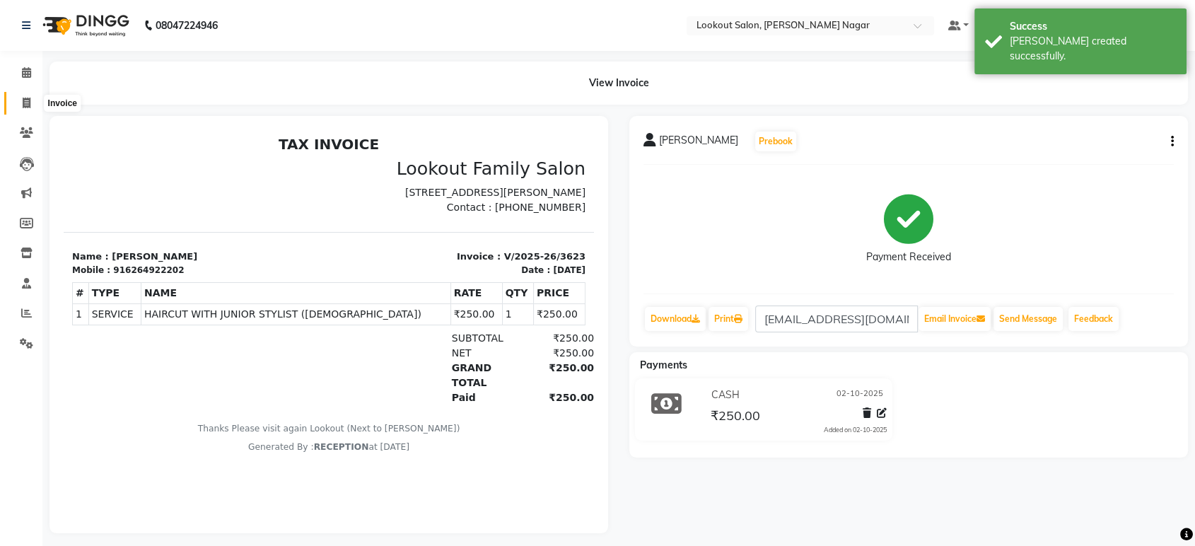
click at [23, 98] on icon at bounding box center [27, 103] width 8 height 11
select select "service"
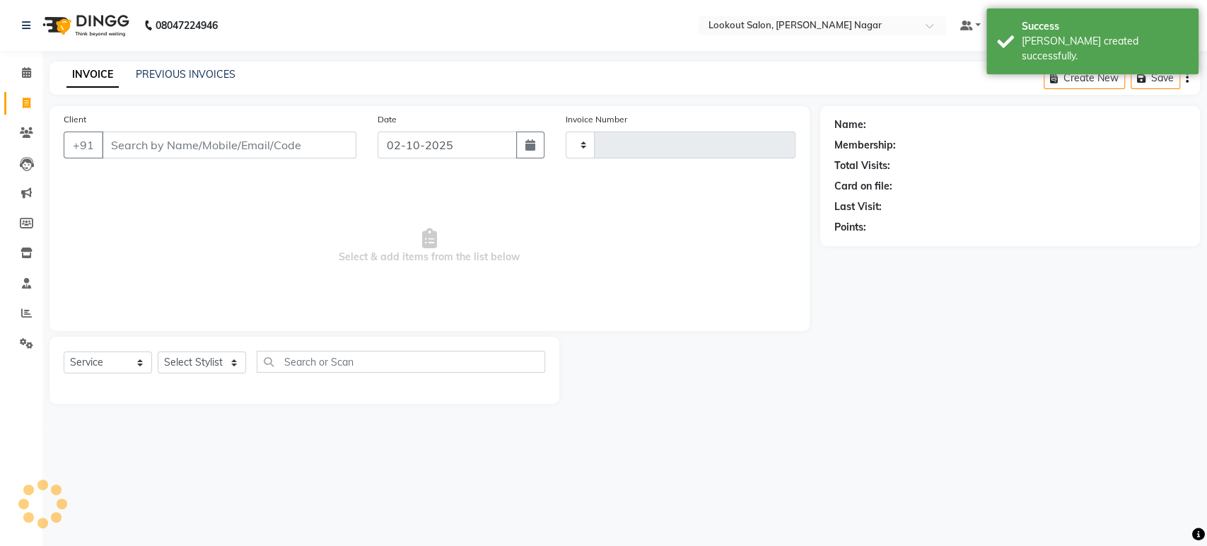
type input "3624"
select select "150"
click at [213, 78] on link "PREVIOUS INVOICES" at bounding box center [186, 74] width 100 height 13
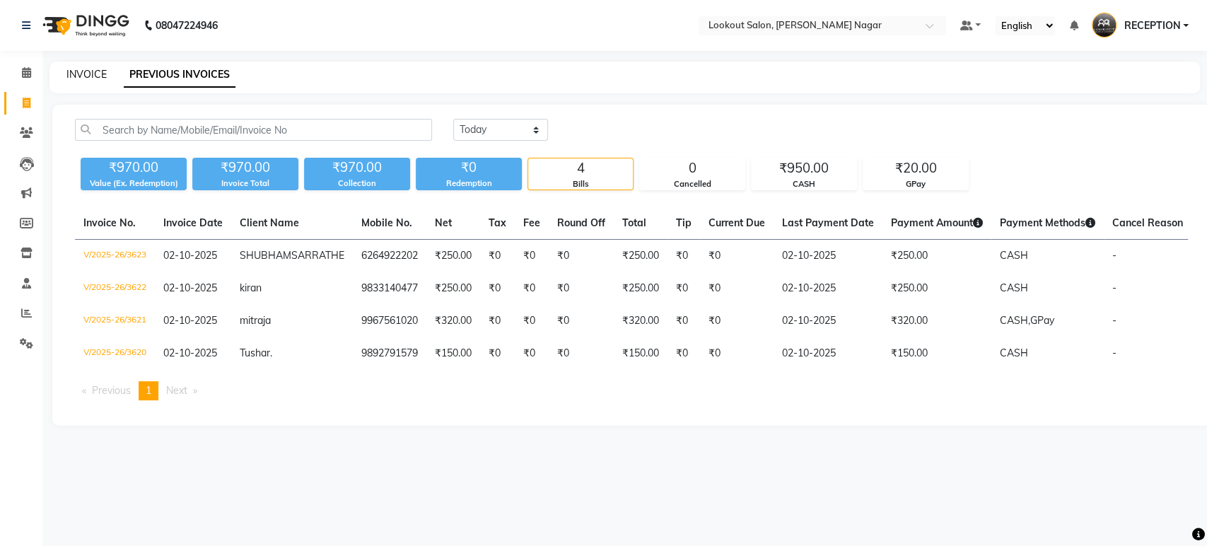
click at [69, 78] on link "INVOICE" at bounding box center [86, 74] width 40 height 13
select select "service"
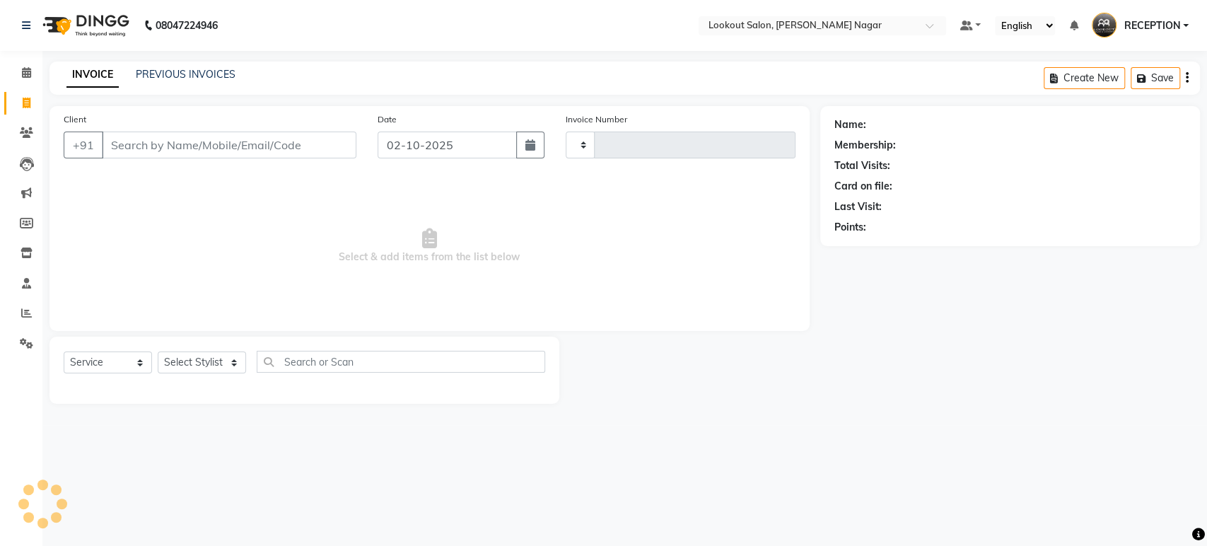
type input "3624"
select select "150"
click at [175, 145] on input "Client" at bounding box center [229, 145] width 255 height 27
click at [230, 136] on input "Client" at bounding box center [229, 145] width 255 height 27
click at [317, 149] on input "Client" at bounding box center [229, 145] width 255 height 27
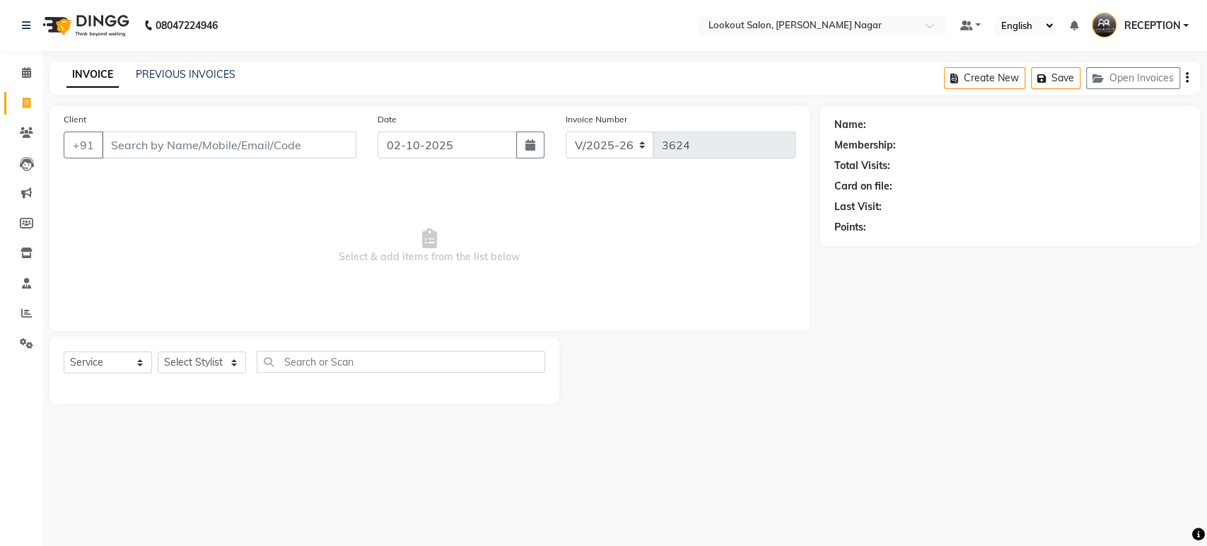
click at [317, 149] on input "Client" at bounding box center [229, 145] width 255 height 27
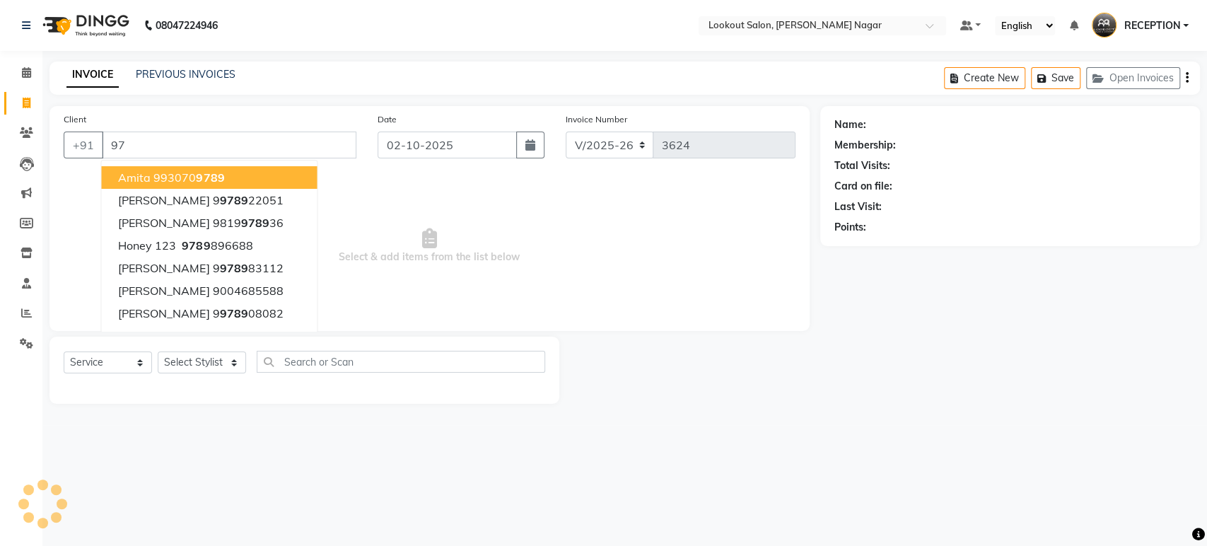
type input "9"
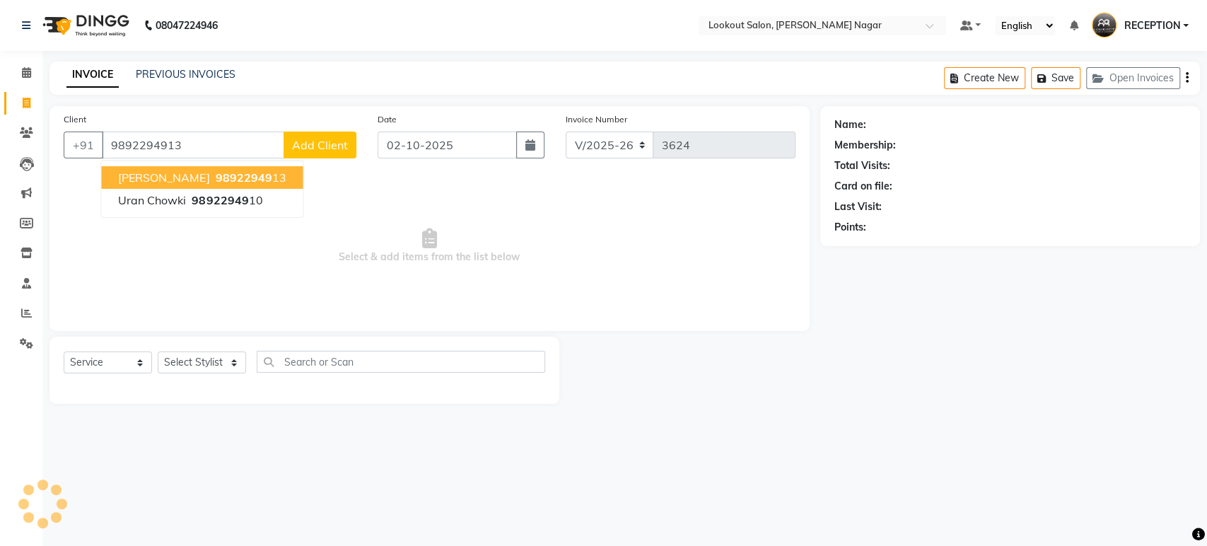
type input "9892294913"
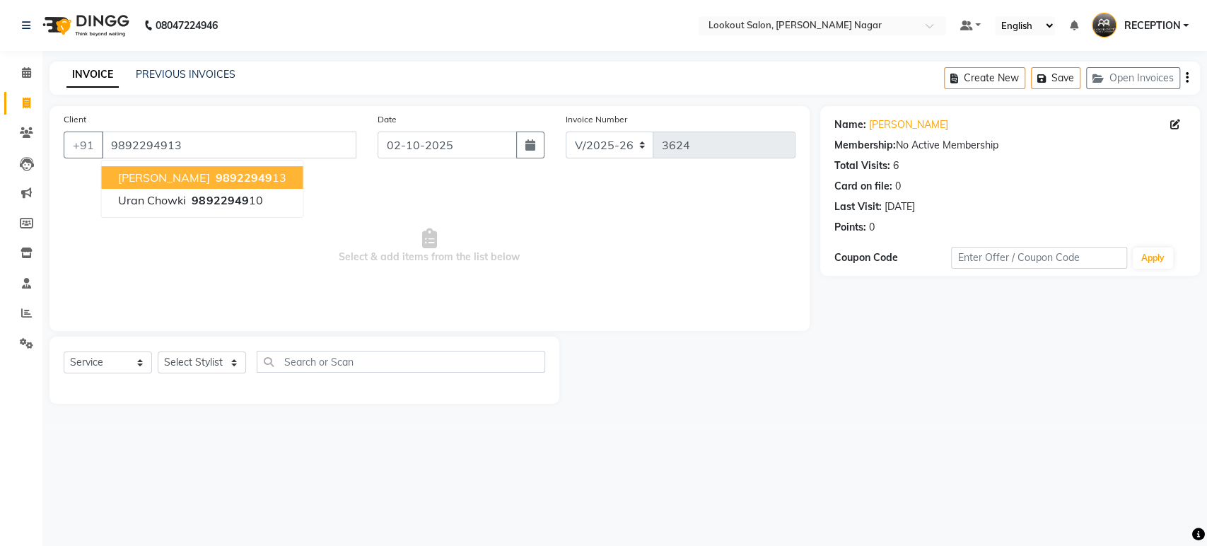
click at [245, 168] on button "[PERSON_NAME] 98922949 13" at bounding box center [202, 177] width 202 height 23
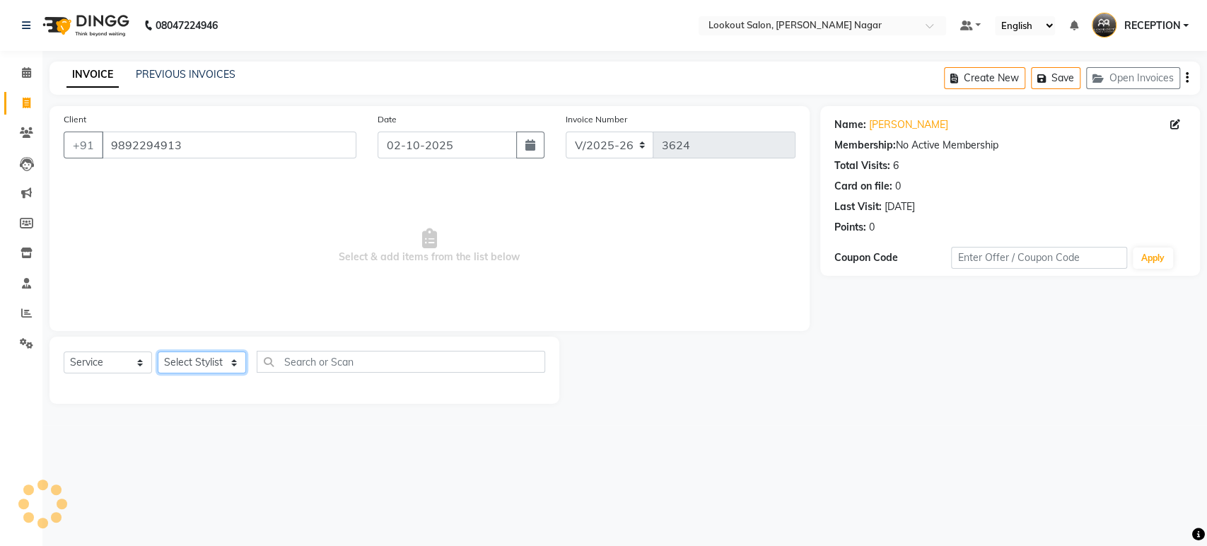
click at [204, 363] on select "Select Stylist ABHISHEK Asfaak [PERSON_NAME] [PERSON_NAME] PRIYANKA RECEPTION […" at bounding box center [202, 362] width 88 height 22
select select "70097"
click at [158, 351] on select "Select Stylist ABHISHEK Asfaak [PERSON_NAME] [PERSON_NAME] PRIYANKA RECEPTION […" at bounding box center [202, 362] width 88 height 22
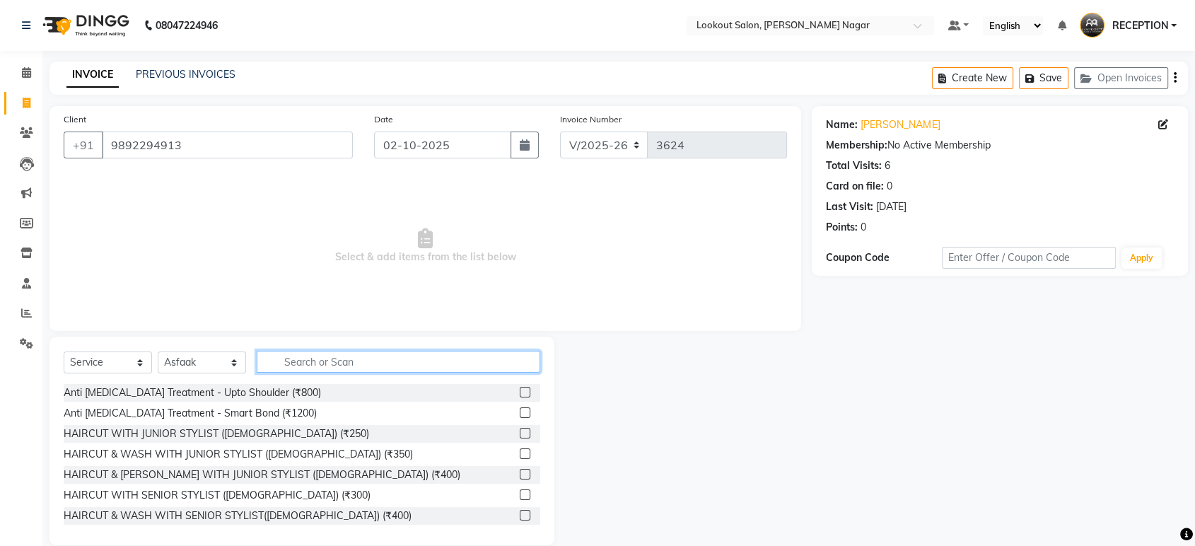
click at [368, 364] on input "text" at bounding box center [399, 362] width 284 height 22
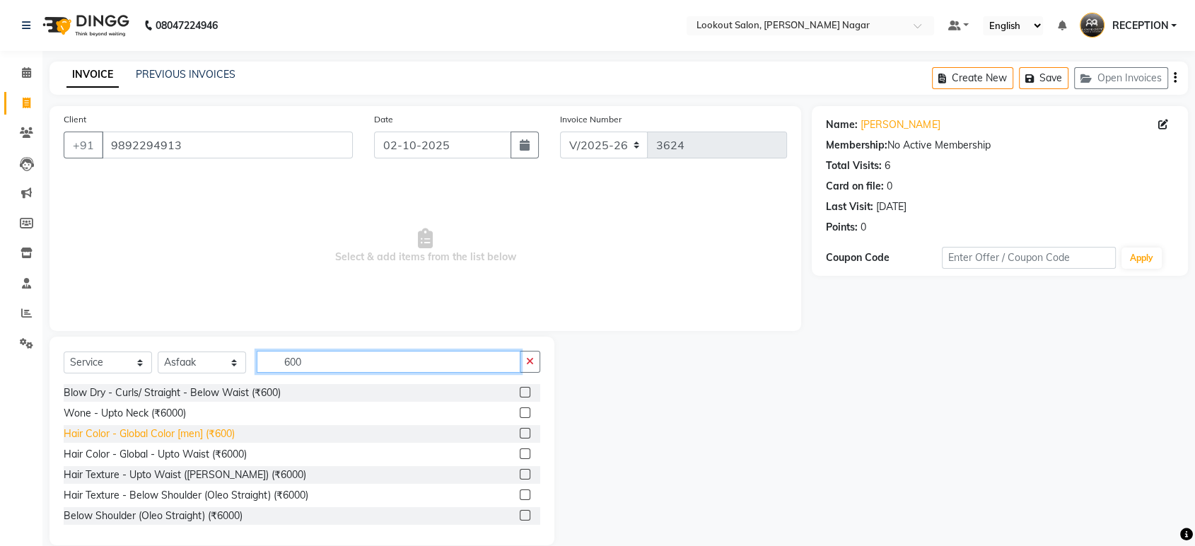
type input "600"
click at [212, 434] on div "Hair Color - Global Color [men] (₹600)" at bounding box center [149, 433] width 171 height 15
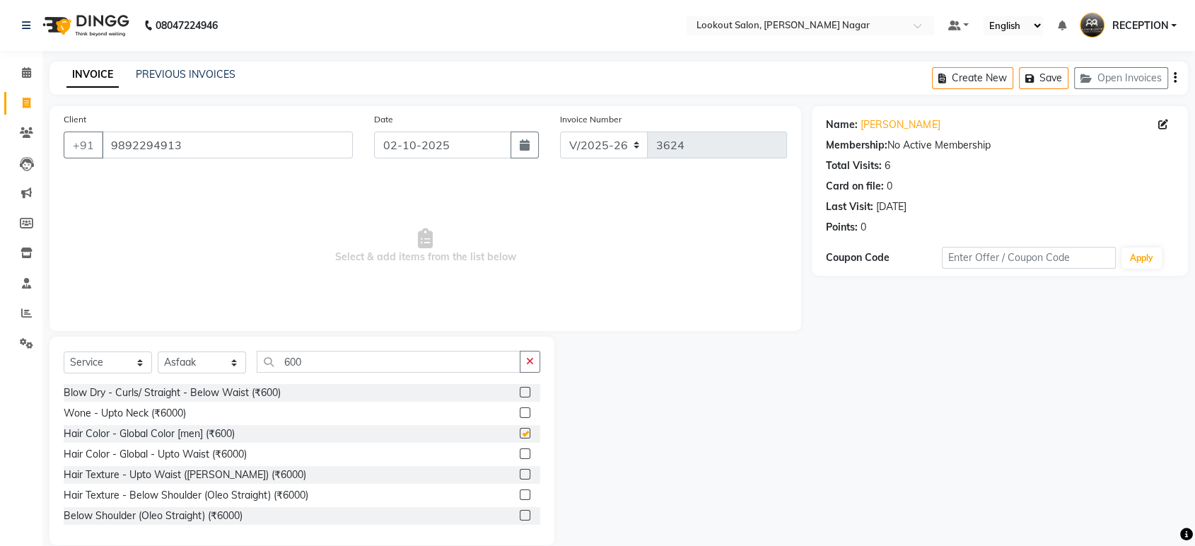
checkbox input "false"
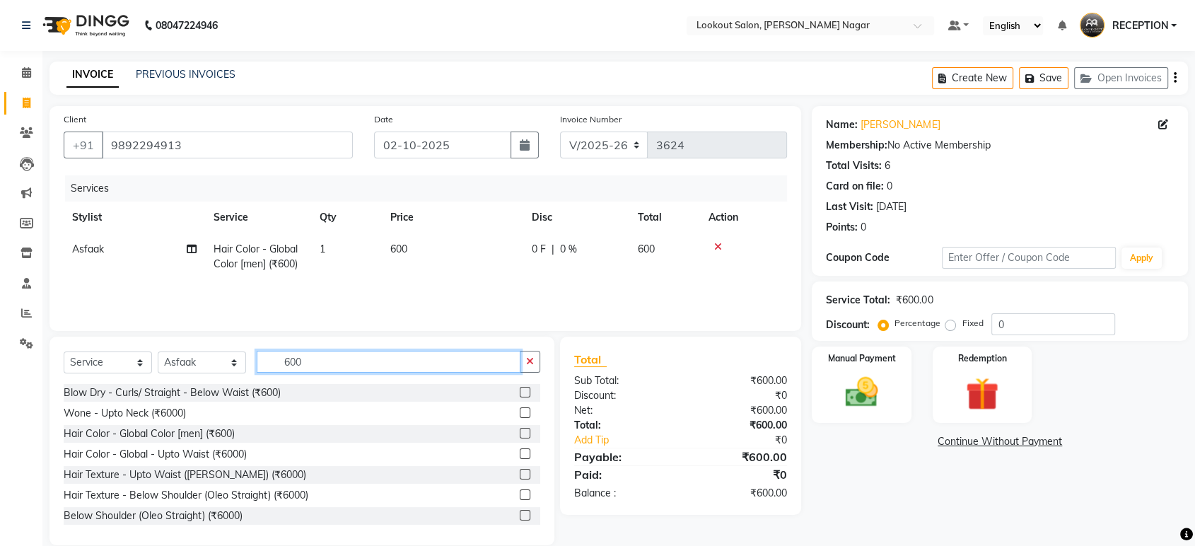
click at [368, 371] on input "600" at bounding box center [389, 362] width 264 height 22
type input "6"
type input "1"
type input "450"
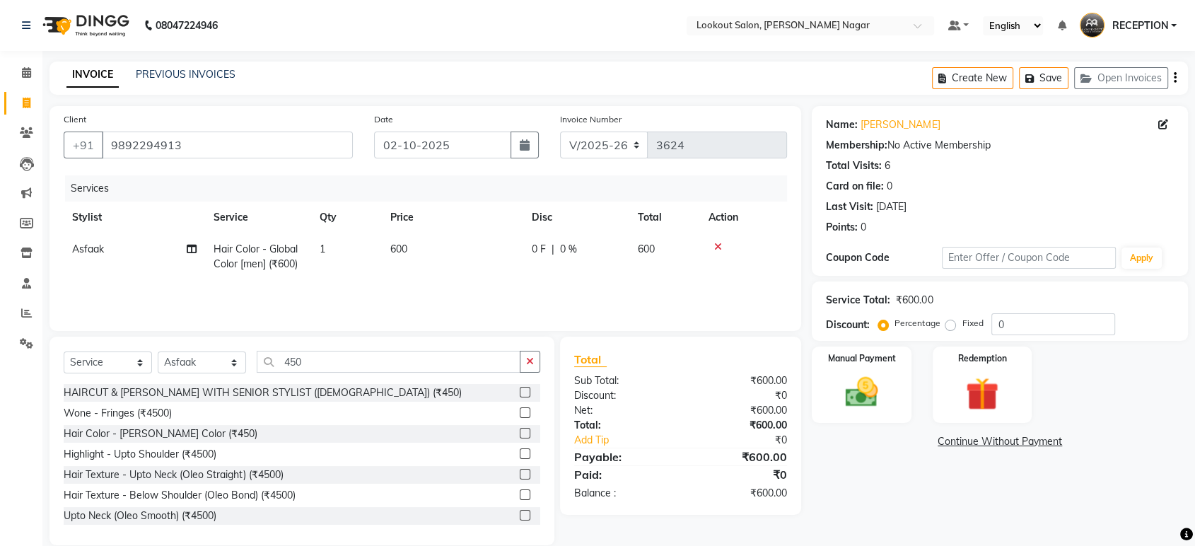
click at [311, 383] on div "Select Service Product Membership Package Voucher Prepaid Gift Card Select Styl…" at bounding box center [302, 367] width 477 height 33
click at [322, 395] on div "HAIRCUT & [PERSON_NAME] WITH SENIOR STYLIST ([DEMOGRAPHIC_DATA]) (₹450)" at bounding box center [263, 392] width 398 height 15
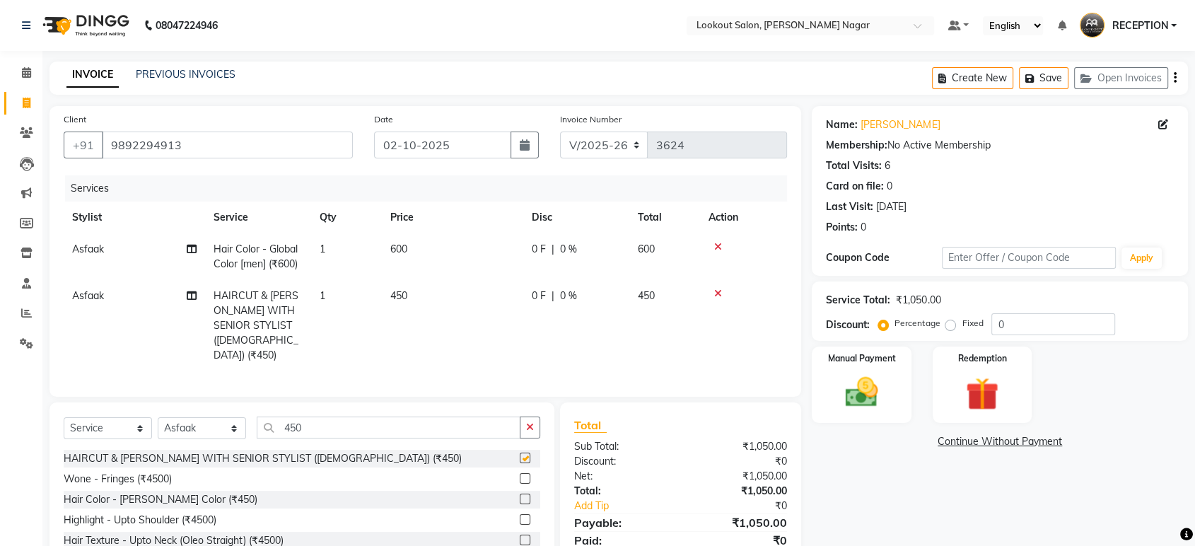
checkbox input "false"
click at [847, 402] on img at bounding box center [861, 393] width 55 height 40
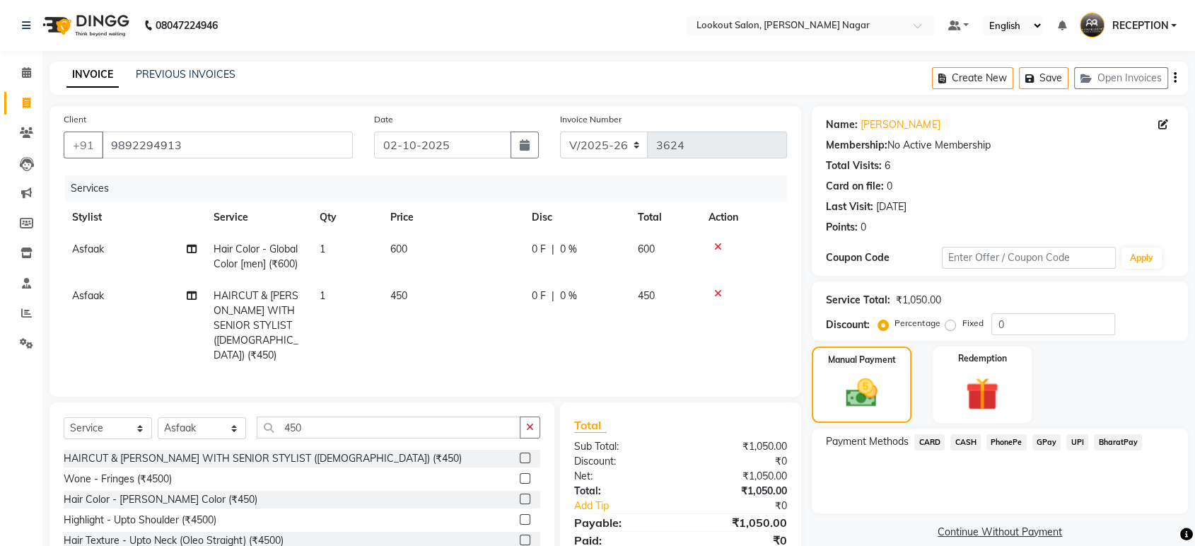
click at [921, 439] on span "CARD" at bounding box center [929, 442] width 30 height 16
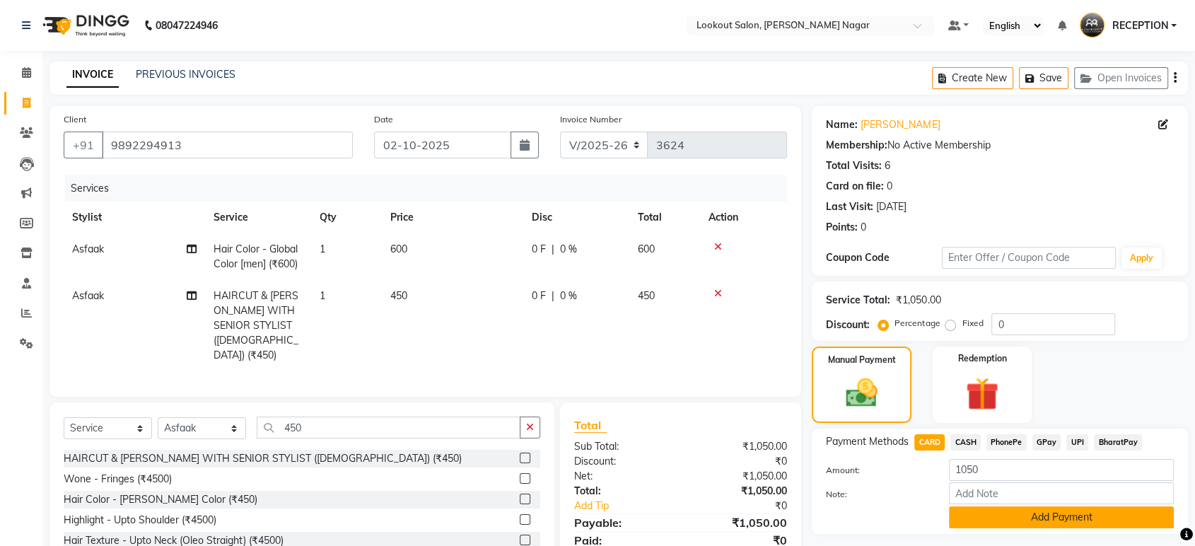
scroll to position [83, 0]
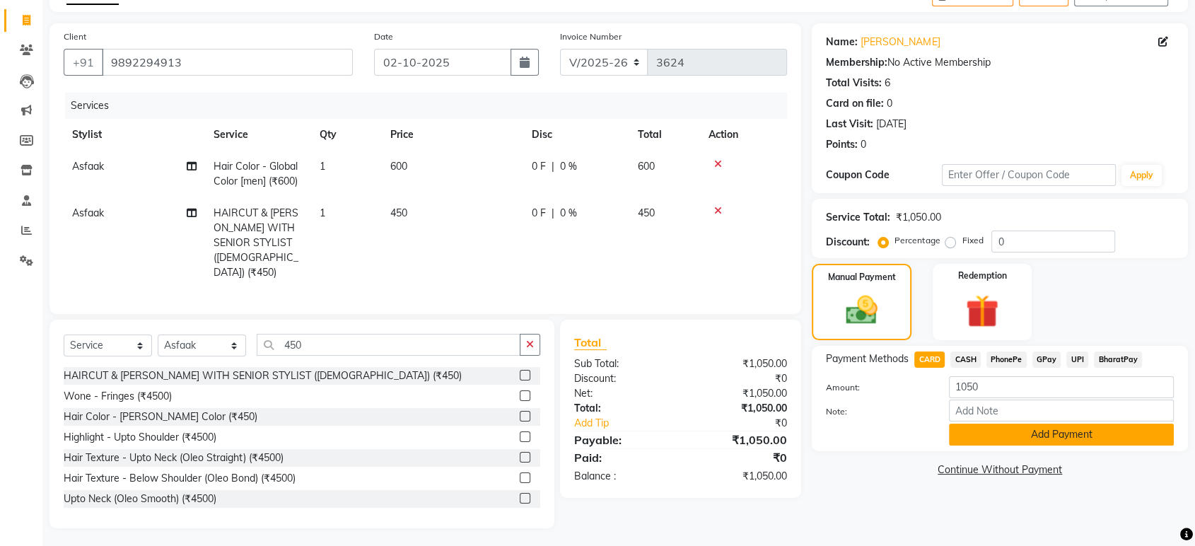
click at [992, 432] on button "Add Payment" at bounding box center [1061, 435] width 225 height 22
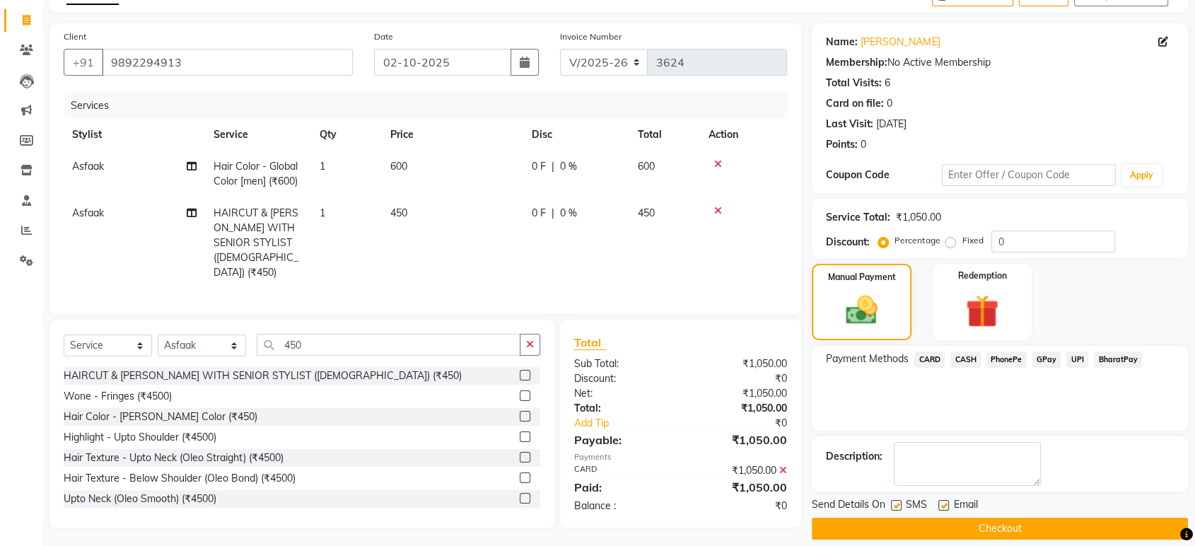
scroll to position [96, 0]
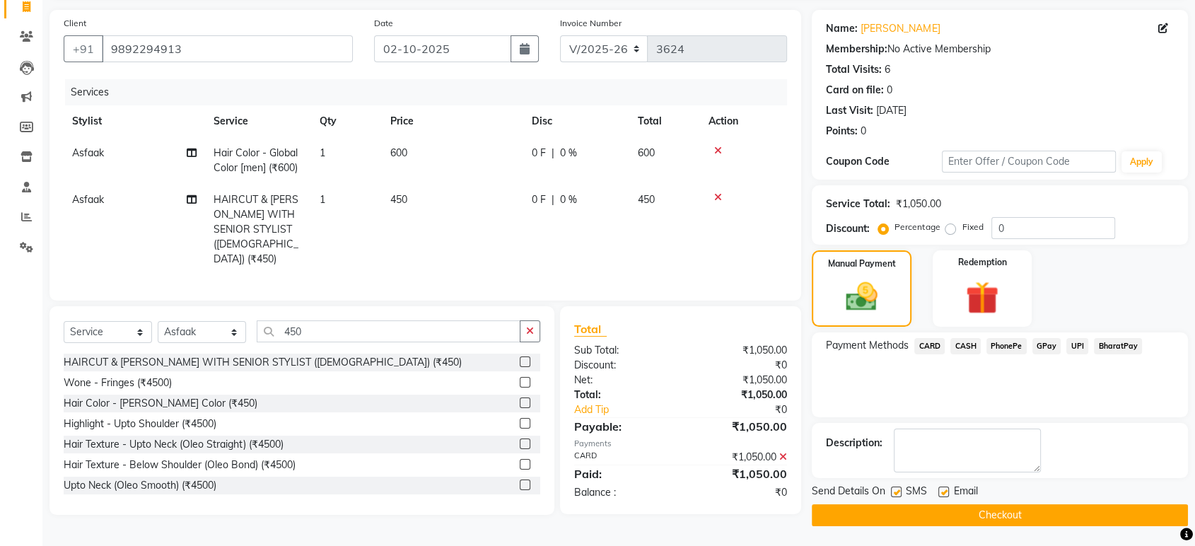
click at [1022, 508] on button "Checkout" at bounding box center [1000, 515] width 376 height 22
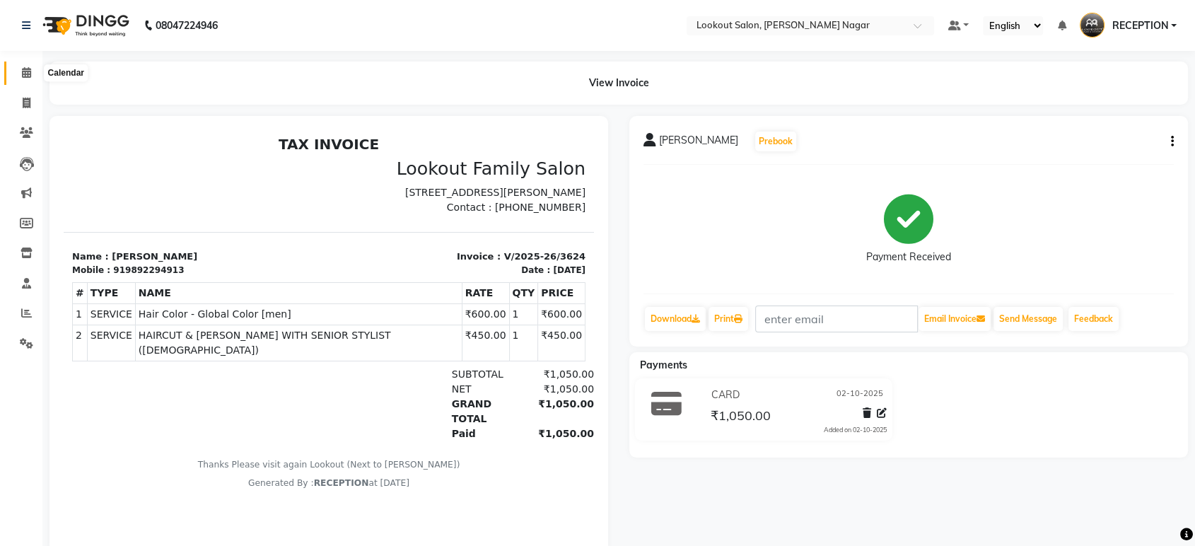
click at [23, 69] on icon at bounding box center [26, 72] width 9 height 11
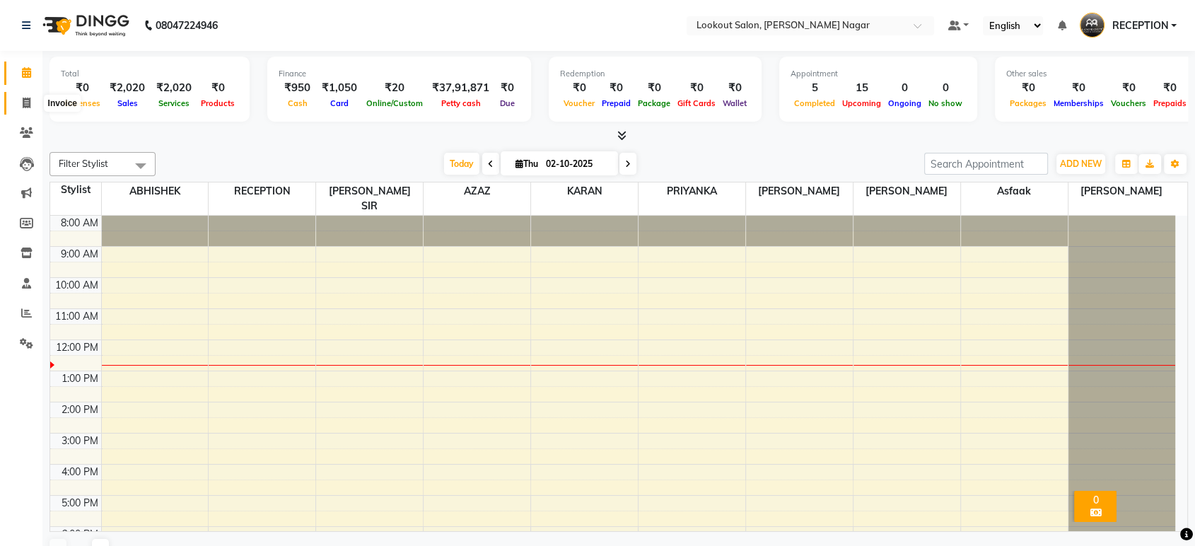
click at [26, 99] on icon at bounding box center [27, 103] width 8 height 11
select select "service"
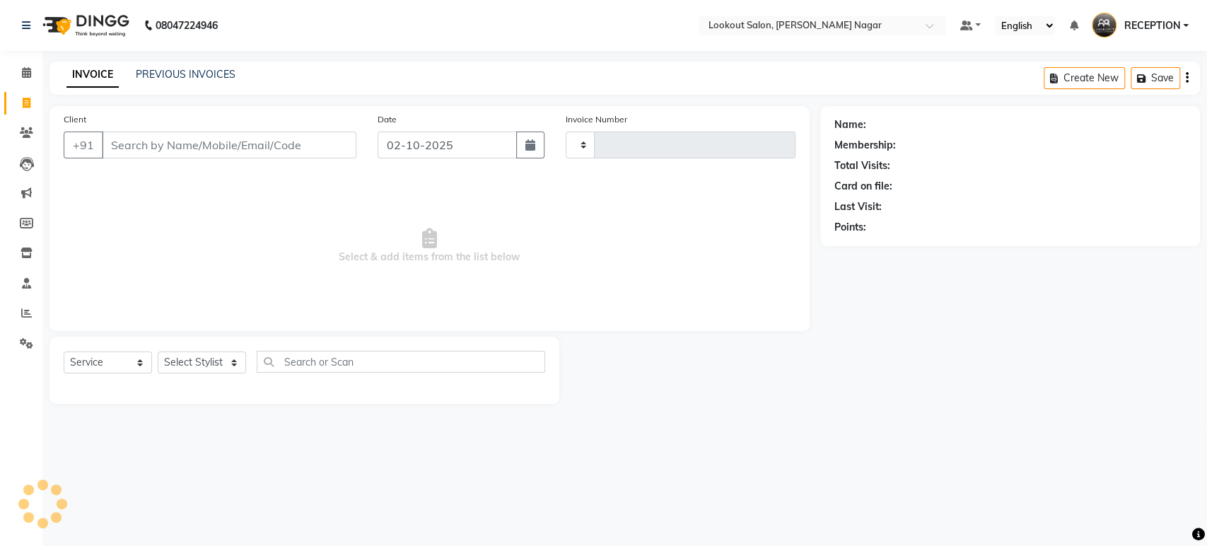
click at [21, 101] on span at bounding box center [26, 103] width 25 height 16
select select "service"
click at [19, 78] on span at bounding box center [26, 73] width 25 height 16
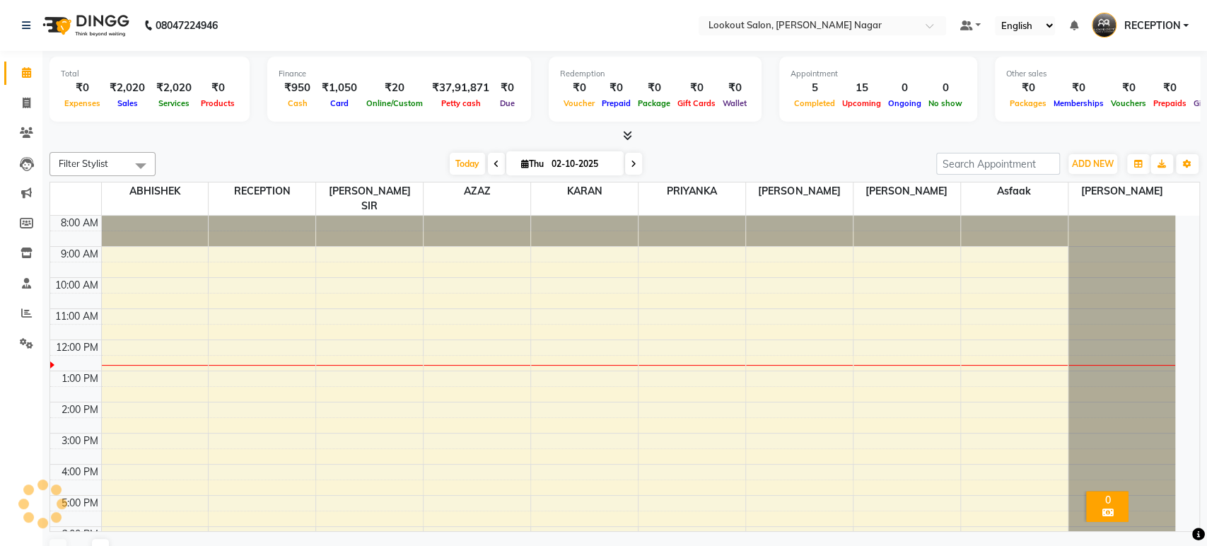
click at [18, 77] on span at bounding box center [26, 73] width 25 height 16
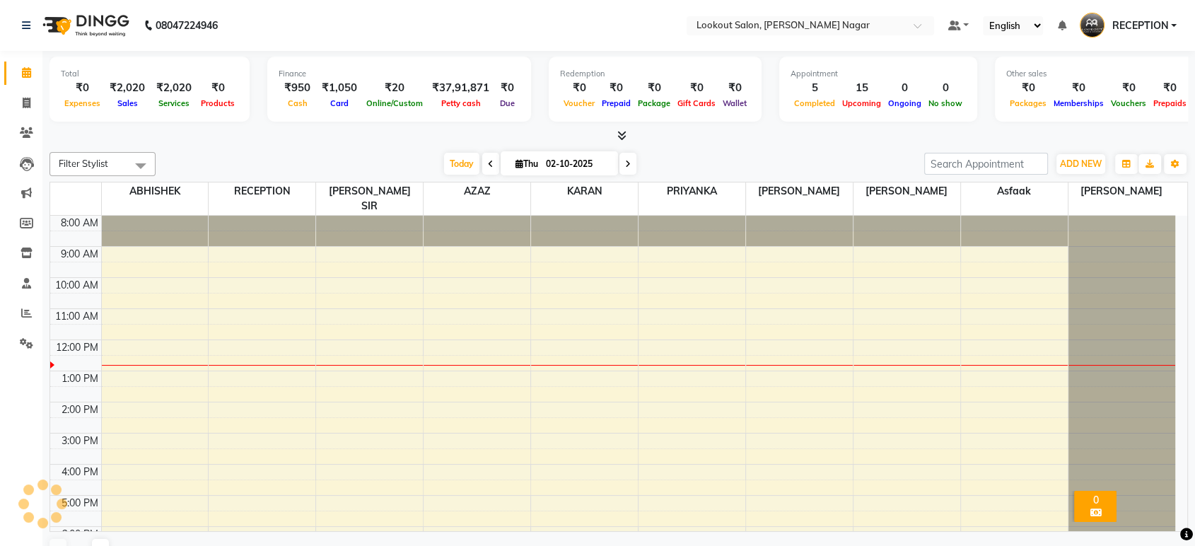
click at [18, 77] on span at bounding box center [26, 73] width 25 height 16
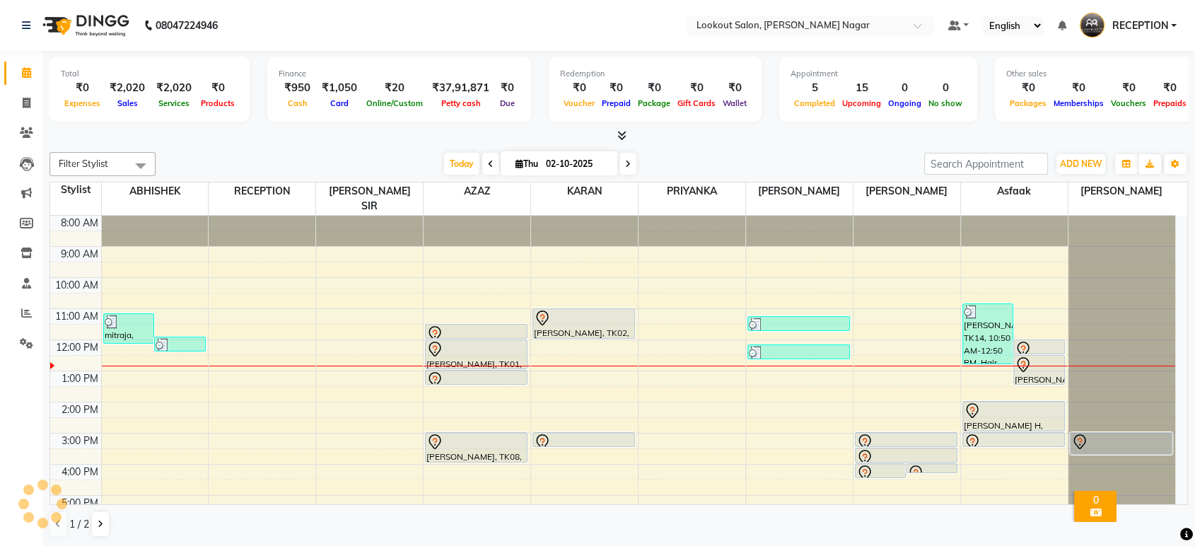
click at [18, 77] on span at bounding box center [26, 73] width 25 height 16
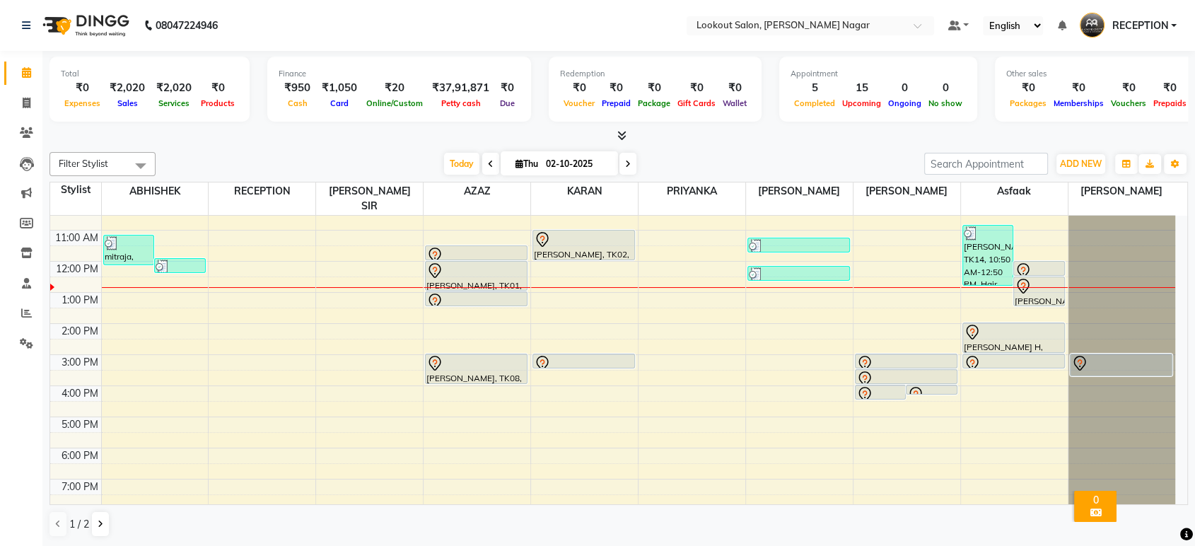
click at [465, 316] on div "8:00 AM 9:00 AM 10:00 AM 11:00 AM 12:00 PM 1:00 PM 2:00 PM 3:00 PM 4:00 PM 5:00…" at bounding box center [612, 354] width 1125 height 435
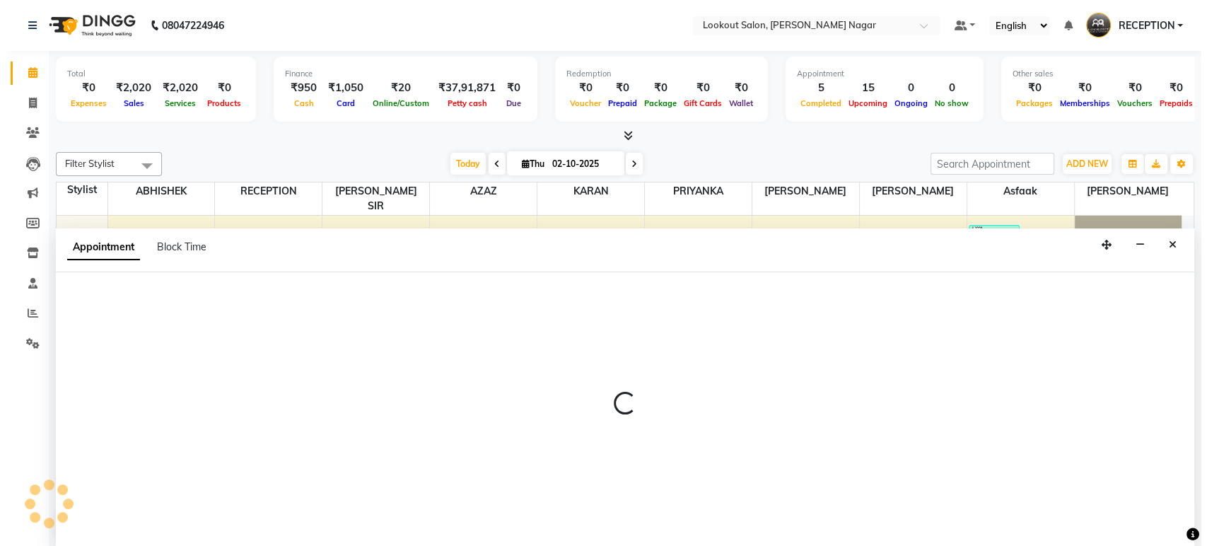
scroll to position [0, 0]
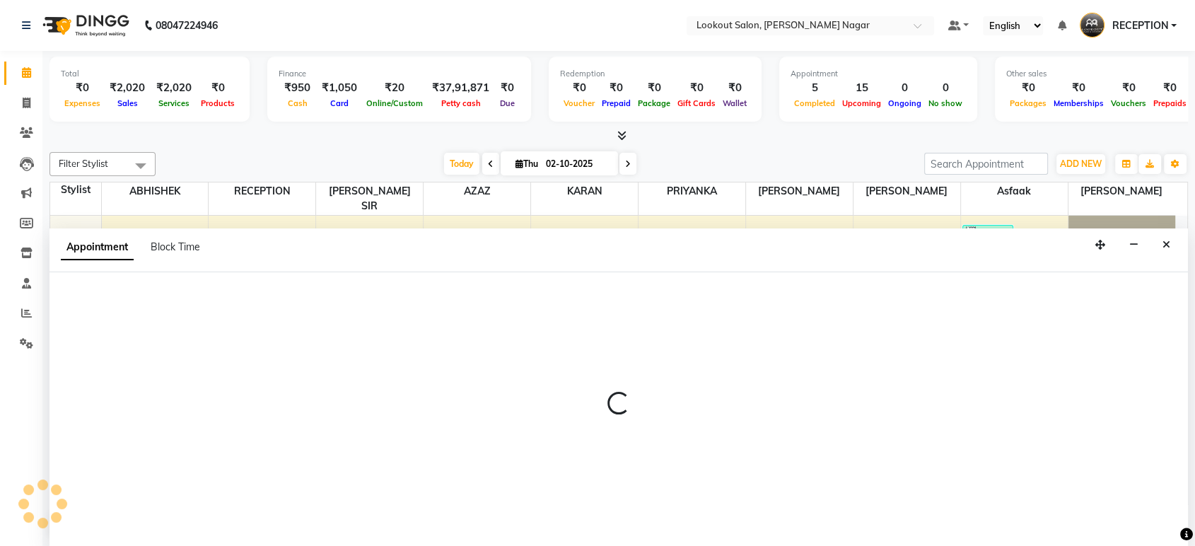
select select "11446"
select select "tentative"
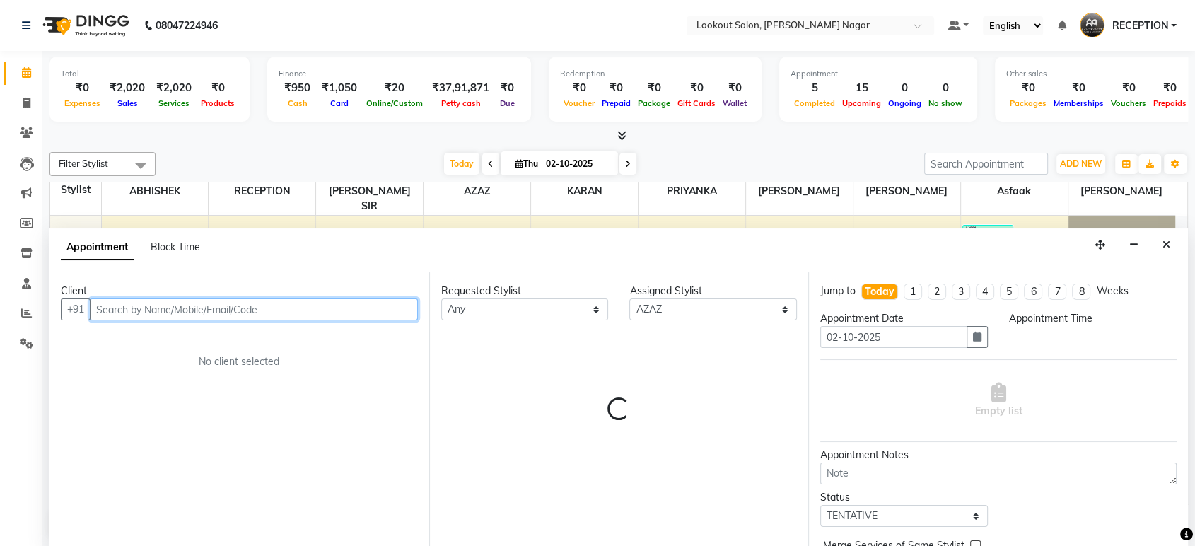
select select "840"
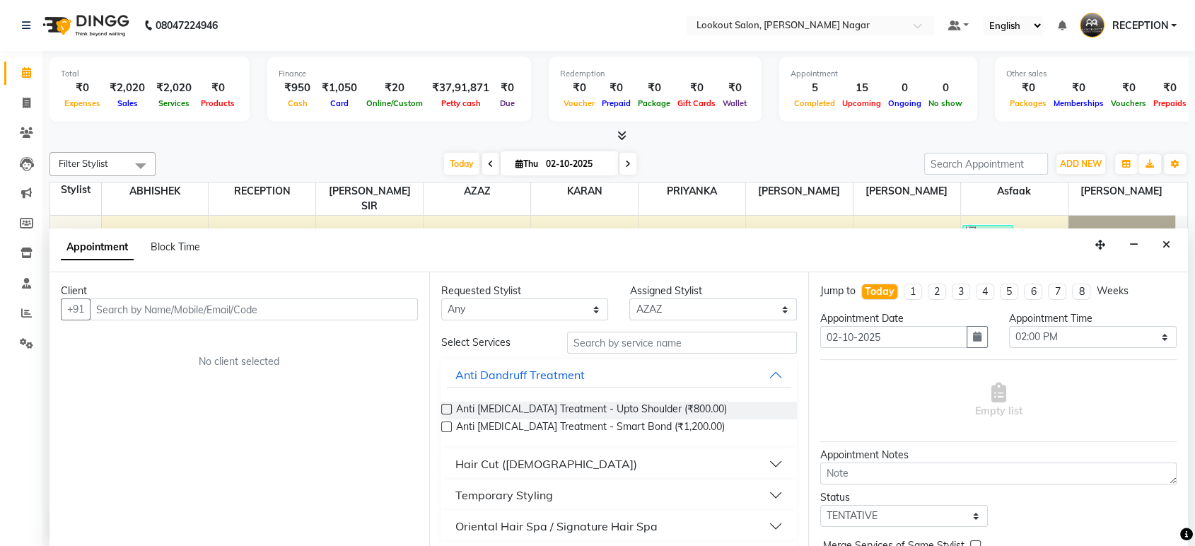
click at [400, 321] on div "Client +91 No client selected" at bounding box center [239, 409] width 380 height 274
click at [400, 314] on input "text" at bounding box center [254, 309] width 328 height 22
click at [495, 310] on select "Any ABHISHEK Asfaak [PERSON_NAME] [PERSON_NAME] PRIYANKA RECEPTION [PERSON_NAME…" at bounding box center [525, 309] width 168 height 22
select select "11446"
click at [441, 298] on select "Any ABHISHEK Asfaak [PERSON_NAME] [PERSON_NAME] PRIYANKA RECEPTION [PERSON_NAME…" at bounding box center [525, 309] width 168 height 22
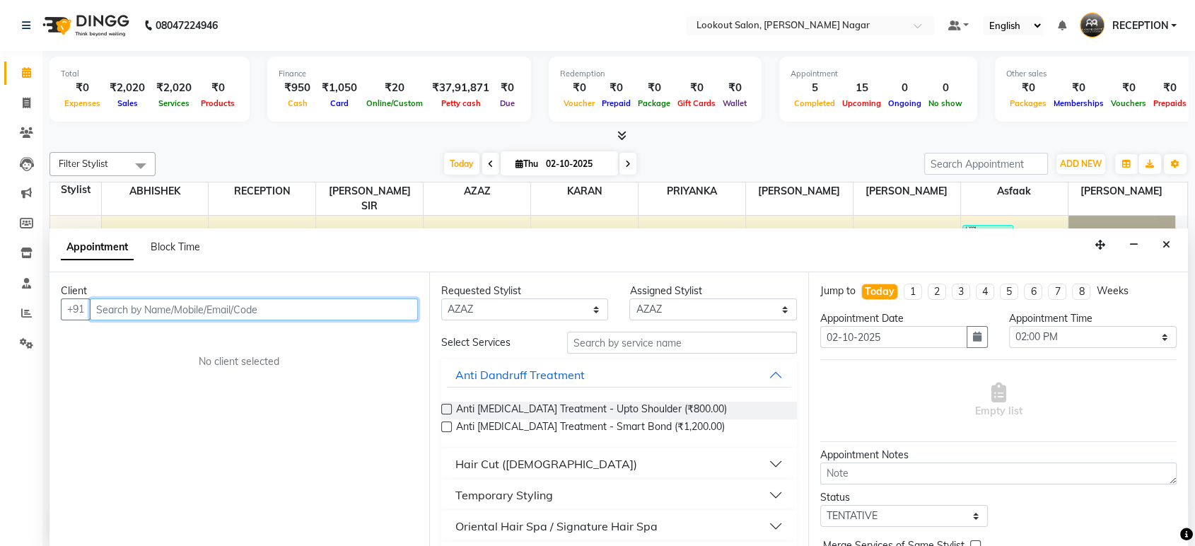
click at [351, 308] on input "text" at bounding box center [254, 309] width 328 height 22
type input "9928820144"
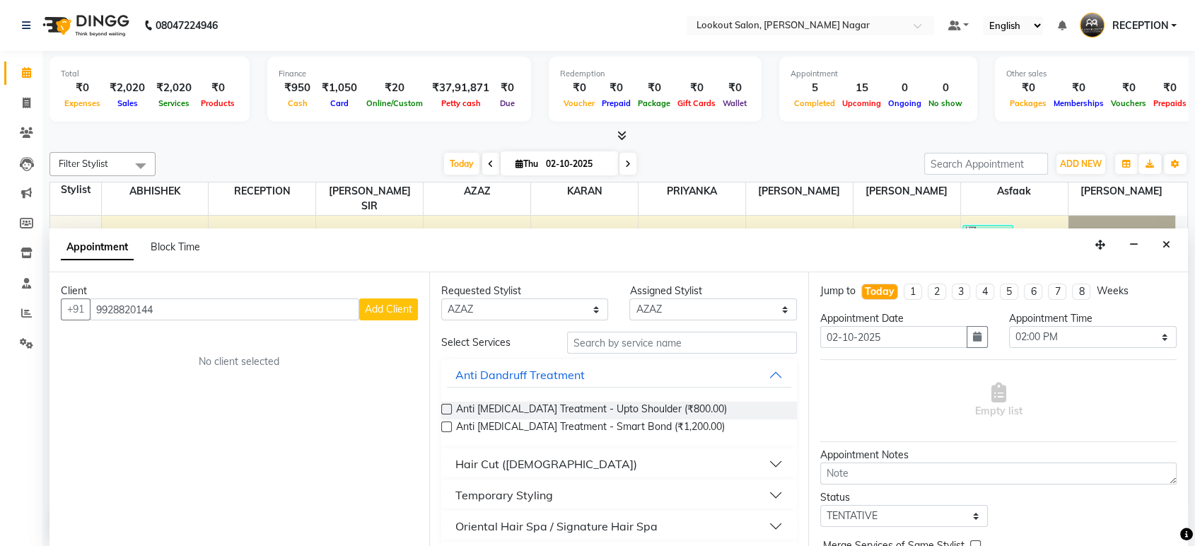
click at [392, 314] on span "Add Client" at bounding box center [388, 309] width 47 height 13
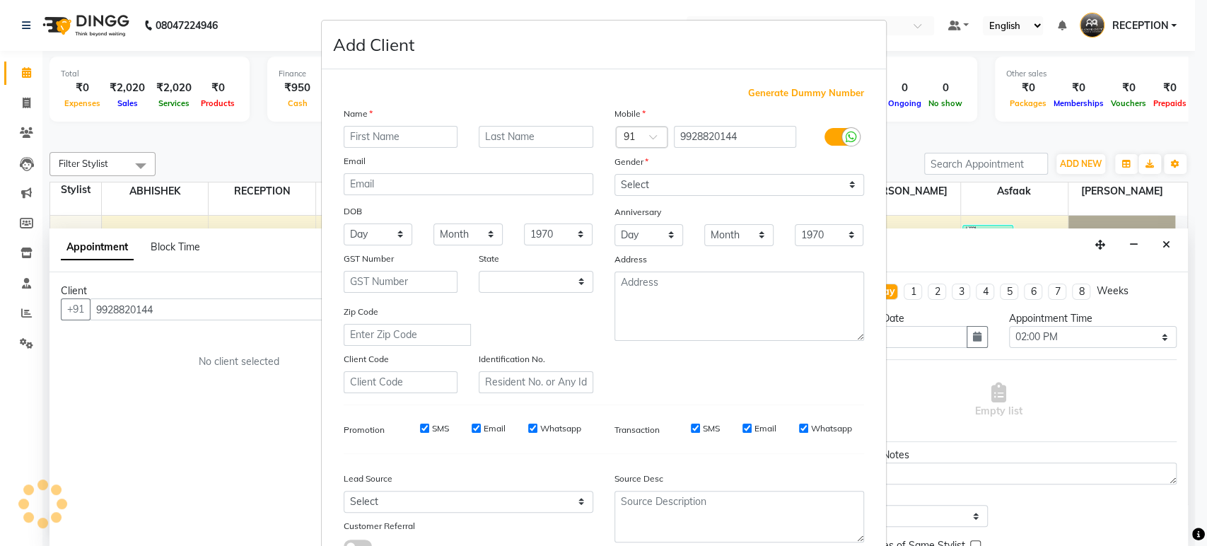
select select "22"
click at [421, 142] on input "text" at bounding box center [401, 137] width 115 height 22
type input "[PERSON_NAME]"
click at [505, 137] on input "text" at bounding box center [536, 137] width 115 height 22
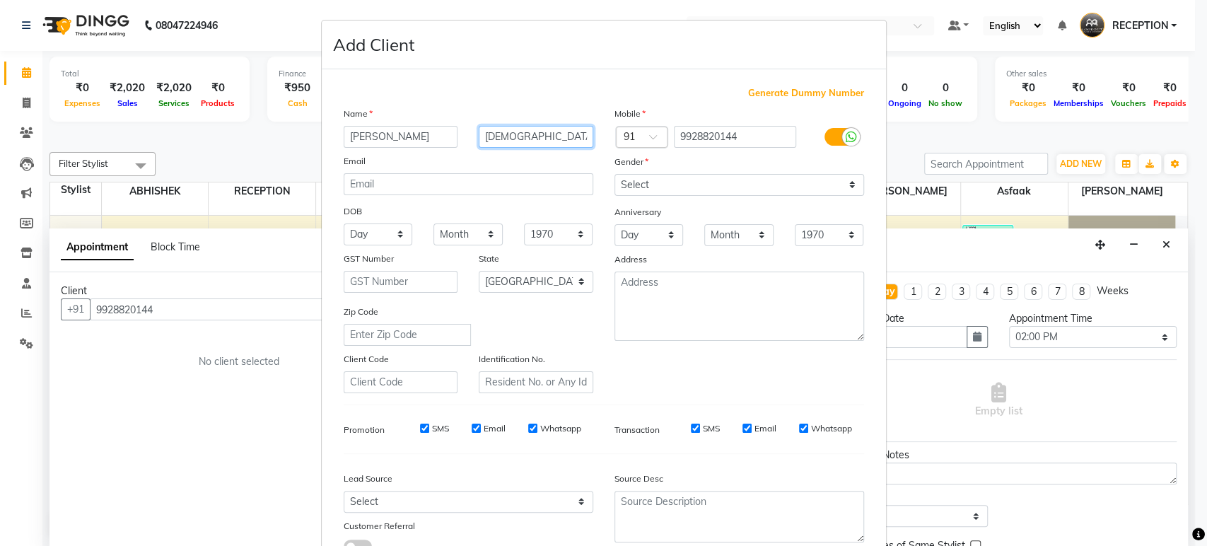
type input "[DEMOGRAPHIC_DATA]"
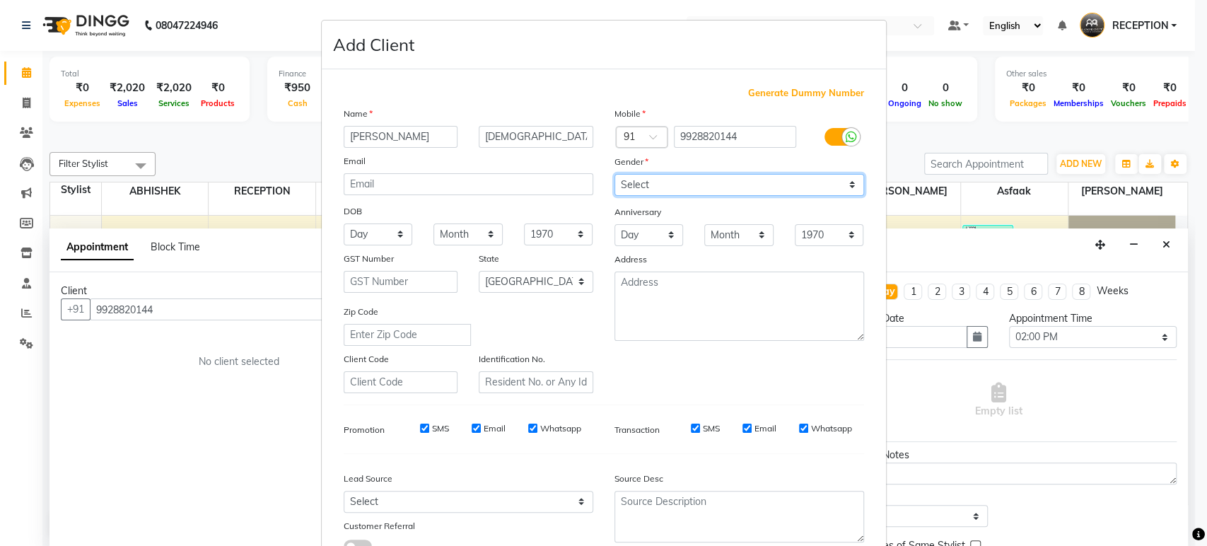
click at [697, 183] on select "Select [DEMOGRAPHIC_DATA] [DEMOGRAPHIC_DATA] Other Prefer Not To Say" at bounding box center [739, 185] width 250 height 22
select select "[DEMOGRAPHIC_DATA]"
click at [614, 174] on select "Select [DEMOGRAPHIC_DATA] [DEMOGRAPHIC_DATA] Other Prefer Not To Say" at bounding box center [739, 185] width 250 height 22
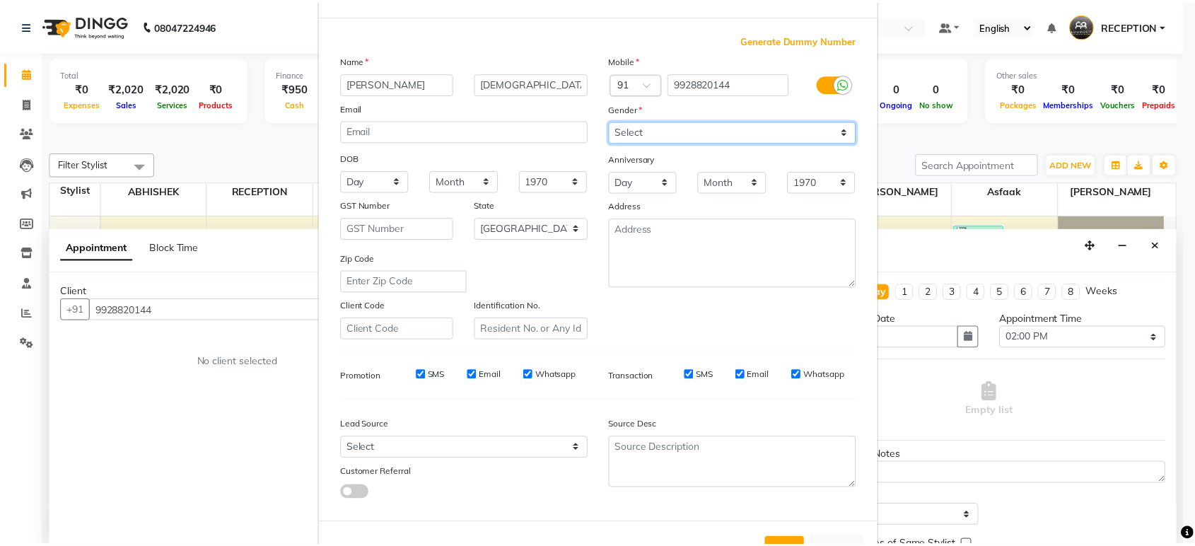
scroll to position [103, 0]
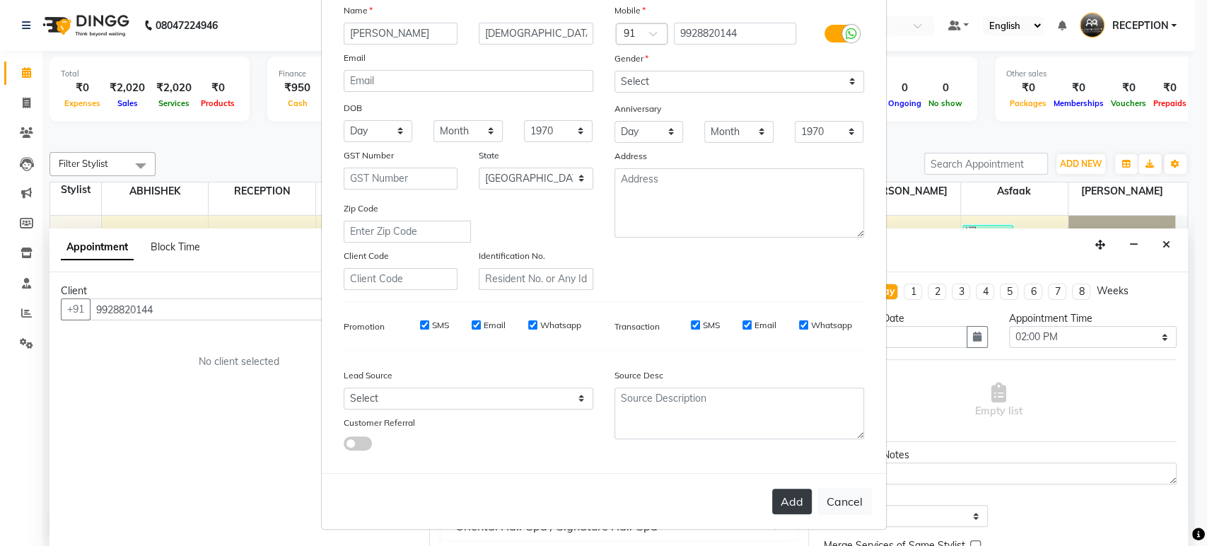
click at [783, 501] on button "Add" at bounding box center [792, 501] width 40 height 25
select select
select select "null"
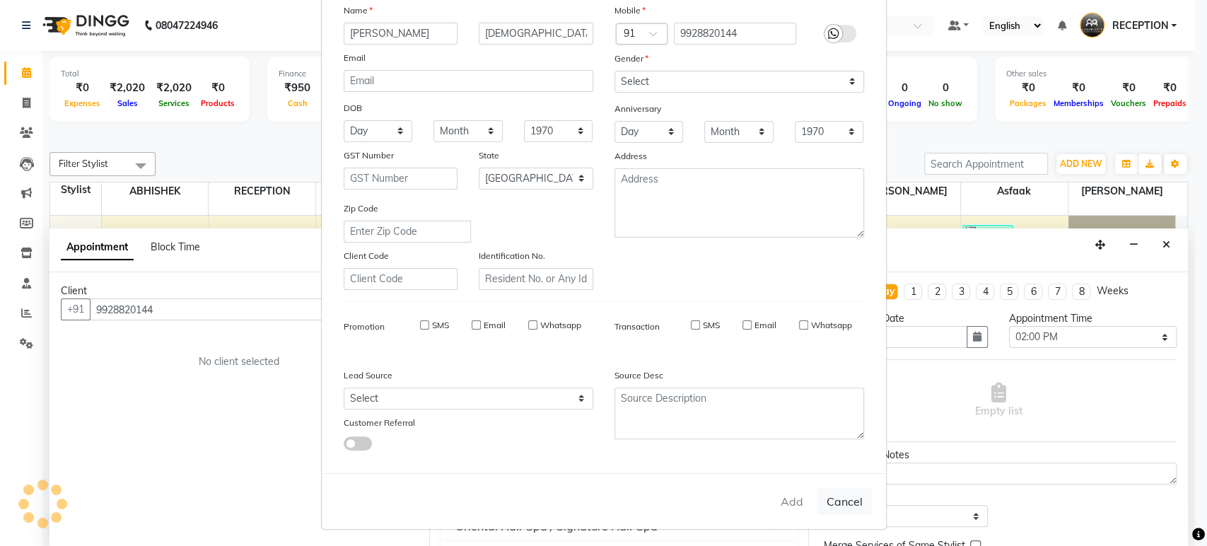
select select
checkbox input "false"
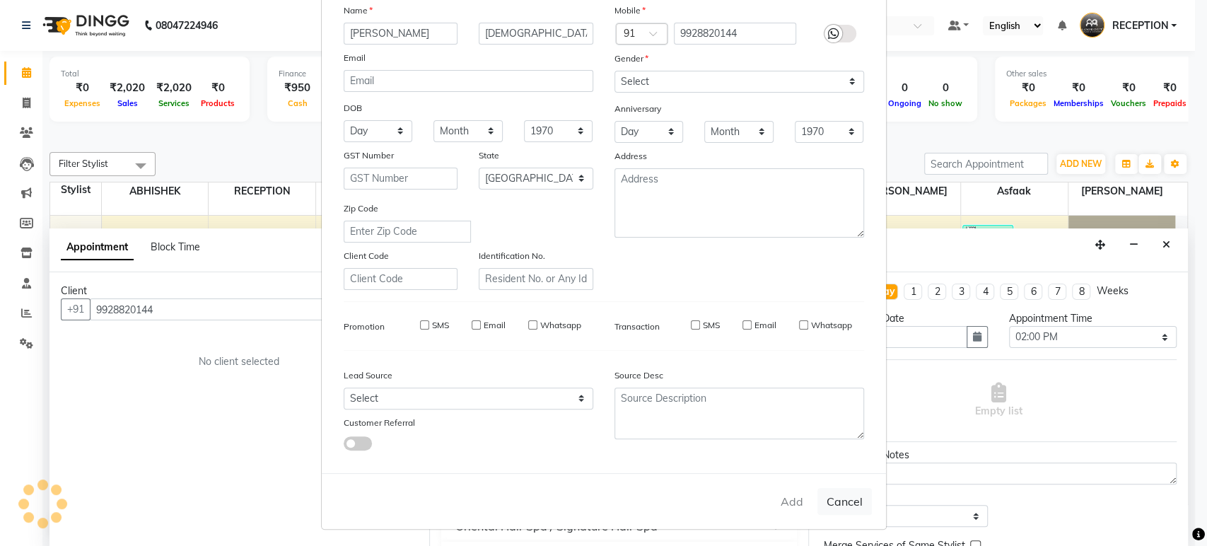
checkbox input "false"
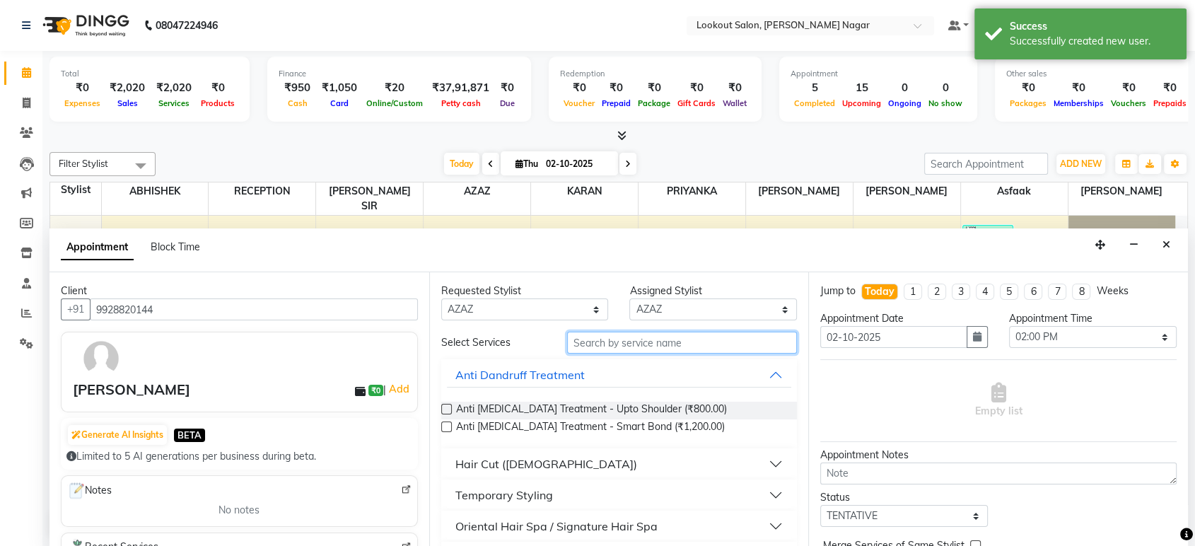
click at [658, 334] on input "text" at bounding box center [682, 343] width 231 height 22
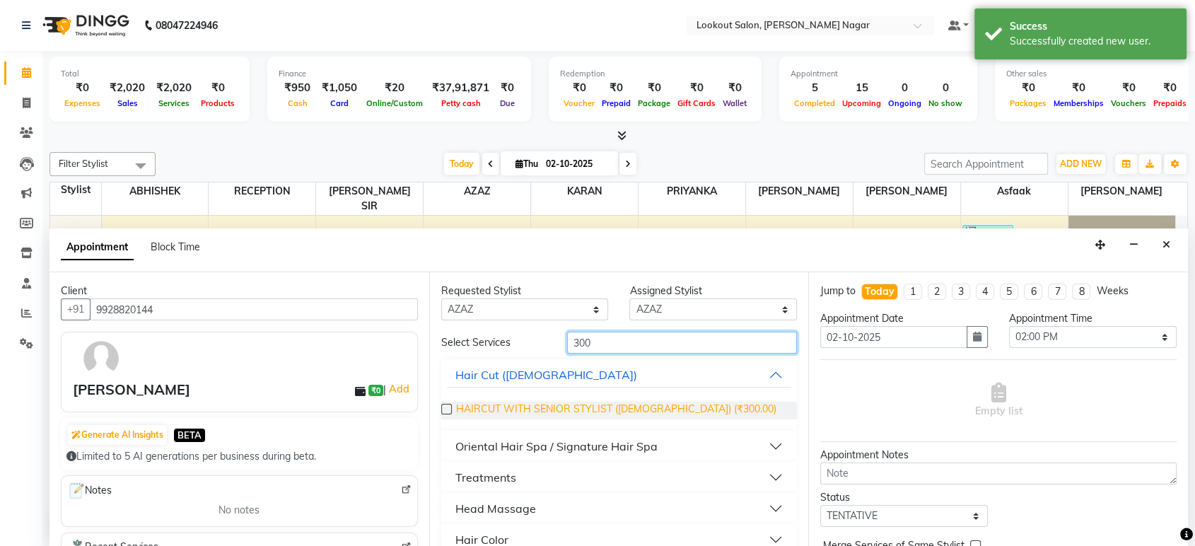
type input "300"
click at [668, 403] on span "HAIRCUT WITH SENIOR STYLIST ([DEMOGRAPHIC_DATA]) (₹300.00)" at bounding box center [616, 411] width 320 height 18
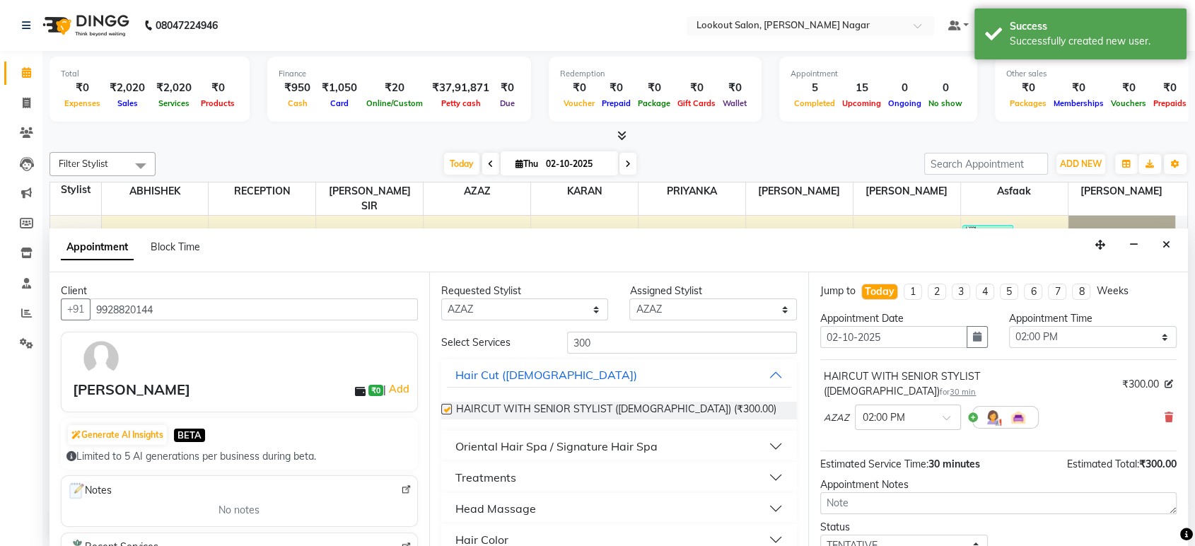
checkbox input "false"
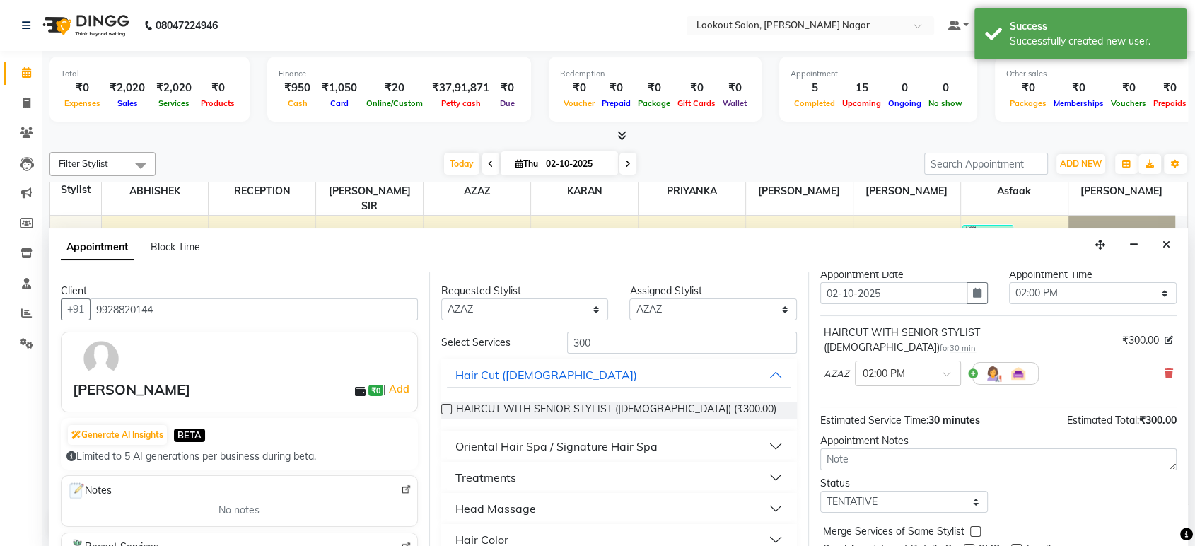
scroll to position [83, 0]
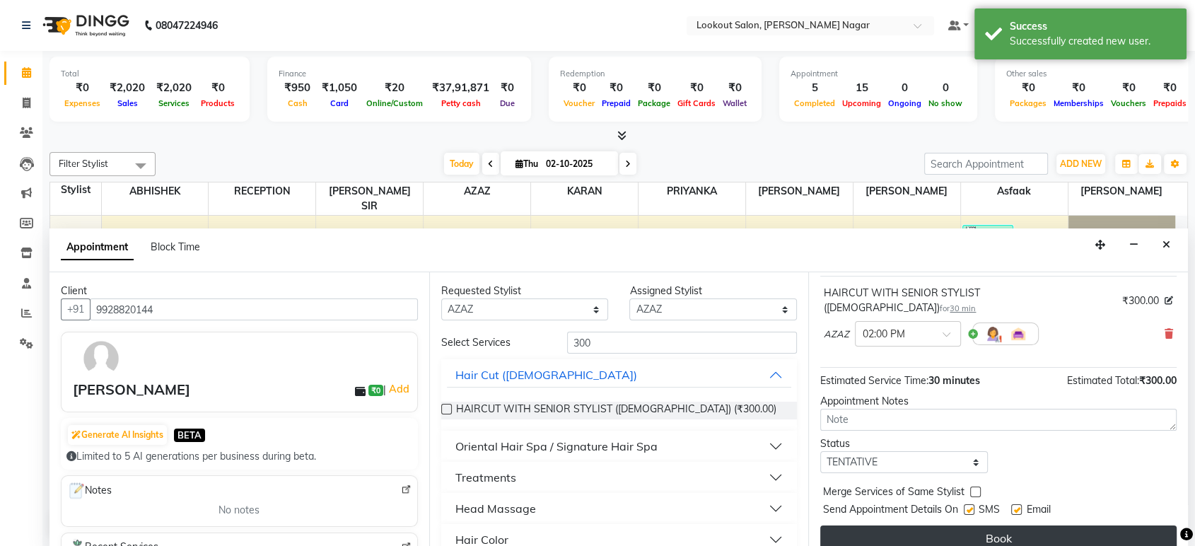
click at [962, 525] on button "Book" at bounding box center [998, 537] width 356 height 25
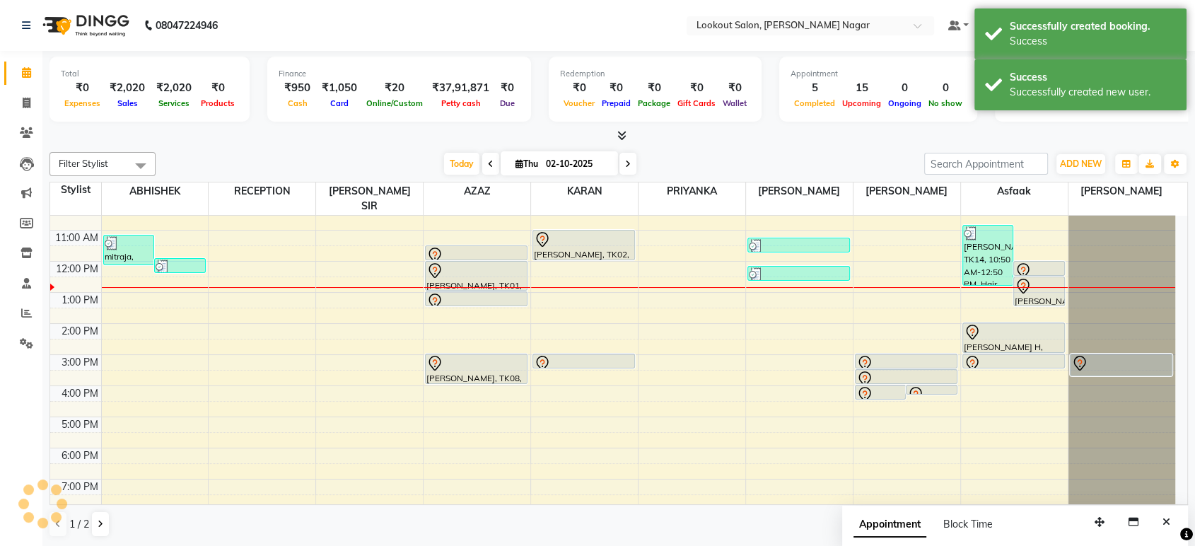
scroll to position [0, 0]
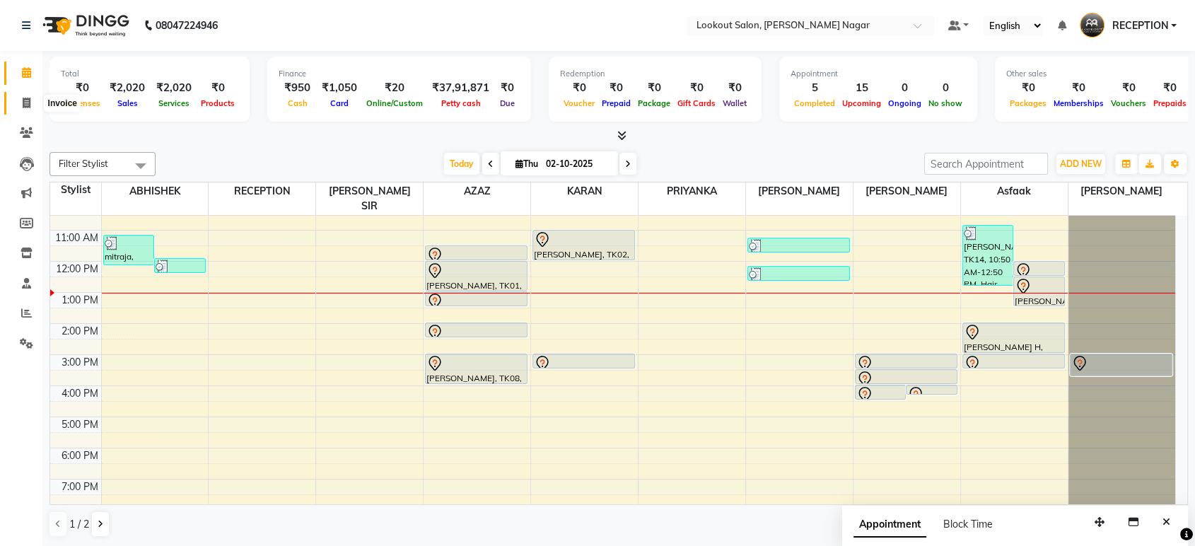
click at [32, 103] on span at bounding box center [26, 103] width 25 height 16
select select "service"
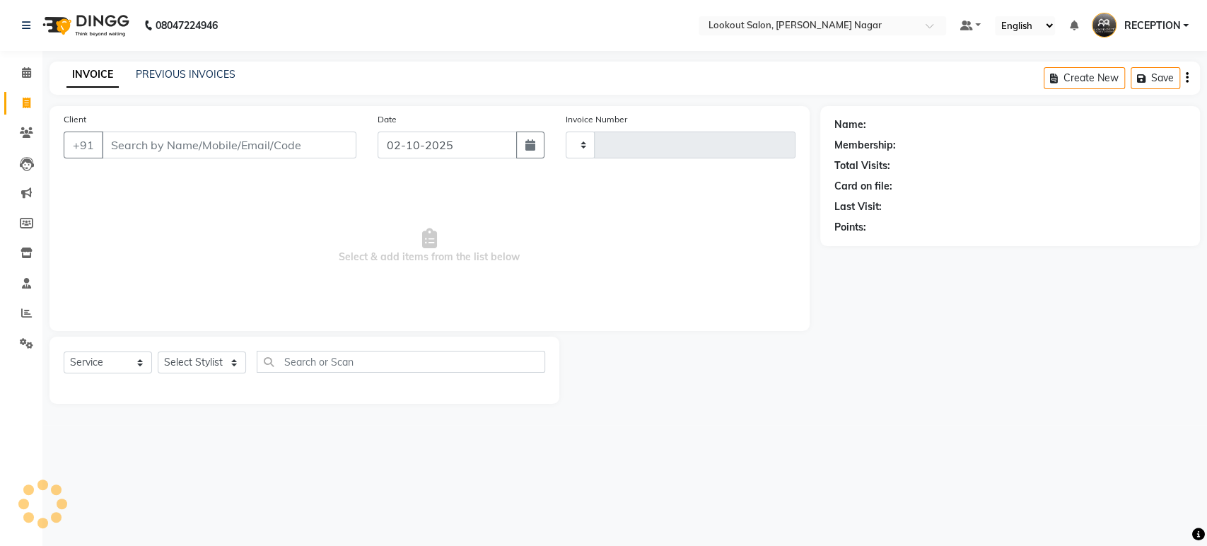
click at [217, 129] on div "Client +91" at bounding box center [210, 141] width 314 height 58
type input "3625"
select select "150"
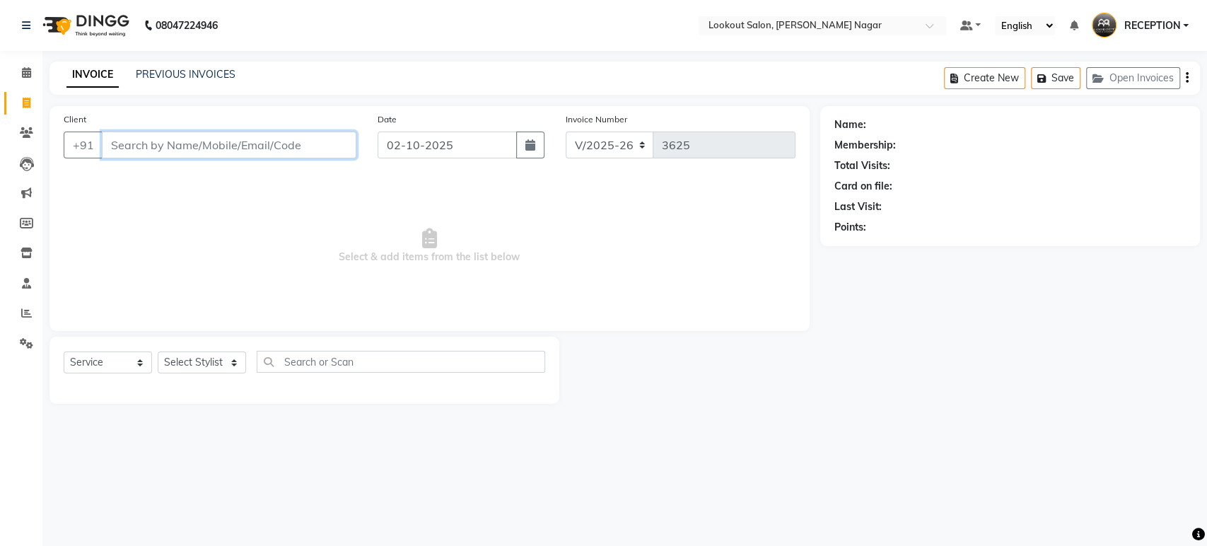
click at [264, 136] on input "Client" at bounding box center [229, 145] width 255 height 27
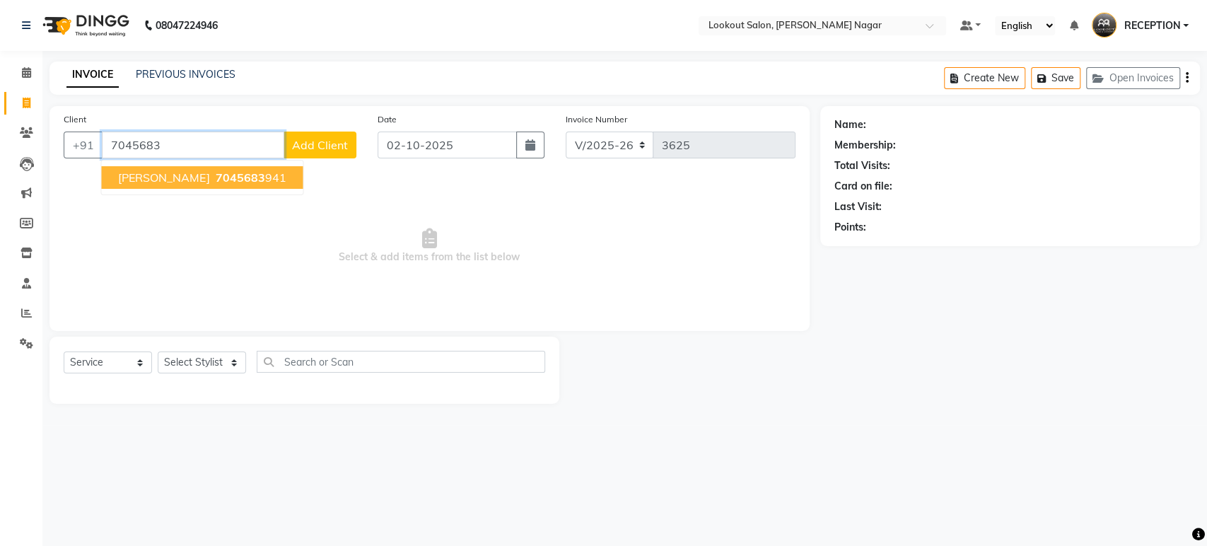
click at [212, 173] on ngb-highlight "7045683 941" at bounding box center [249, 177] width 74 height 14
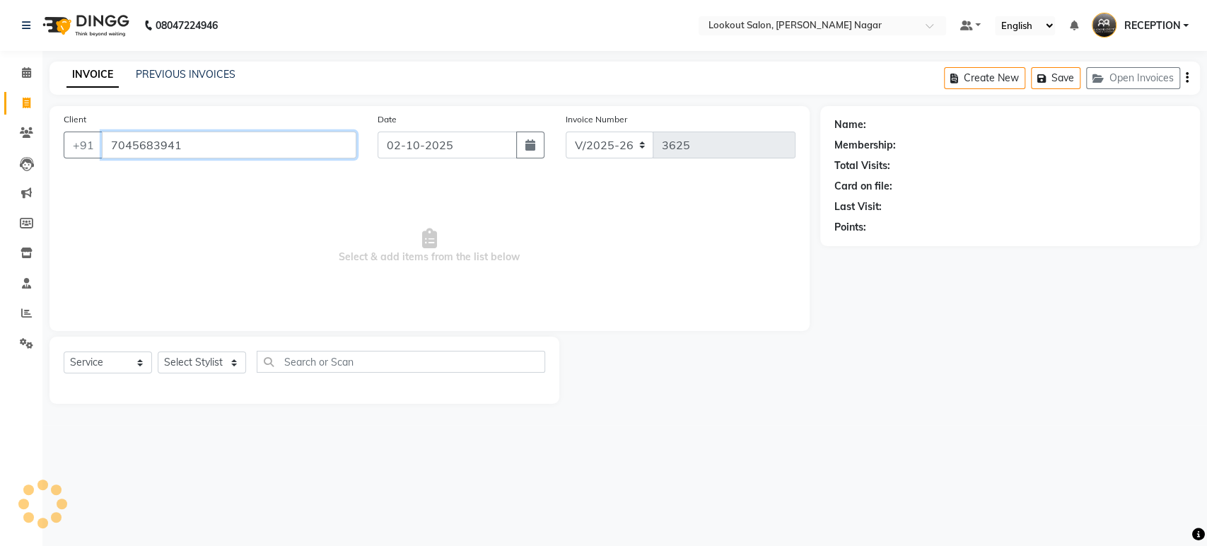
type input "7045683941"
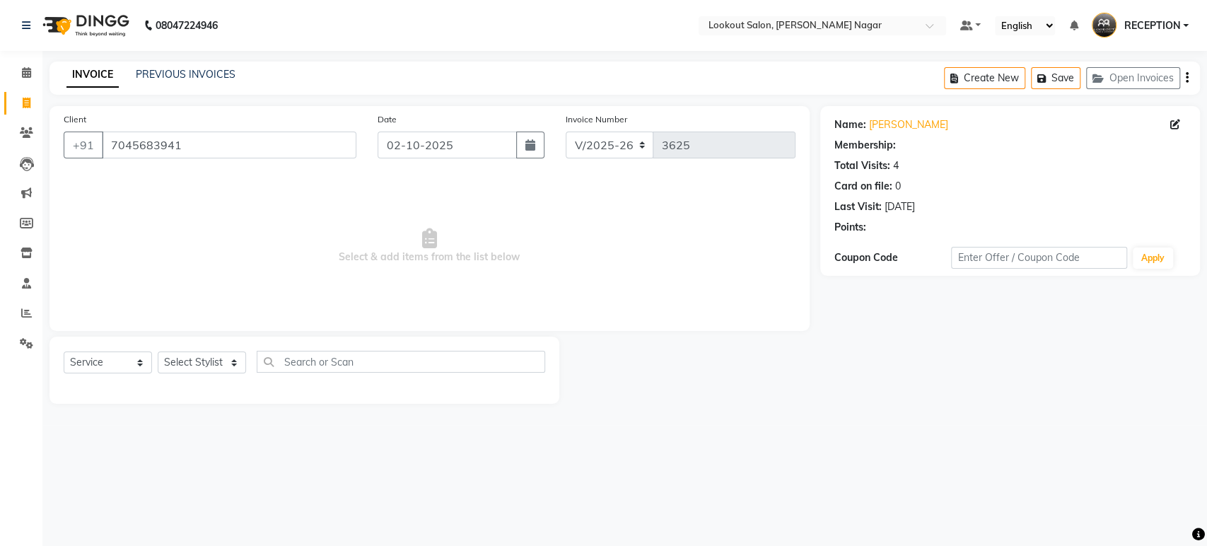
select select "1: Object"
click at [209, 360] on select "Select Stylist ABHISHEK Asfaak [PERSON_NAME] [PERSON_NAME] PRIYANKA RECEPTION […" at bounding box center [202, 362] width 88 height 22
select select "11446"
click at [158, 351] on select "Select Stylist ABHISHEK Asfaak [PERSON_NAME] [PERSON_NAME] PRIYANKA RECEPTION […" at bounding box center [202, 362] width 88 height 22
click at [202, 198] on span "Select & add items from the list below" at bounding box center [430, 245] width 732 height 141
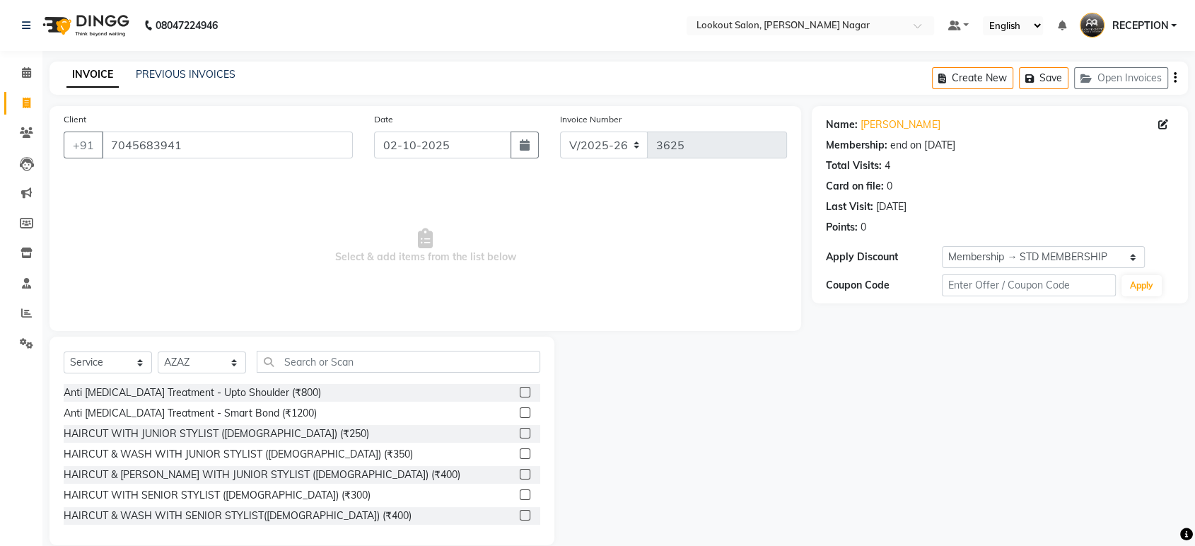
click at [368, 346] on div "Select Service Product Membership Package Voucher Prepaid Gift Card Select Styl…" at bounding box center [301, 441] width 505 height 209
click at [373, 371] on input "text" at bounding box center [399, 362] width 284 height 22
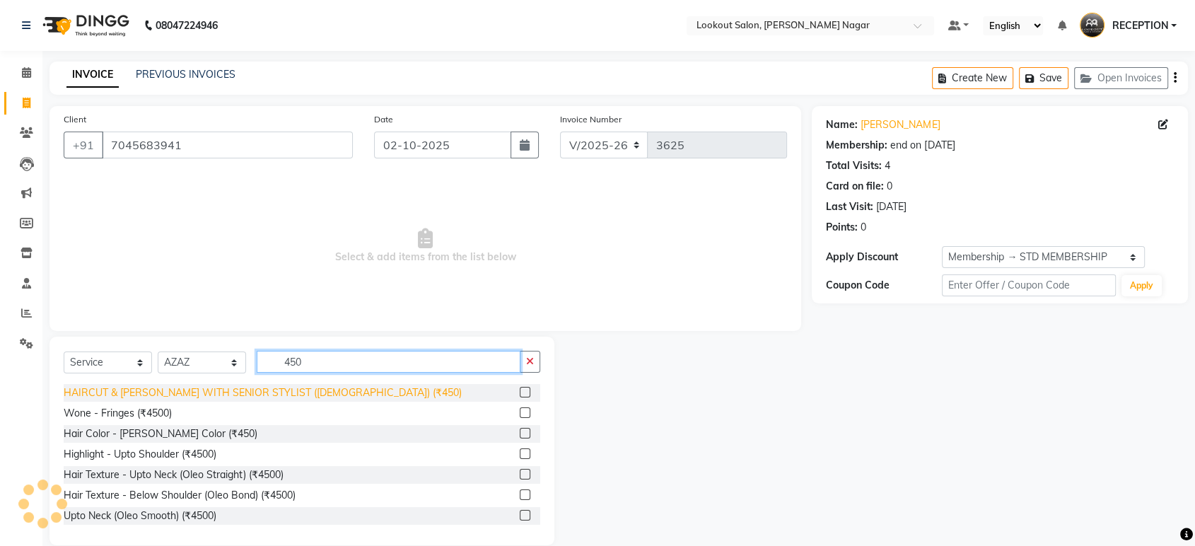
type input "450"
click at [303, 389] on div "HAIRCUT & [PERSON_NAME] WITH SENIOR STYLIST ([DEMOGRAPHIC_DATA]) (₹450)" at bounding box center [263, 392] width 398 height 15
checkbox input "false"
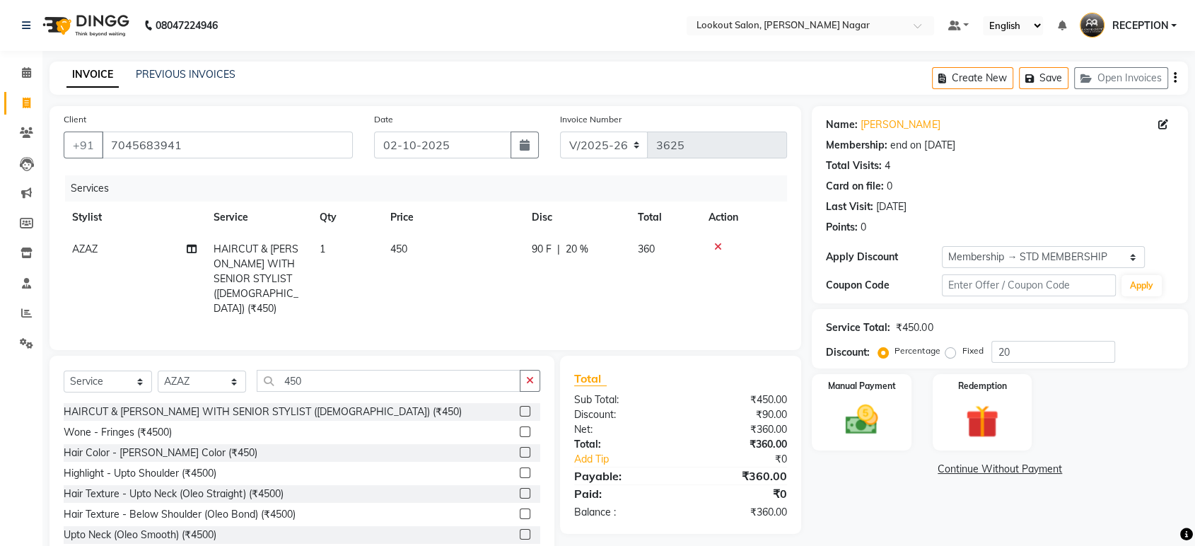
drag, startPoint x: 369, startPoint y: 364, endPoint x: 375, endPoint y: 371, distance: 9.1
click at [371, 365] on div "Select Service Product Membership Package Voucher Prepaid Gift Card Select Styl…" at bounding box center [301, 460] width 505 height 209
click at [378, 378] on input "450" at bounding box center [389, 381] width 264 height 22
type input "4"
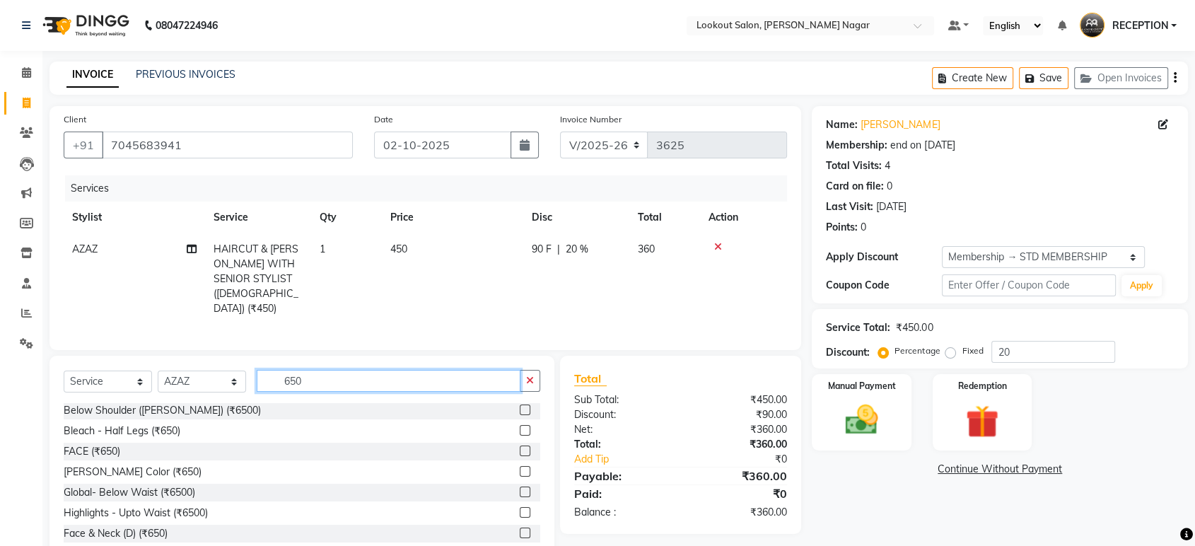
scroll to position [124, 0]
type input "650"
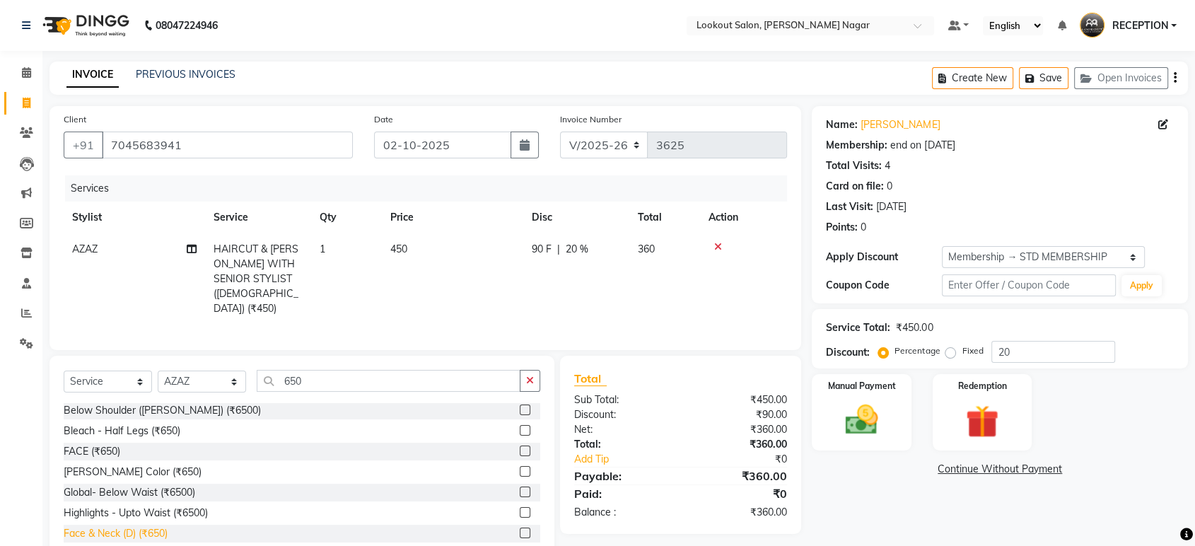
click at [127, 533] on div "Face & Neck (D) (₹650)" at bounding box center [116, 533] width 104 height 15
click at [127, 500] on div "Global- Below Waist (₹6500)" at bounding box center [130, 492] width 132 height 15
checkbox input "true"
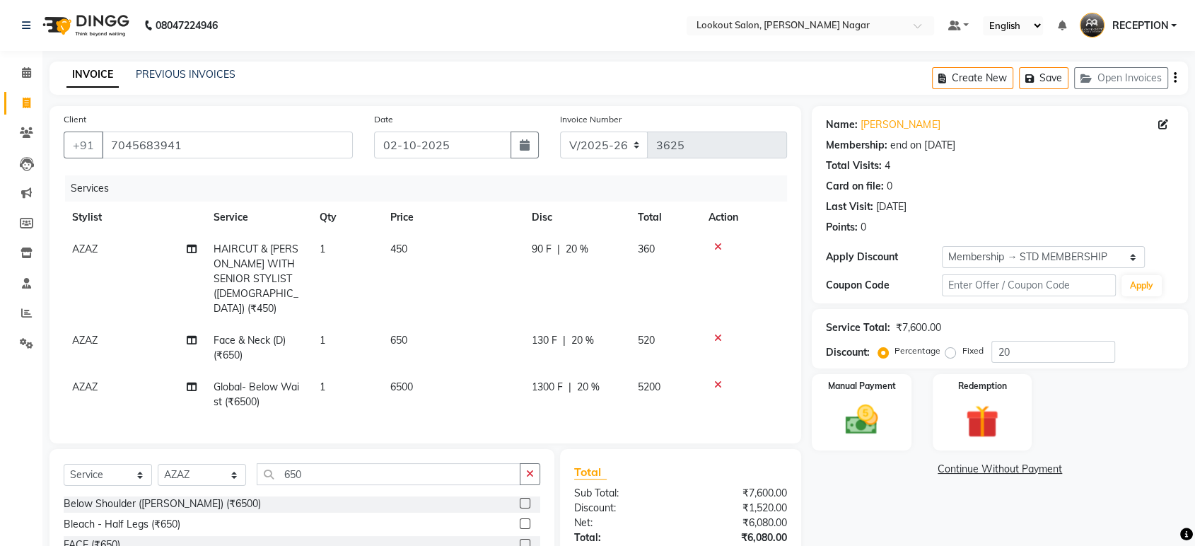
checkbox input "false"
click at [715, 380] on div at bounding box center [744, 385] width 70 height 10
click at [718, 380] on icon at bounding box center [718, 385] width 8 height 10
click at [718, 366] on div "Services Stylist Service Qty Price Disc Total Action AZAZ HAIRCUT & [PERSON_NAM…" at bounding box center [425, 302] width 723 height 254
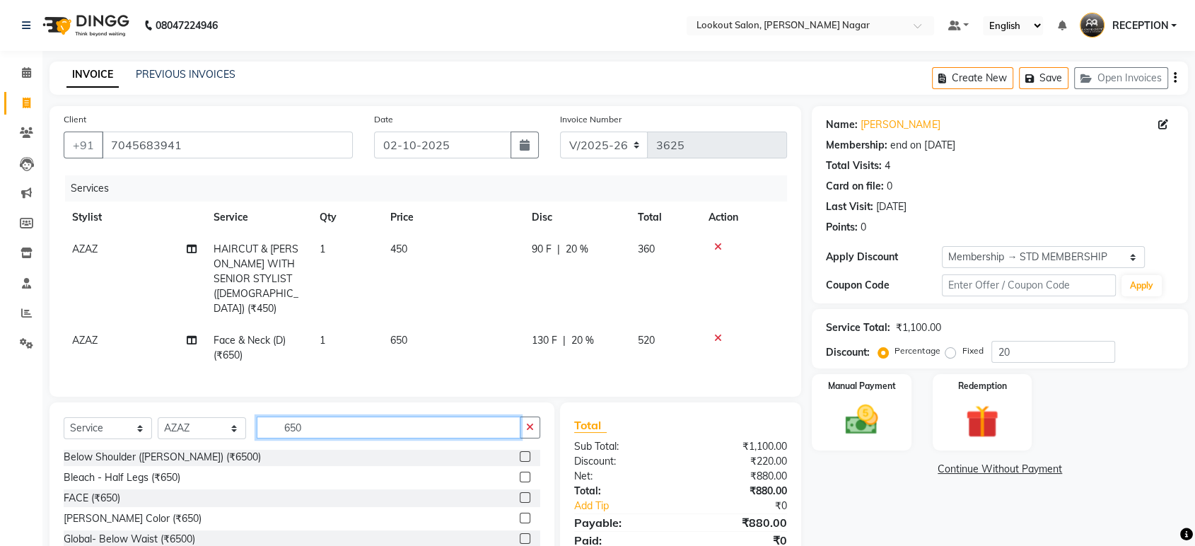
click at [385, 421] on input "650" at bounding box center [389, 427] width 264 height 22
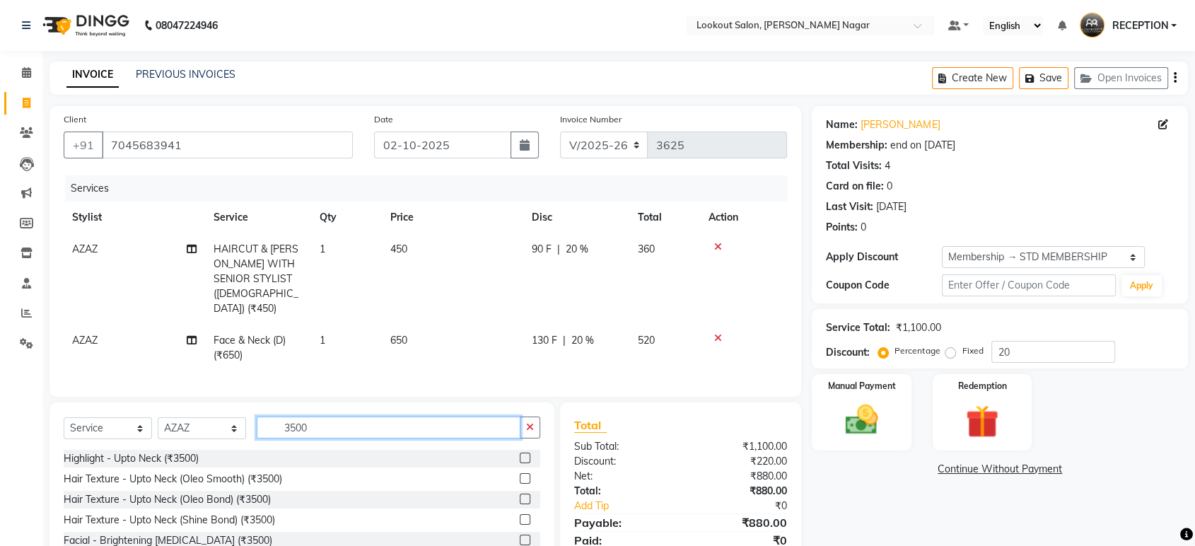
scroll to position [64, 0]
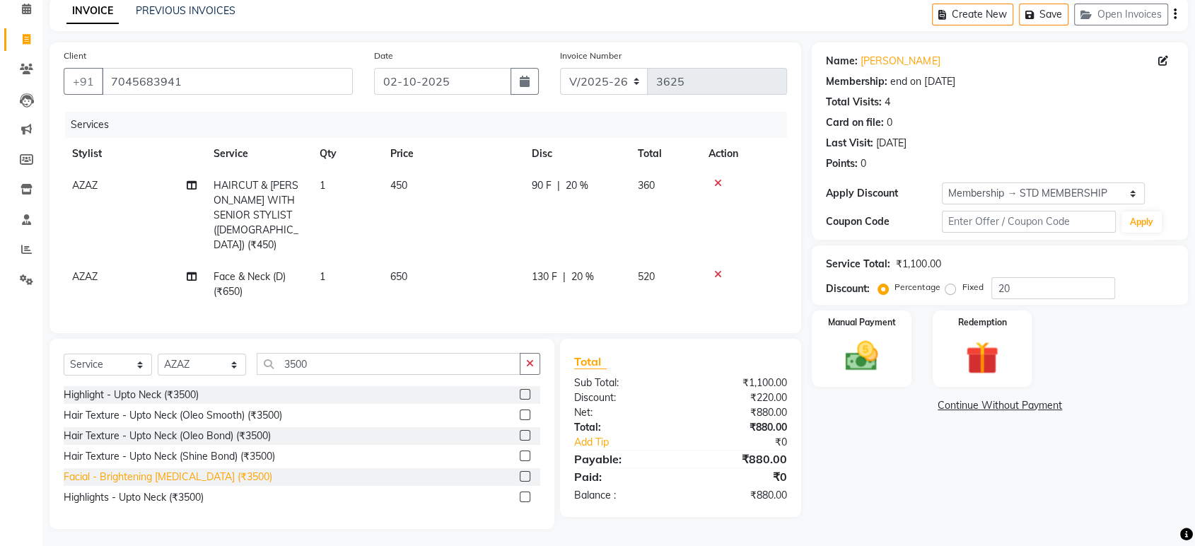
click at [192, 473] on div "Facial - Brightening [MEDICAL_DATA] (₹3500)" at bounding box center [168, 477] width 209 height 15
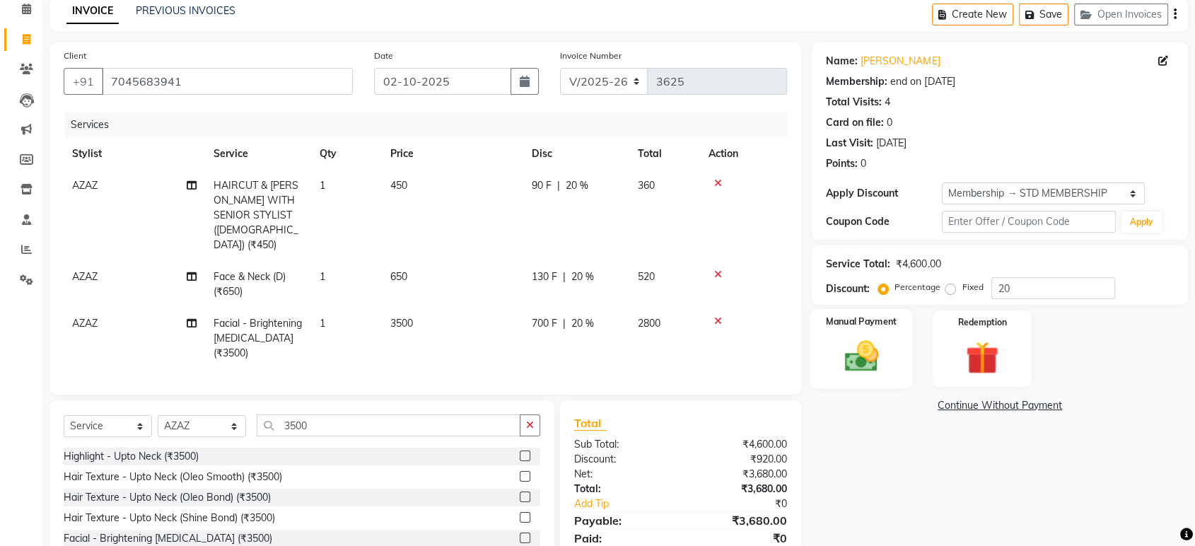
click at [905, 344] on div "Manual Payment" at bounding box center [861, 348] width 103 height 79
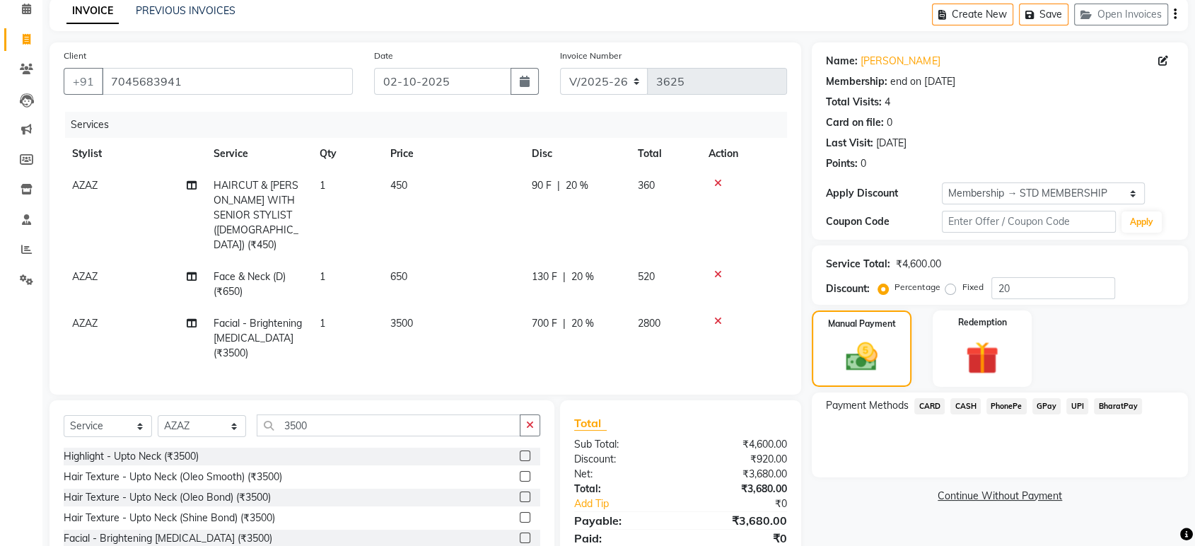
scroll to position [125, 0]
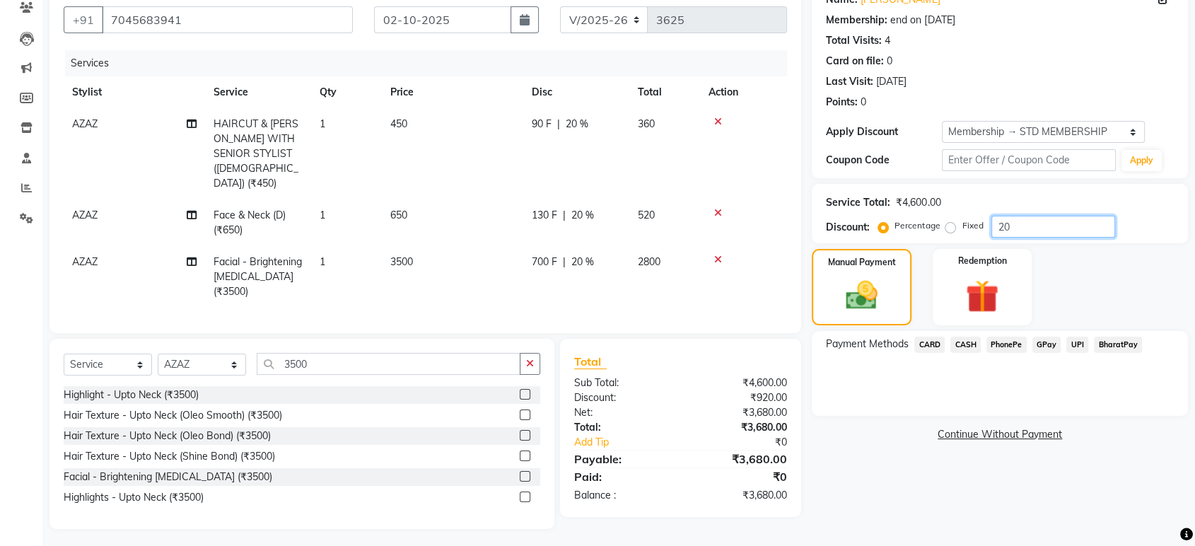
click at [1063, 224] on input "20" at bounding box center [1053, 227] width 124 height 22
click at [1051, 339] on span "GPay" at bounding box center [1046, 345] width 29 height 16
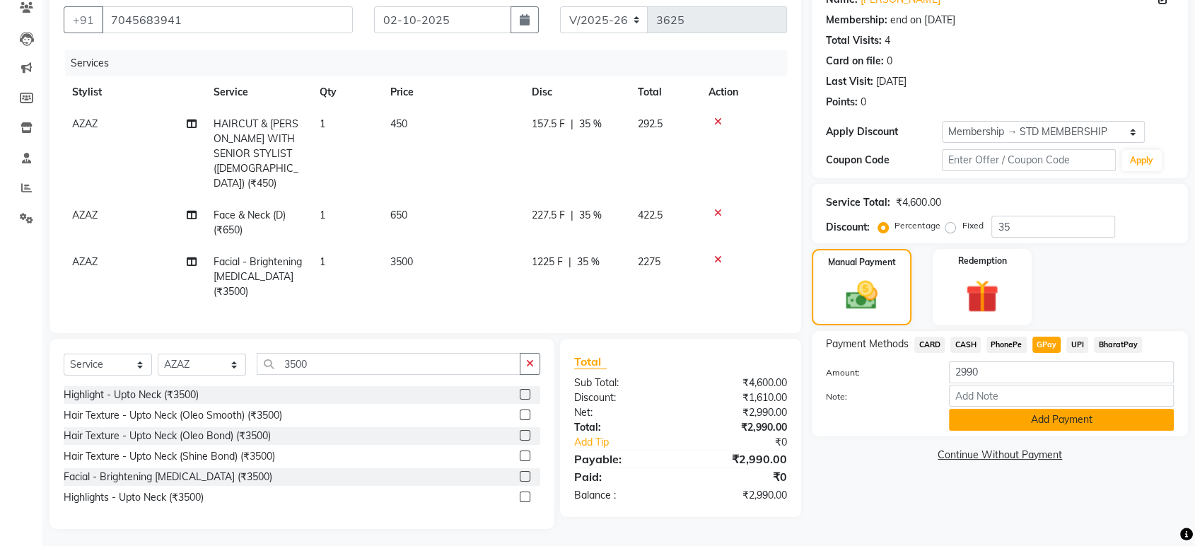
click at [1030, 420] on button "Add Payment" at bounding box center [1061, 420] width 225 height 22
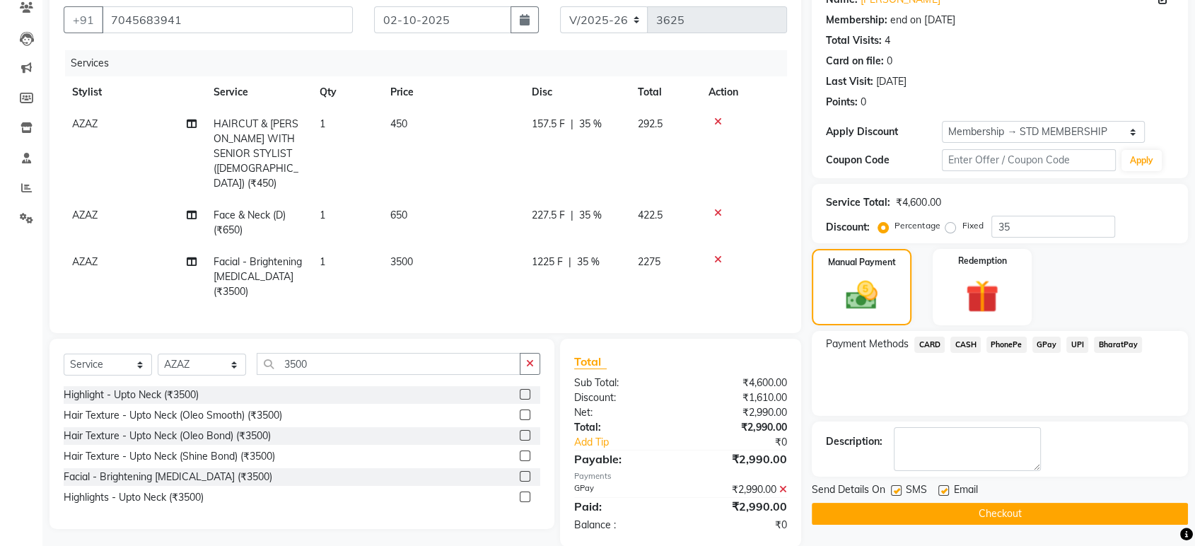
scroll to position [143, 0]
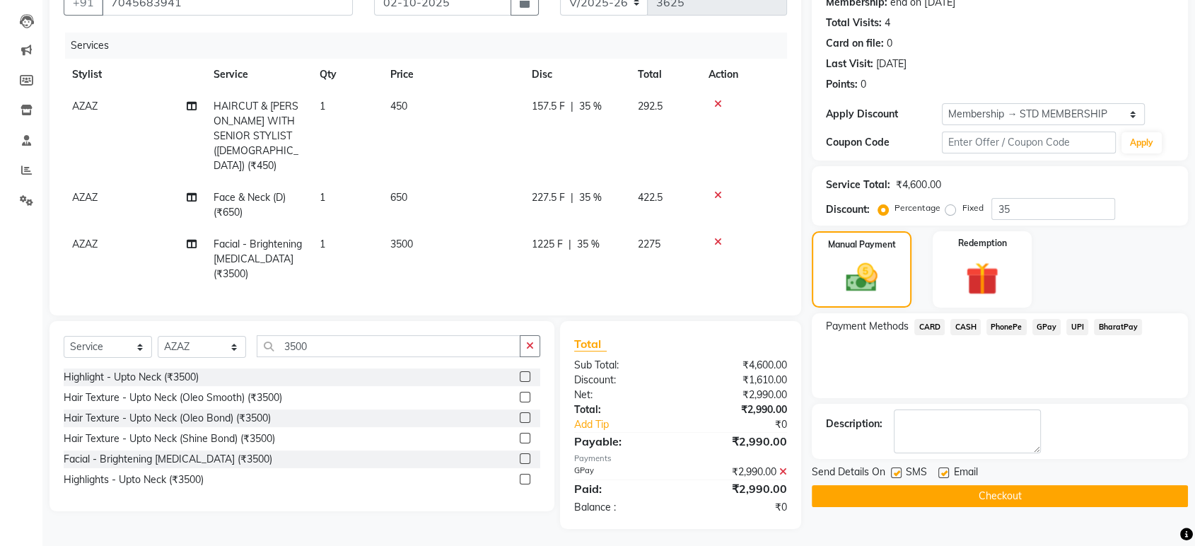
click at [1013, 499] on button "Checkout" at bounding box center [1000, 496] width 376 height 22
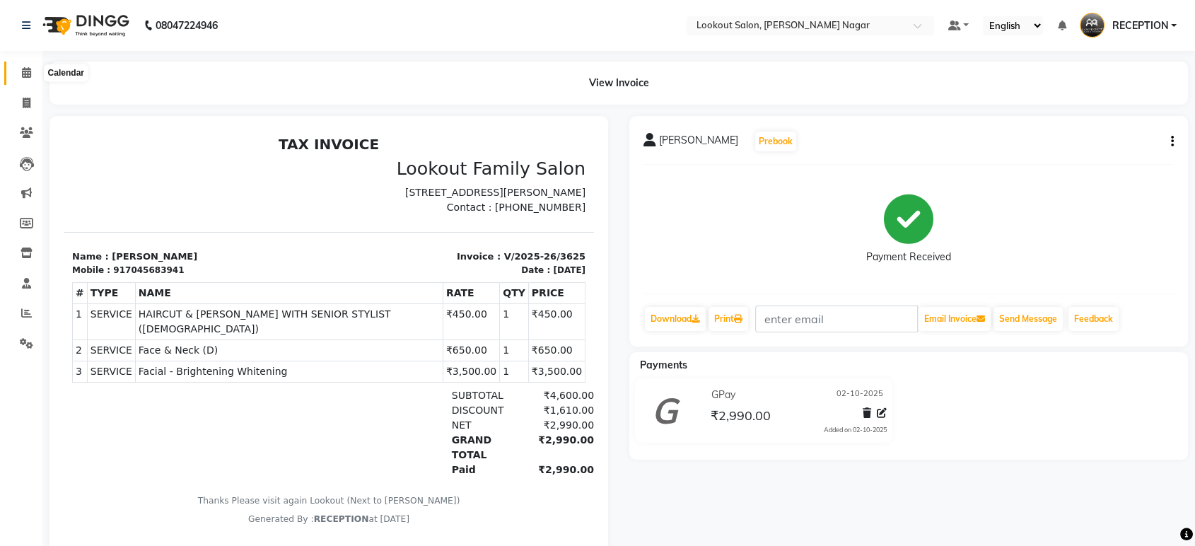
click at [28, 73] on icon at bounding box center [26, 72] width 9 height 11
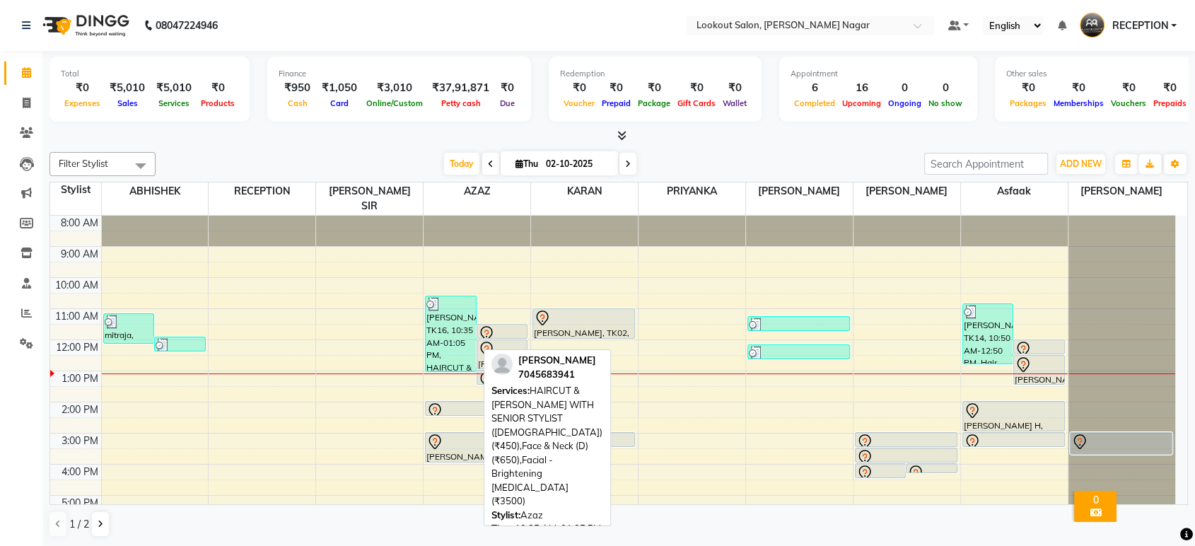
scroll to position [78, 0]
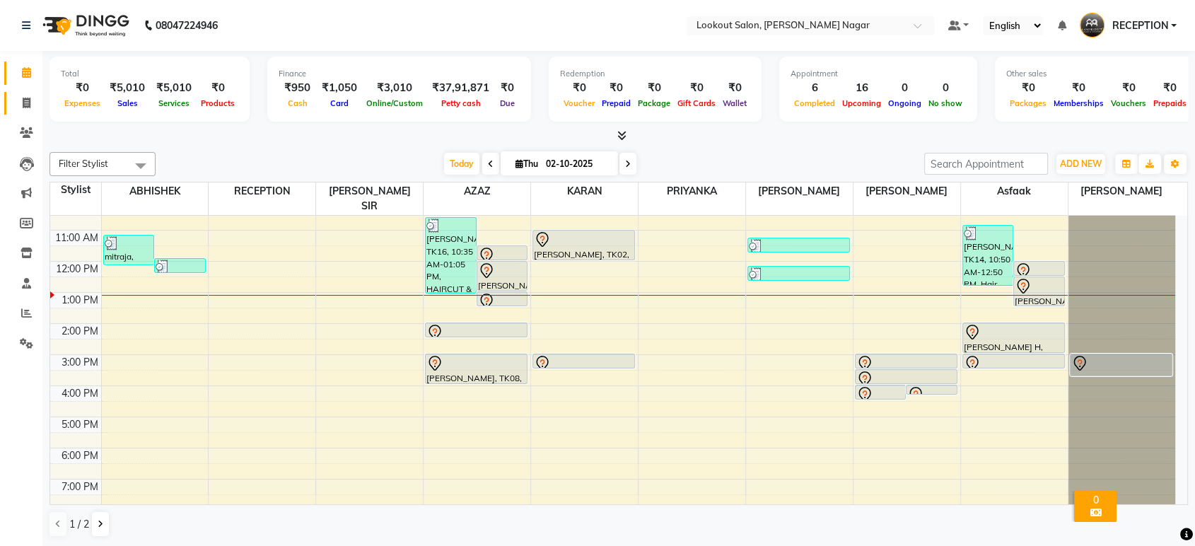
click at [24, 94] on link "Invoice" at bounding box center [21, 103] width 34 height 23
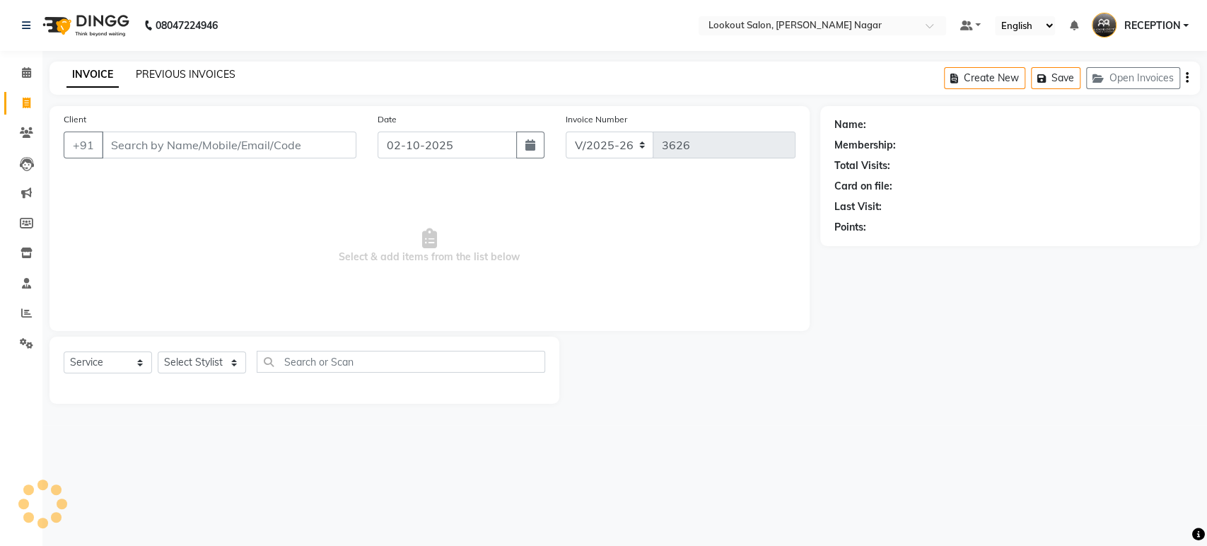
click at [183, 71] on link "PREVIOUS INVOICES" at bounding box center [186, 74] width 100 height 13
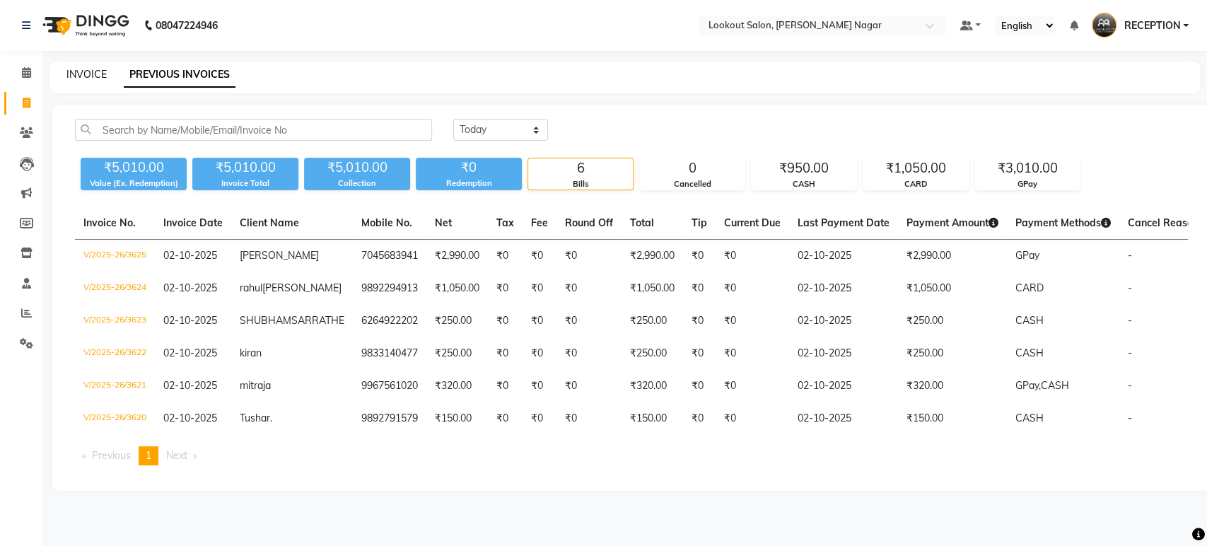
click at [85, 74] on link "INVOICE" at bounding box center [86, 74] width 40 height 13
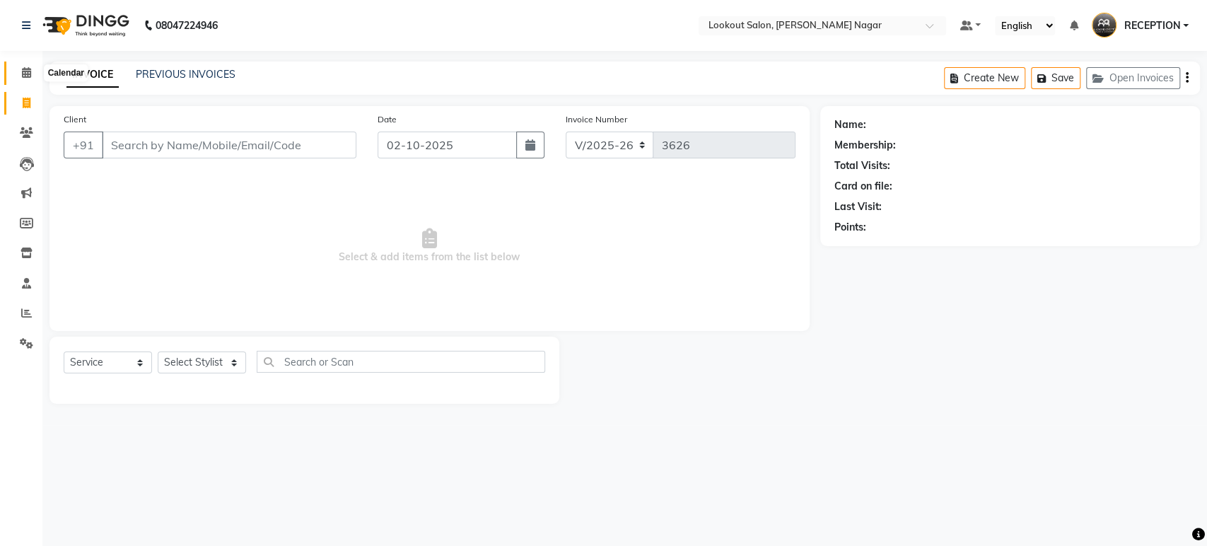
click at [29, 75] on icon at bounding box center [26, 72] width 9 height 11
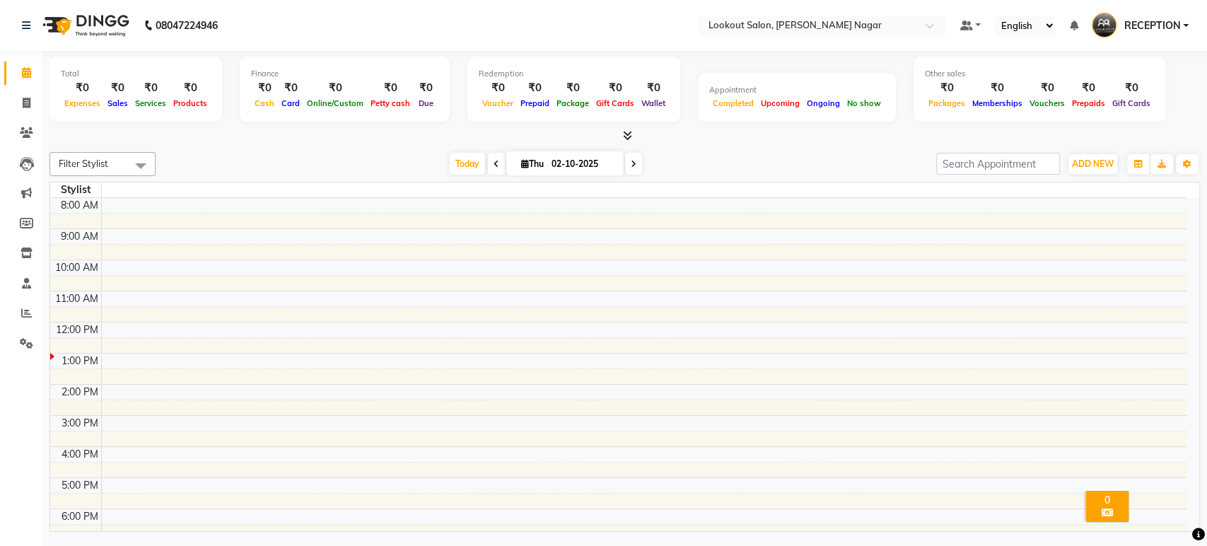
click at [29, 75] on icon at bounding box center [26, 72] width 9 height 11
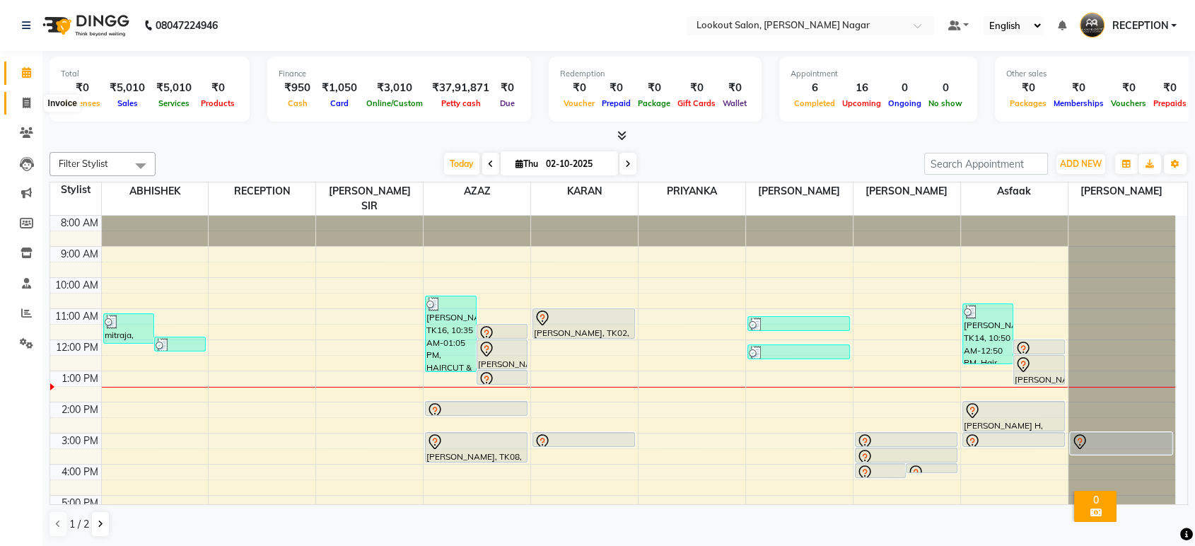
click at [29, 102] on icon at bounding box center [27, 103] width 8 height 11
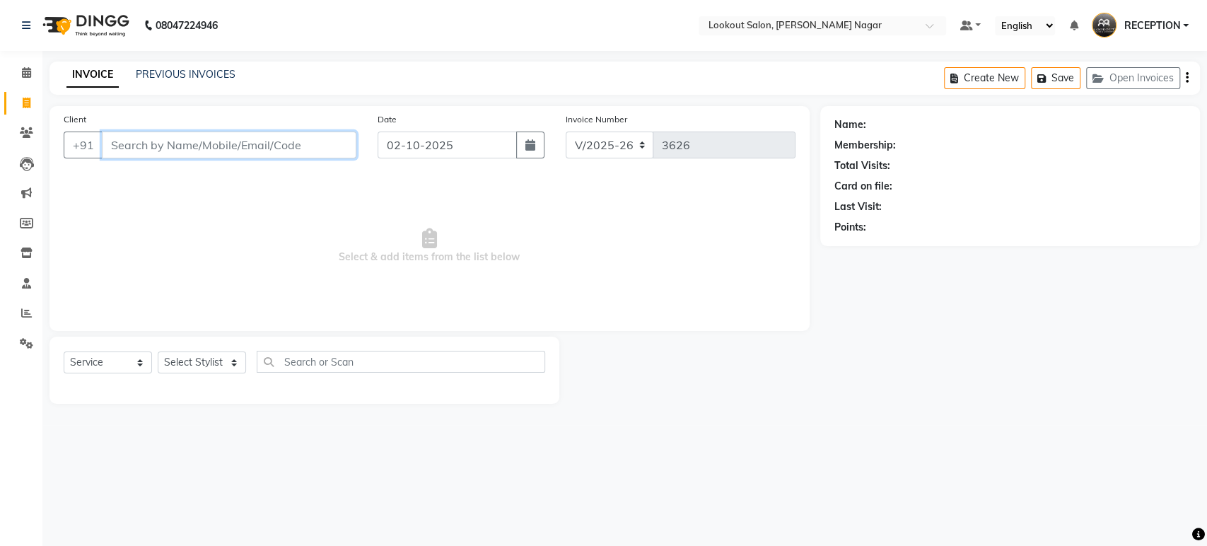
click at [258, 146] on input "Client" at bounding box center [229, 145] width 255 height 27
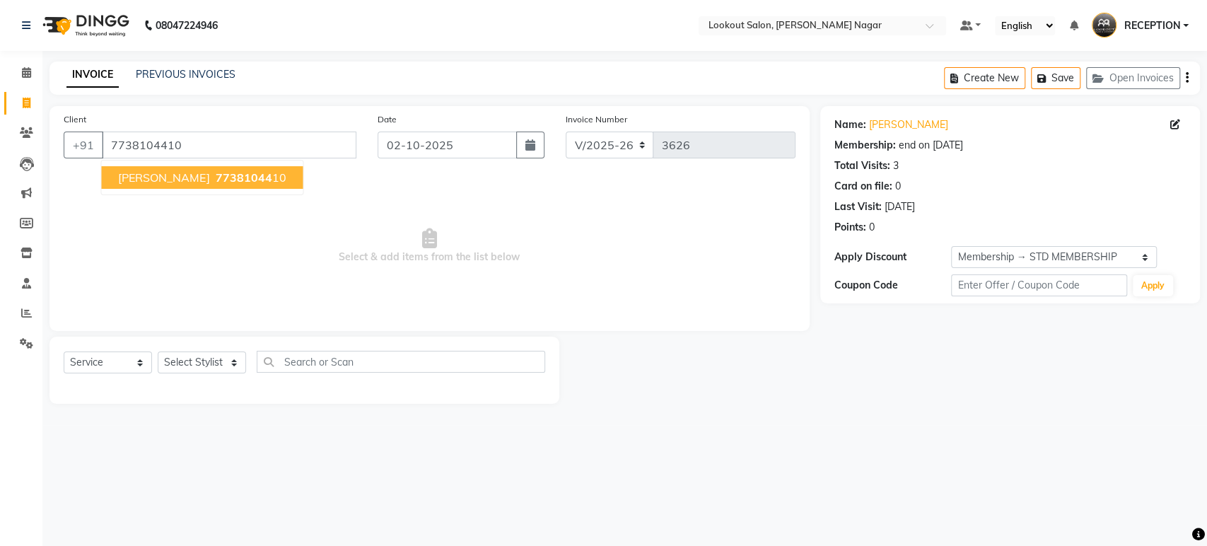
click at [223, 179] on span "77381044" at bounding box center [243, 177] width 57 height 14
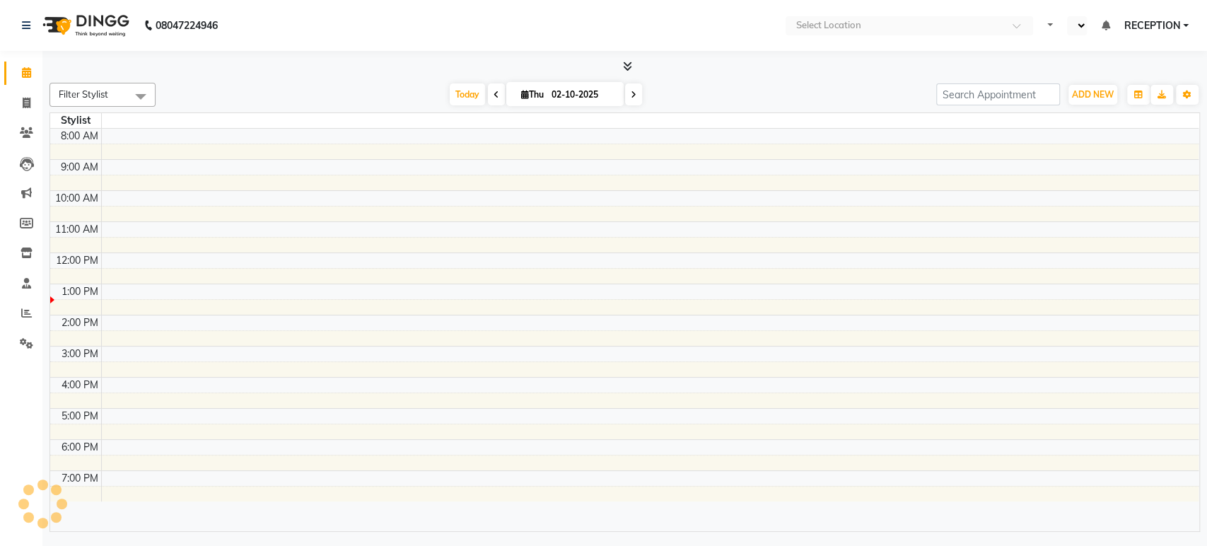
select select "en"
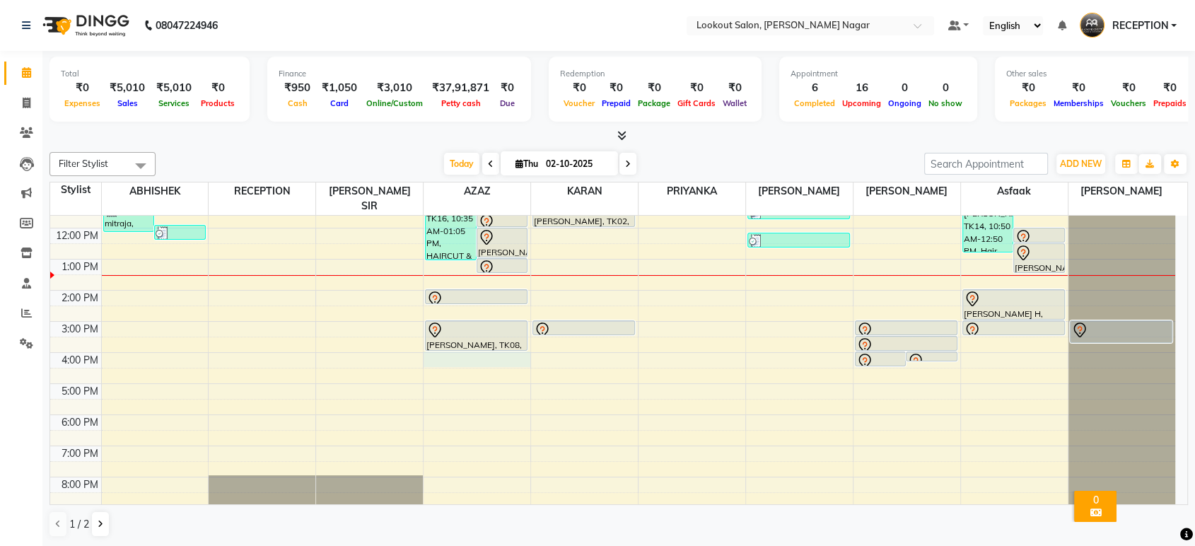
click at [465, 346] on div "8:00 AM 9:00 AM 10:00 AM 11:00 AM 12:00 PM 1:00 PM 2:00 PM 3:00 PM 4:00 PM 5:00…" at bounding box center [612, 321] width 1125 height 435
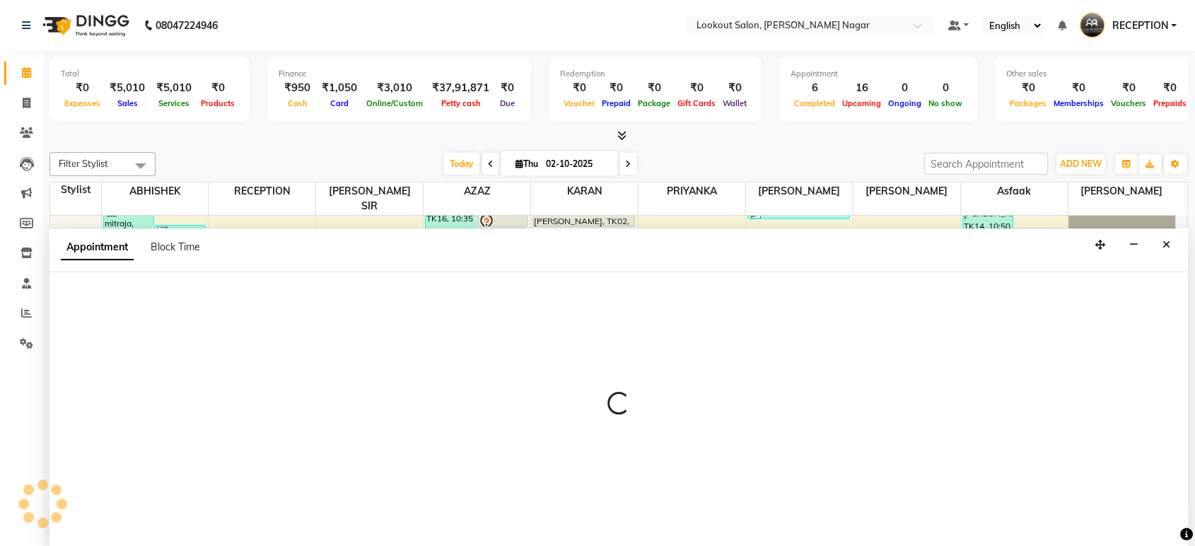
select select "11446"
select select "960"
select select "tentative"
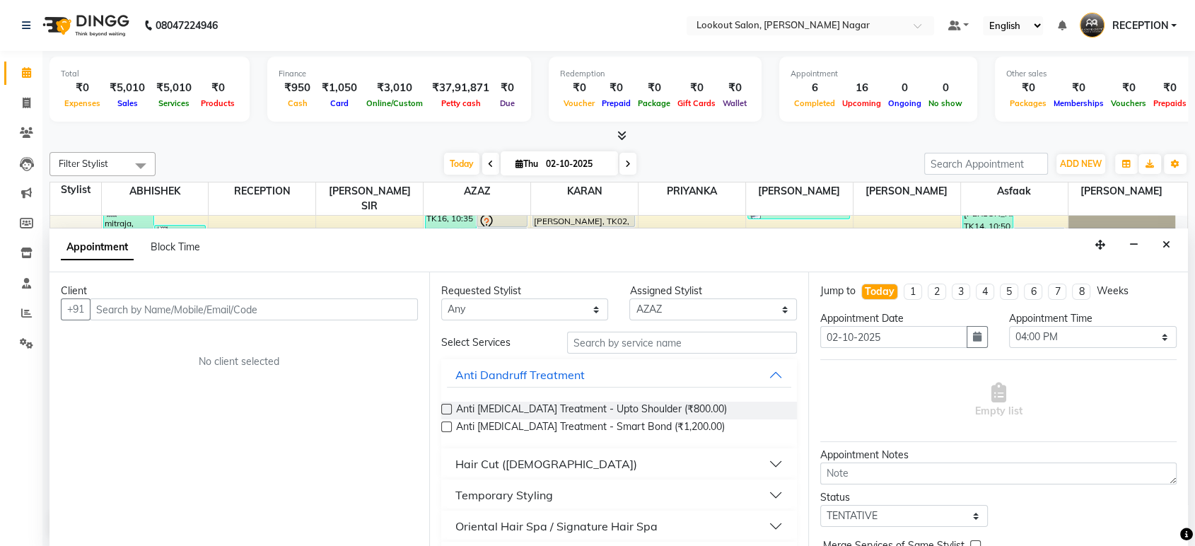
click at [254, 313] on input "text" at bounding box center [254, 309] width 328 height 22
click at [320, 308] on input "text" at bounding box center [254, 309] width 328 height 22
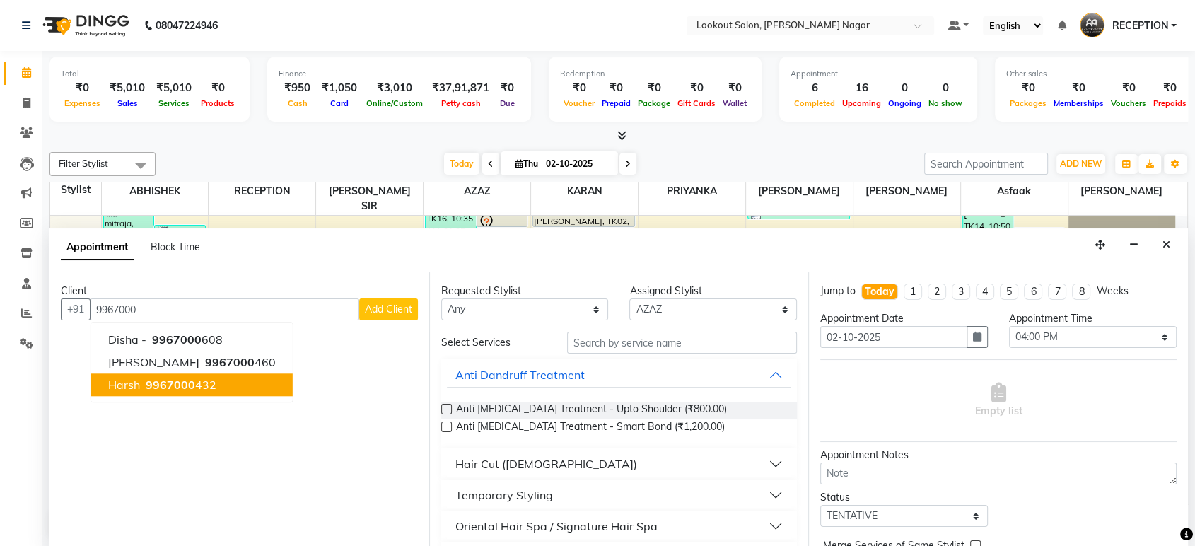
click at [213, 388] on ngb-highlight "9967000 432" at bounding box center [180, 385] width 74 height 14
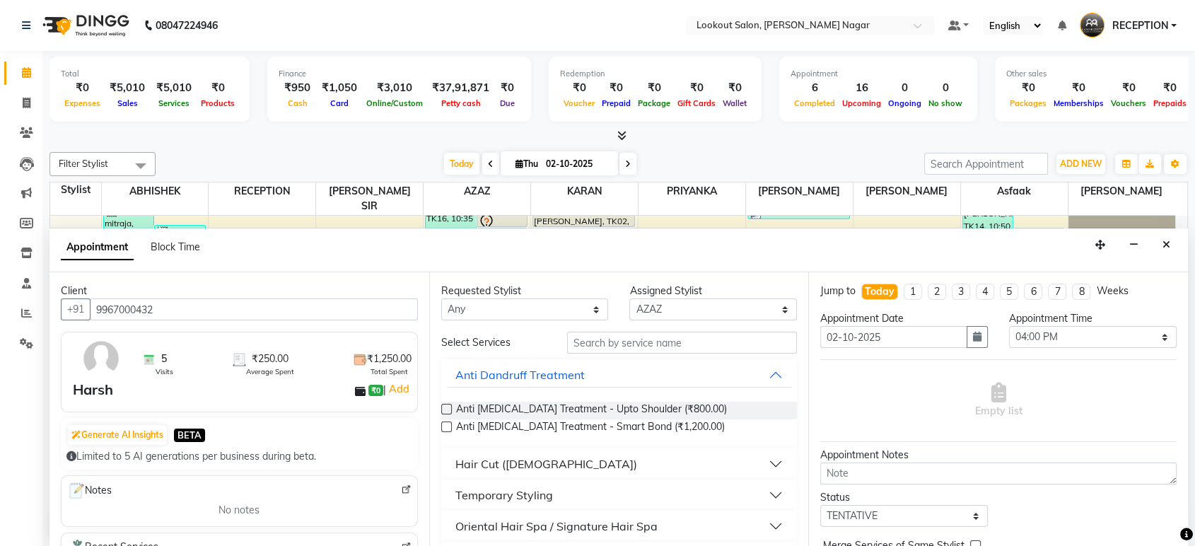
type input "9967000432"
click at [479, 314] on select "Any ABHISHEK Asfaak [PERSON_NAME] [PERSON_NAME] PRIYANKA RECEPTION [PERSON_NAME…" at bounding box center [525, 309] width 168 height 22
select select "11446"
click at [441, 298] on select "Any ABHISHEK Asfaak [PERSON_NAME] [PERSON_NAME] PRIYANKA RECEPTION [PERSON_NAME…" at bounding box center [525, 309] width 168 height 22
click at [661, 337] on input "text" at bounding box center [682, 343] width 231 height 22
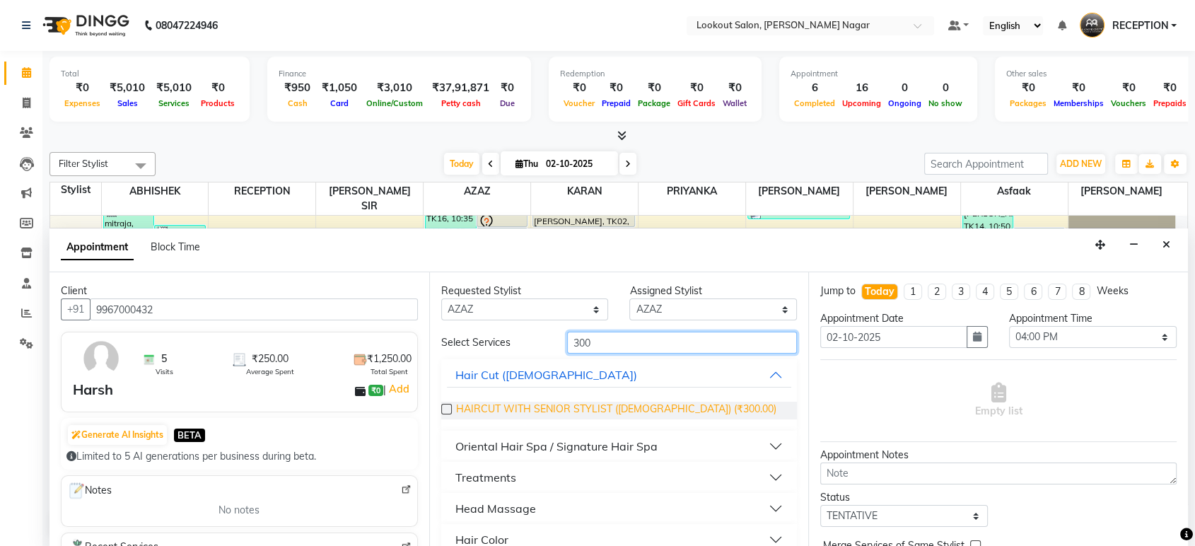
type input "300"
click at [679, 403] on span "HAIRCUT WITH SENIOR STYLIST ([DEMOGRAPHIC_DATA]) (₹300.00)" at bounding box center [616, 411] width 320 height 18
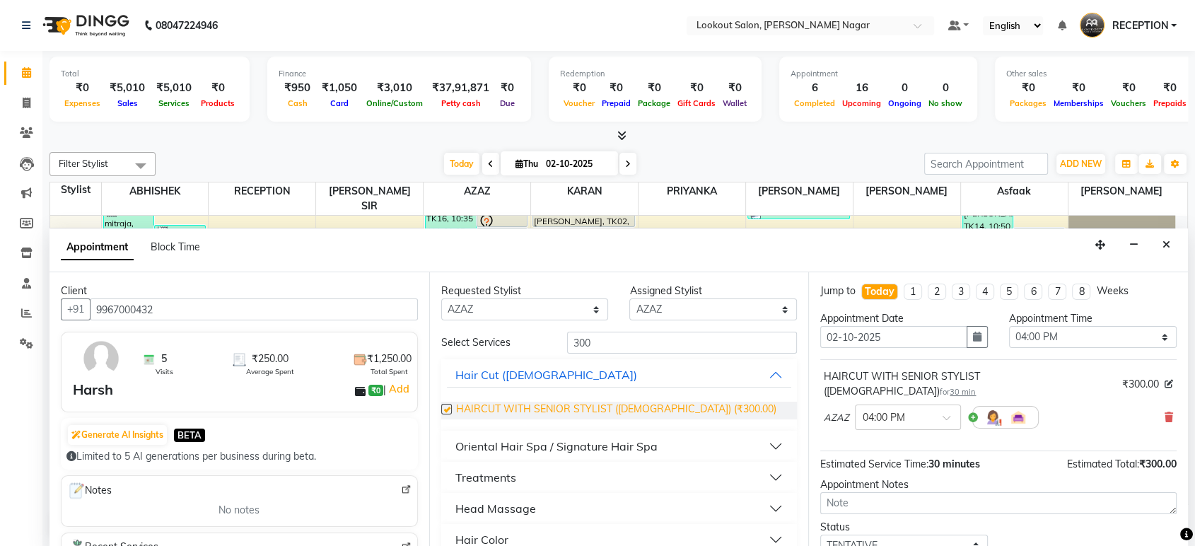
checkbox input "false"
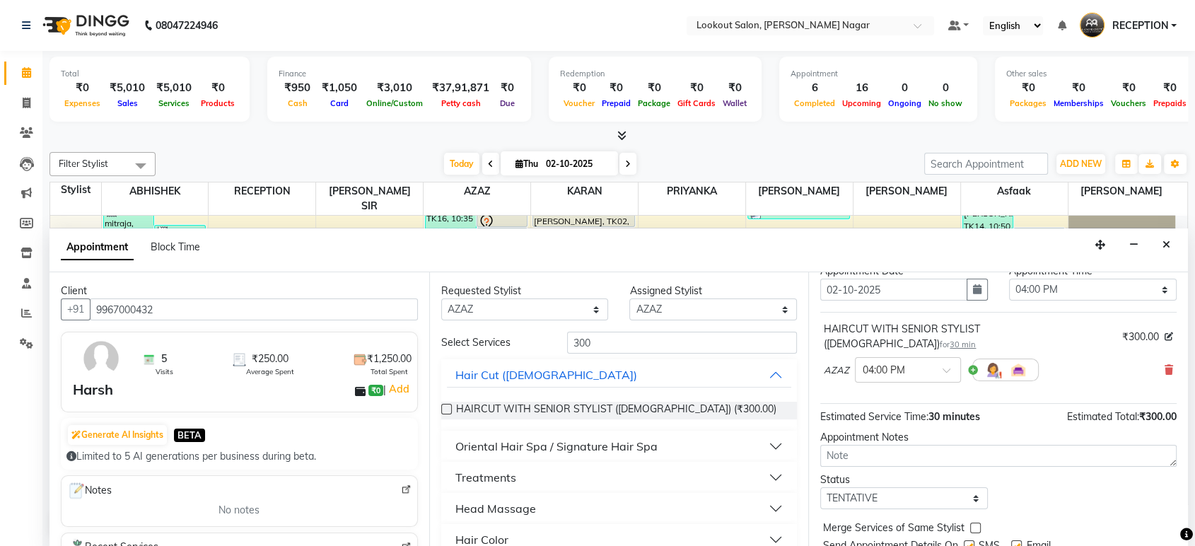
scroll to position [83, 0]
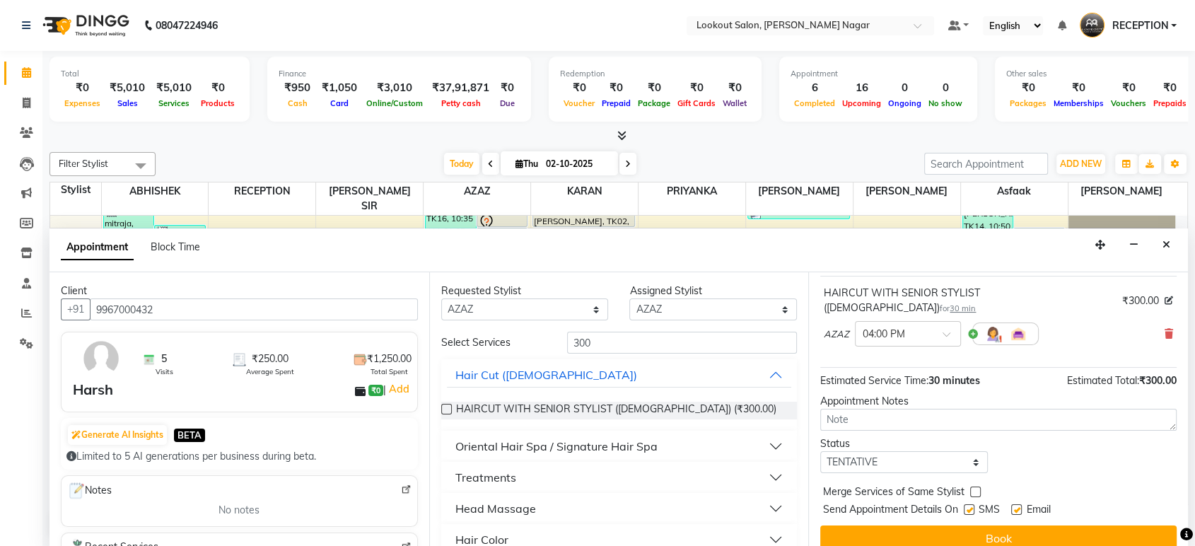
click at [1007, 525] on button "Book" at bounding box center [998, 537] width 356 height 25
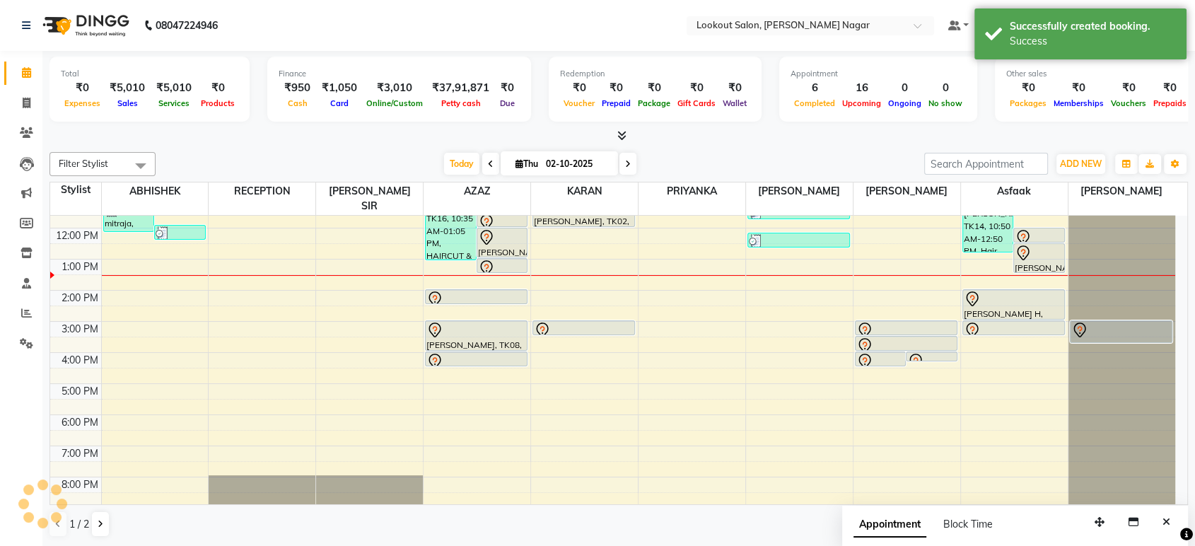
scroll to position [0, 0]
click at [1168, 522] on icon "Close" at bounding box center [1166, 522] width 8 height 10
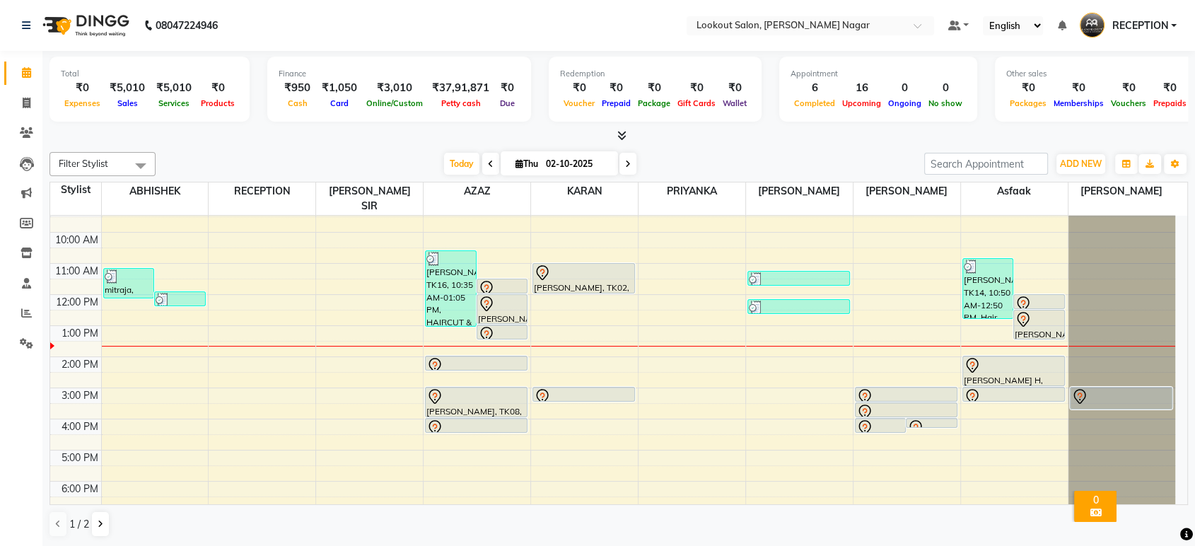
scroll to position [129, 0]
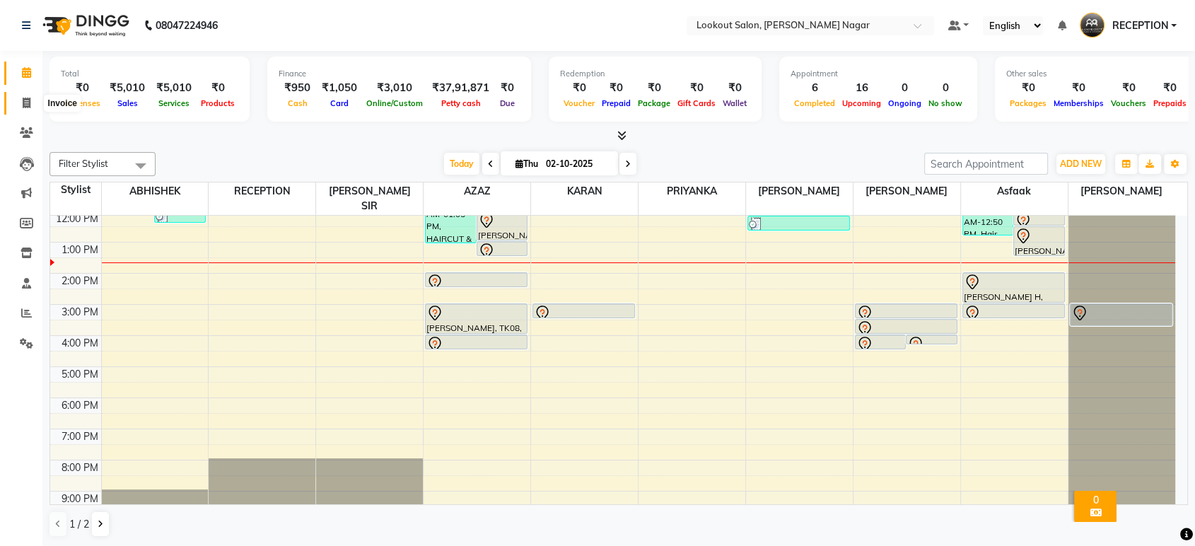
click at [20, 95] on span at bounding box center [26, 103] width 25 height 16
select select "service"
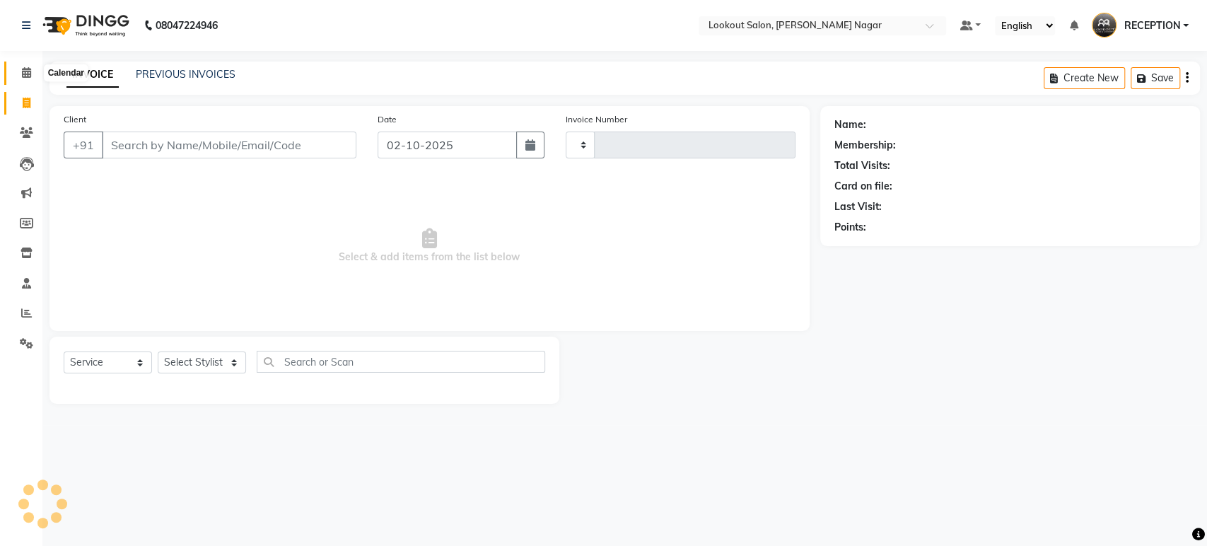
type input "3626"
select select "150"
click at [23, 68] on icon at bounding box center [26, 72] width 9 height 11
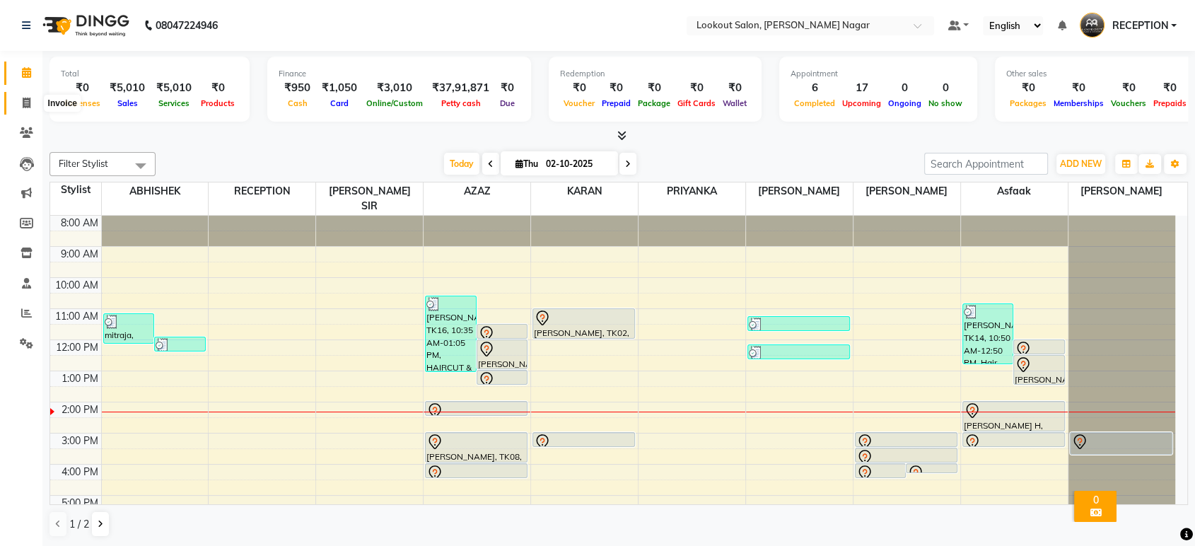
click at [23, 98] on icon at bounding box center [27, 103] width 8 height 11
select select "service"
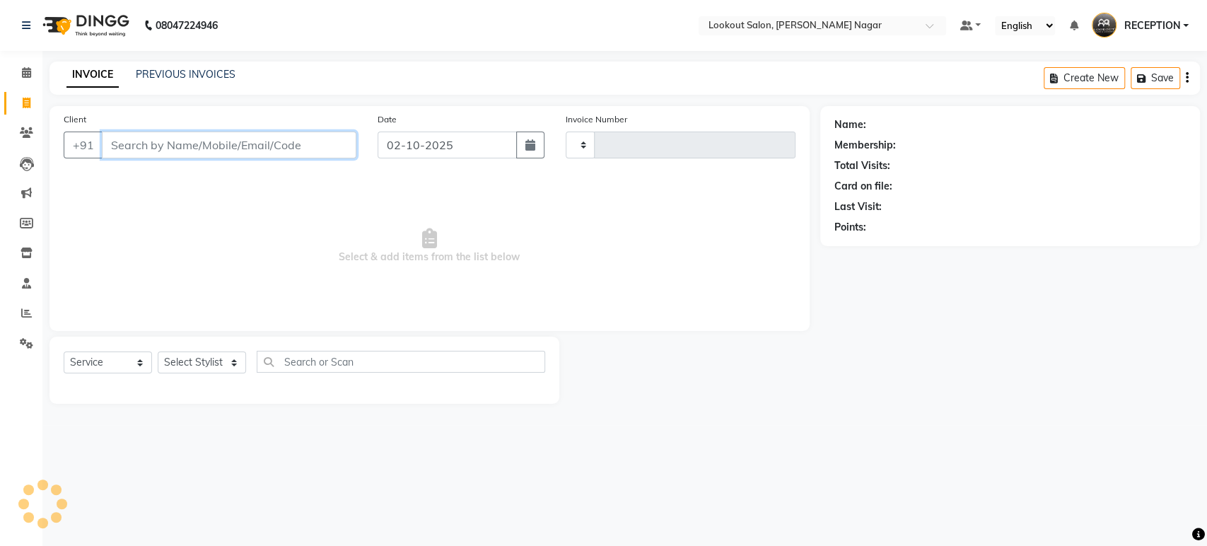
click at [253, 146] on input "Client" at bounding box center [229, 145] width 255 height 27
type input "3626"
select select "150"
click at [276, 145] on input "Client" at bounding box center [229, 145] width 255 height 27
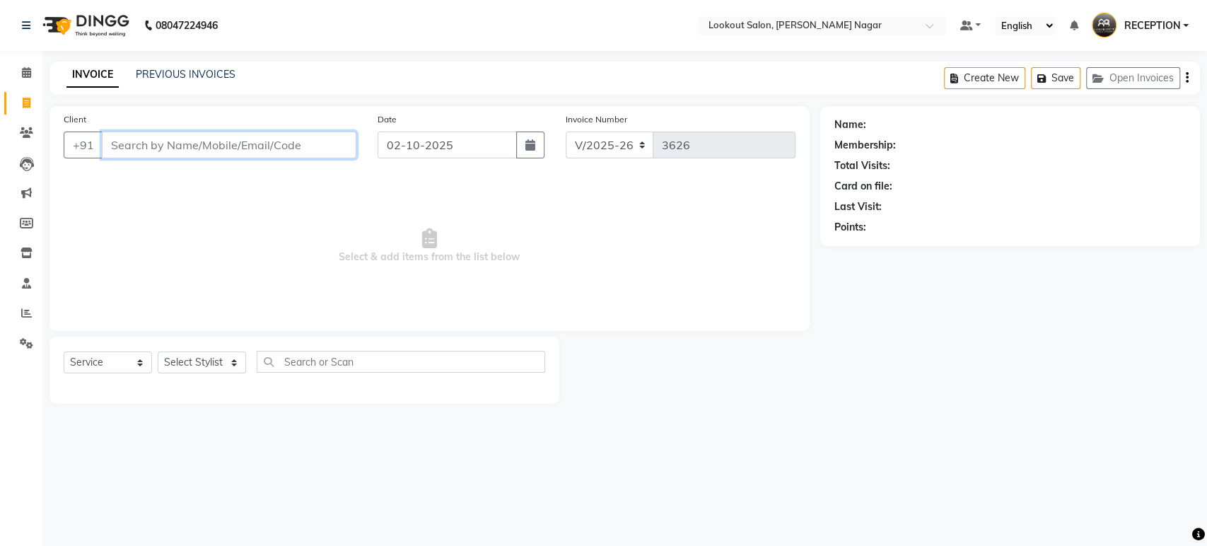
click at [237, 141] on input "Client" at bounding box center [229, 145] width 255 height 27
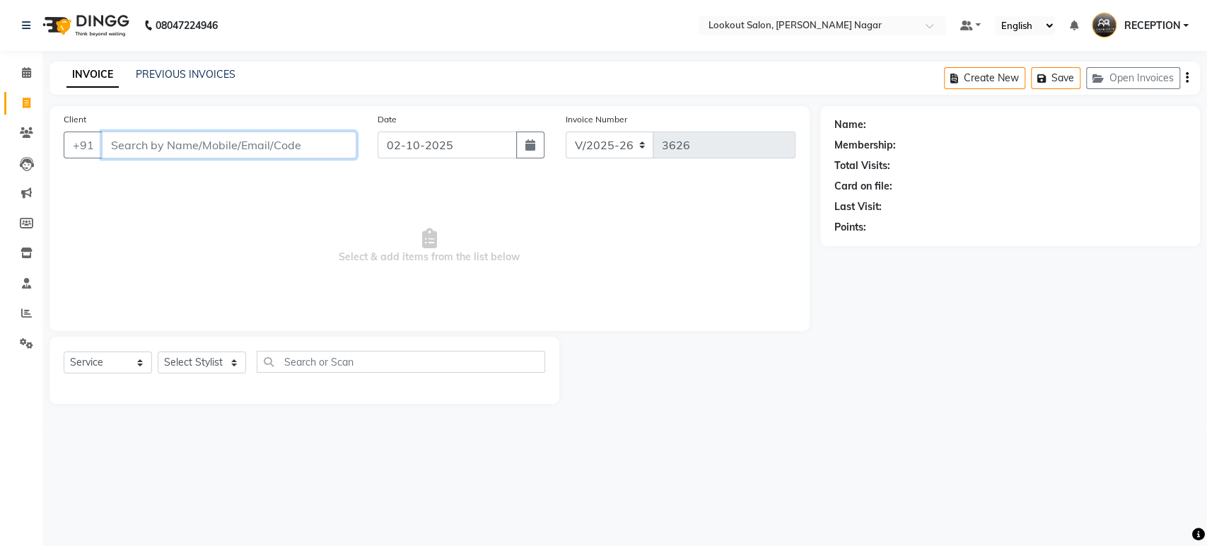
click at [237, 141] on input "Client" at bounding box center [229, 145] width 255 height 27
click at [327, 146] on input "Client" at bounding box center [229, 145] width 255 height 27
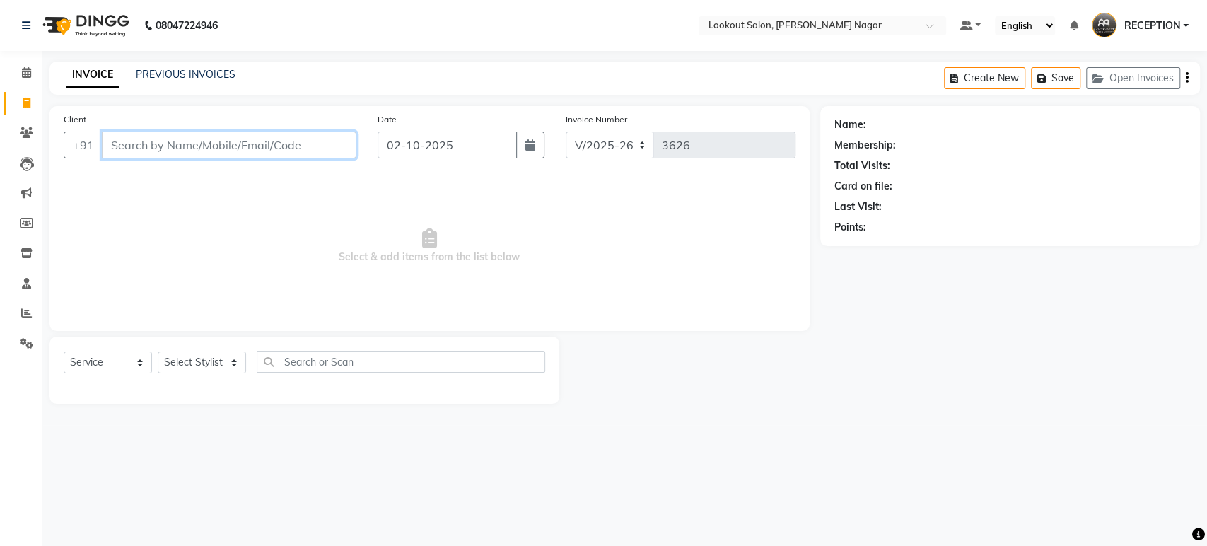
click at [327, 146] on input "Client" at bounding box center [229, 145] width 255 height 27
type input "9987929343"
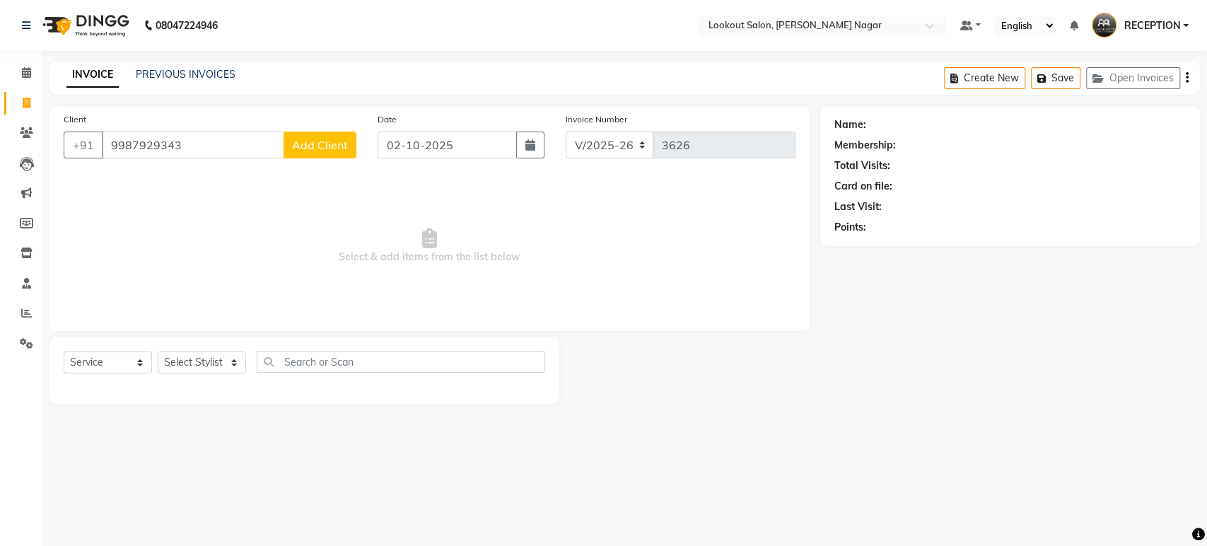
click at [329, 143] on span "Add Client" at bounding box center [320, 145] width 56 height 14
select select "22"
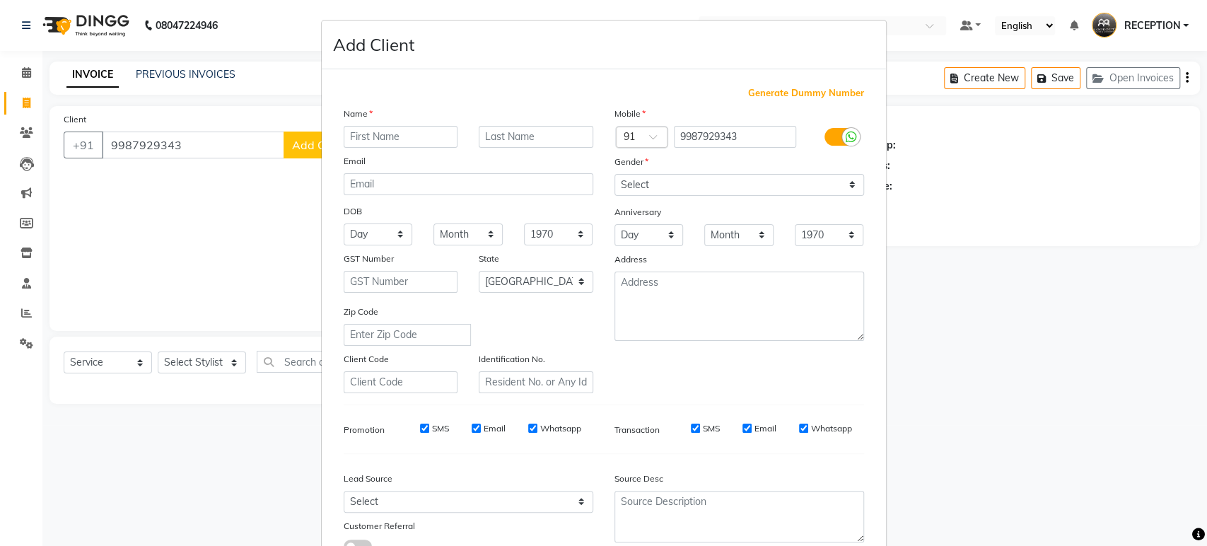
click at [414, 137] on input "text" at bounding box center [401, 137] width 115 height 22
type input "[PERSON_NAME]"
click at [654, 182] on select "Select [DEMOGRAPHIC_DATA] [DEMOGRAPHIC_DATA] Other Prefer Not To Say" at bounding box center [739, 185] width 250 height 22
select select "female"
click at [614, 174] on select "Select [DEMOGRAPHIC_DATA] [DEMOGRAPHIC_DATA] Other Prefer Not To Say" at bounding box center [739, 185] width 250 height 22
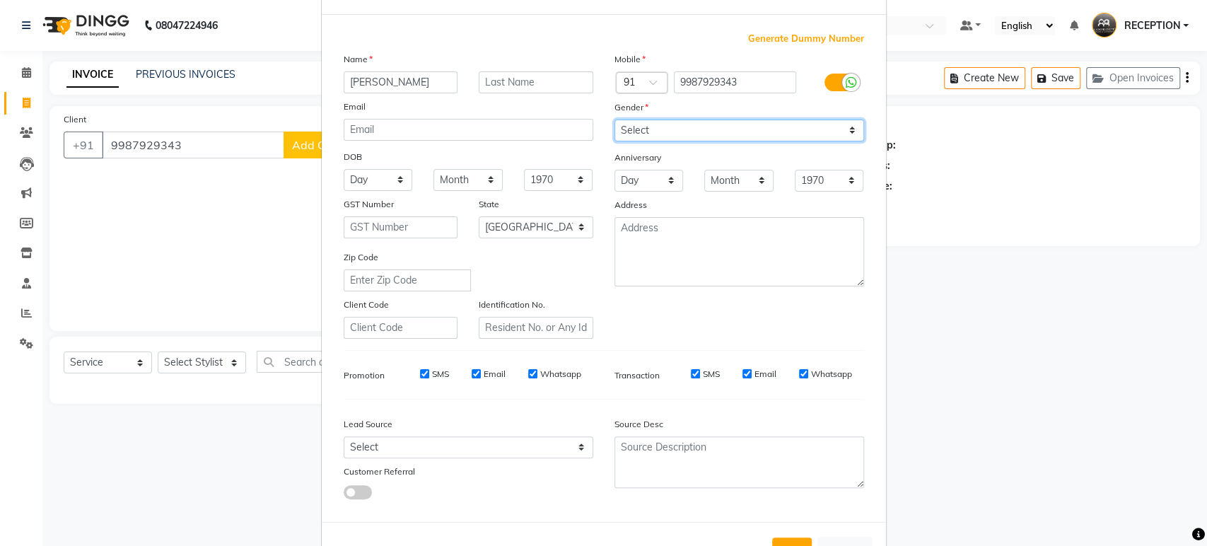
scroll to position [103, 0]
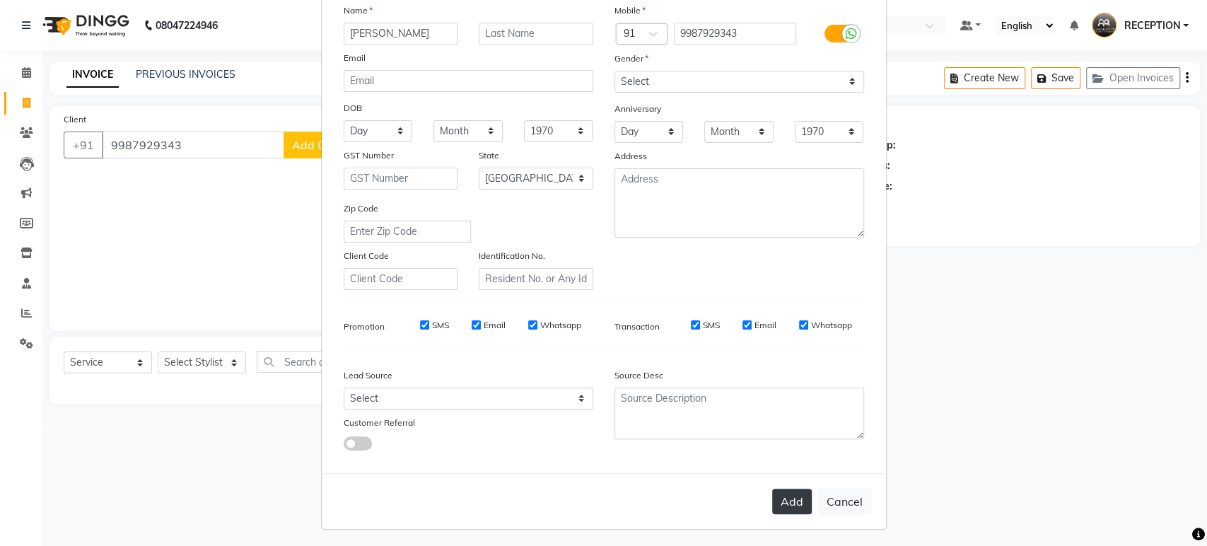
click at [793, 504] on button "Add" at bounding box center [792, 501] width 40 height 25
select select
select select "null"
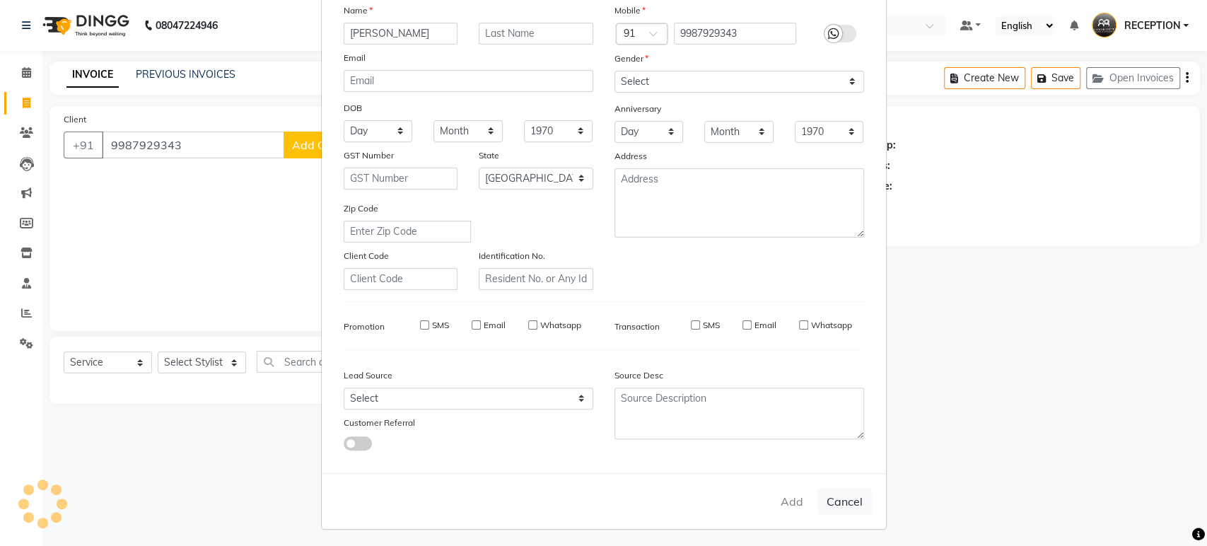
select select
checkbox input "false"
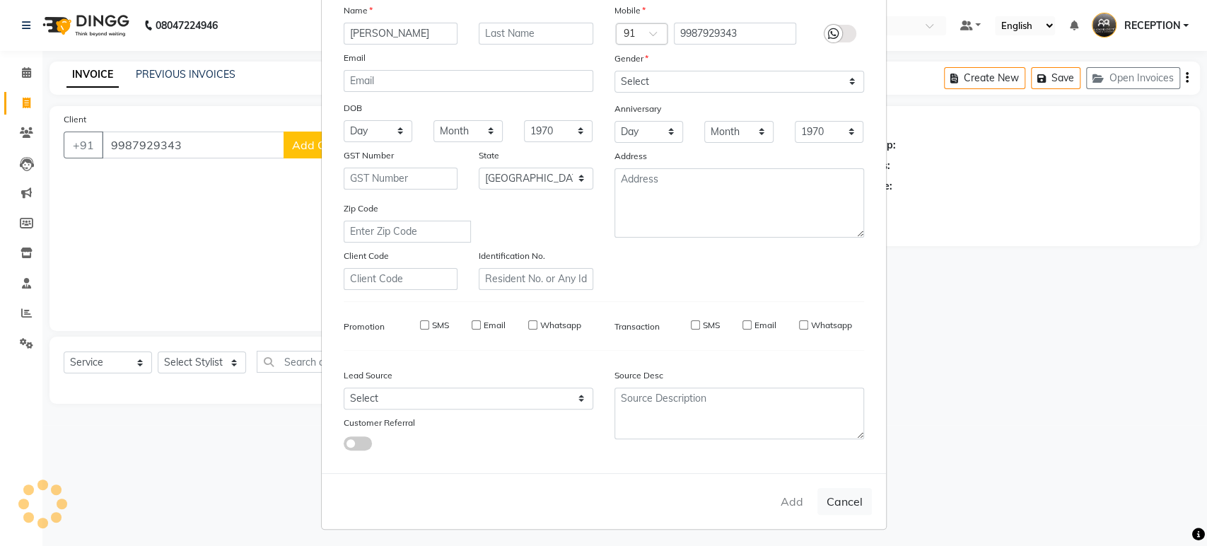
checkbox input "false"
